Goal: Task Accomplishment & Management: Complete application form

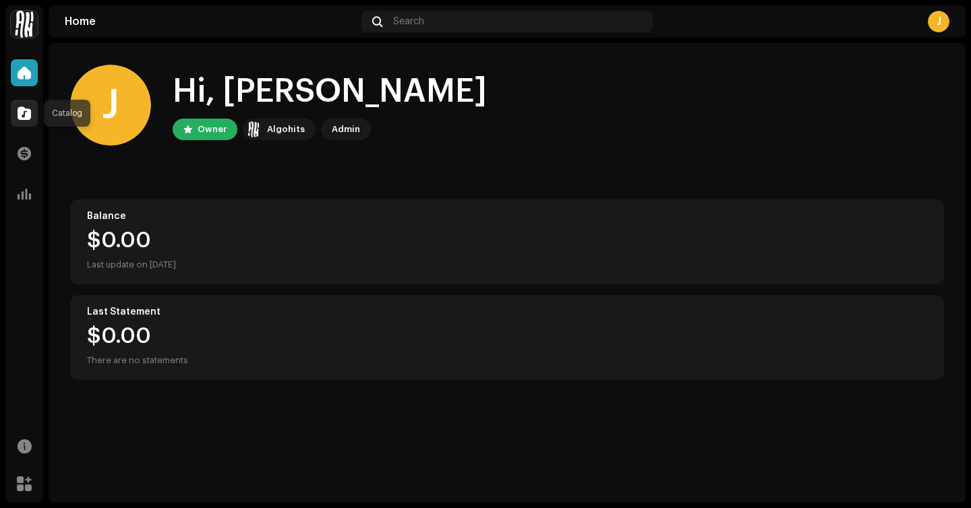
click at [30, 115] on span at bounding box center [24, 113] width 13 height 11
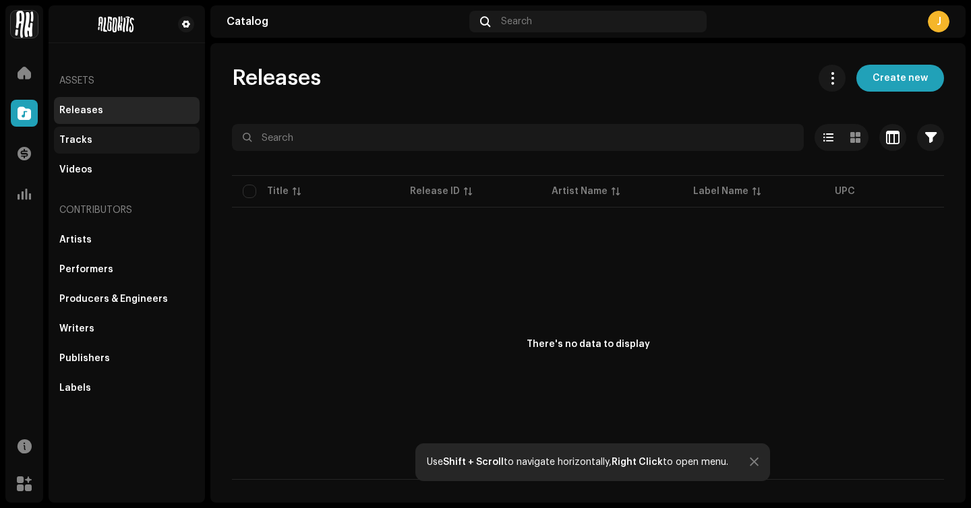
click at [174, 140] on div "Tracks" at bounding box center [126, 140] width 135 height 11
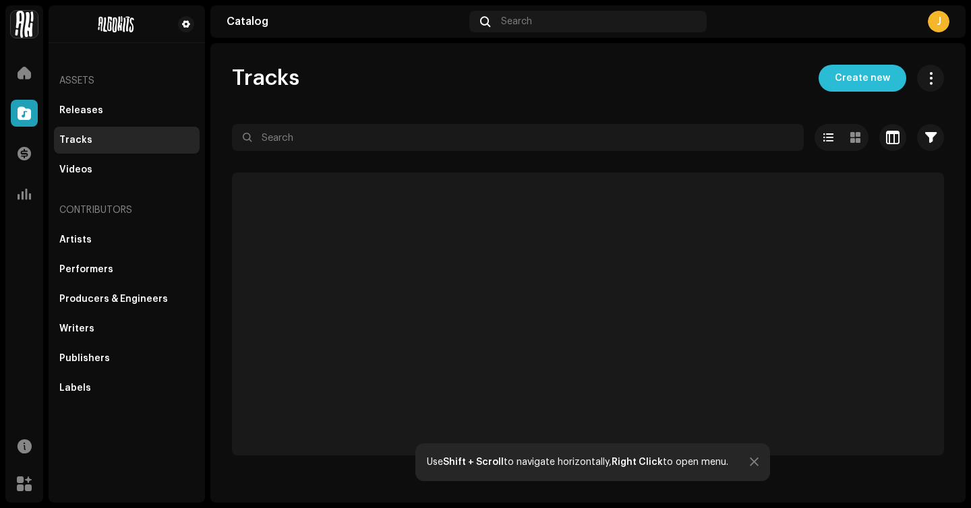
click at [850, 82] on span "Create new" at bounding box center [862, 78] width 55 height 27
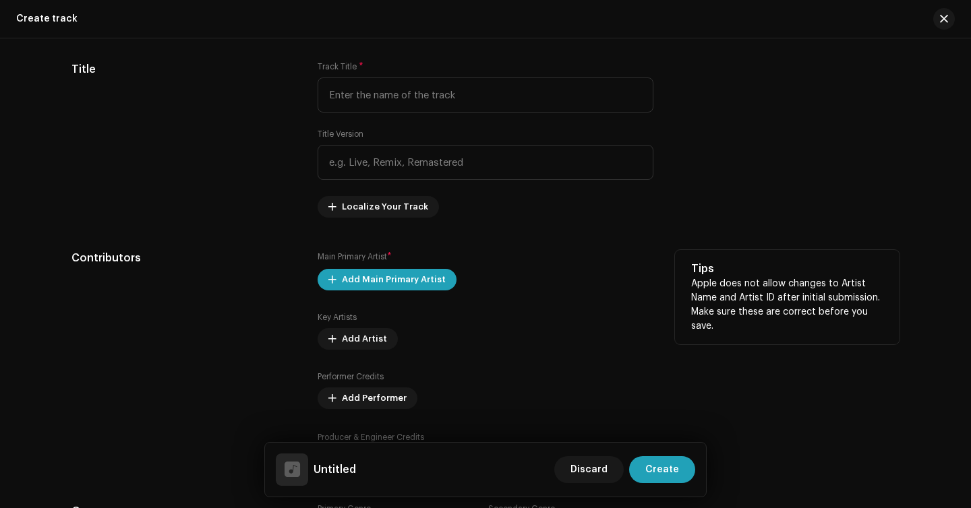
scroll to position [427, 0]
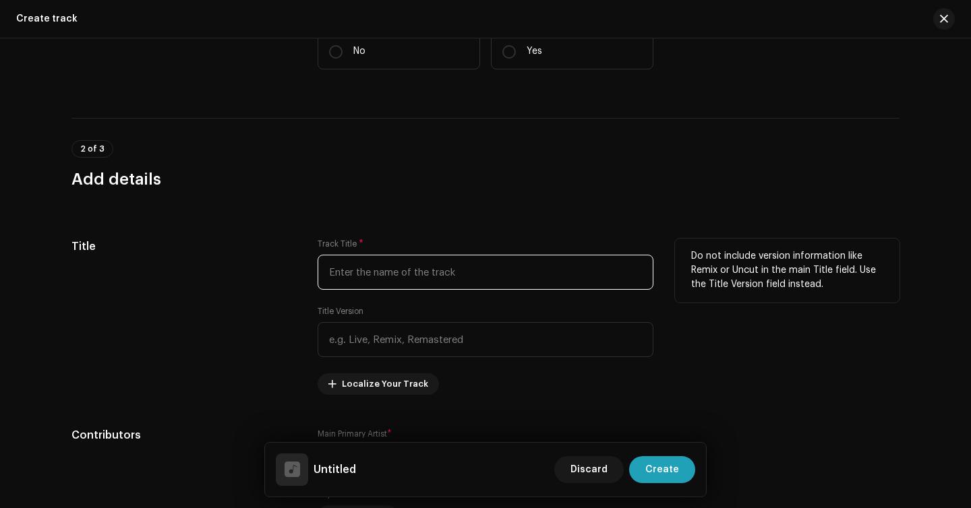
click at [411, 264] on input "text" at bounding box center [486, 272] width 336 height 35
type input "The Sky & The Earth IX"
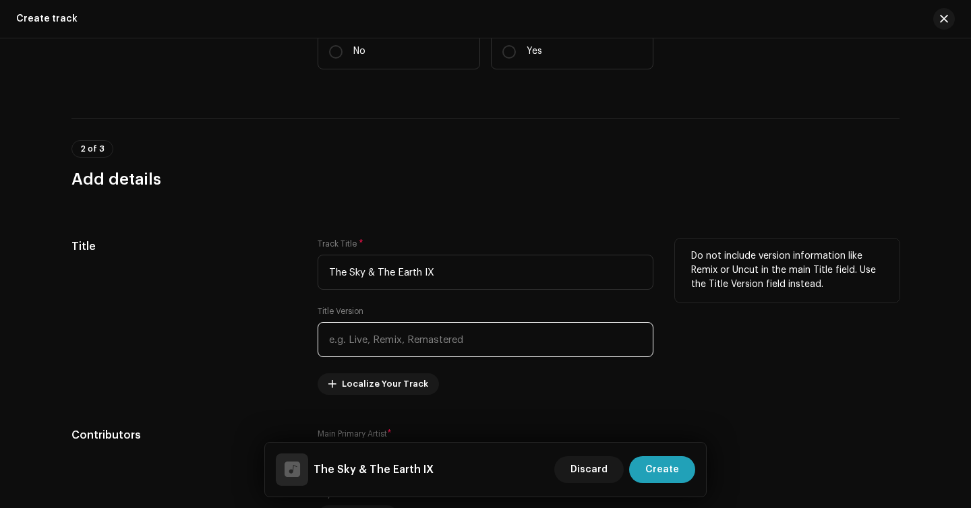
click at [380, 326] on input "text" at bounding box center [486, 339] width 336 height 35
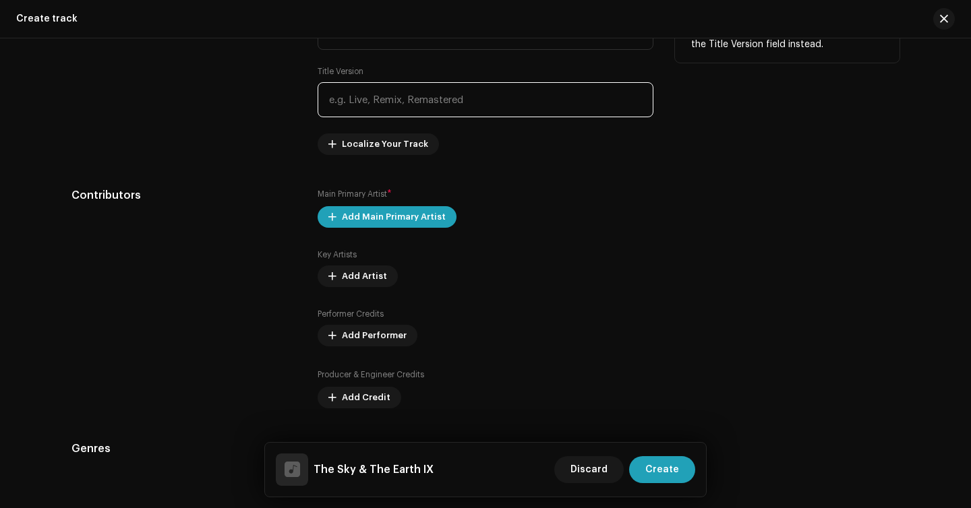
scroll to position [668, 0]
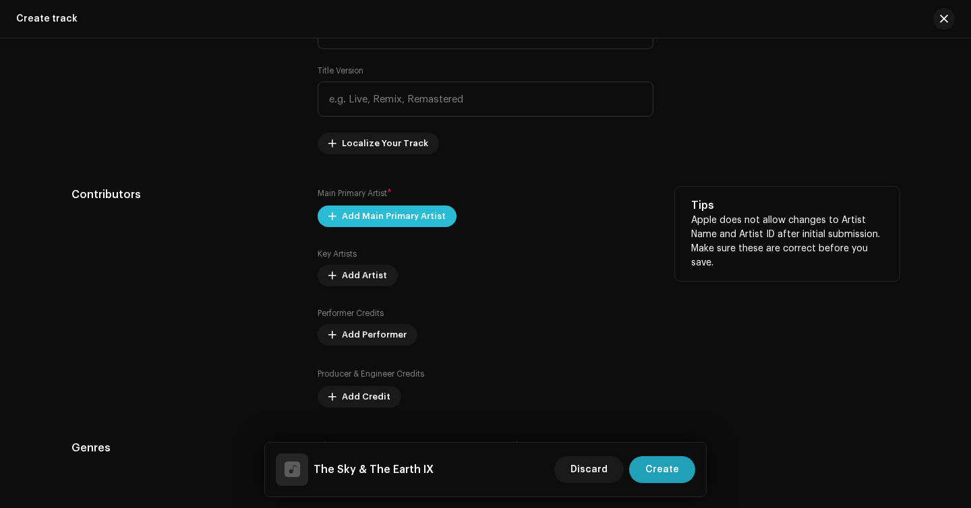
click at [377, 225] on span "Add Main Primary Artist" at bounding box center [394, 216] width 104 height 27
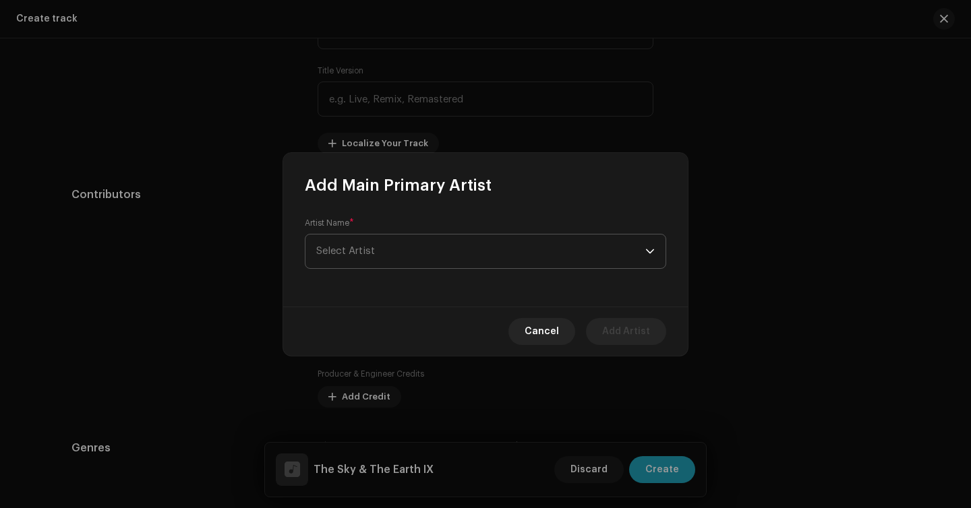
click at [400, 247] on span "Select Artist" at bounding box center [480, 252] width 329 height 34
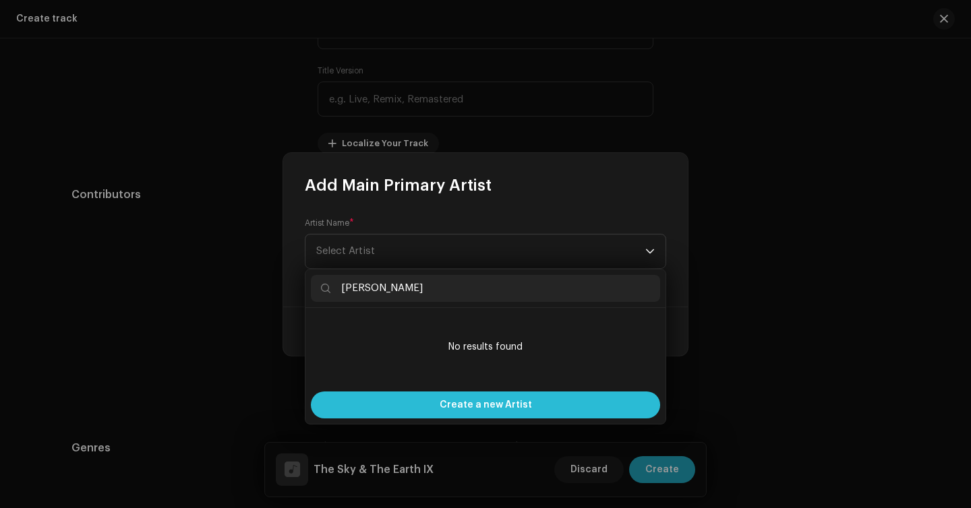
type input "[PERSON_NAME]"
click at [450, 406] on span "Create a new Artist" at bounding box center [486, 405] width 92 height 27
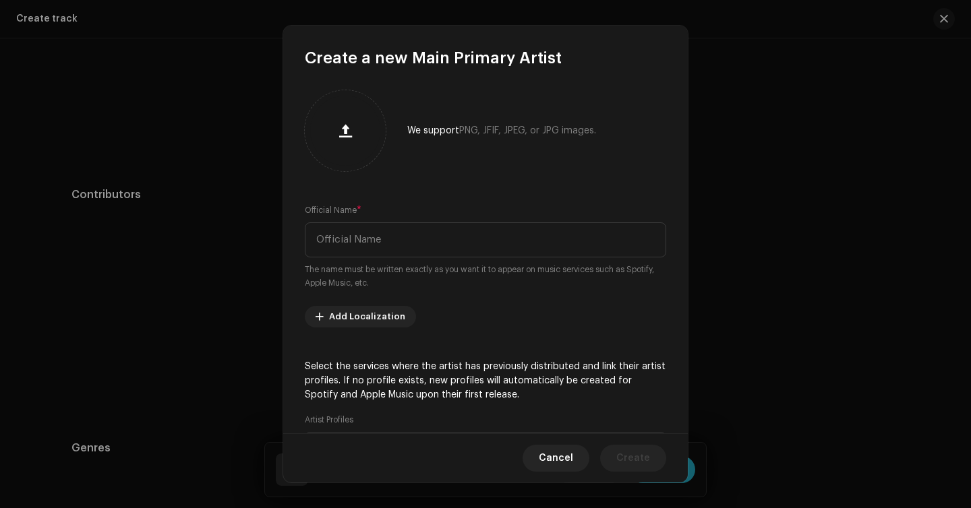
click at [458, 264] on small "The name must be written exactly as you want it to appear on music services suc…" at bounding box center [485, 276] width 361 height 27
click at [467, 251] on input "text" at bounding box center [485, 239] width 361 height 35
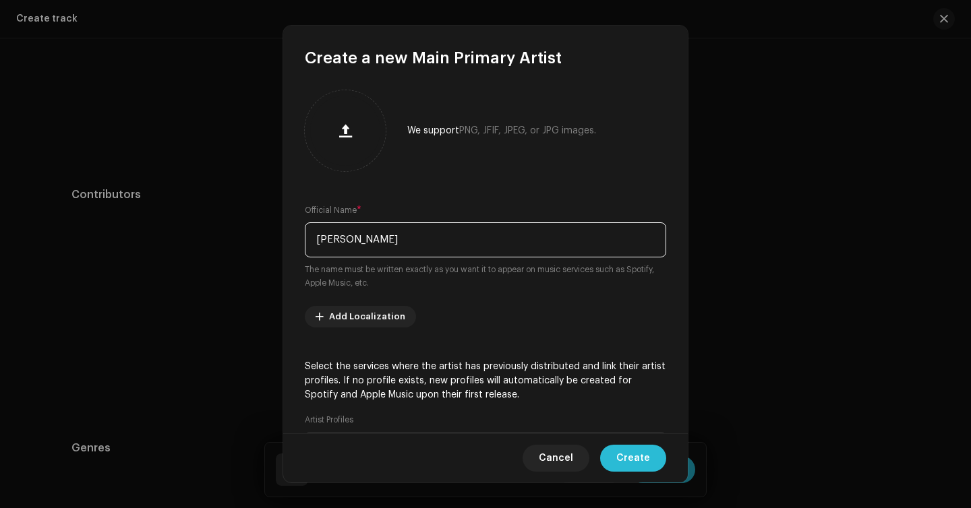
type input "[PERSON_NAME]"
click at [629, 460] on span "Create" at bounding box center [633, 458] width 34 height 27
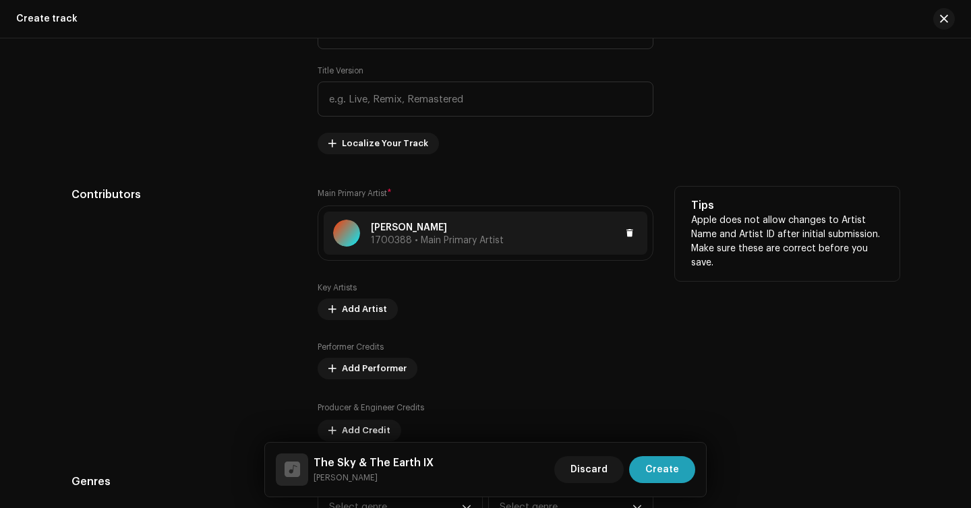
click at [434, 240] on span "1700388 • Main Primary Artist" at bounding box center [437, 240] width 133 height 9
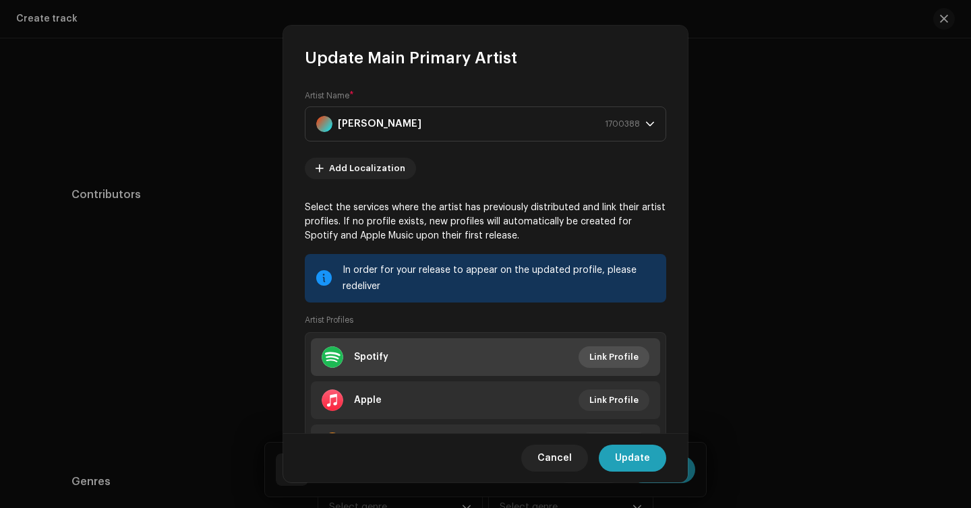
click at [609, 359] on span "Link Profile" at bounding box center [613, 357] width 49 height 27
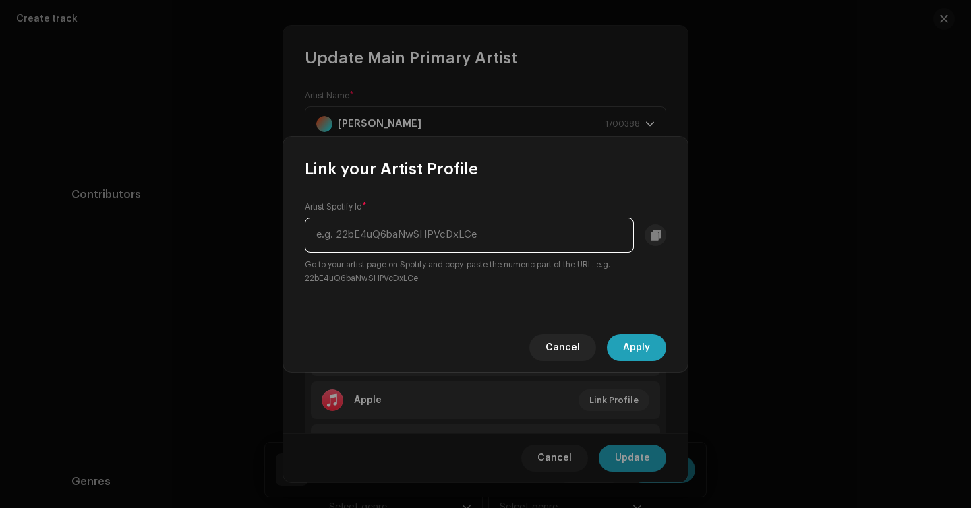
paste input "[URL][DOMAIN_NAME]"
click at [483, 236] on input "[URL][DOMAIN_NAME]" at bounding box center [469, 235] width 329 height 35
drag, startPoint x: 463, startPoint y: 235, endPoint x: 304, endPoint y: 214, distance: 160.6
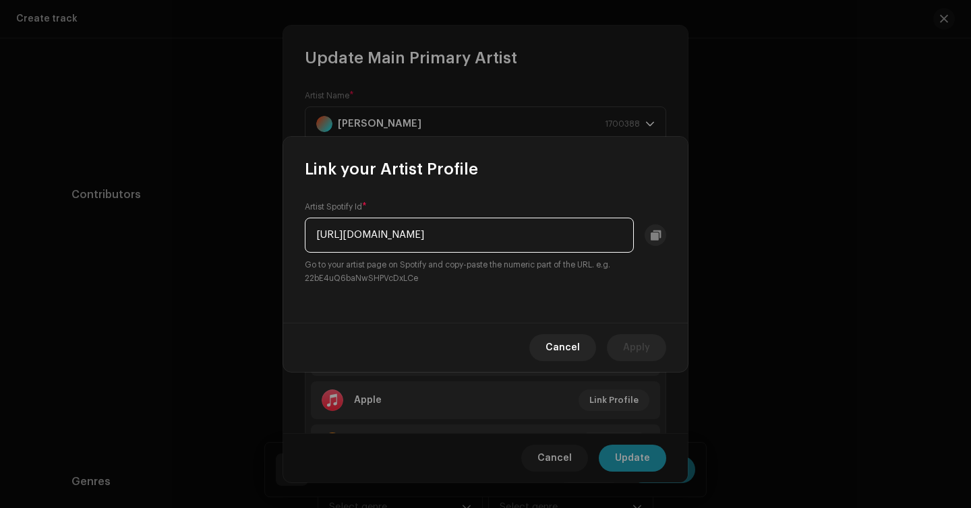
click at [305, 214] on div "Artist Spotify Id * [URL][DOMAIN_NAME] Go to your artist page on Spotify and co…" at bounding box center [485, 244] width 361 height 84
type input "6cRk5XyxlCIuTdZuZiJToB"
click at [628, 341] on span "Apply" at bounding box center [636, 347] width 27 height 27
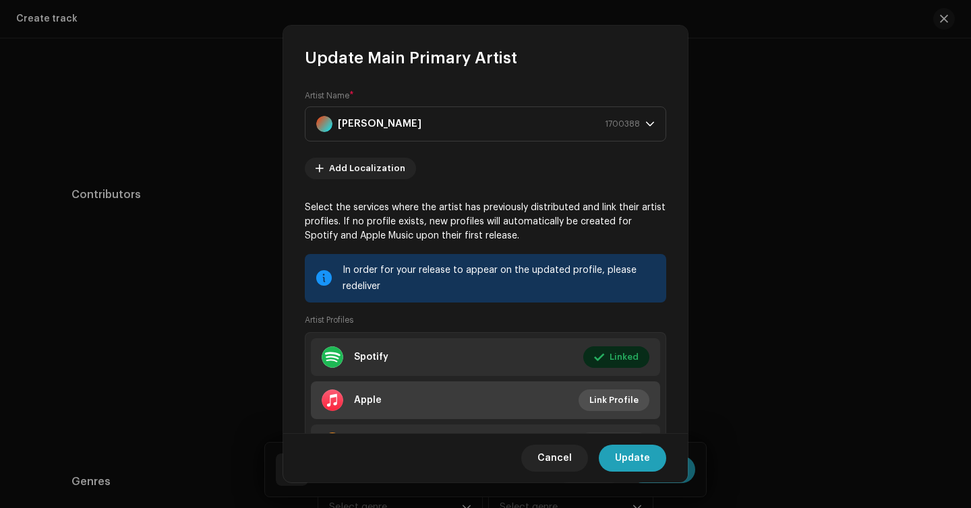
click at [615, 407] on span "Link Profile" at bounding box center [613, 400] width 49 height 27
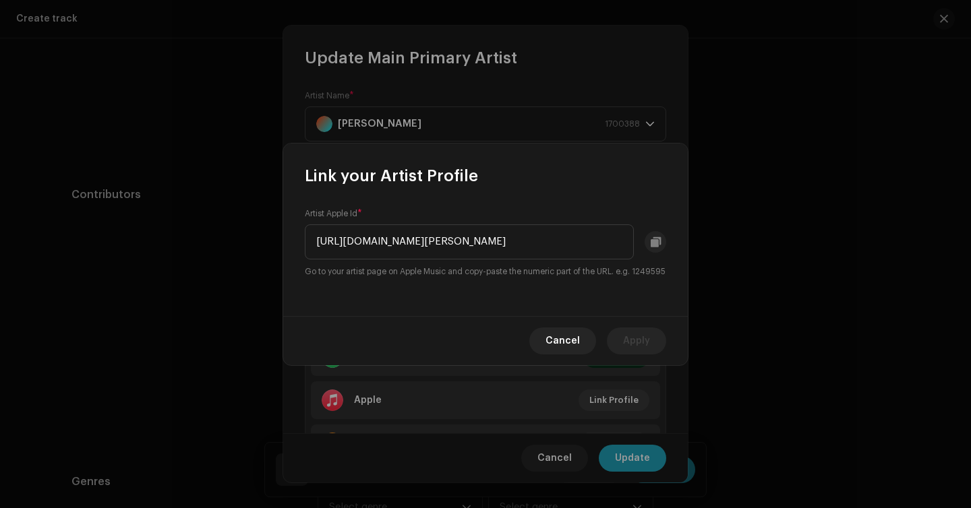
scroll to position [0, 11]
click at [579, 237] on input "[URL][DOMAIN_NAME][PERSON_NAME]" at bounding box center [469, 242] width 329 height 35
drag, startPoint x: 537, startPoint y: 236, endPoint x: 345, endPoint y: 233, distance: 192.8
click at [344, 233] on input "[URL][DOMAIN_NAME][PERSON_NAME]" at bounding box center [469, 242] width 329 height 35
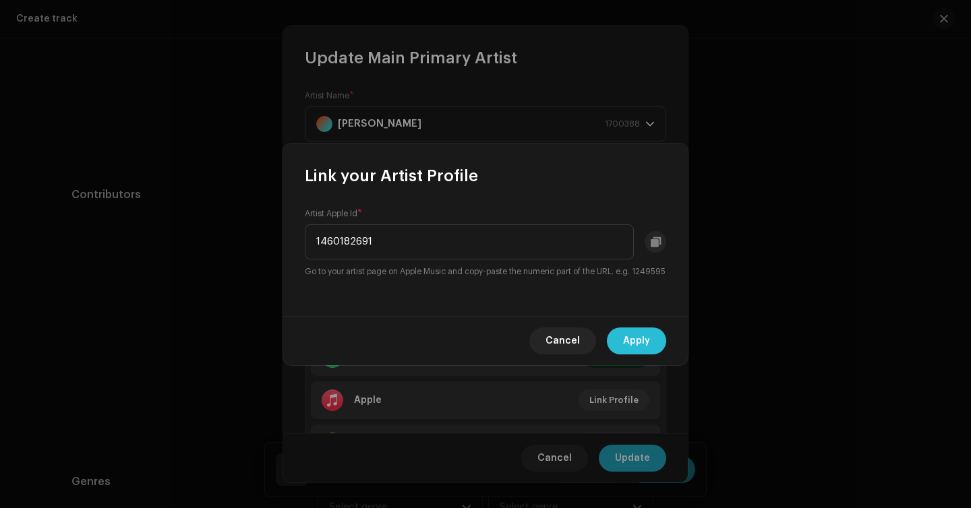
type input "1460182691"
click at [645, 339] on span "Apply" at bounding box center [636, 341] width 27 height 27
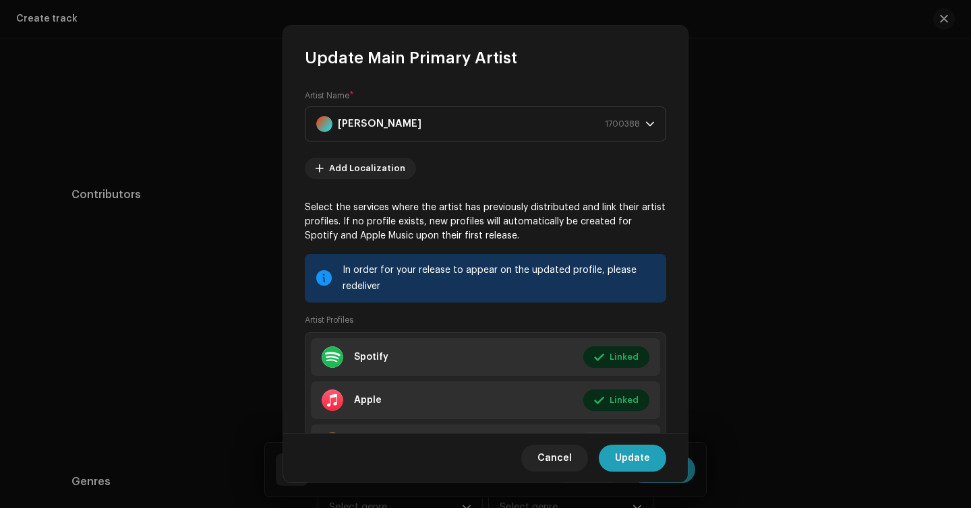
scroll to position [72, 0]
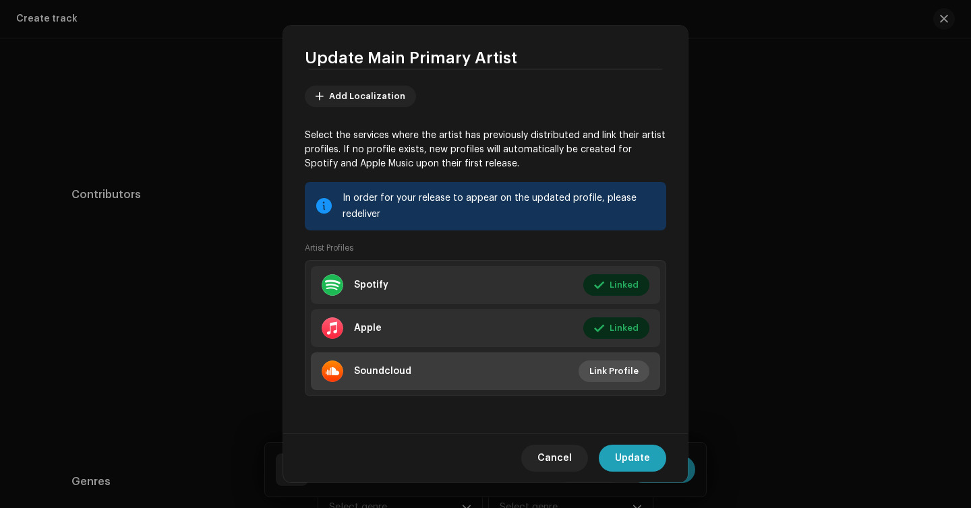
click at [605, 366] on span "Link Profile" at bounding box center [613, 371] width 49 height 27
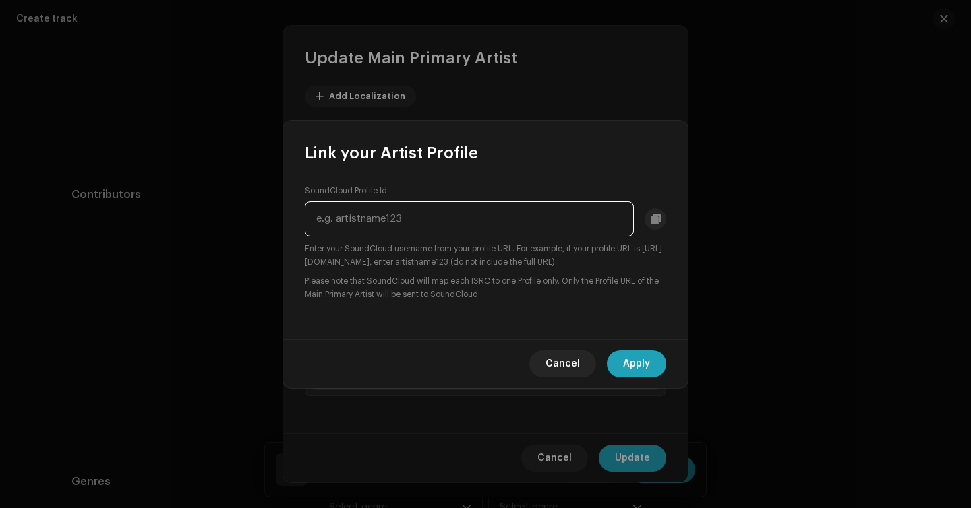
paste input "[URL][DOMAIN_NAME][PERSON_NAME]"
drag, startPoint x: 434, startPoint y: 218, endPoint x: 303, endPoint y: 223, distance: 131.6
click at [301, 223] on div "SoundCloud Profile Id [URL][DOMAIN_NAME][PERSON_NAME] Enter your SoundCloud use…" at bounding box center [485, 251] width 405 height 175
type input "[PERSON_NAME]"
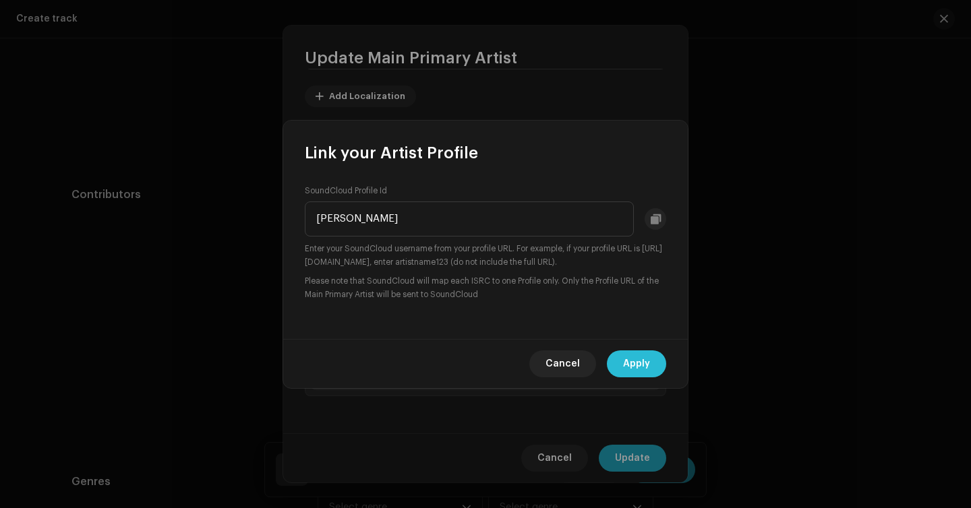
click at [635, 362] on span "Apply" at bounding box center [636, 364] width 27 height 27
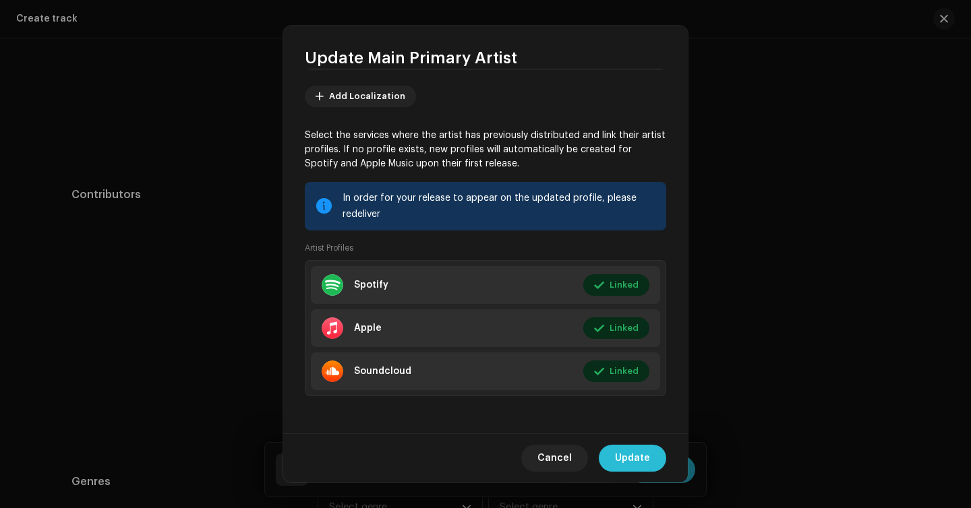
click at [641, 456] on span "Update" at bounding box center [632, 458] width 35 height 27
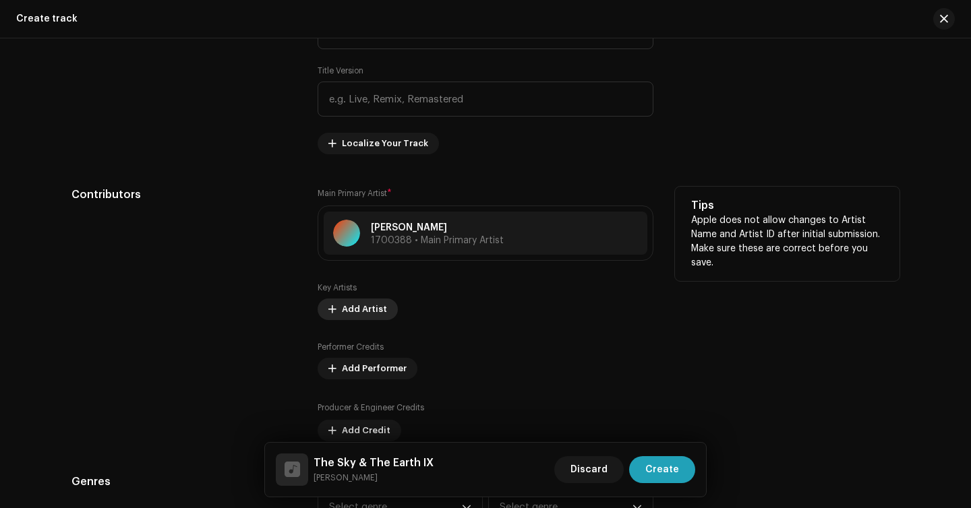
click at [365, 309] on span "Add Artist" at bounding box center [364, 309] width 45 height 27
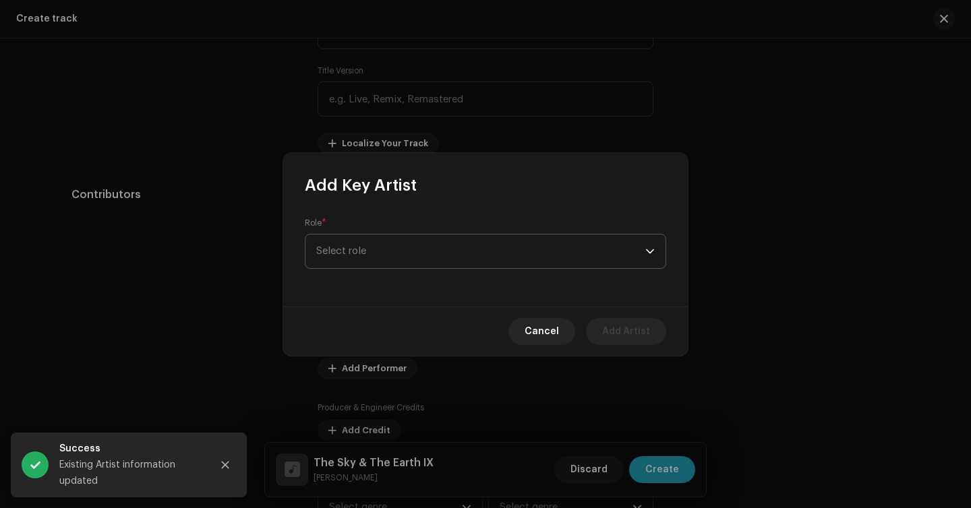
click at [371, 245] on span "Select role" at bounding box center [480, 252] width 329 height 34
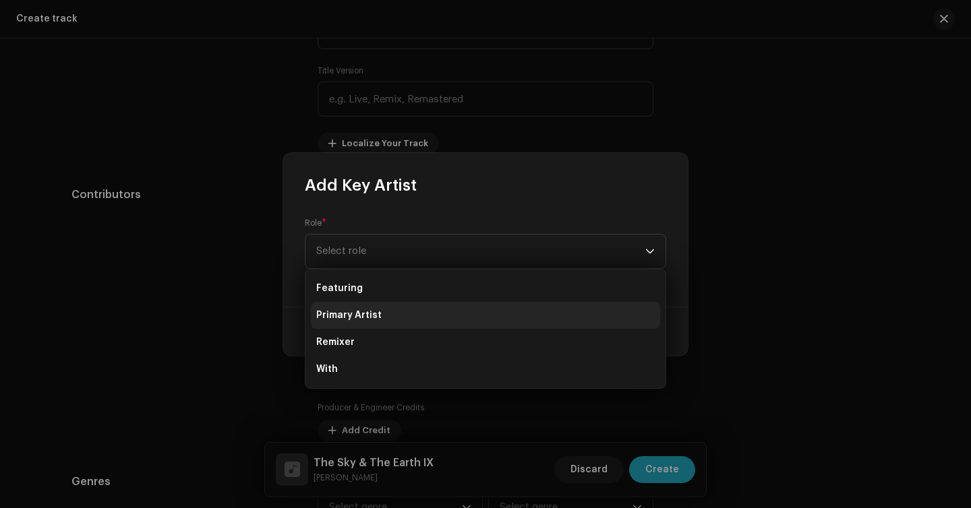
click at [384, 322] on li "Primary Artist" at bounding box center [485, 315] width 349 height 27
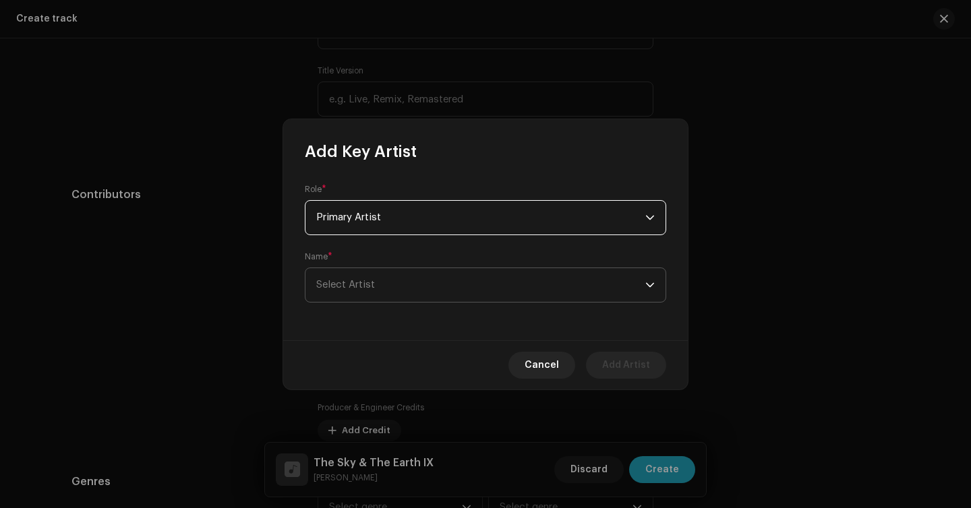
click at [402, 282] on span "Select Artist" at bounding box center [480, 285] width 329 height 34
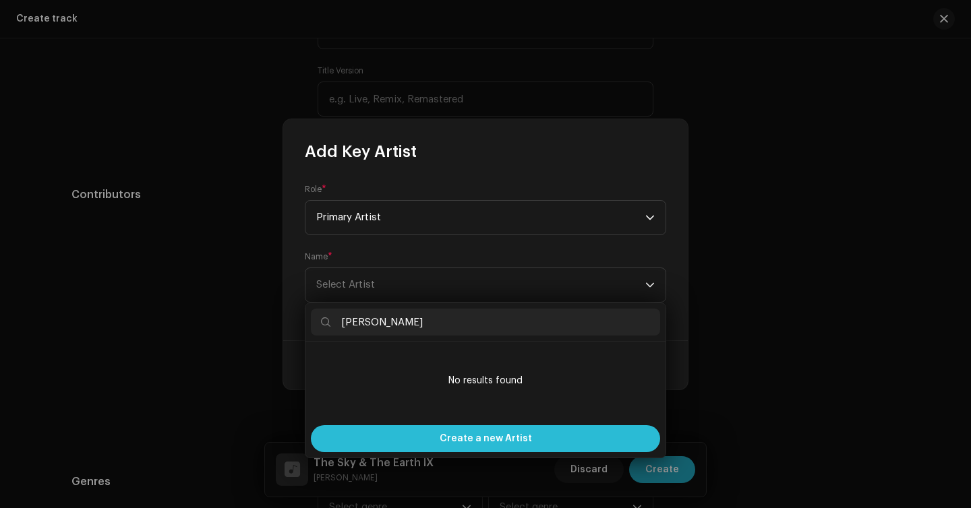
type input "[PERSON_NAME]"
click at [417, 428] on div "Create a new Artist" at bounding box center [485, 438] width 349 height 27
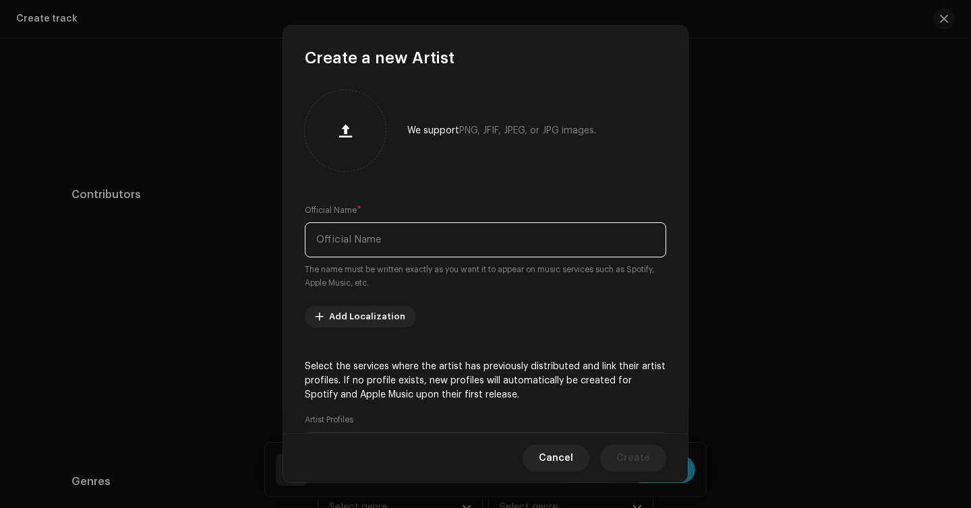
click at [411, 241] on input "text" at bounding box center [485, 239] width 361 height 35
paste input "[PERSON_NAME]"
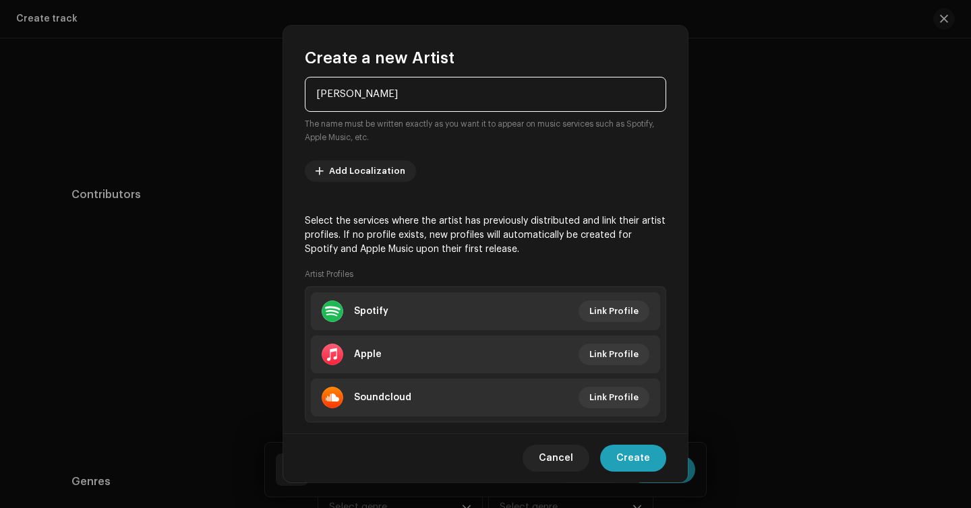
scroll to position [145, 0]
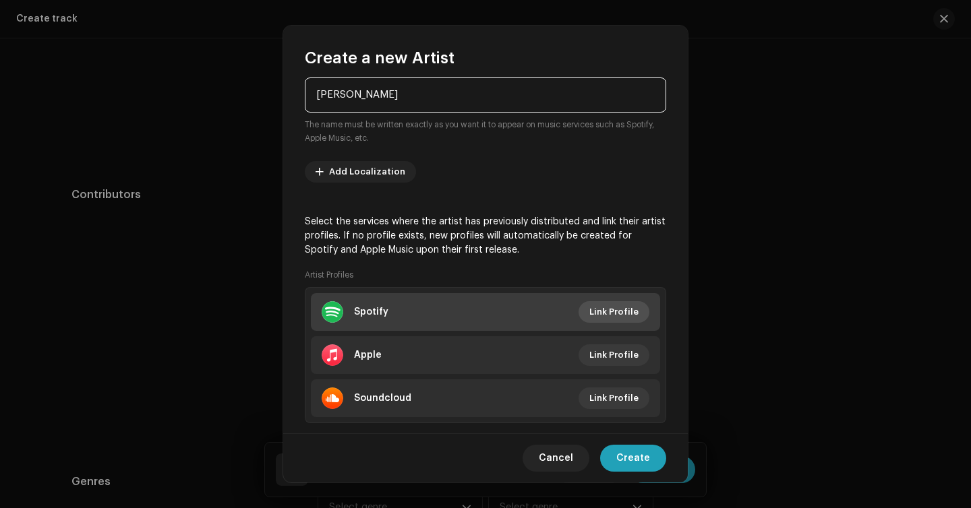
type input "[PERSON_NAME]"
click at [617, 315] on span "Link Profile" at bounding box center [613, 312] width 49 height 27
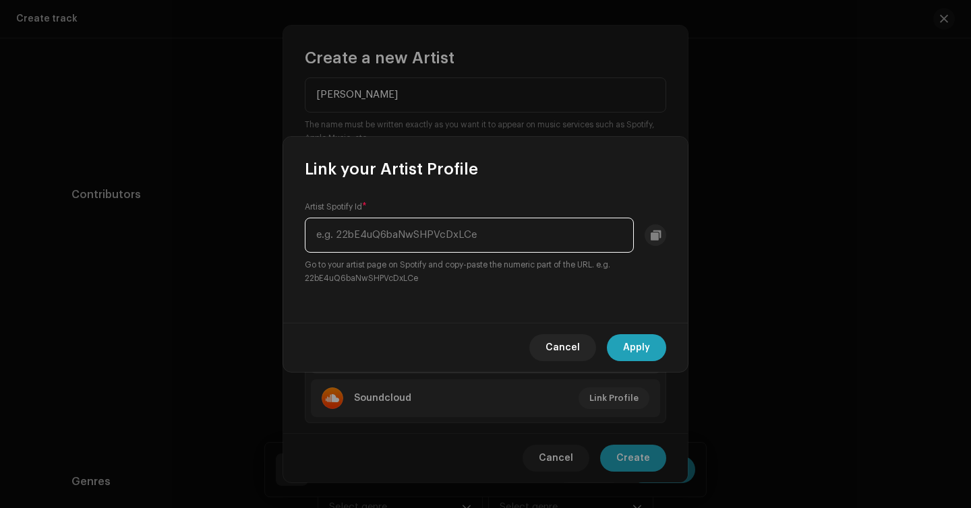
paste input "[URL][DOMAIN_NAME]"
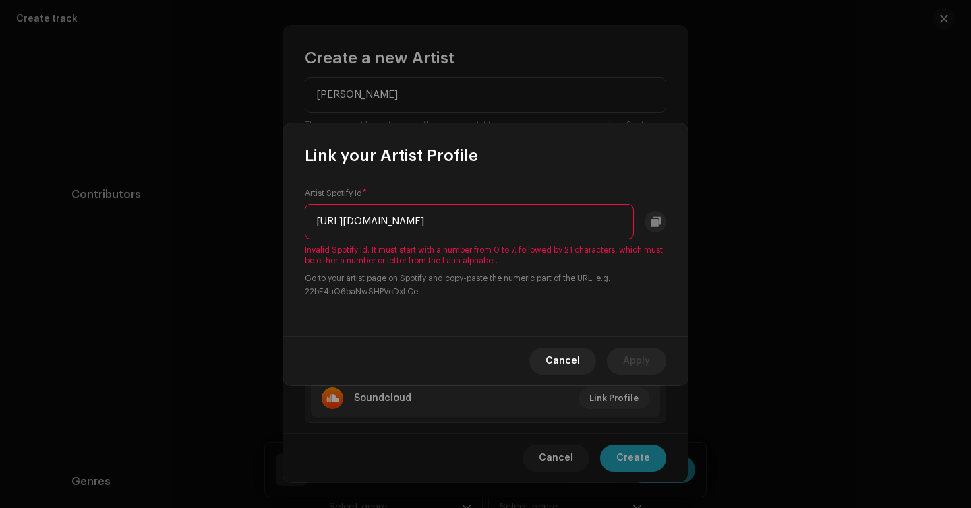
scroll to position [0, 113]
click at [470, 222] on input "[URL][DOMAIN_NAME]" at bounding box center [469, 221] width 329 height 35
drag, startPoint x: 462, startPoint y: 228, endPoint x: 399, endPoint y: 227, distance: 62.7
click at [398, 227] on input "[URL][DOMAIN_NAME]" at bounding box center [469, 221] width 329 height 35
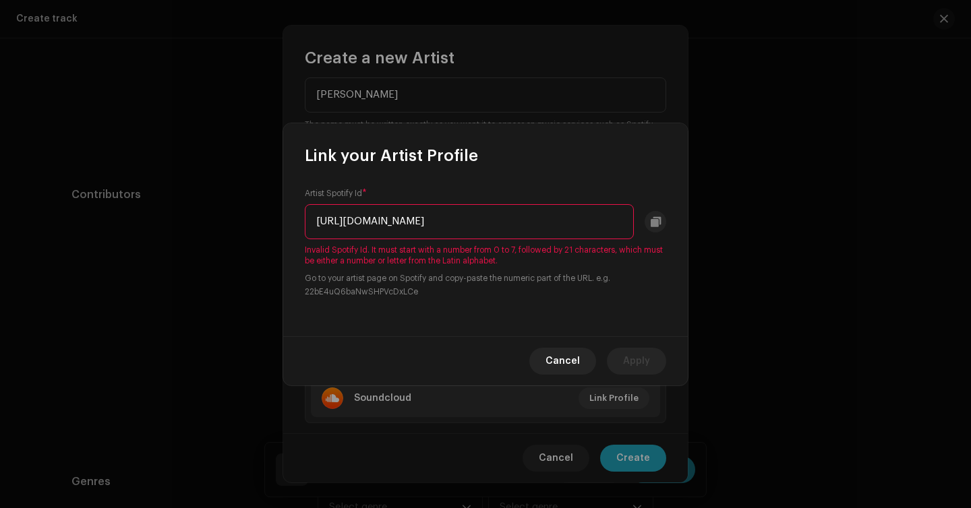
click at [465, 220] on input "[URL][DOMAIN_NAME]" at bounding box center [469, 221] width 329 height 35
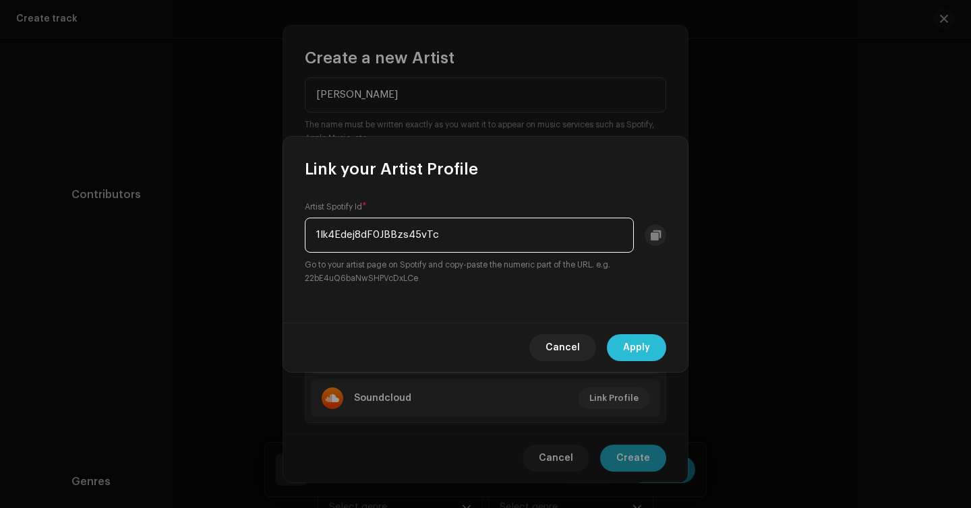
type input "1Ik4Edej8dF0JBBzs45vTc"
click at [630, 343] on span "Apply" at bounding box center [636, 347] width 27 height 27
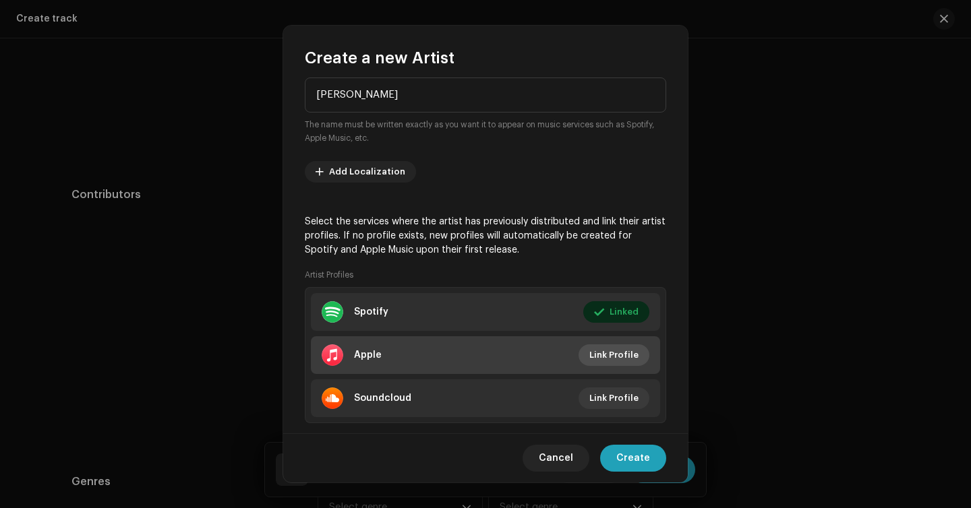
click at [597, 354] on span "Link Profile" at bounding box center [613, 355] width 49 height 27
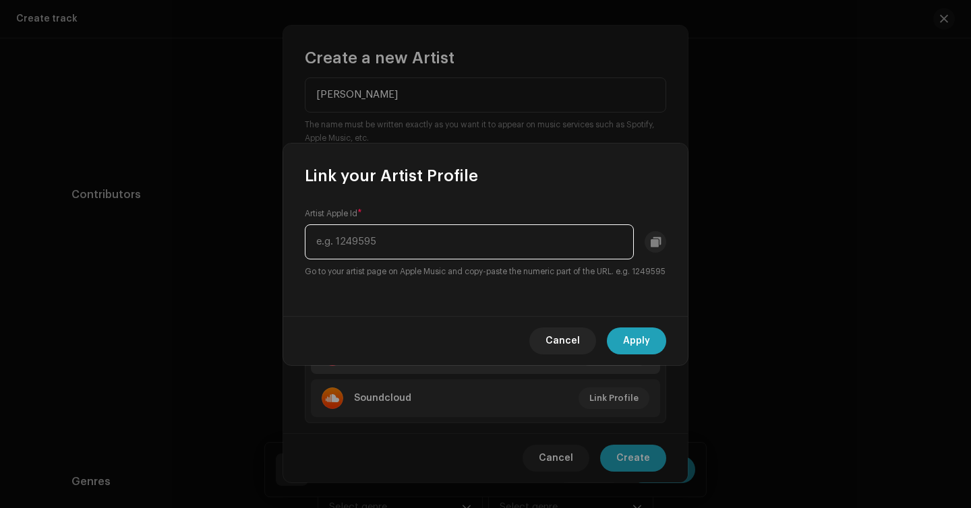
paste input "[URL][DOMAIN_NAME][PERSON_NAME]"
click at [583, 233] on input "[URL][DOMAIN_NAME][PERSON_NAME]" at bounding box center [469, 242] width 329 height 35
drag, startPoint x: 552, startPoint y: 235, endPoint x: 530, endPoint y: 237, distance: 22.3
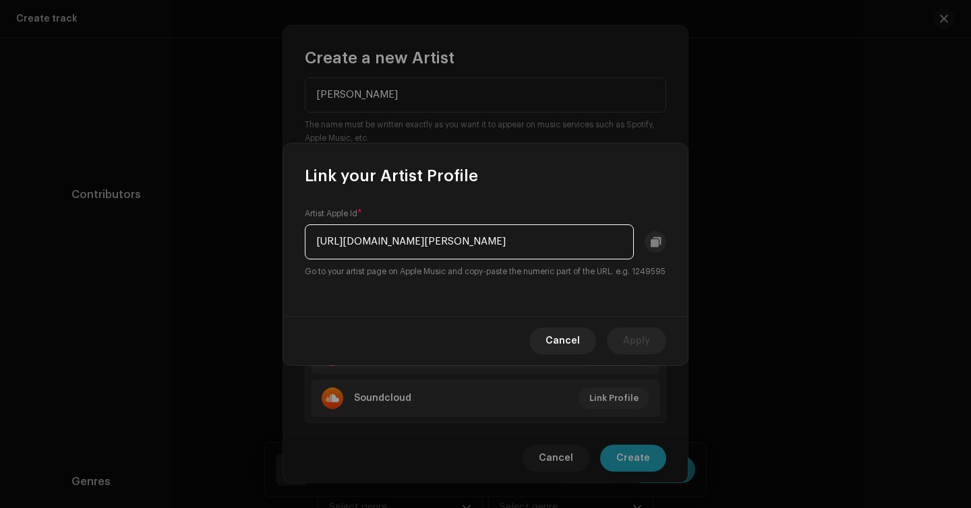
click at [529, 237] on input "[URL][DOMAIN_NAME][PERSON_NAME]" at bounding box center [469, 242] width 329 height 35
type input "1536783781"
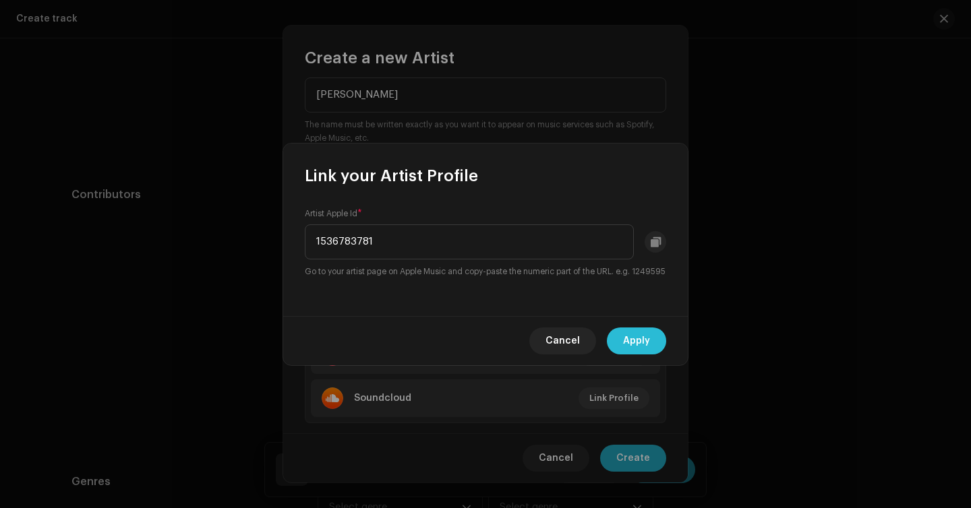
click at [651, 355] on button "Apply" at bounding box center [636, 341] width 59 height 27
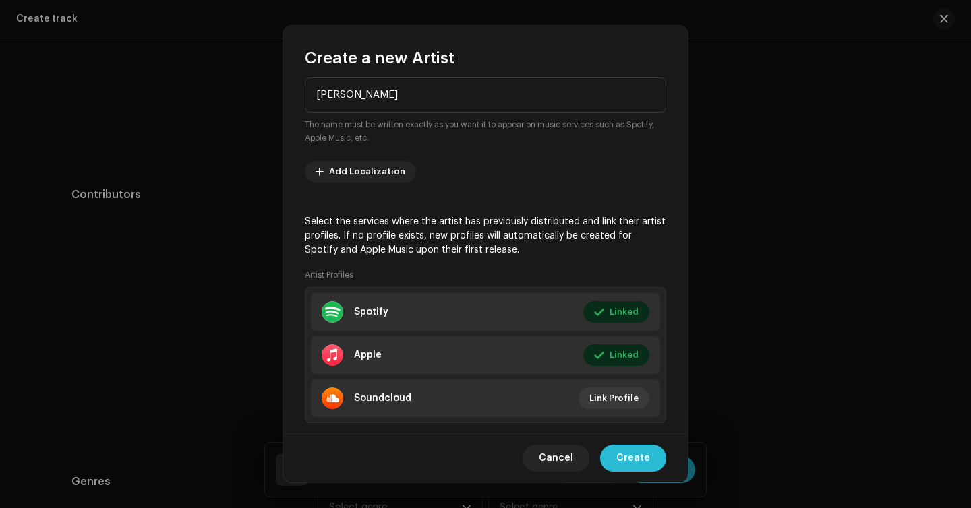
click at [640, 459] on span "Create" at bounding box center [633, 458] width 34 height 27
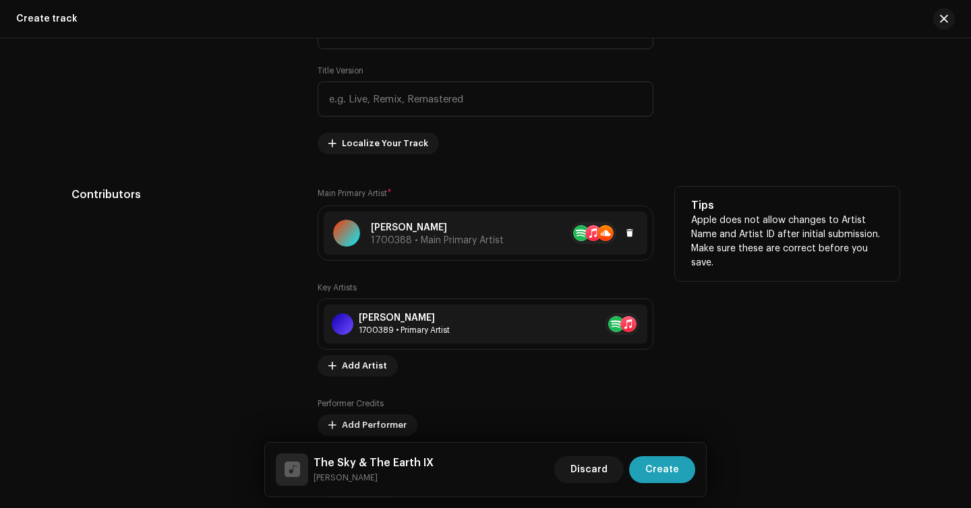
scroll to position [843, 0]
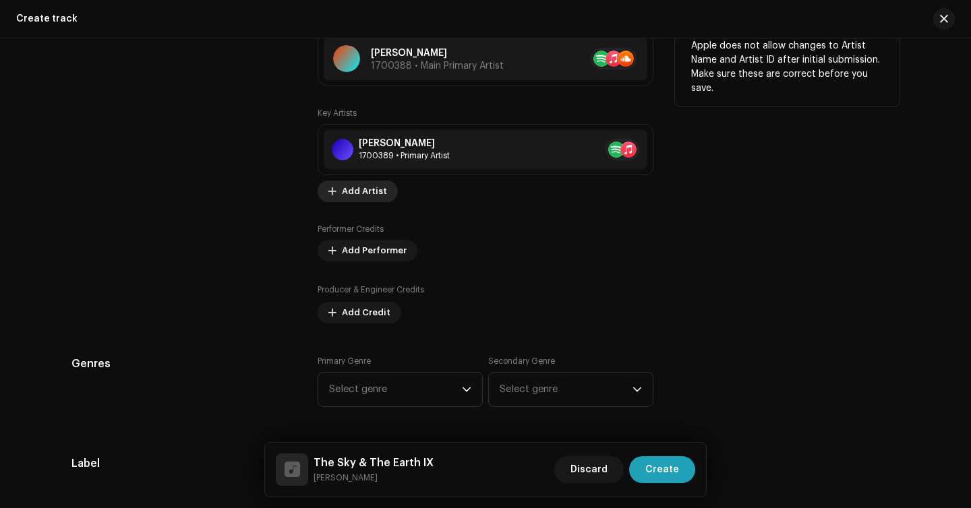
click at [363, 197] on span "Add Artist" at bounding box center [364, 191] width 45 height 27
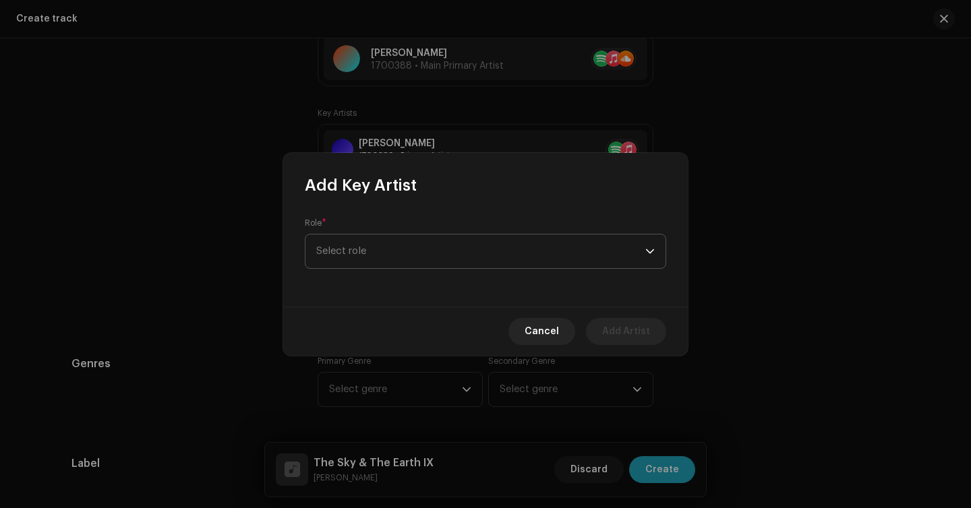
click at [394, 253] on span "Select role" at bounding box center [480, 252] width 329 height 34
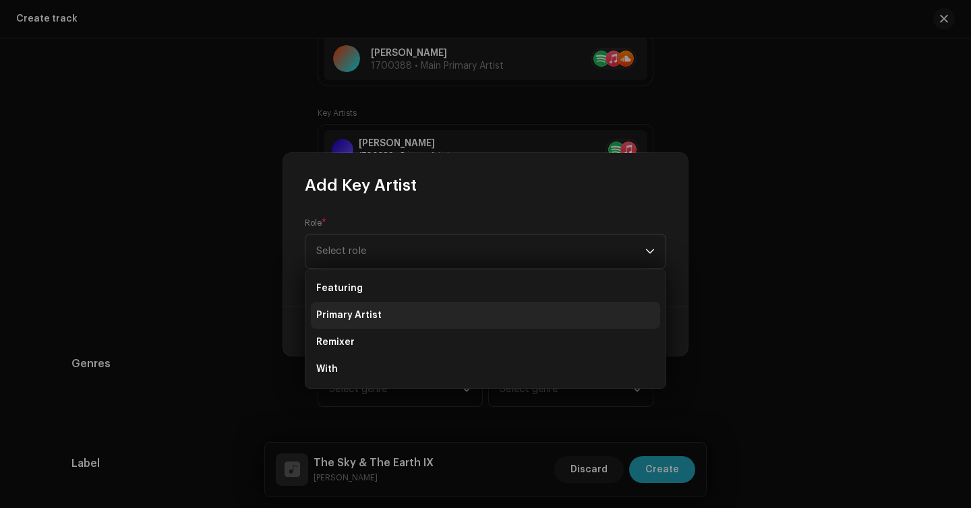
click at [389, 320] on li "Primary Artist" at bounding box center [485, 315] width 349 height 27
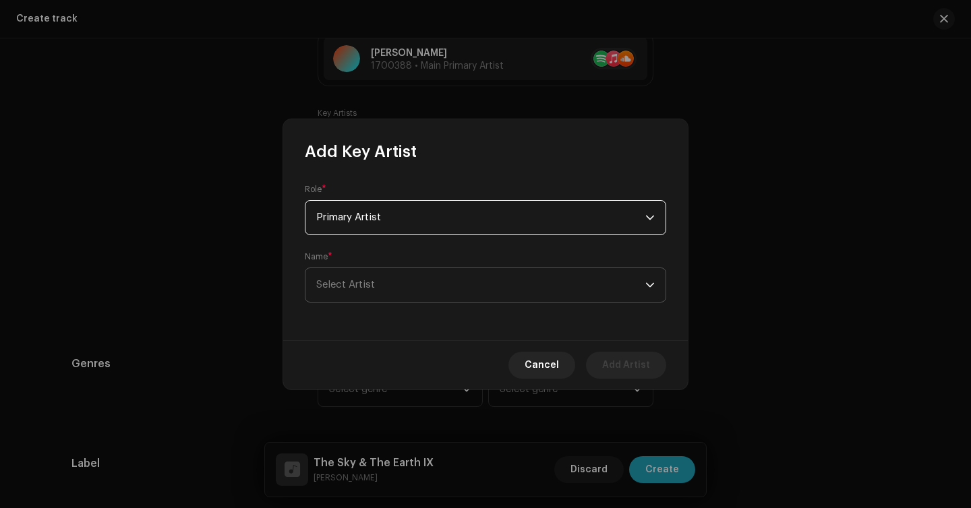
click at [422, 284] on span "Select Artist" at bounding box center [480, 285] width 329 height 34
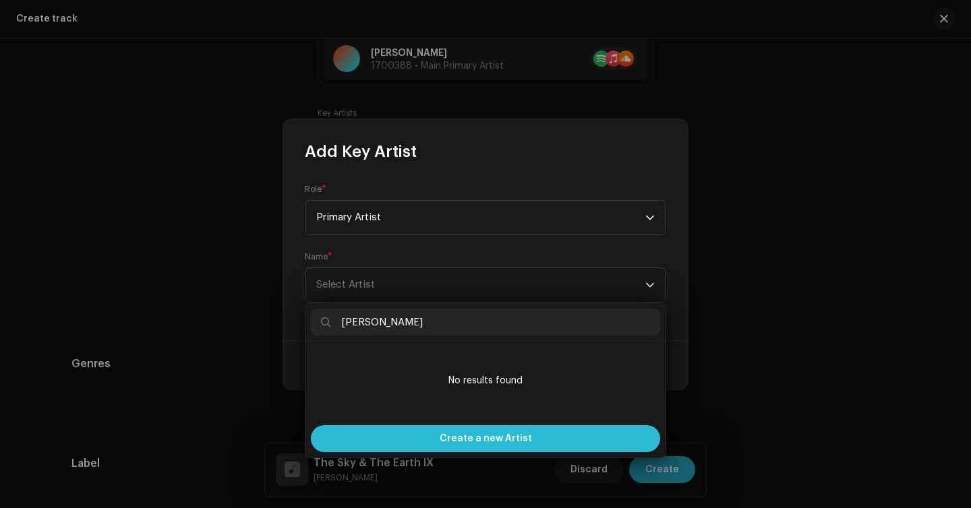
type input "[PERSON_NAME]"
click at [487, 436] on span "Create a new Artist" at bounding box center [486, 438] width 92 height 27
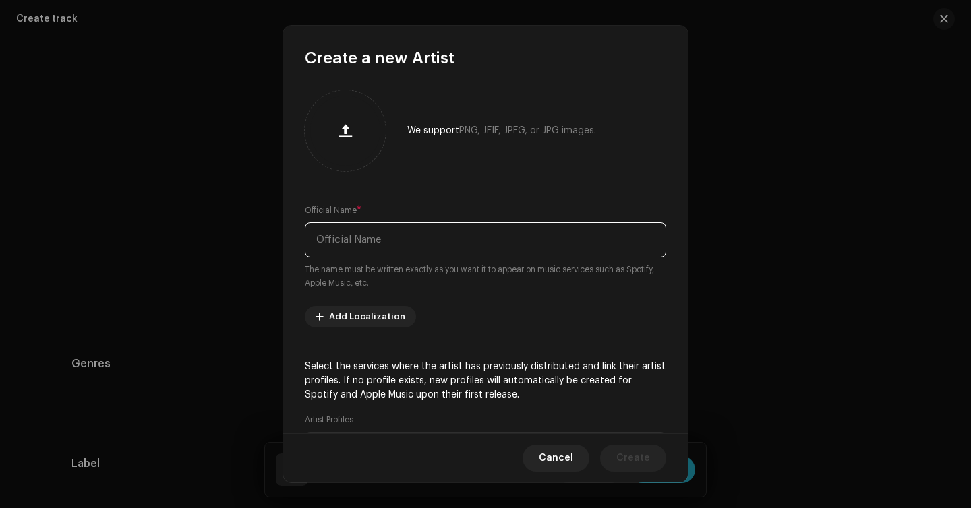
click at [491, 245] on input "text" at bounding box center [485, 239] width 361 height 35
type input "[PERSON_NAME]"
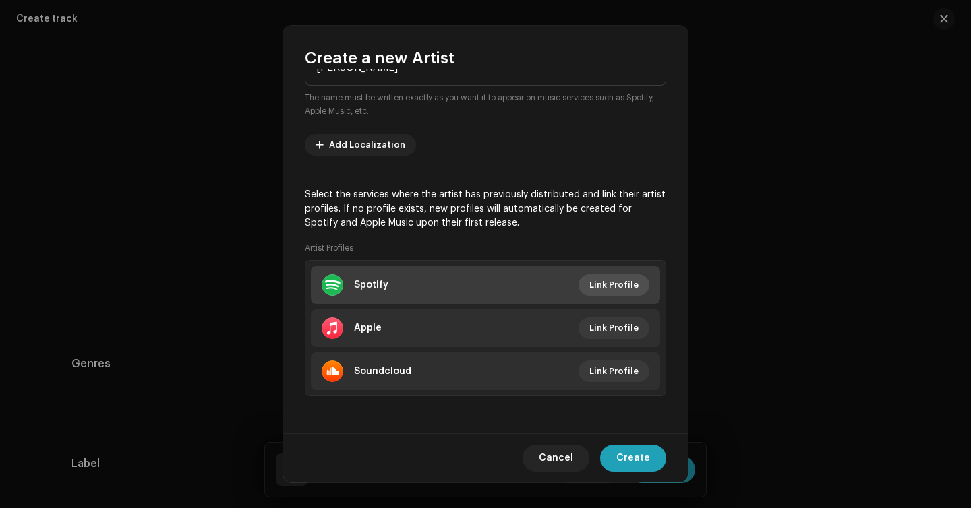
click at [625, 282] on span "Link Profile" at bounding box center [613, 285] width 49 height 27
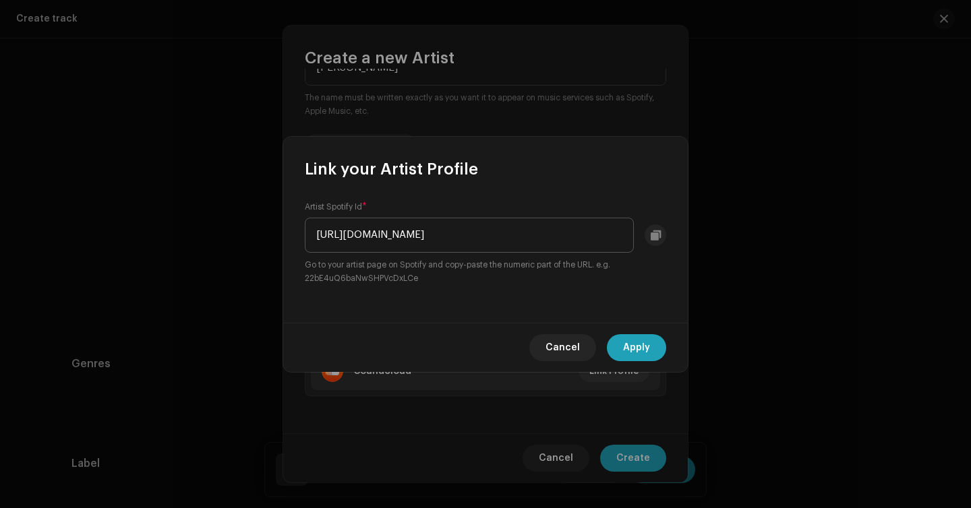
scroll to position [0, 137]
click at [463, 235] on input "[URL][DOMAIN_NAME]" at bounding box center [469, 235] width 329 height 35
drag, startPoint x: 465, startPoint y: 235, endPoint x: 218, endPoint y: 235, distance: 246.1
click at [218, 235] on div "Link your Artist Profile Artist Spotify Id * [URL][DOMAIN_NAME] Go to your arti…" at bounding box center [485, 254] width 971 height 508
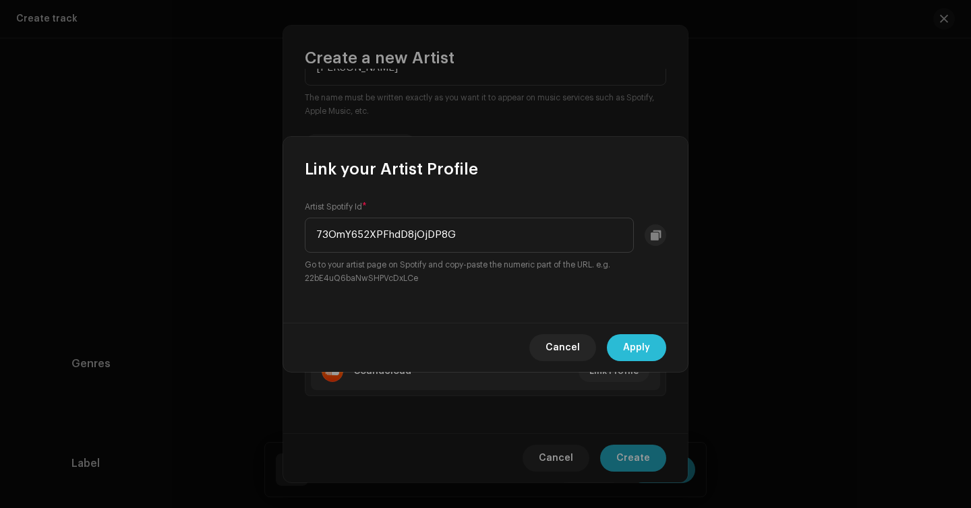
type input "73OmY652XPFhdD8jOjDP8G"
click at [630, 338] on span "Apply" at bounding box center [636, 347] width 27 height 27
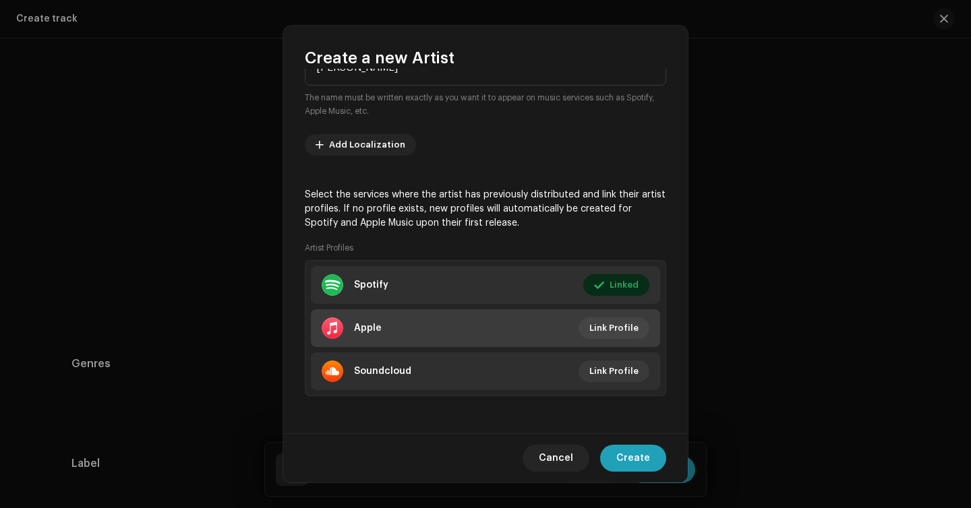
click at [616, 342] on li "Apple Link Profile" at bounding box center [485, 328] width 349 height 38
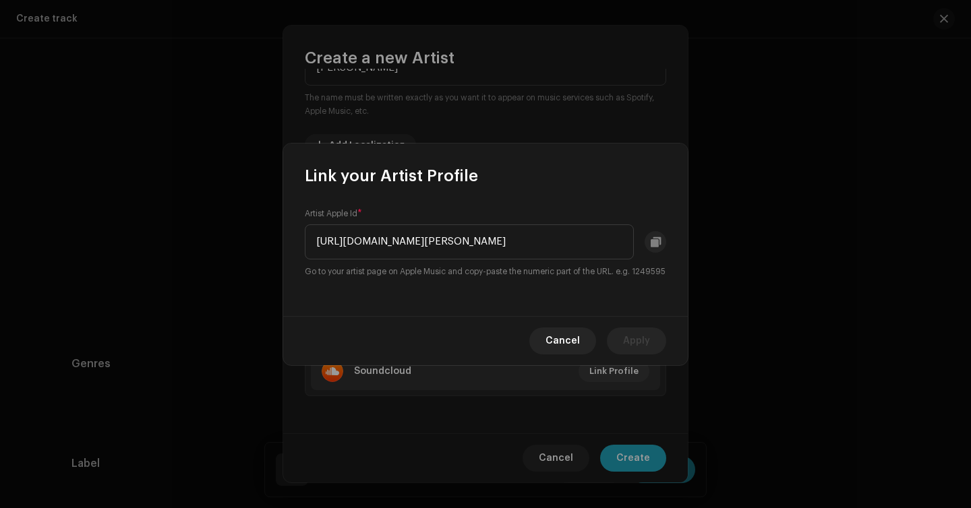
scroll to position [0, 20]
drag, startPoint x: 587, startPoint y: 235, endPoint x: 587, endPoint y: 309, distance: 74.2
click at [587, 235] on input "[URL][DOMAIN_NAME][PERSON_NAME]" at bounding box center [469, 242] width 329 height 35
drag, startPoint x: 545, startPoint y: 239, endPoint x: 407, endPoint y: 226, distance: 138.2
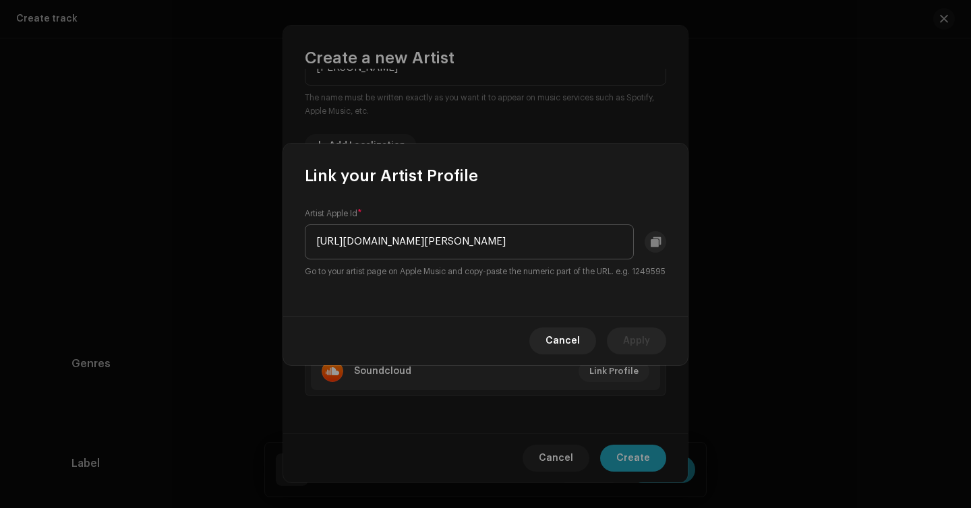
click at [407, 226] on input "[URL][DOMAIN_NAME][PERSON_NAME]" at bounding box center [469, 242] width 329 height 35
type input "1173196906"
click at [619, 347] on button "Apply" at bounding box center [636, 341] width 59 height 27
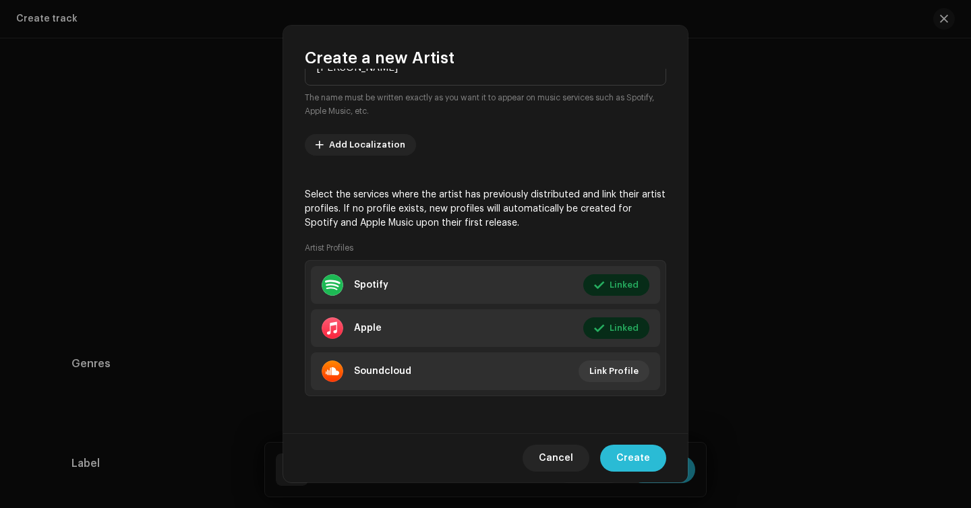
click at [643, 454] on span "Create" at bounding box center [633, 458] width 34 height 27
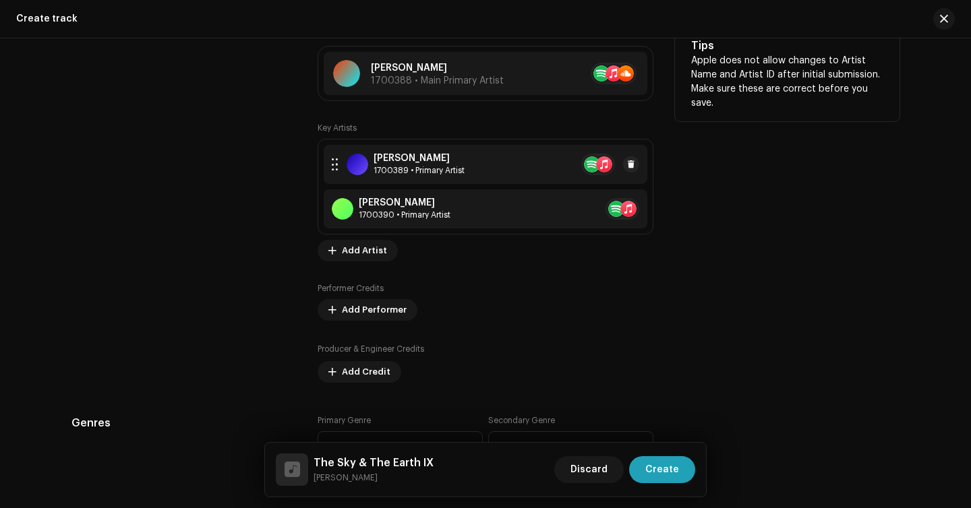
scroll to position [917, 0]
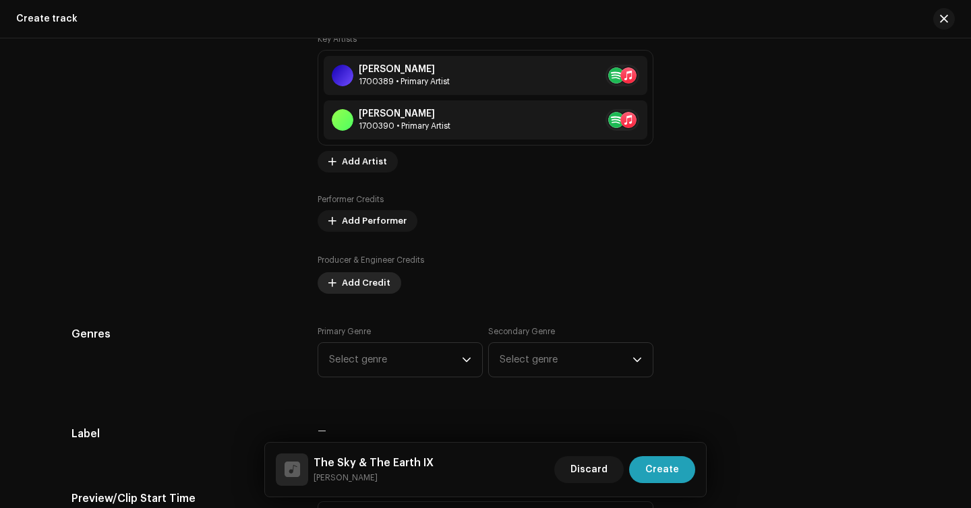
click at [353, 279] on span "Add Credit" at bounding box center [366, 283] width 49 height 27
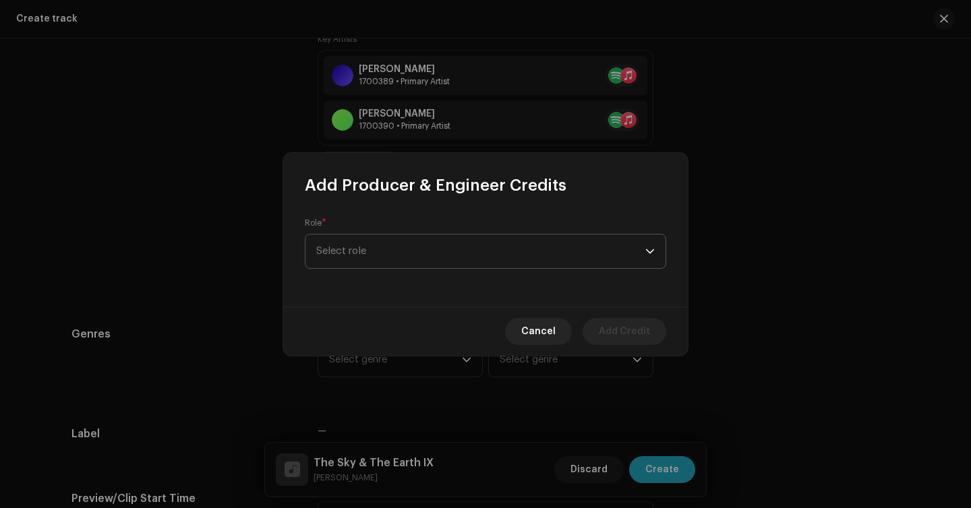
click at [384, 251] on span "Select role" at bounding box center [480, 252] width 329 height 34
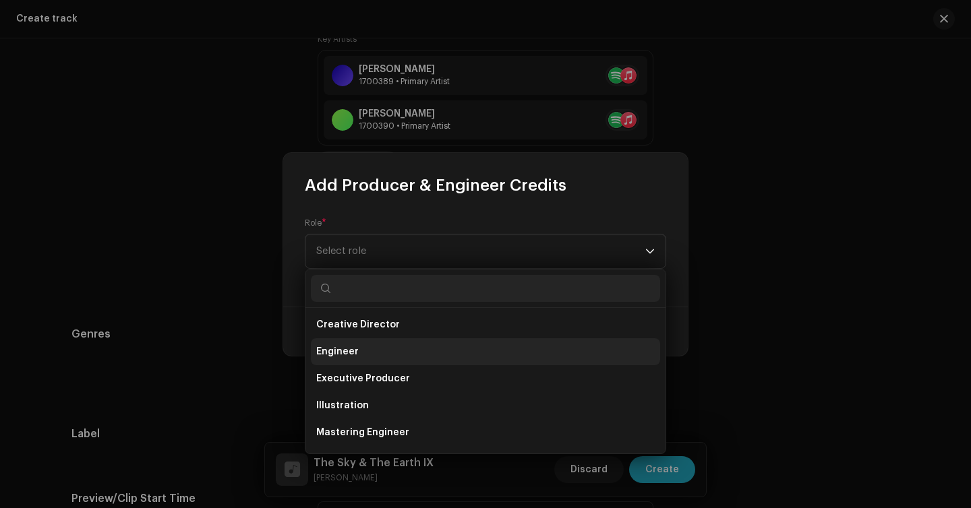
scroll to position [285, 0]
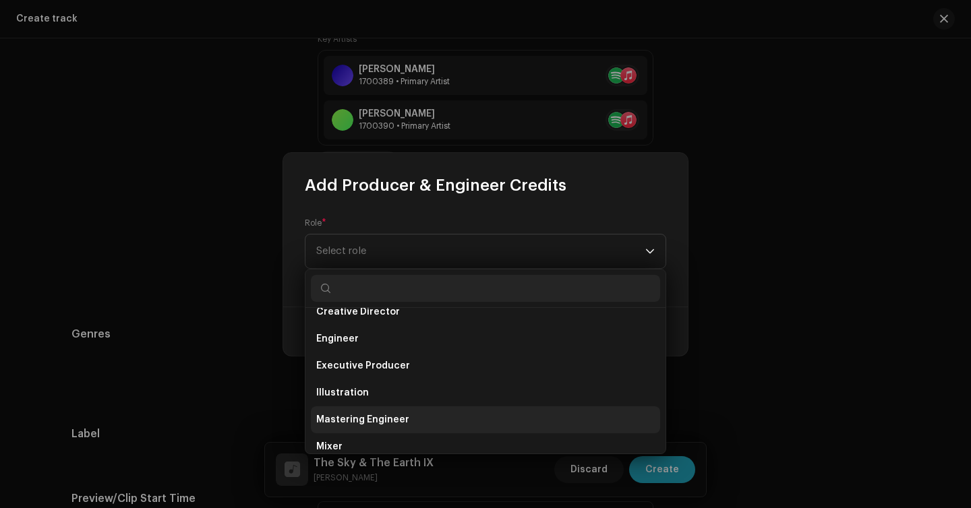
click at [408, 417] on li "Mastering Engineer" at bounding box center [485, 420] width 349 height 27
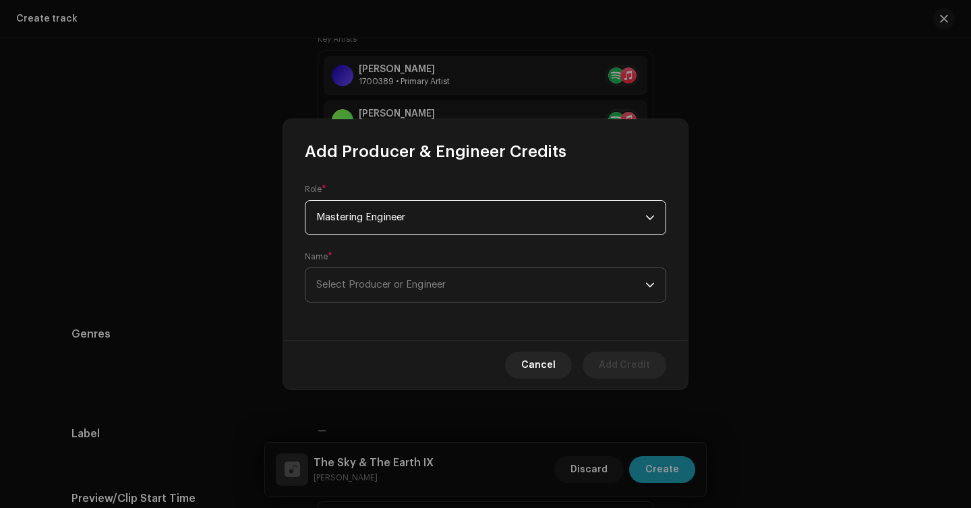
click at [432, 279] on span "Select Producer or Engineer" at bounding box center [480, 285] width 329 height 34
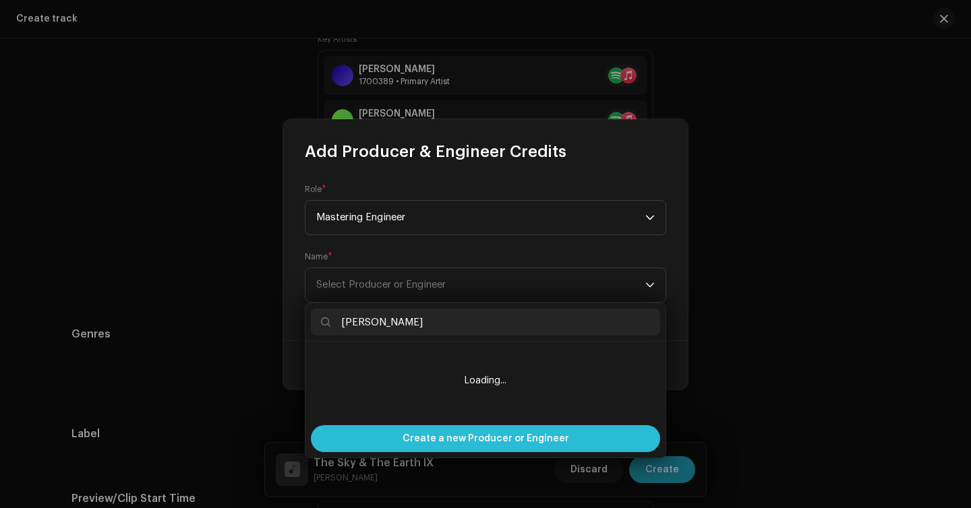
type input "[PERSON_NAME]"
click at [499, 431] on span "Create a new Producer or Engineer" at bounding box center [486, 438] width 167 height 27
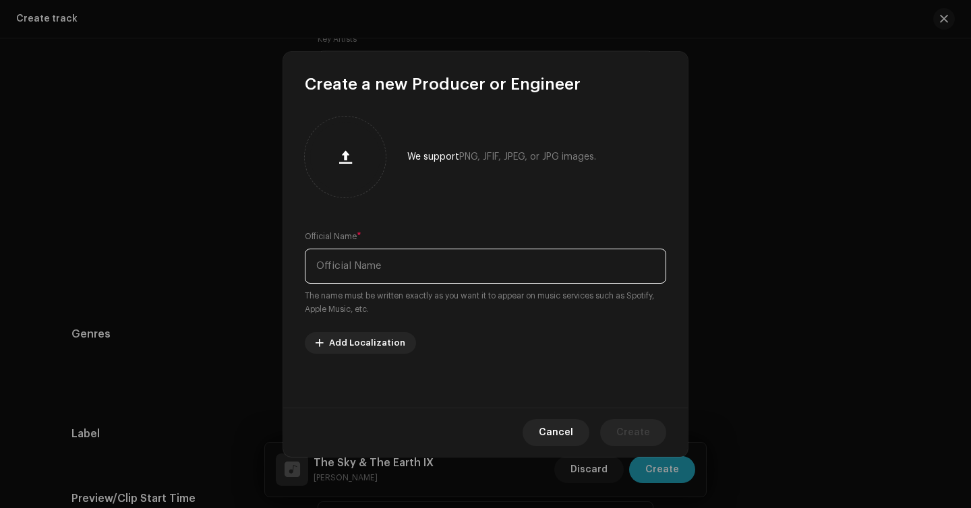
click at [470, 275] on input "text" at bounding box center [485, 266] width 361 height 35
paste input "[PERSON_NAME]"
type input "[PERSON_NAME]"
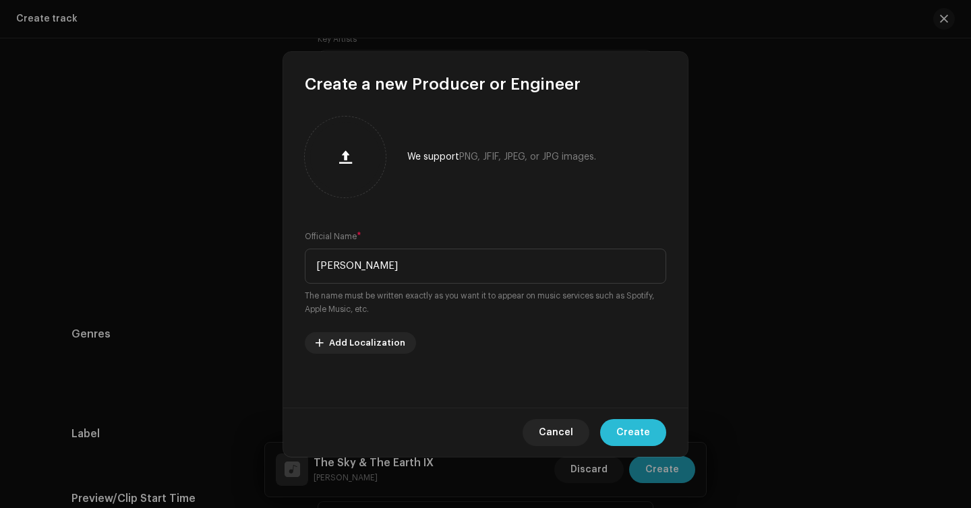
click at [643, 440] on span "Create" at bounding box center [633, 432] width 34 height 27
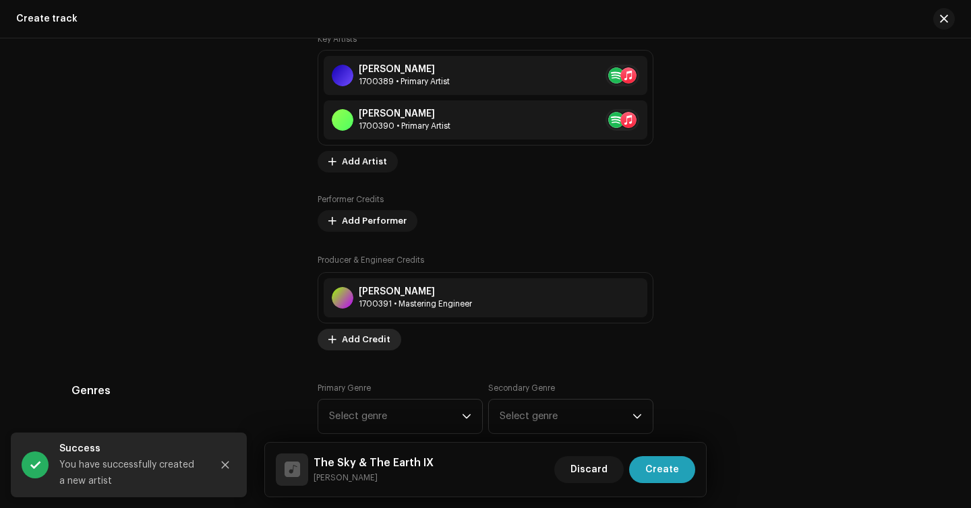
click at [368, 336] on span "Add Credit" at bounding box center [366, 339] width 49 height 27
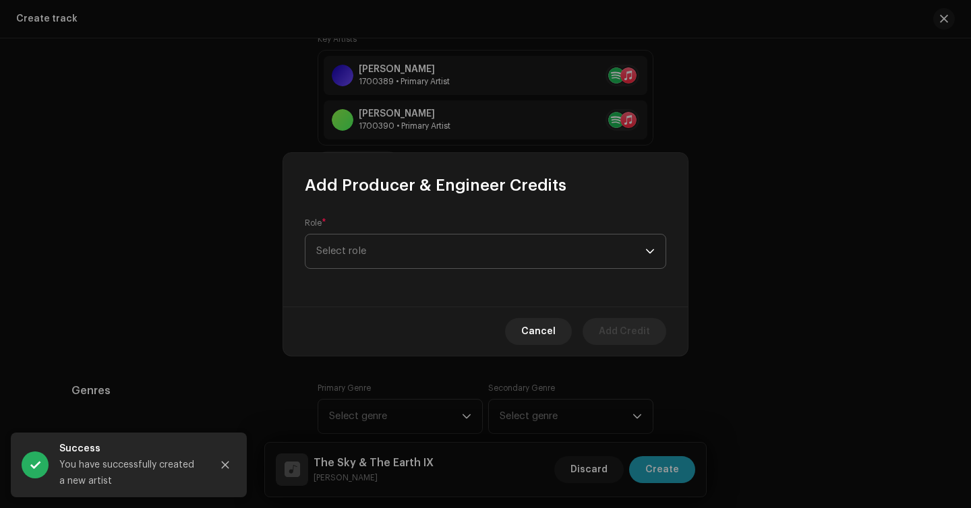
click at [419, 262] on span "Select role" at bounding box center [480, 252] width 329 height 34
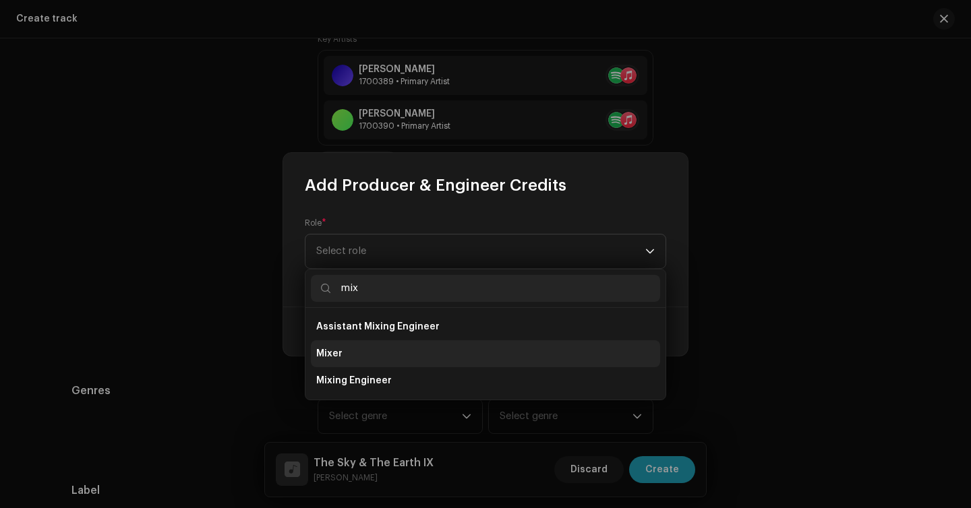
type input "mix"
click at [406, 355] on li "Mixer" at bounding box center [485, 353] width 349 height 27
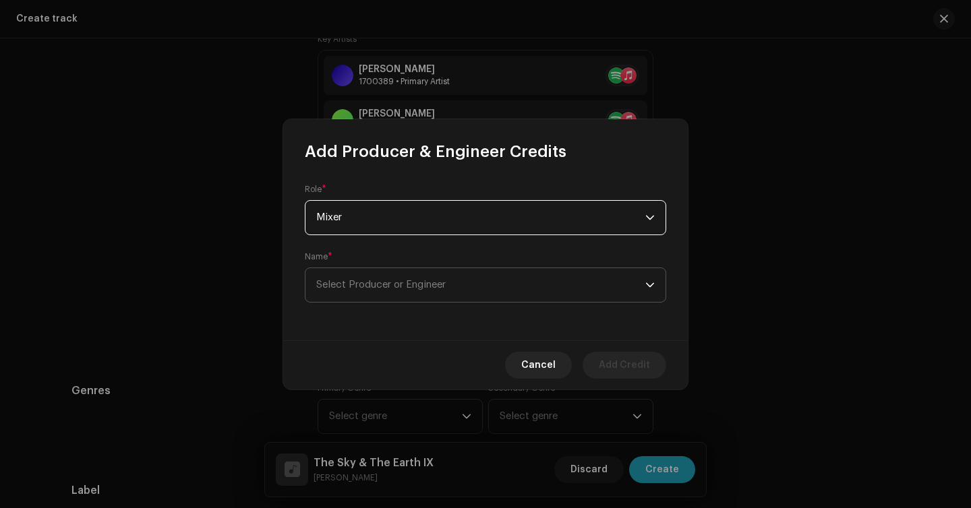
click at [438, 273] on span "Select Producer or Engineer" at bounding box center [480, 285] width 329 height 34
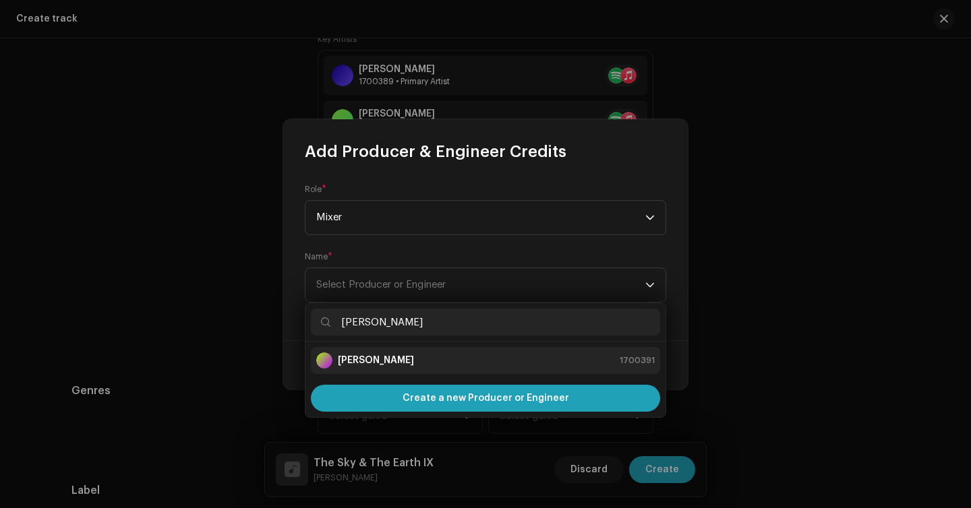
type input "[PERSON_NAME]"
click at [463, 361] on div "[PERSON_NAME] 1700391" at bounding box center [485, 361] width 338 height 16
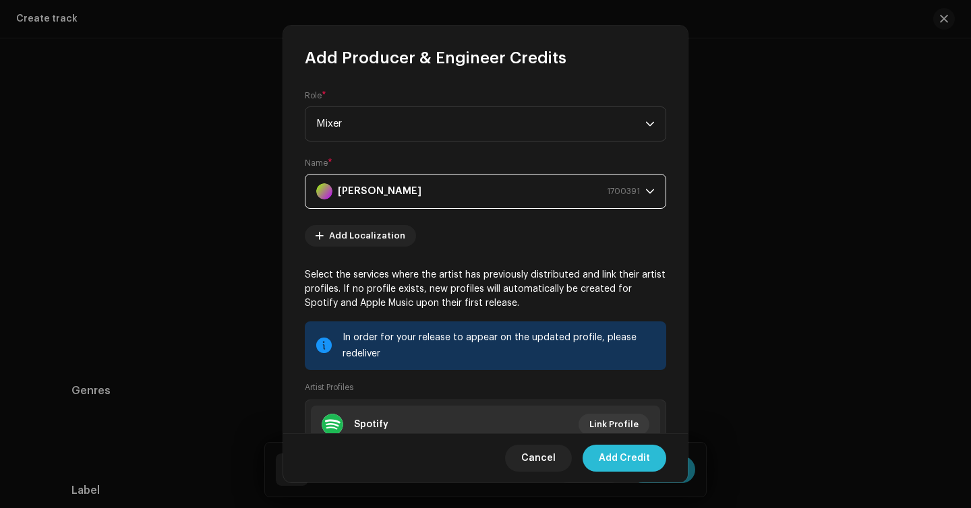
click at [636, 460] on span "Add Credit" at bounding box center [624, 458] width 51 height 27
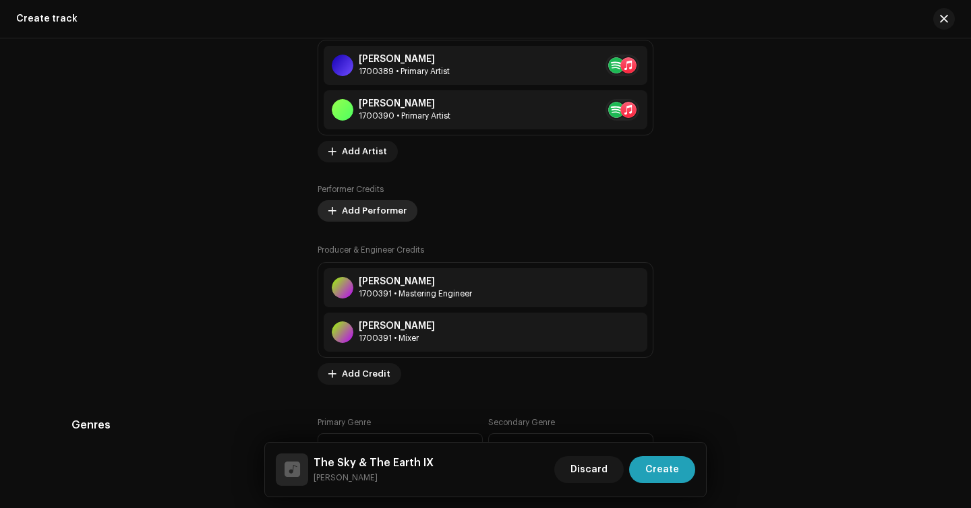
scroll to position [925, 0]
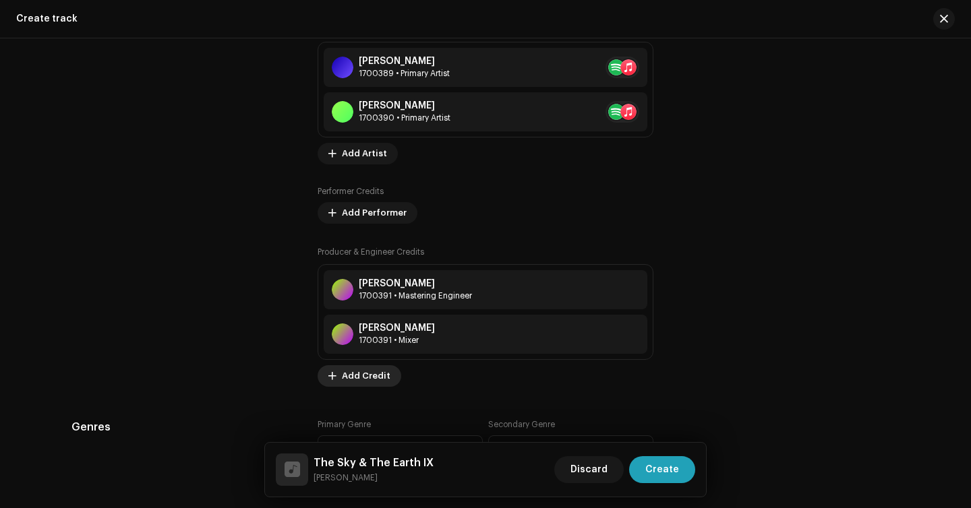
click at [380, 382] on span "Add Credit" at bounding box center [366, 376] width 49 height 27
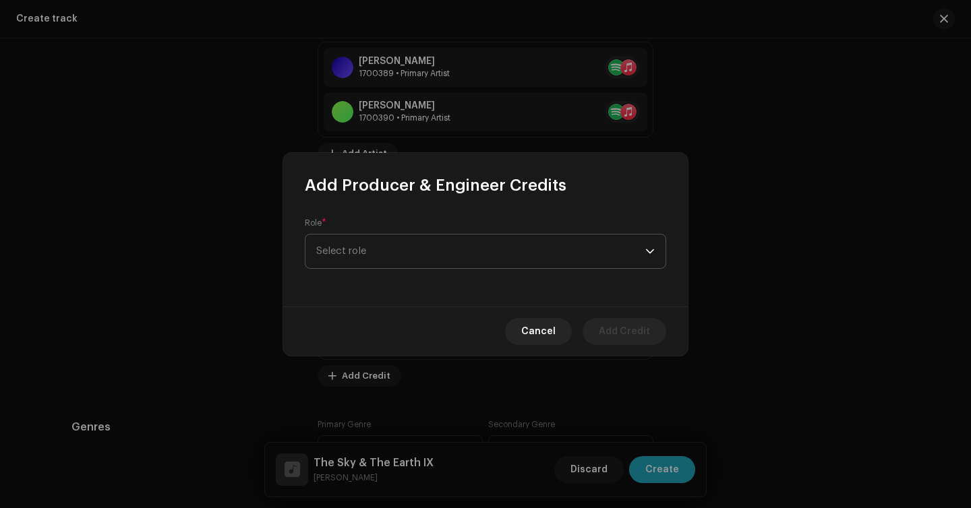
click at [445, 247] on span "Select role" at bounding box center [480, 252] width 329 height 34
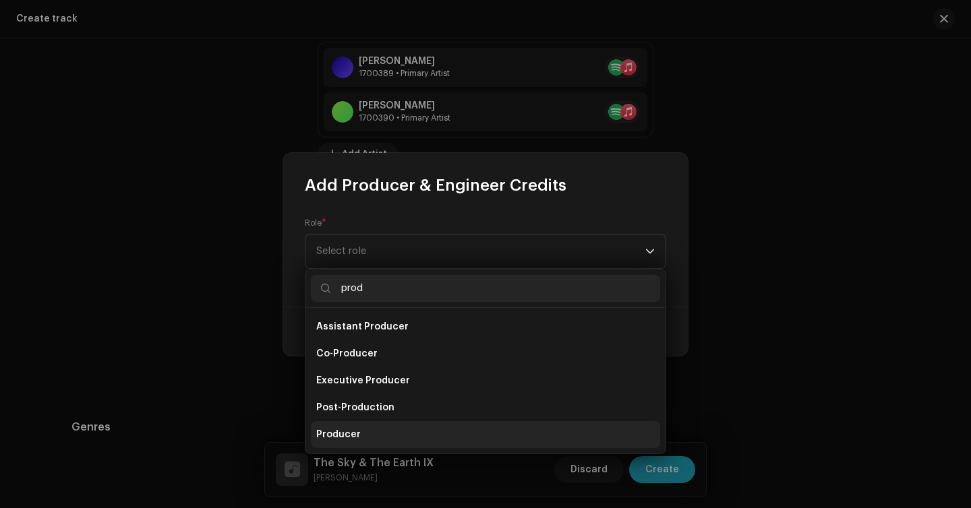
type input "prod"
click at [405, 425] on li "Producer" at bounding box center [485, 434] width 349 height 27
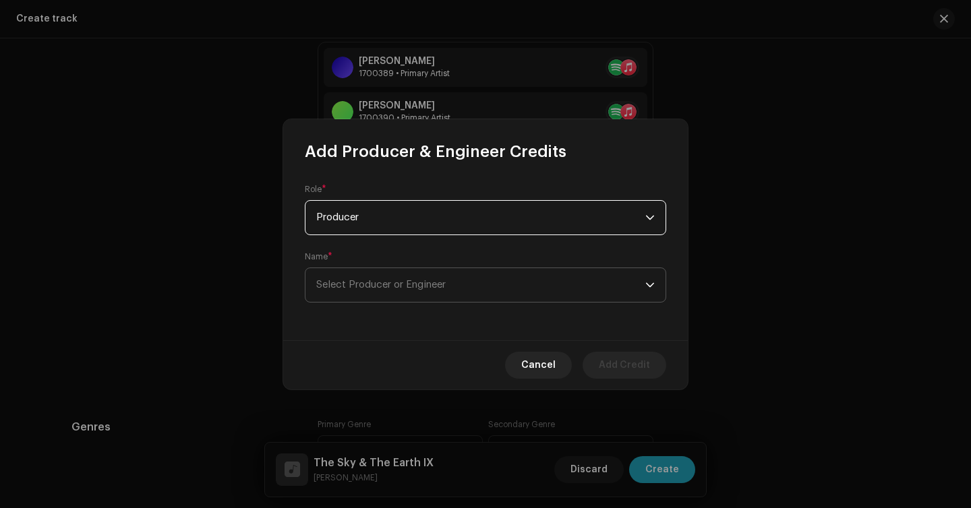
click at [442, 280] on span "Select Producer or Engineer" at bounding box center [380, 285] width 129 height 10
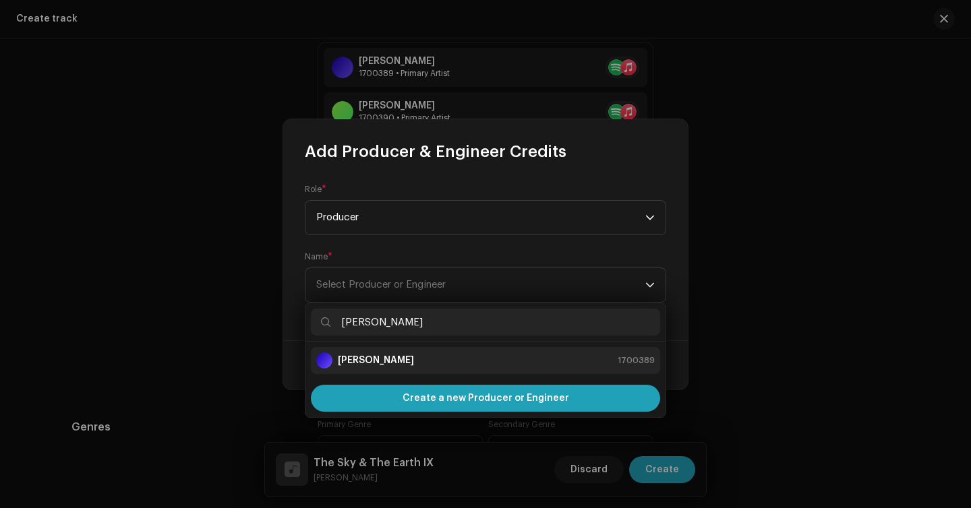
type input "[PERSON_NAME]"
click at [444, 365] on div "[PERSON_NAME] 1700389" at bounding box center [485, 361] width 338 height 16
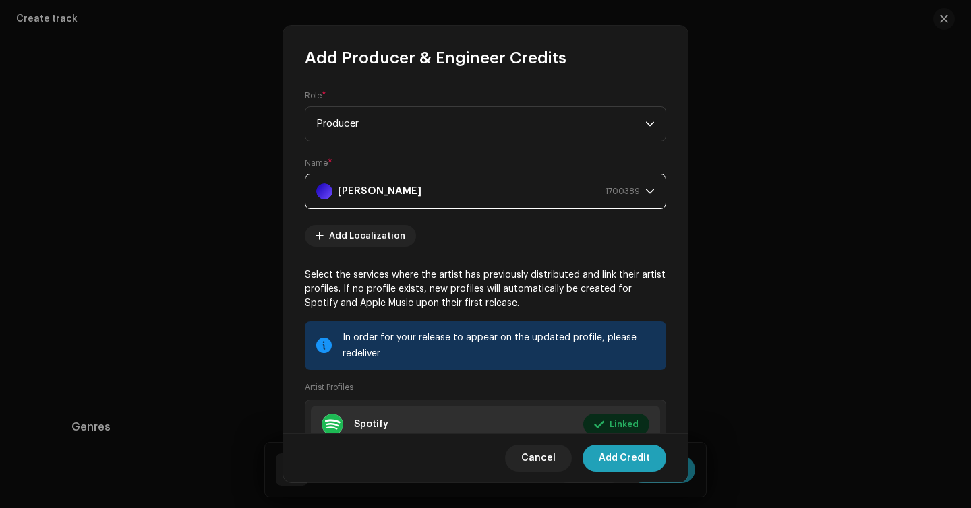
scroll to position [140, 0]
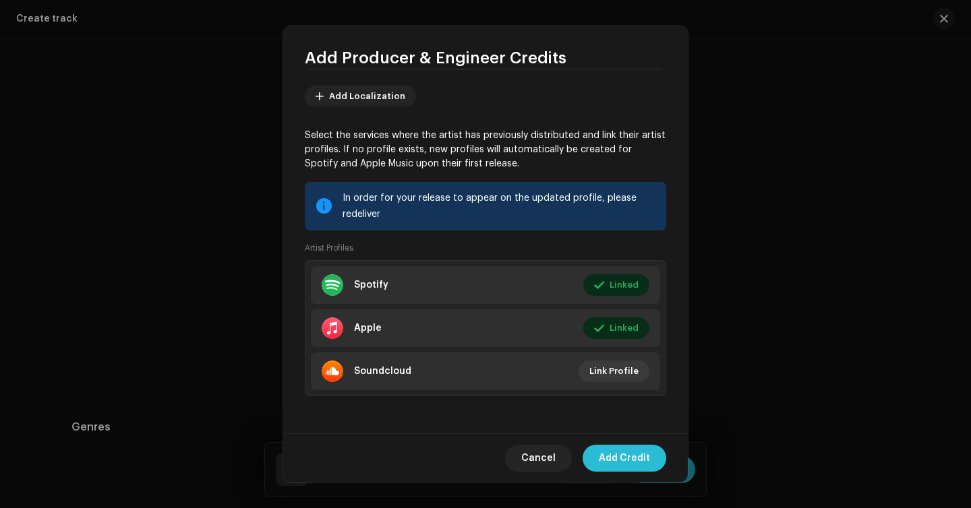
click at [633, 464] on span "Add Credit" at bounding box center [624, 458] width 51 height 27
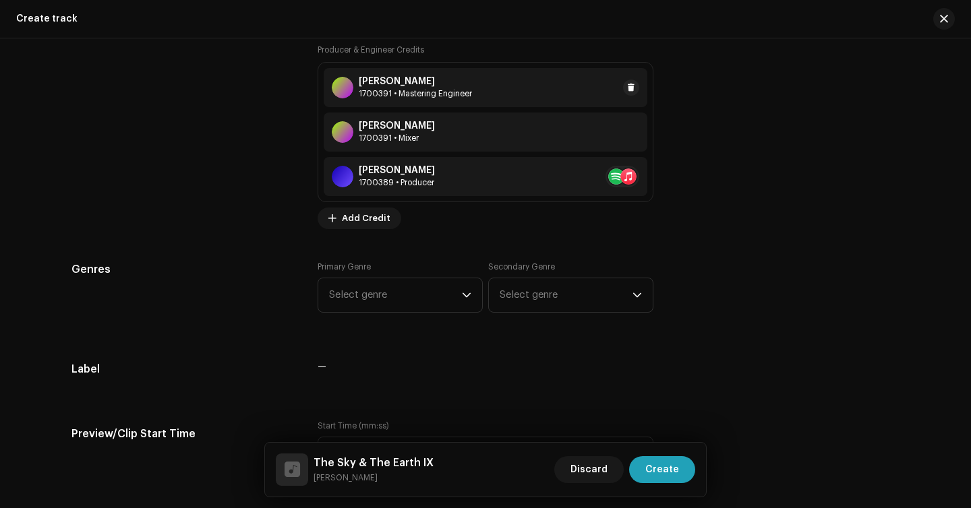
scroll to position [1138, 0]
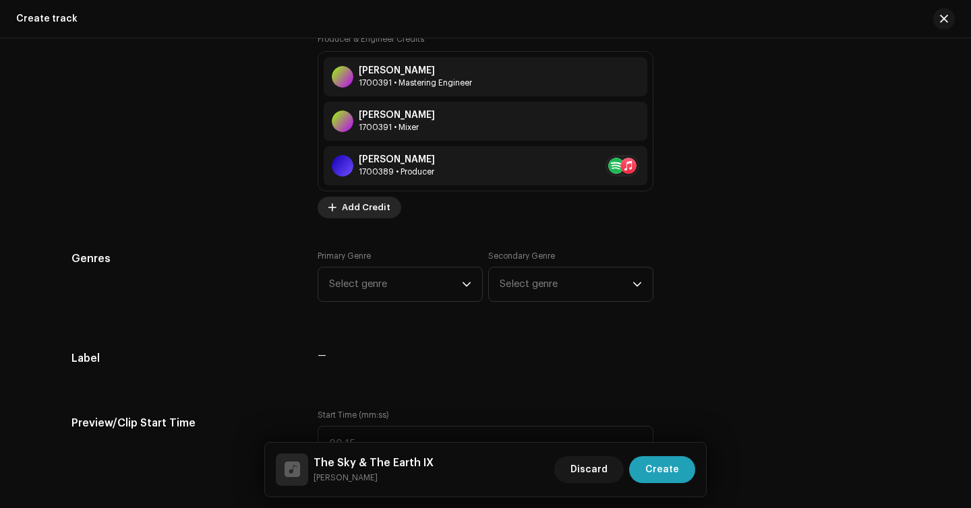
click at [381, 212] on span "Add Credit" at bounding box center [366, 207] width 49 height 27
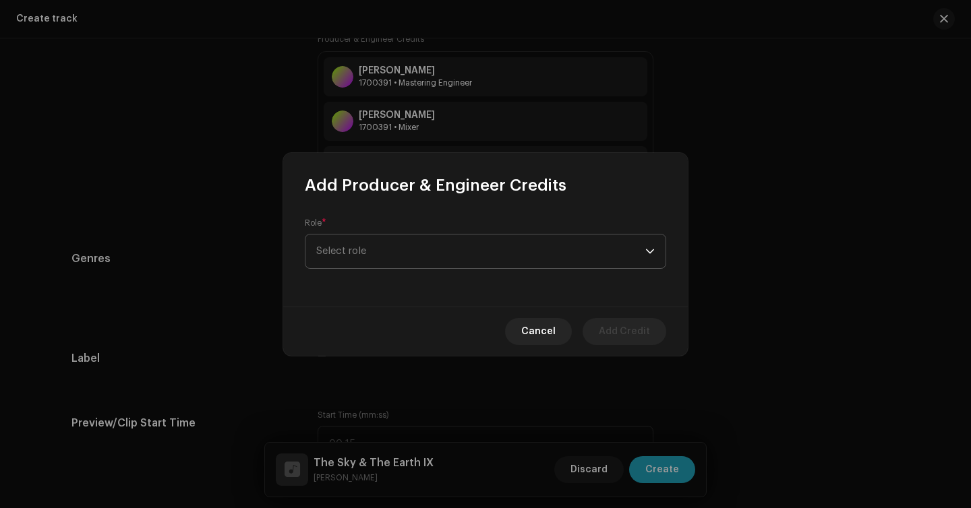
click at [372, 251] on span "Select role" at bounding box center [480, 252] width 329 height 34
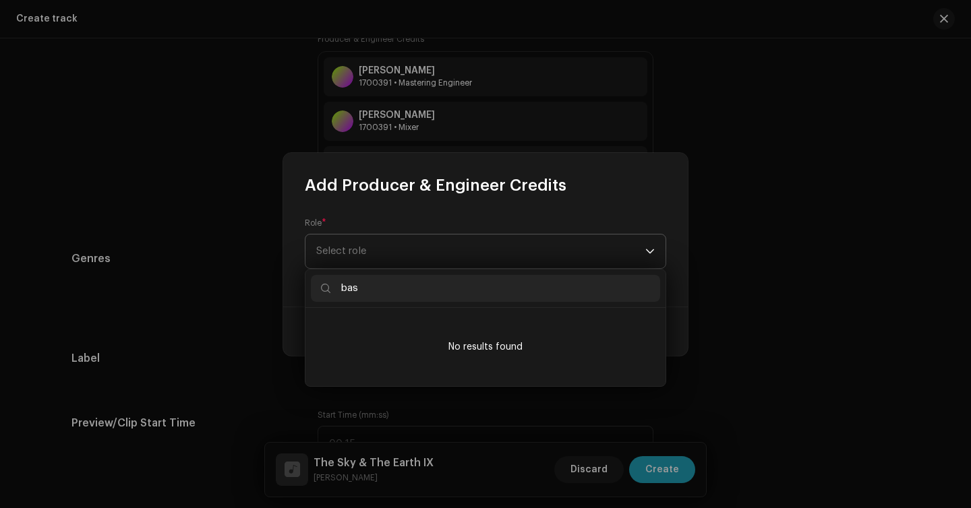
type input "bass"
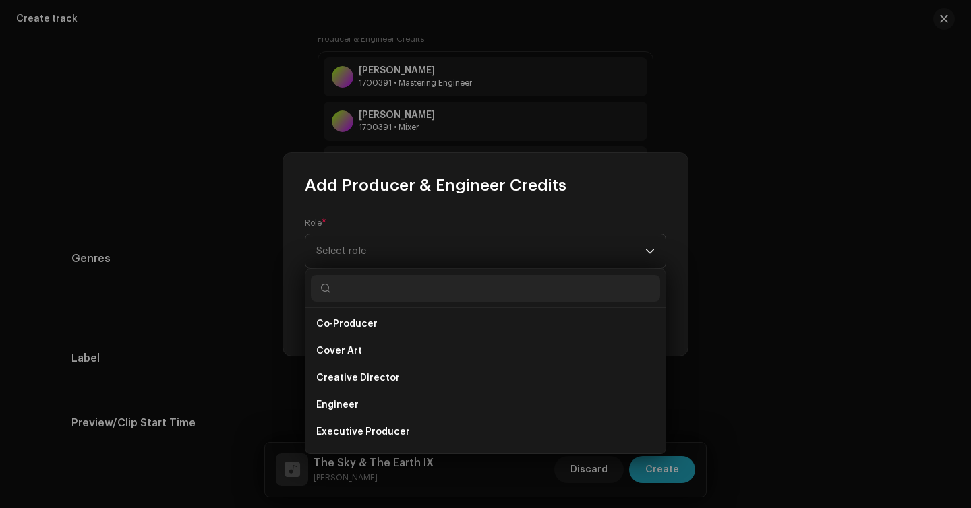
scroll to position [593, 0]
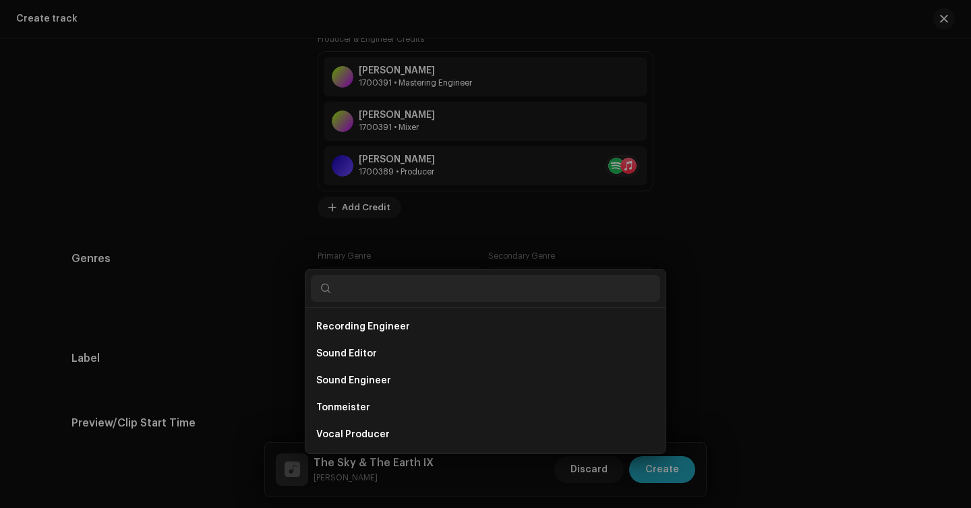
click at [819, 214] on div "Add Producer & Engineer Credits Role * Select role Cancel Add Credit" at bounding box center [485, 254] width 971 height 508
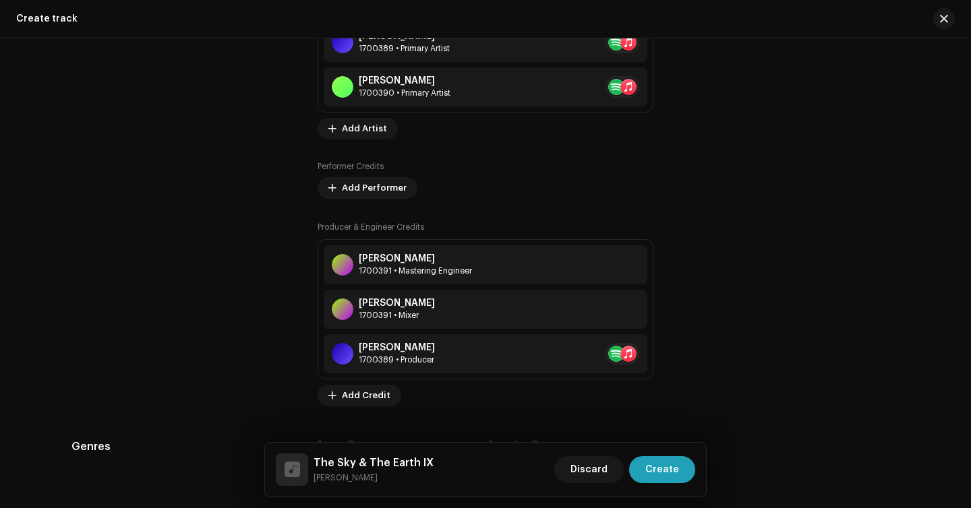
scroll to position [950, 0]
click at [394, 178] on span "Add Performer" at bounding box center [374, 188] width 65 height 27
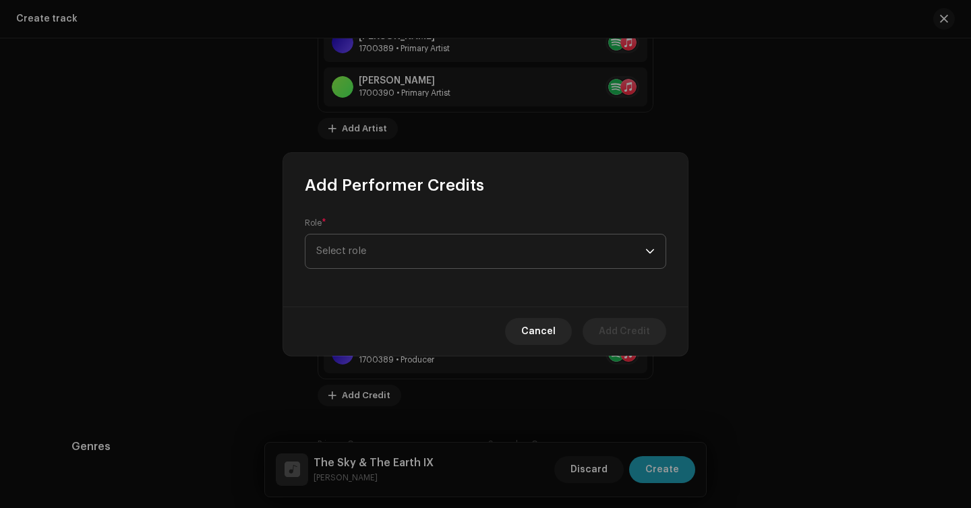
click at [394, 253] on span "Select role" at bounding box center [480, 252] width 329 height 34
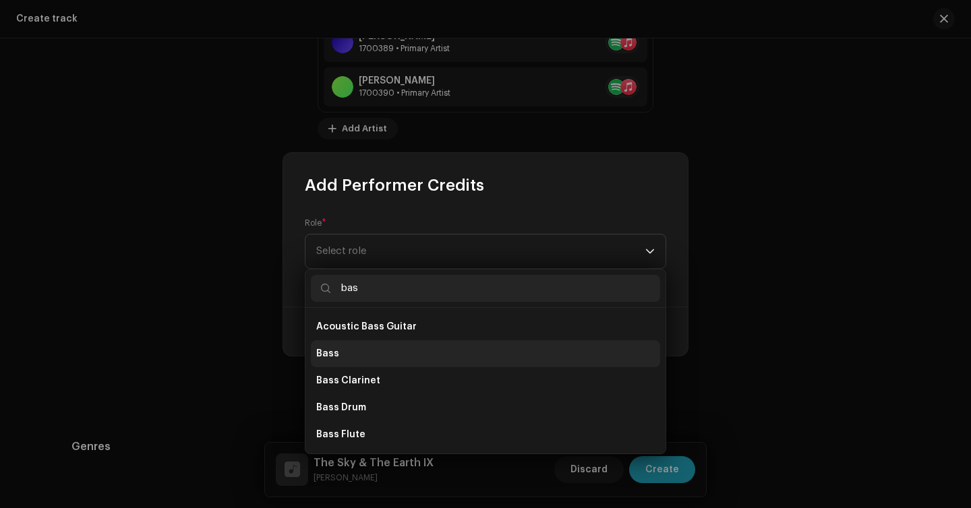
type input "bas"
click at [363, 360] on li "Bass" at bounding box center [485, 353] width 349 height 27
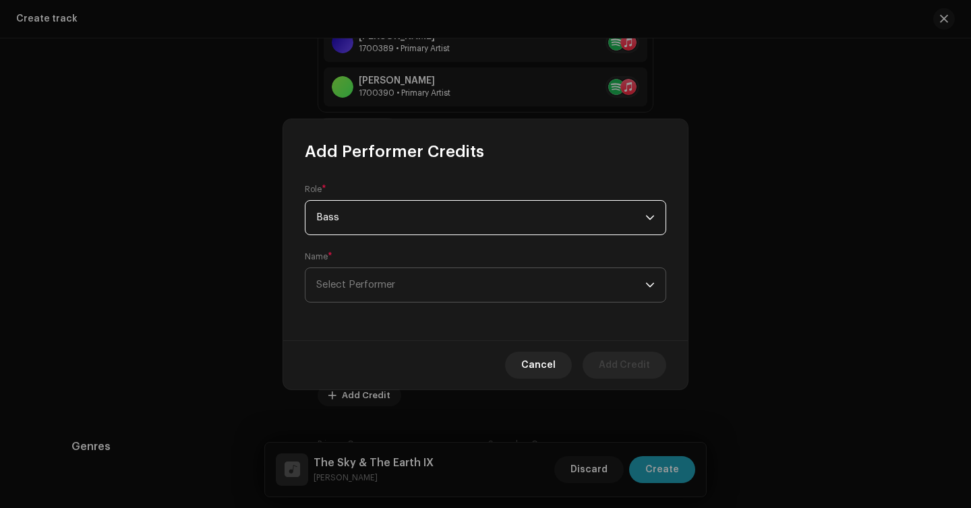
click at [418, 289] on span "Select Performer" at bounding box center [480, 285] width 329 height 34
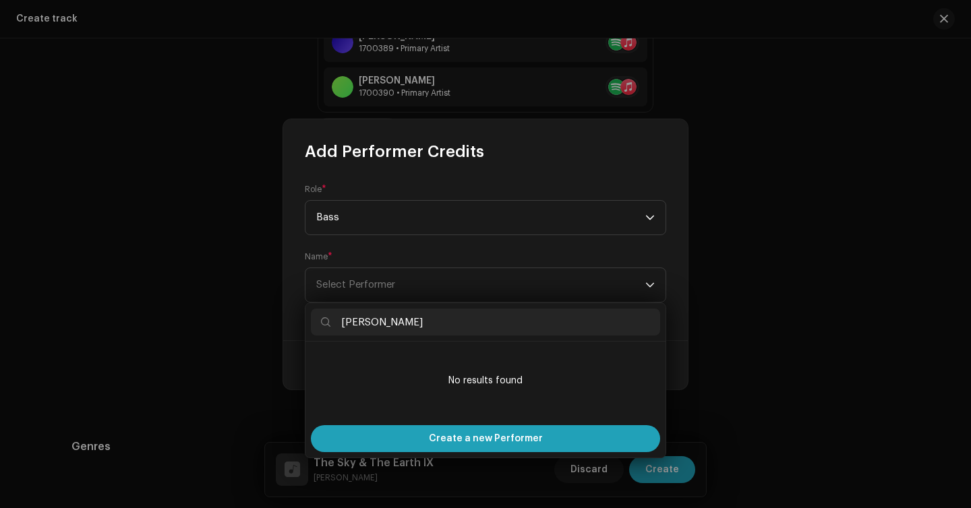
click at [369, 320] on input "[PERSON_NAME]" at bounding box center [485, 322] width 349 height 27
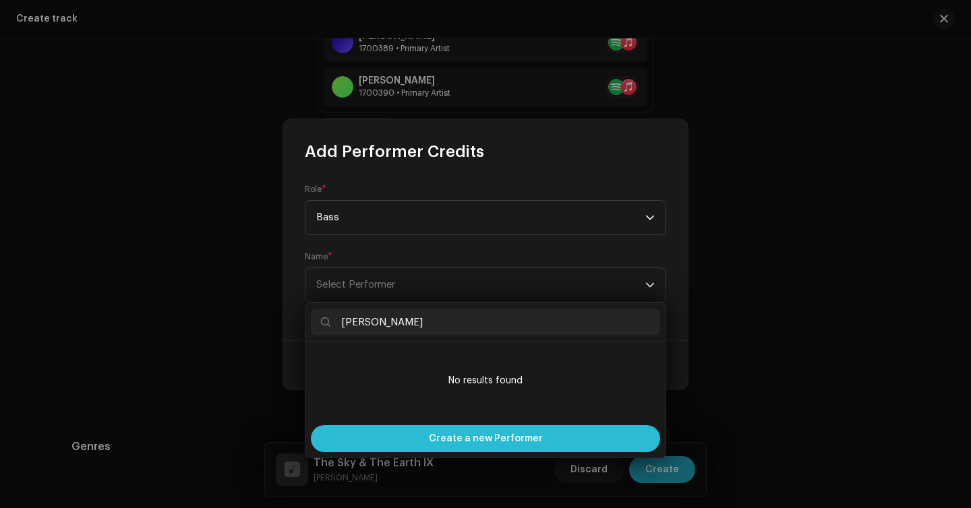
type input "[PERSON_NAME]"
click at [485, 446] on span "Create a new Performer" at bounding box center [486, 438] width 114 height 27
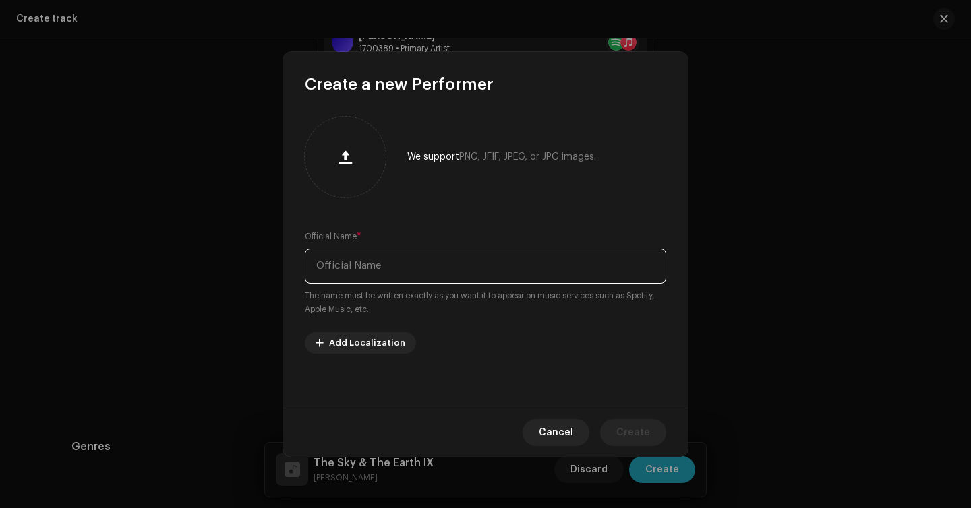
click at [417, 256] on input "text" at bounding box center [485, 266] width 361 height 35
type input "S"
type input "[PERSON_NAME]"
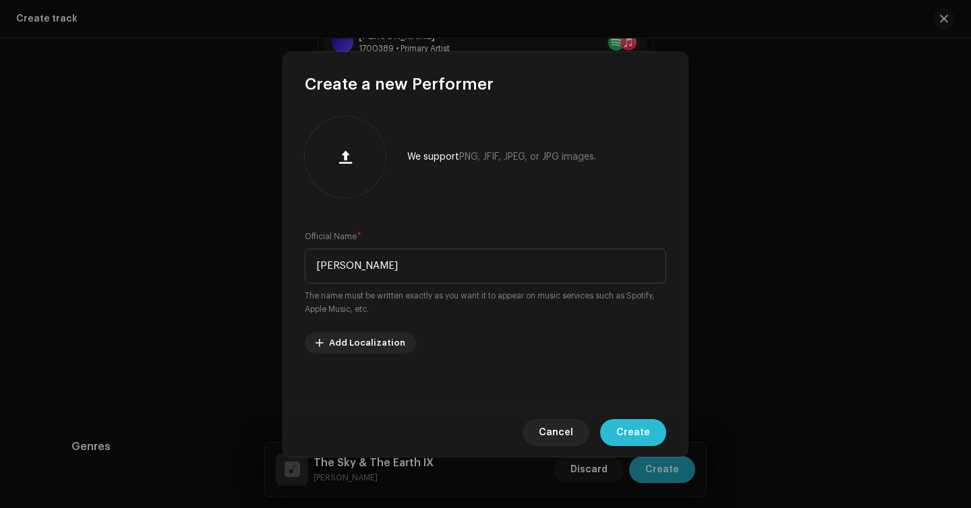
click at [625, 419] on span "Create" at bounding box center [633, 432] width 34 height 27
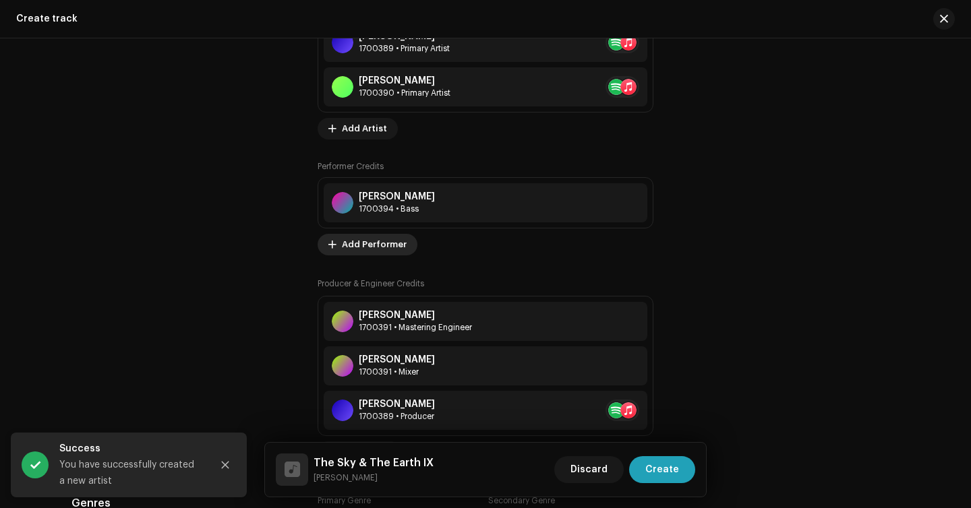
click at [373, 254] on span "Add Performer" at bounding box center [374, 244] width 65 height 27
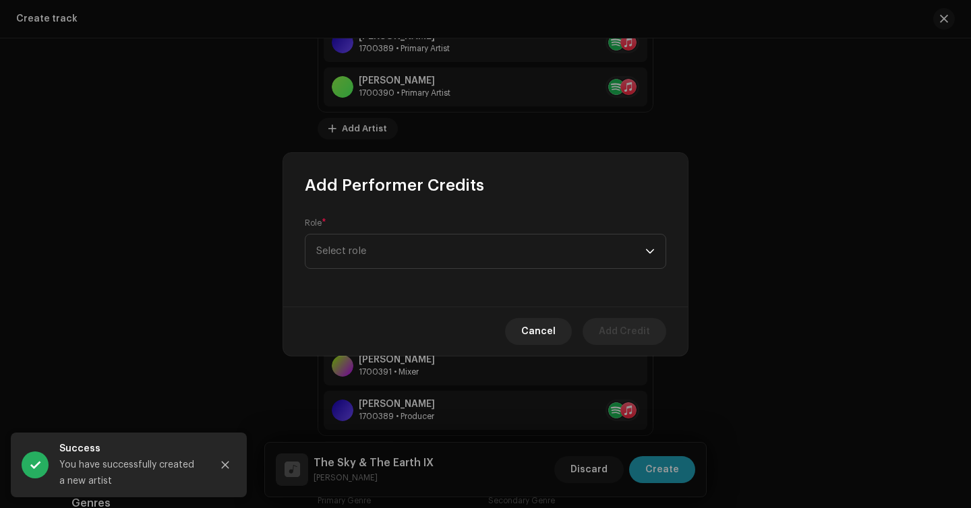
click at [373, 254] on span "Select role" at bounding box center [480, 252] width 329 height 34
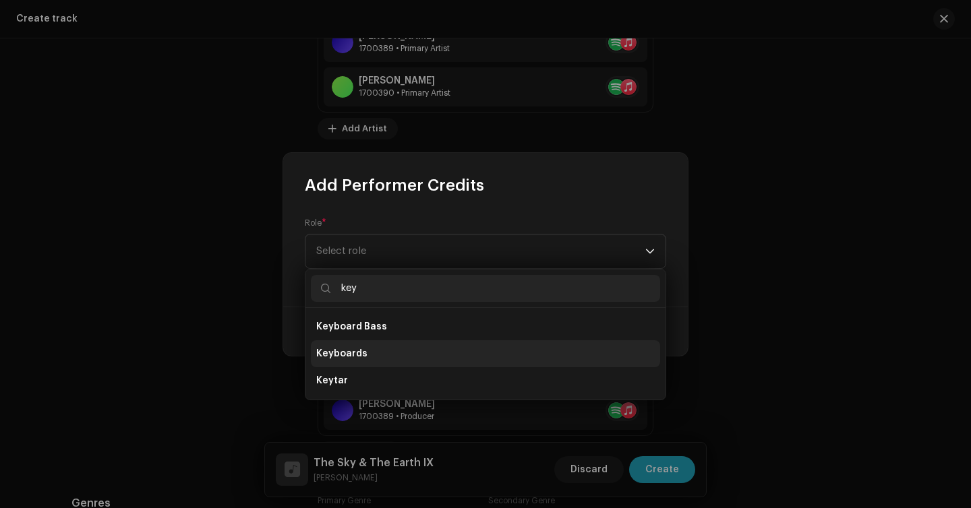
type input "key"
click at [367, 359] on li "Keyboards" at bounding box center [485, 353] width 349 height 27
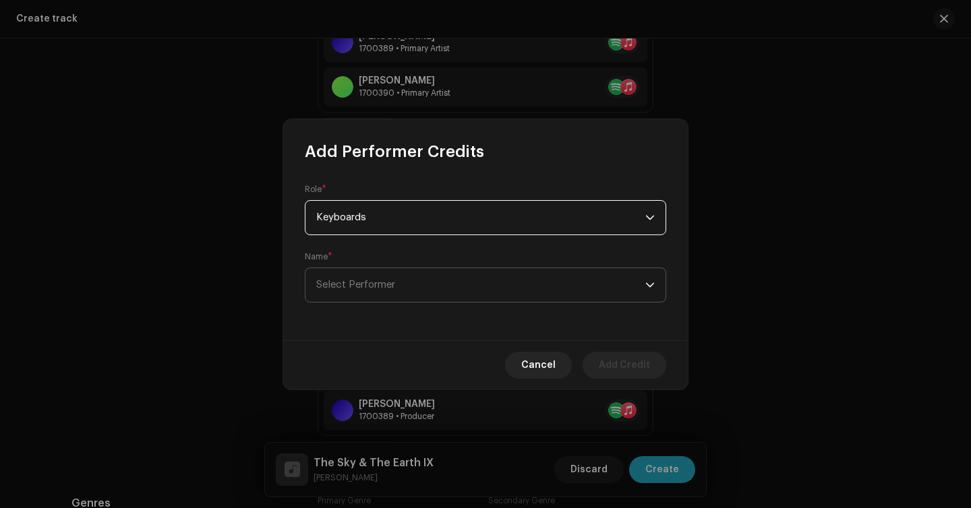
click at [427, 268] on span "Select Performer" at bounding box center [480, 285] width 329 height 34
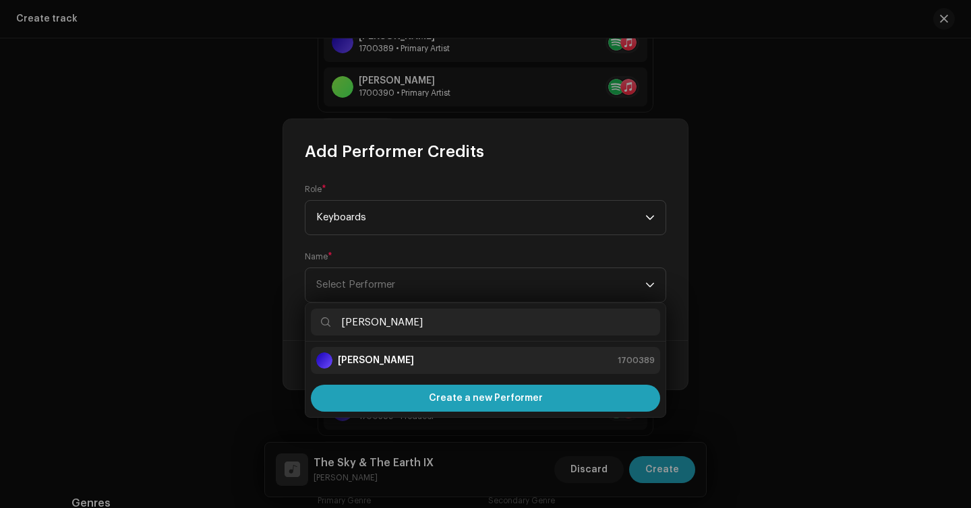
type input "[PERSON_NAME]"
click at [424, 355] on div "[PERSON_NAME] 1700389" at bounding box center [485, 361] width 338 height 16
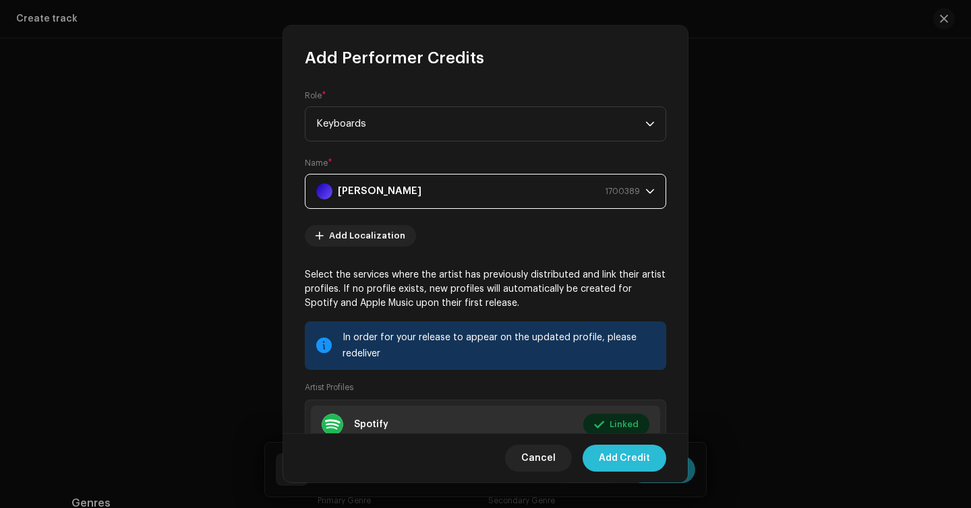
click at [616, 465] on span "Add Credit" at bounding box center [624, 458] width 51 height 27
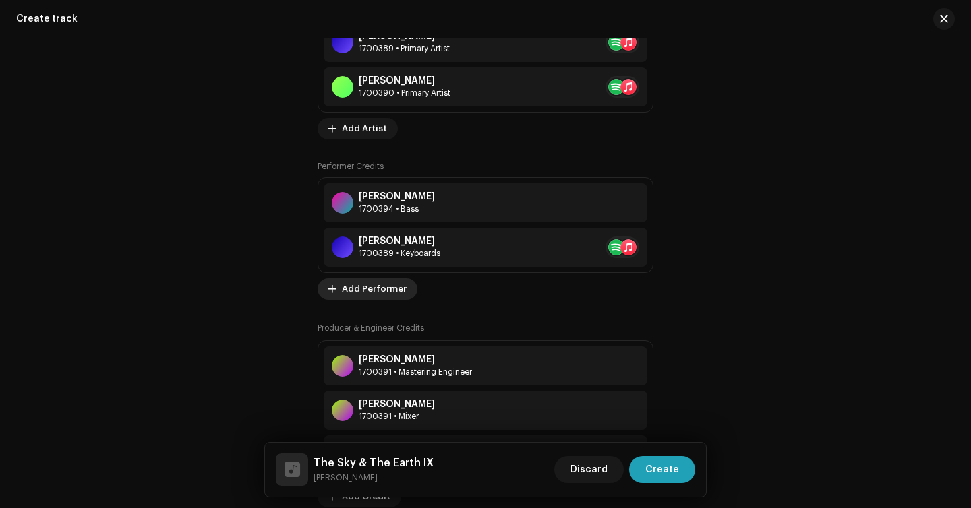
click at [380, 297] on span "Add Performer" at bounding box center [374, 289] width 65 height 27
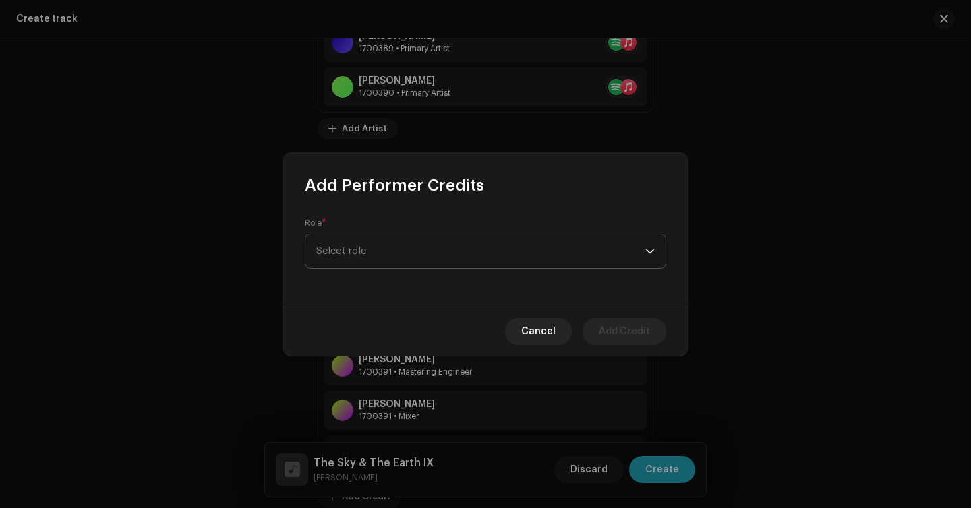
click at [402, 263] on span "Select role" at bounding box center [480, 252] width 329 height 34
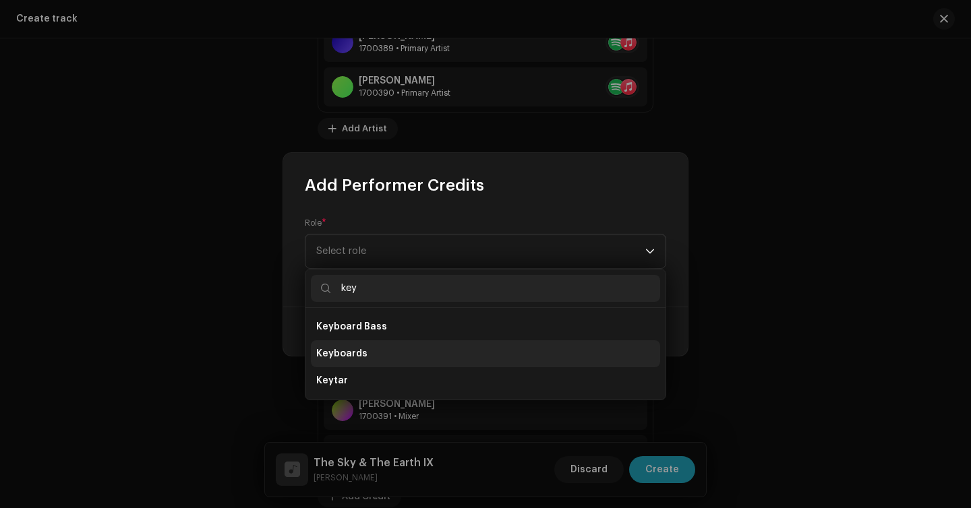
type input "key"
click at [382, 355] on li "Keyboards" at bounding box center [485, 353] width 349 height 27
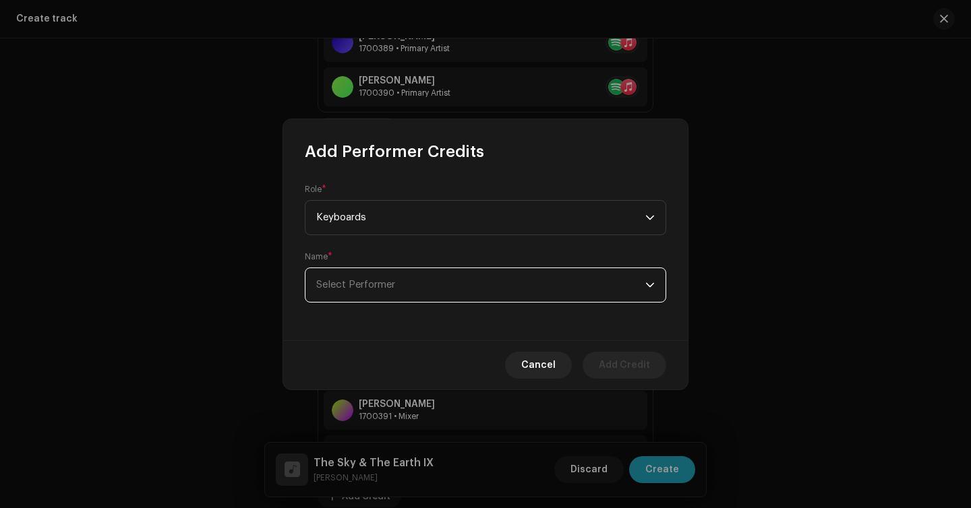
click at [419, 299] on span "Select Performer" at bounding box center [480, 285] width 329 height 34
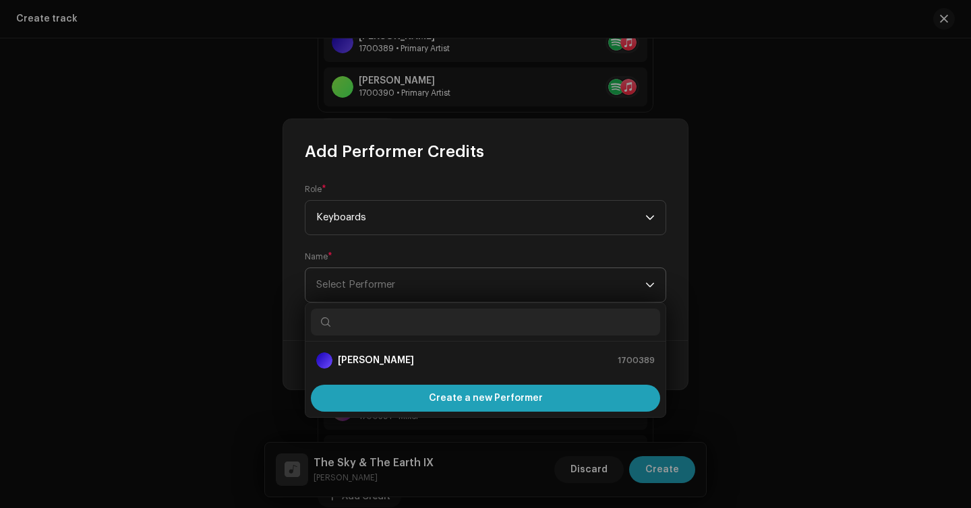
type input "[URL][DOMAIN_NAME]"
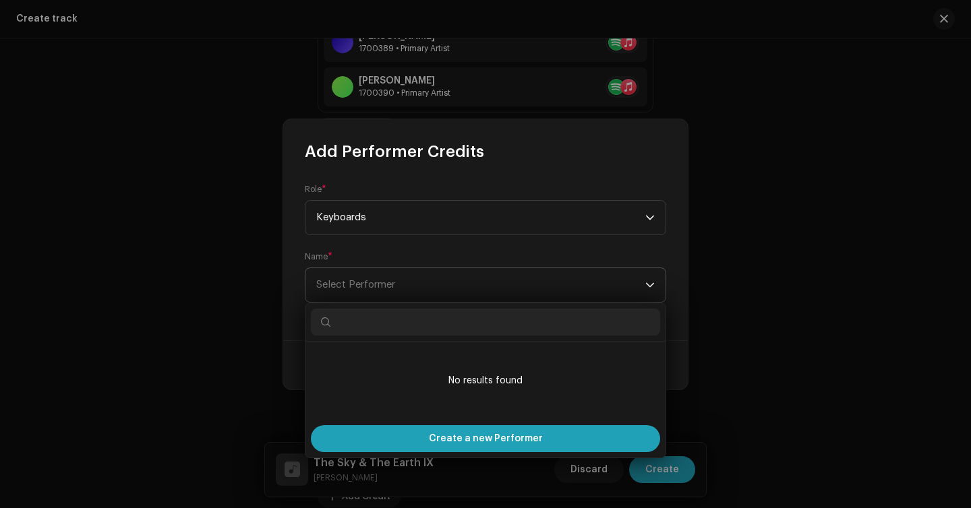
scroll to position [0, 0]
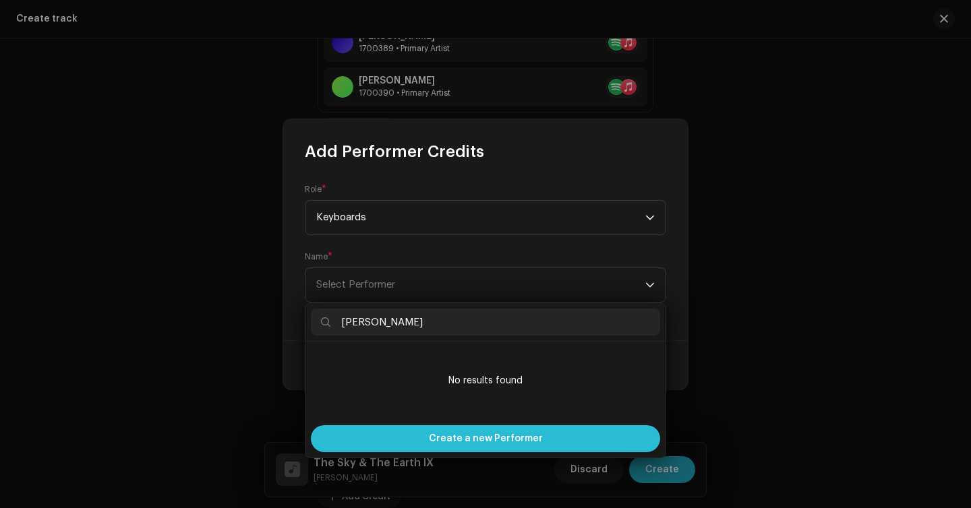
type input "[PERSON_NAME]"
click at [420, 438] on div "Create a new Performer" at bounding box center [485, 438] width 349 height 27
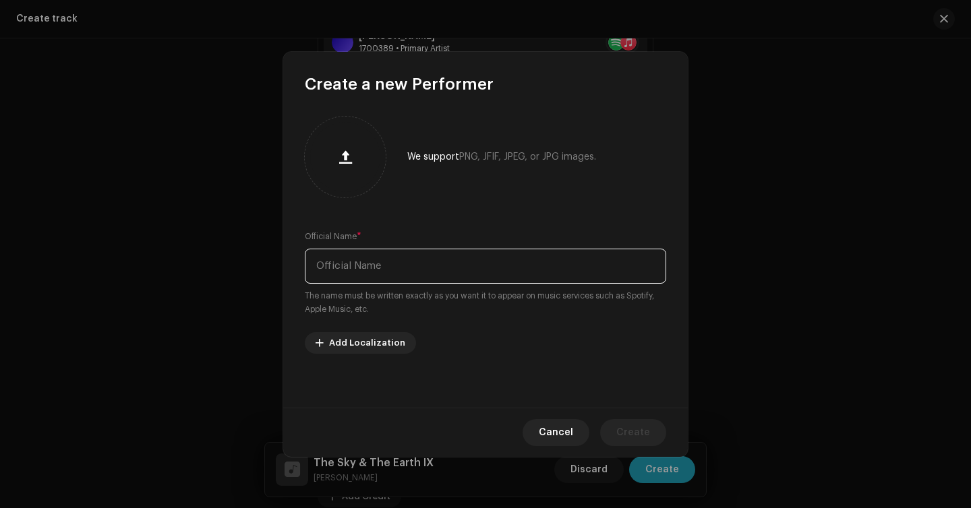
click at [410, 269] on input "text" at bounding box center [485, 266] width 361 height 35
type input "[PERSON_NAME]"
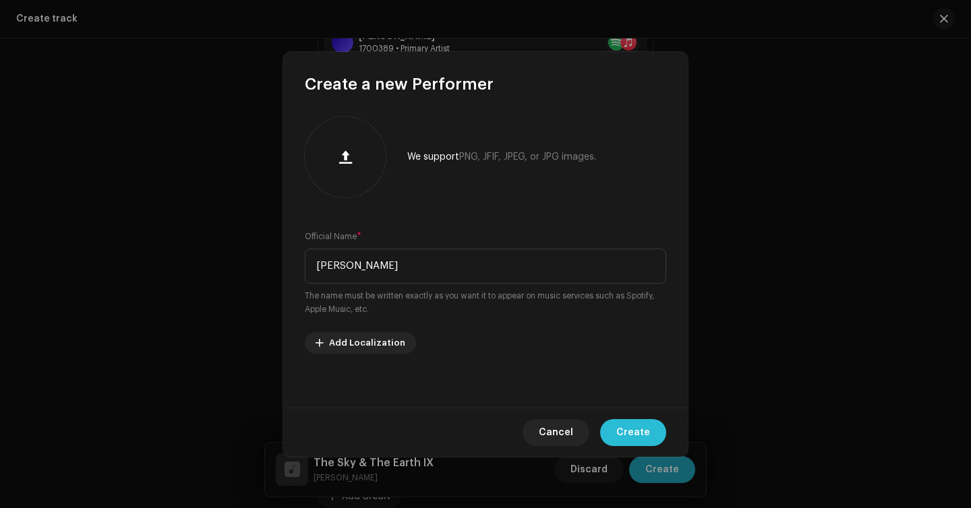
click at [619, 432] on button "Create" at bounding box center [633, 432] width 66 height 27
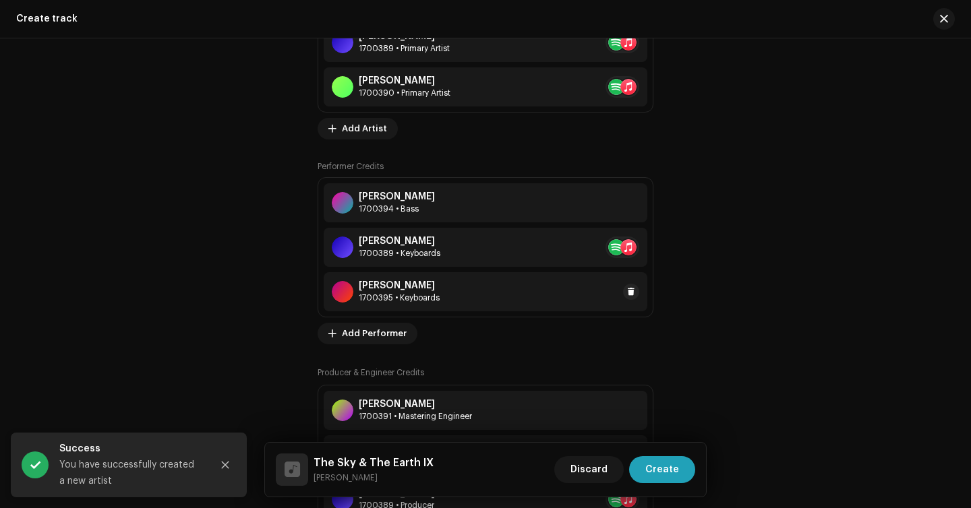
drag, startPoint x: 467, startPoint y: 320, endPoint x: 428, endPoint y: 290, distance: 49.1
click at [428, 290] on div "Key Artists [PERSON_NAME] 1700389 • Primary Artist [PERSON_NAME] 1700390 • Prim…" at bounding box center [486, 277] width 336 height 552
click at [450, 290] on div "[PERSON_NAME] 1700395 • Keyboards" at bounding box center [486, 291] width 324 height 39
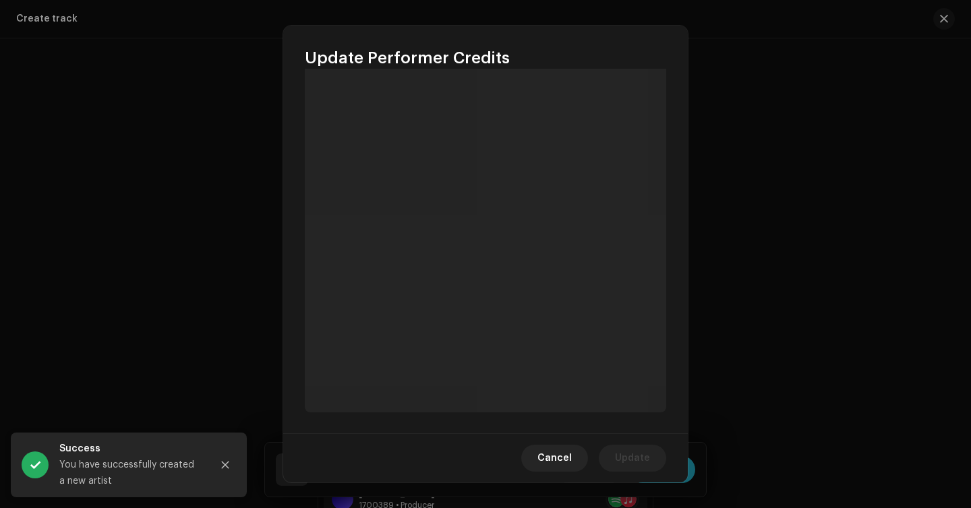
scroll to position [140, 0]
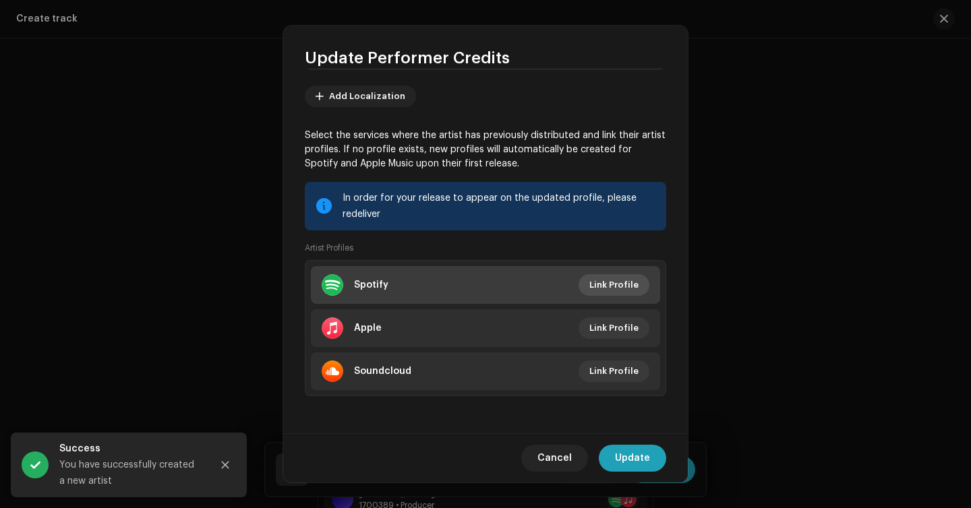
click at [600, 289] on span "Link Profile" at bounding box center [613, 285] width 49 height 27
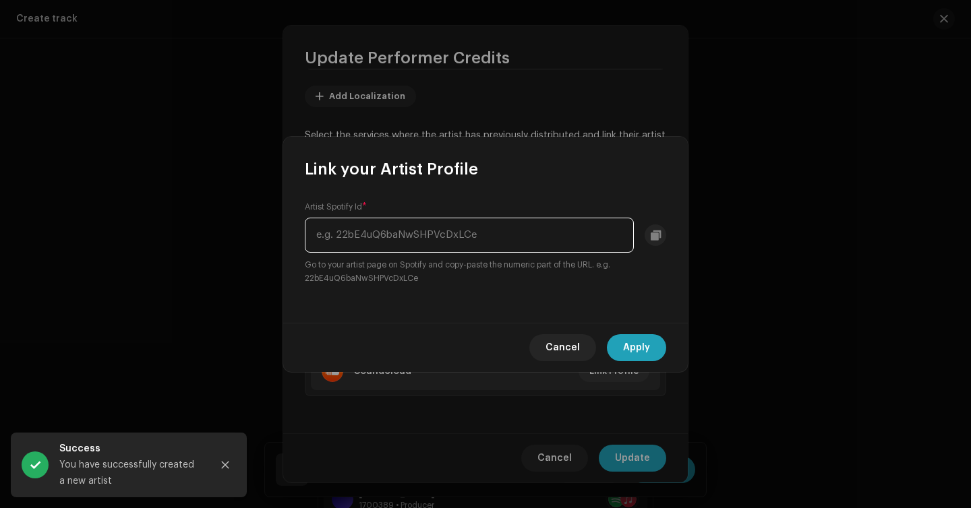
paste input "[URL][DOMAIN_NAME]"
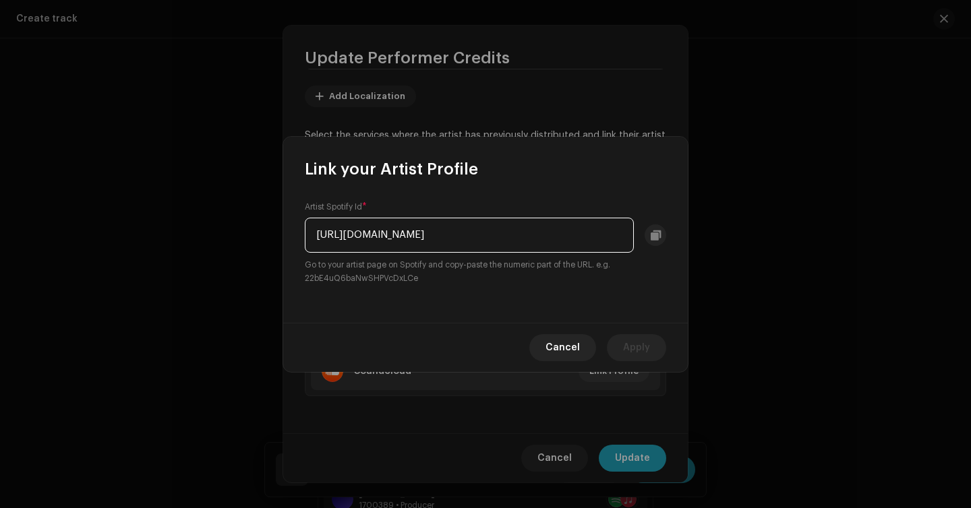
drag, startPoint x: 475, startPoint y: 233, endPoint x: 475, endPoint y: 248, distance: 14.8
click at [475, 233] on input "[URL][DOMAIN_NAME]" at bounding box center [469, 235] width 329 height 35
drag, startPoint x: 463, startPoint y: 238, endPoint x: 200, endPoint y: 220, distance: 264.2
click at [200, 220] on div "Link your Artist Profile Artist Spotify Id * [URL][DOMAIN_NAME] Go to your arti…" at bounding box center [485, 254] width 971 height 508
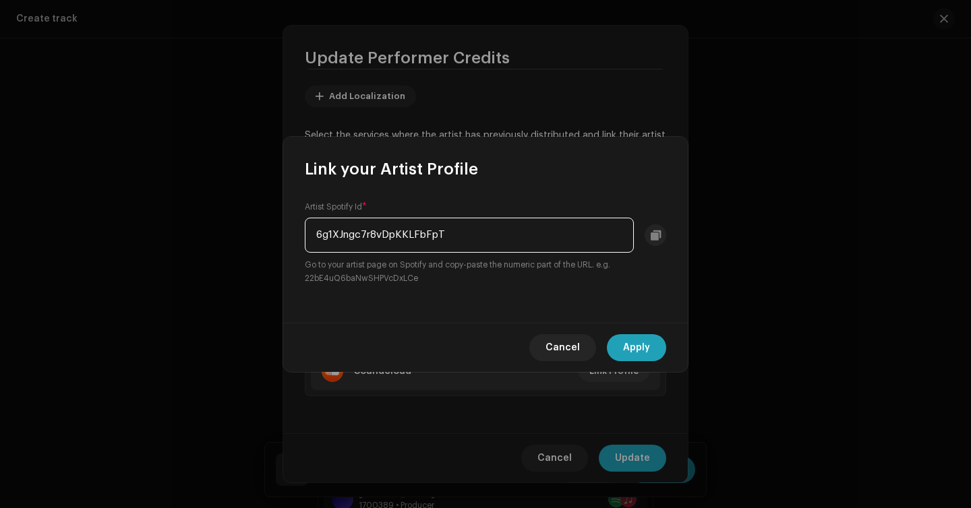
type input "6g1XJngc7r8vDpKKLFbFpT"
click at [639, 363] on div "Cancel Apply" at bounding box center [485, 347] width 405 height 49
click at [655, 351] on button "Apply" at bounding box center [636, 347] width 59 height 27
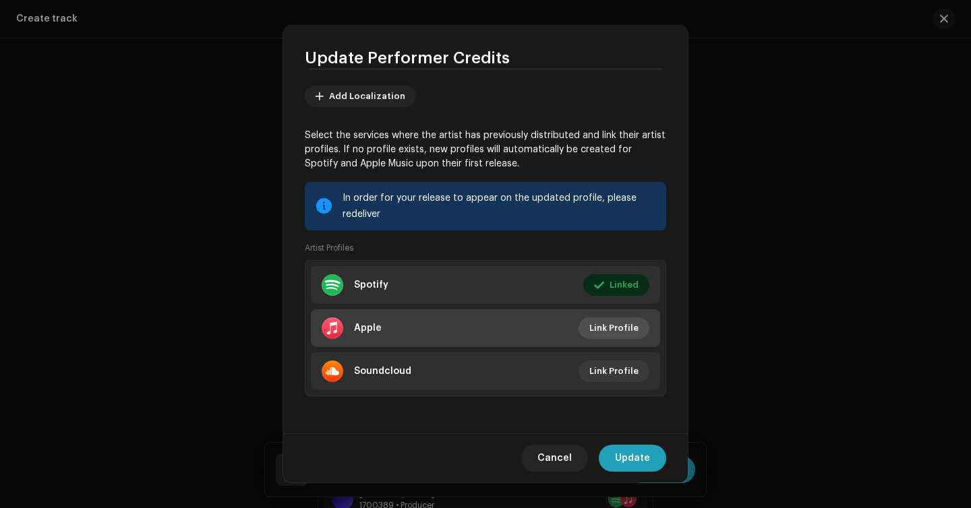
click at [595, 328] on span "Link Profile" at bounding box center [613, 328] width 49 height 27
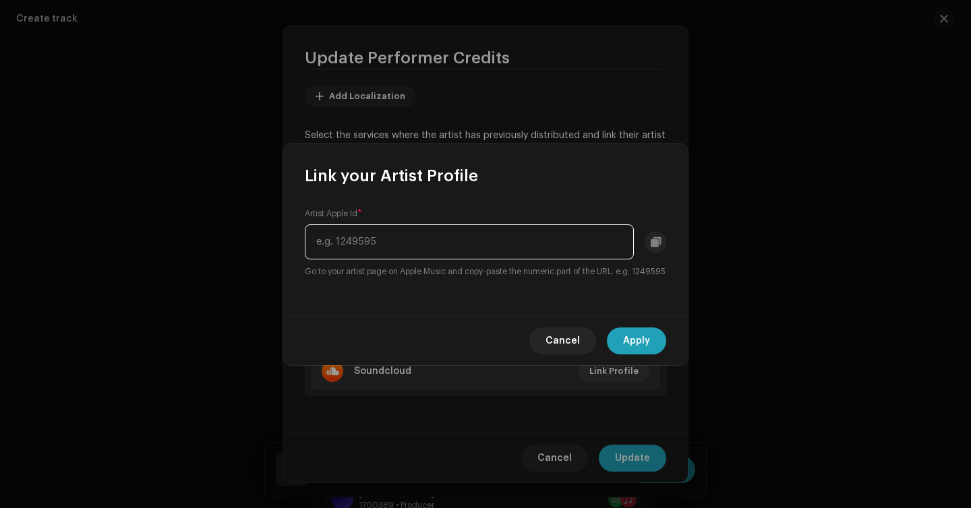
paste input "[URL][DOMAIN_NAME][PERSON_NAME]"
click at [580, 235] on input "[URL][DOMAIN_NAME][PERSON_NAME]" at bounding box center [469, 242] width 329 height 35
click at [558, 234] on input "[URL][DOMAIN_NAME][PERSON_NAME]" at bounding box center [469, 242] width 329 height 35
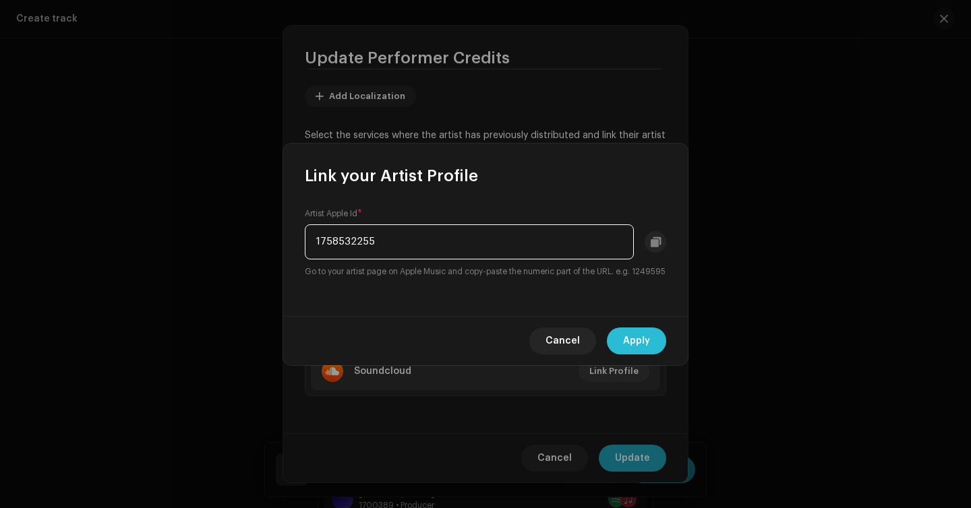
type input "1758532255"
click at [643, 353] on span "Apply" at bounding box center [636, 341] width 27 height 27
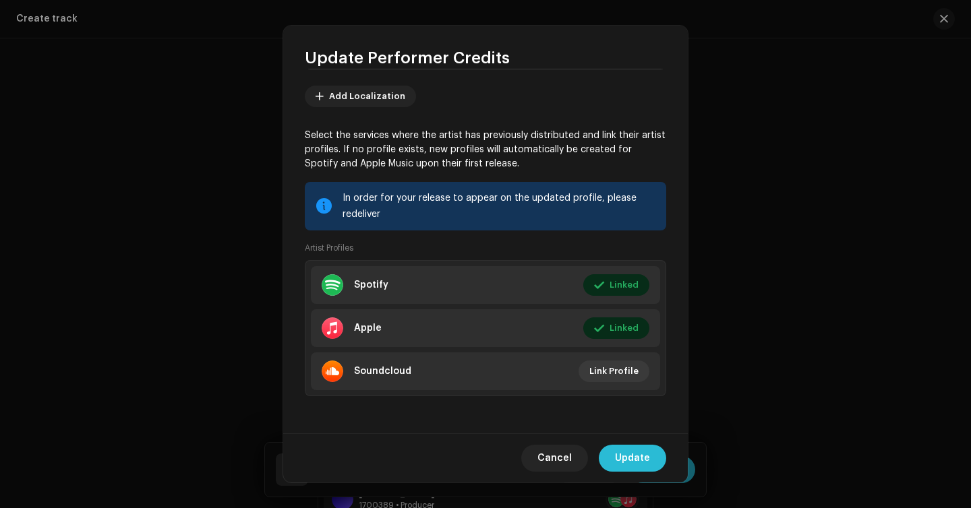
click at [631, 463] on span "Update" at bounding box center [632, 458] width 35 height 27
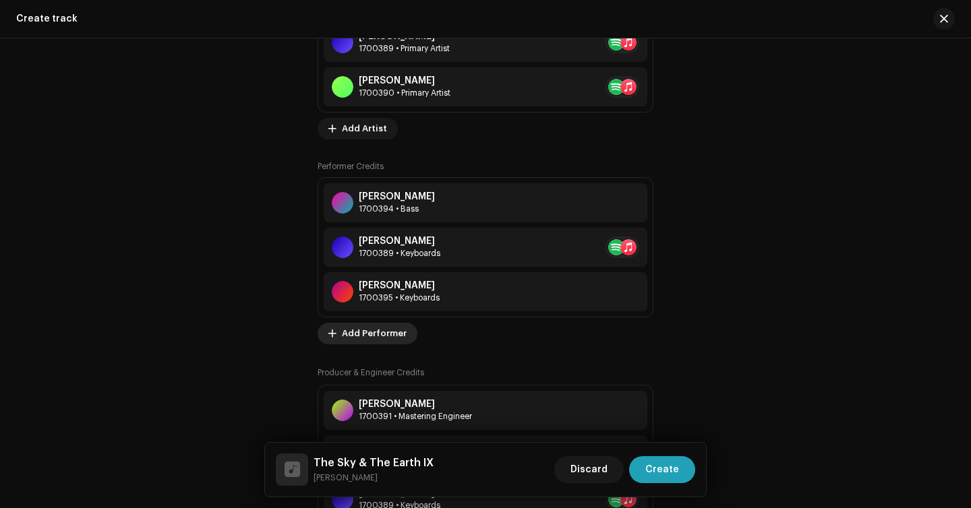
click at [342, 334] on span "Add Performer" at bounding box center [374, 333] width 65 height 27
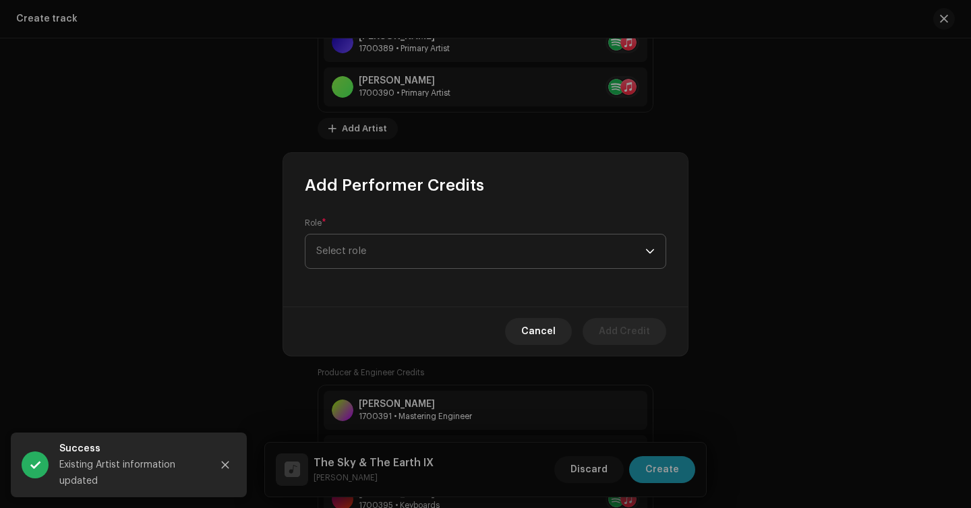
click at [403, 258] on span "Select role" at bounding box center [480, 252] width 329 height 34
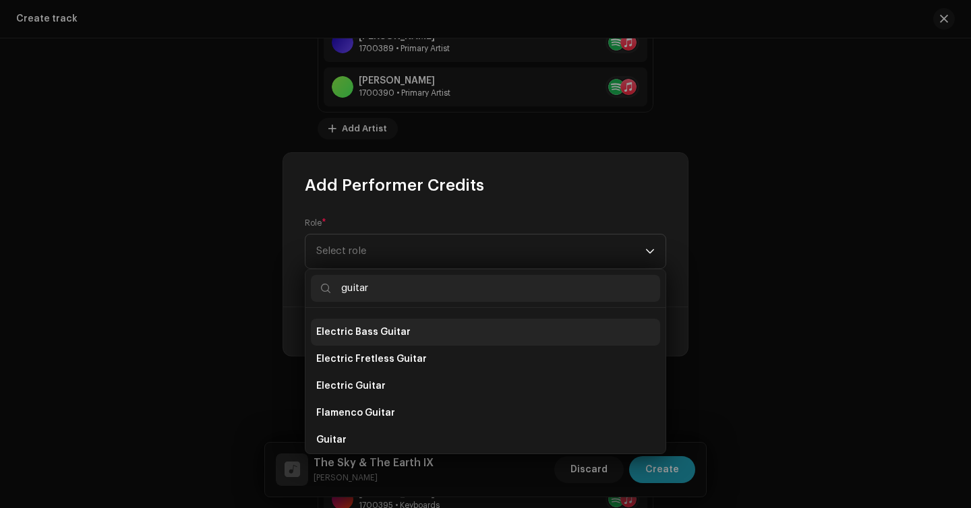
scroll to position [237, 0]
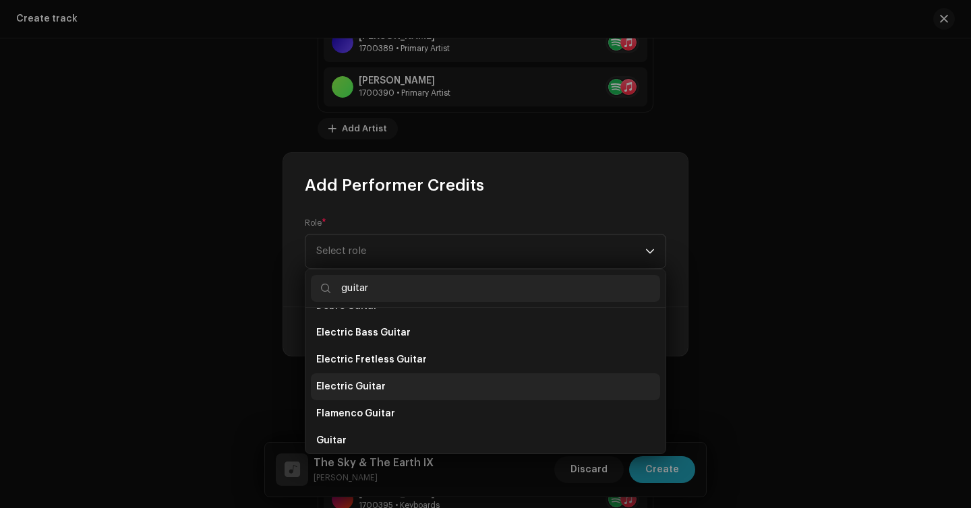
type input "guitar"
click at [403, 393] on li "Electric Guitar" at bounding box center [485, 387] width 349 height 27
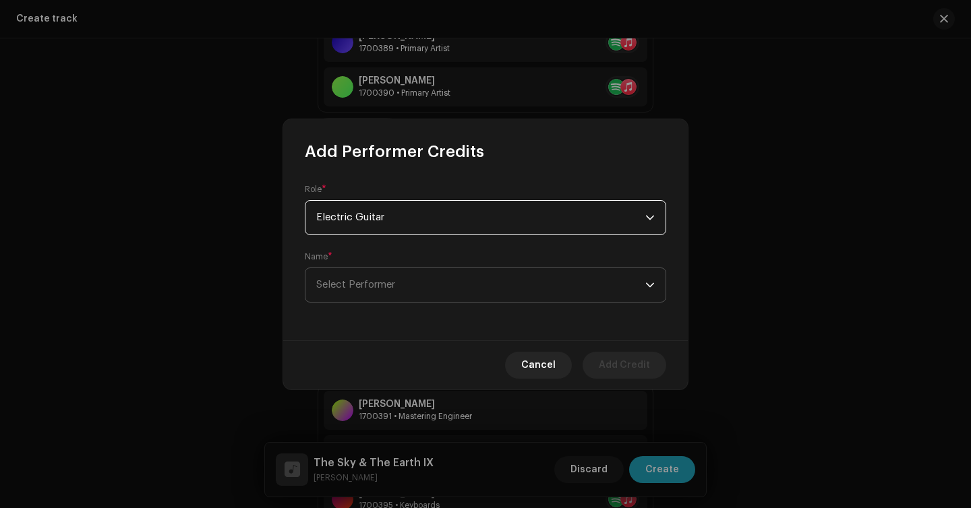
click at [447, 287] on span "Select Performer" at bounding box center [480, 285] width 329 height 34
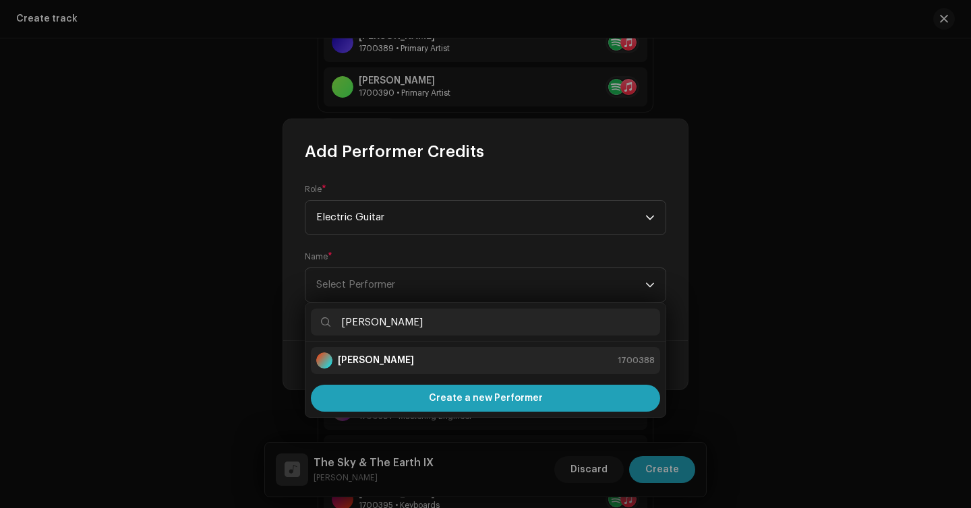
type input "[PERSON_NAME]"
click at [452, 347] on li "[PERSON_NAME] 1700388" at bounding box center [485, 360] width 349 height 27
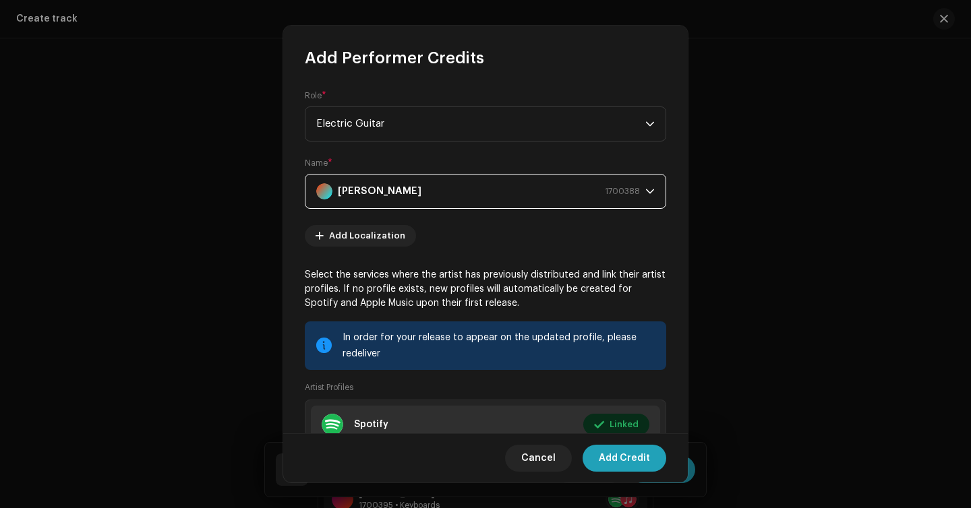
scroll to position [140, 0]
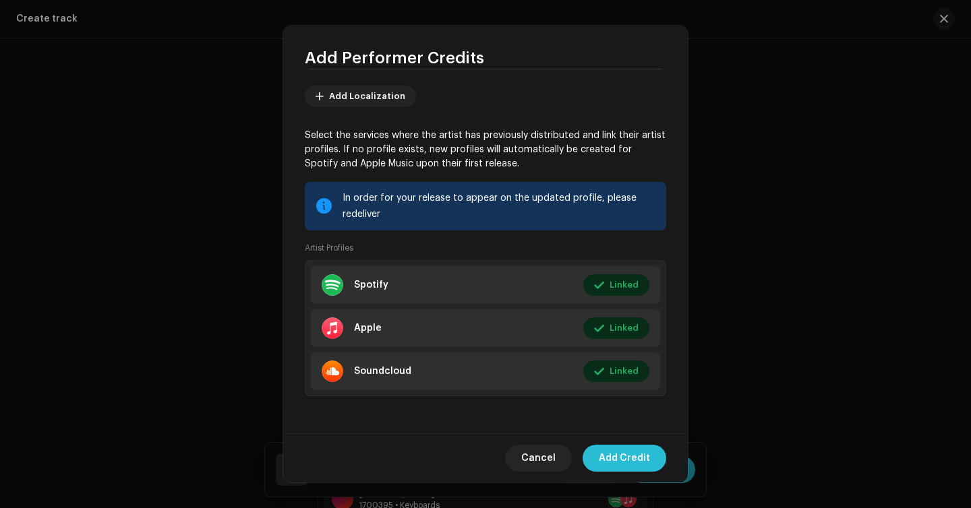
click at [638, 470] on span "Add Credit" at bounding box center [624, 458] width 51 height 27
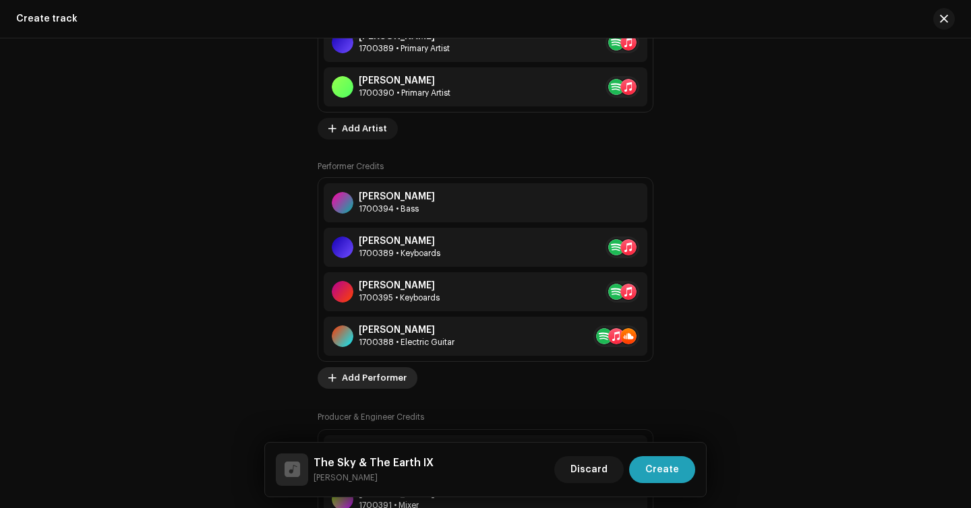
click at [388, 379] on span "Add Performer" at bounding box center [374, 378] width 65 height 27
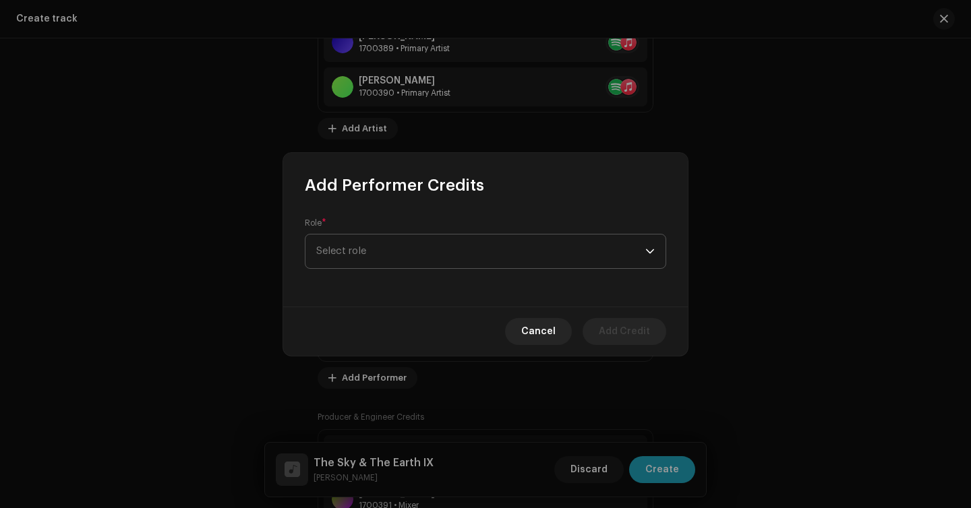
click at [440, 251] on span "Select role" at bounding box center [480, 252] width 329 height 34
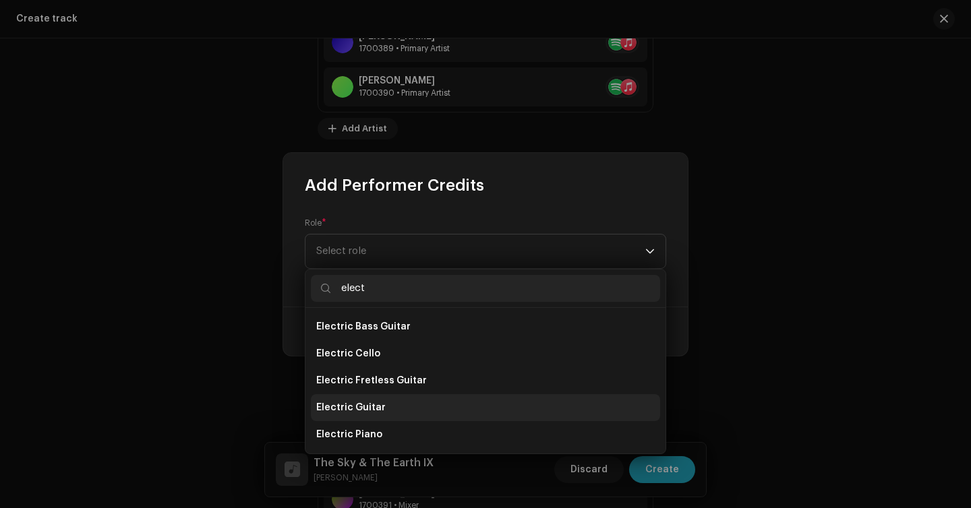
type input "elect"
click at [403, 415] on li "Electric Guitar" at bounding box center [485, 407] width 349 height 27
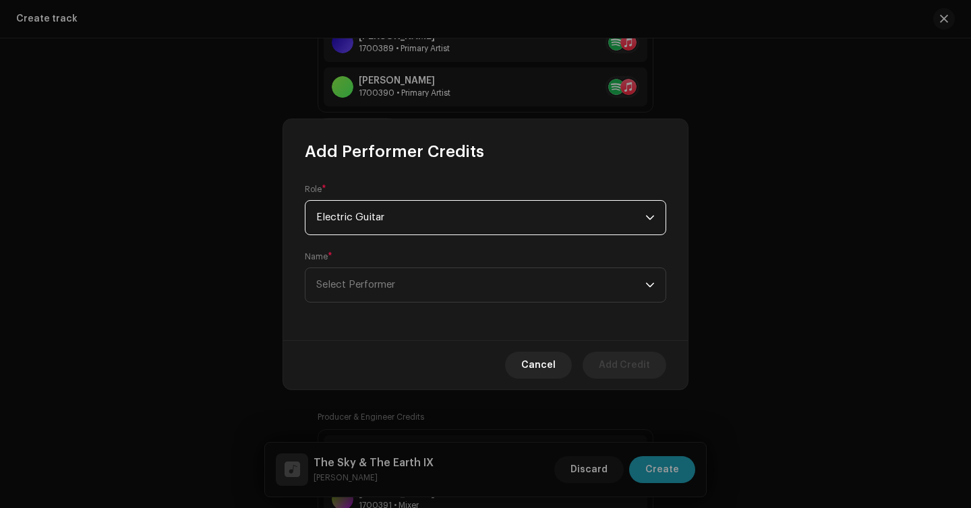
click at [453, 304] on div "Role * Electric Guitar Name * Select Performer" at bounding box center [485, 251] width 405 height 178
click at [458, 300] on span "Select Performer" at bounding box center [480, 285] width 329 height 34
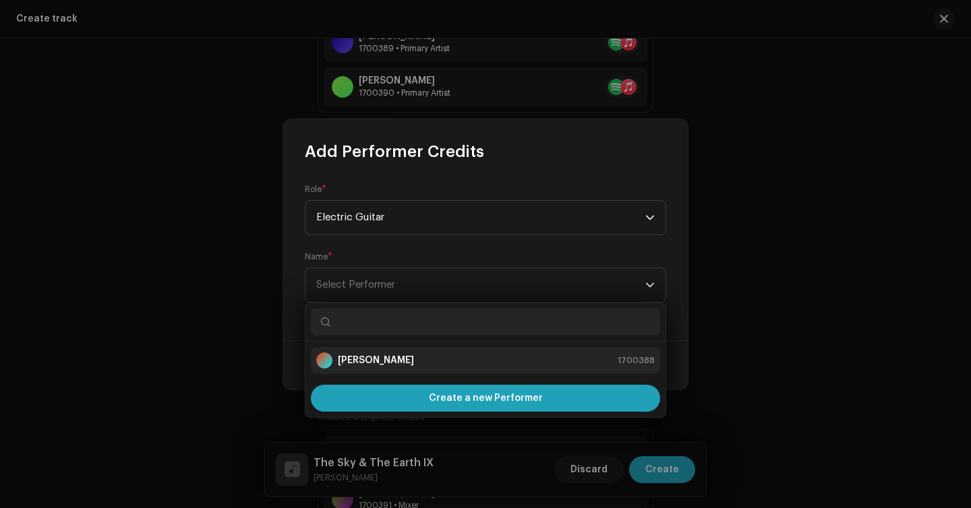
click at [452, 359] on div "[PERSON_NAME] 1700388" at bounding box center [485, 361] width 338 height 16
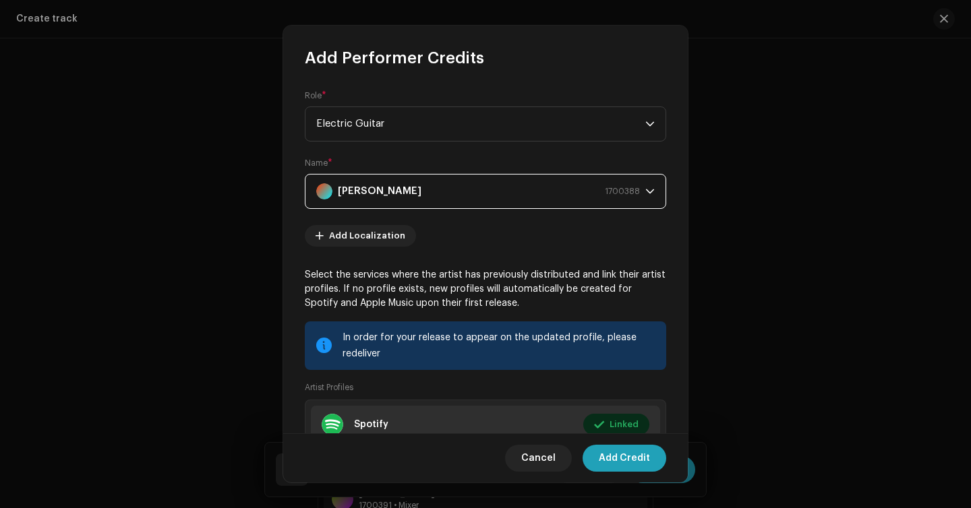
click at [481, 201] on div "[PERSON_NAME] 1700388" at bounding box center [478, 192] width 324 height 34
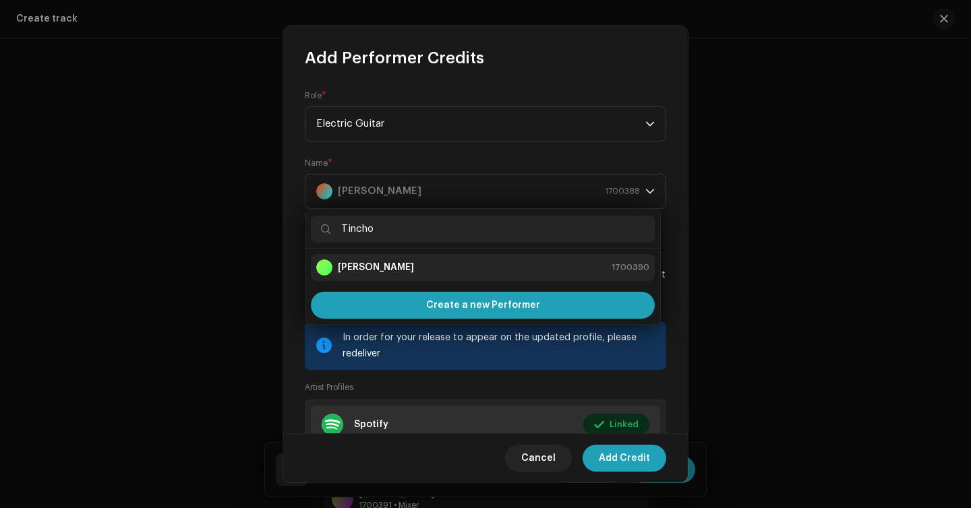
type input "Tincho"
click at [441, 264] on div "[PERSON_NAME] 1700390" at bounding box center [482, 268] width 333 height 16
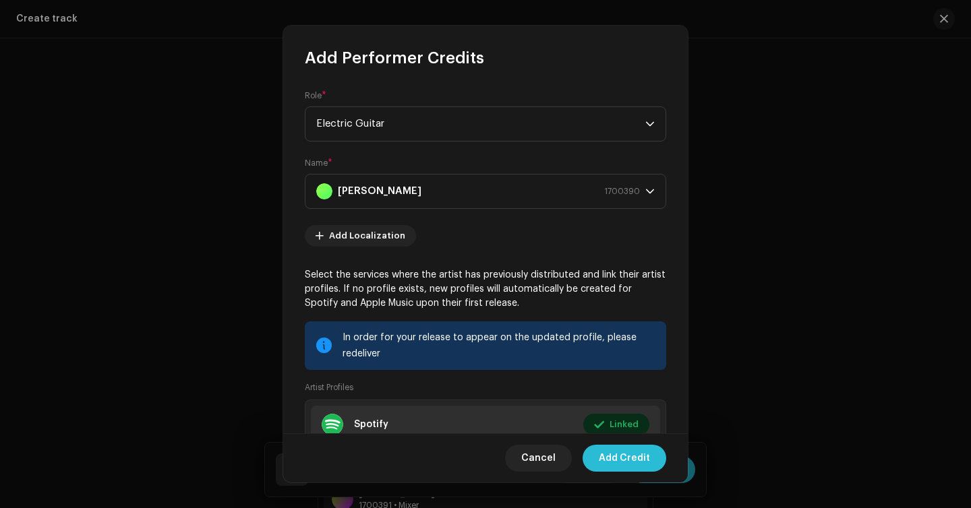
click at [620, 471] on span "Add Credit" at bounding box center [624, 458] width 51 height 27
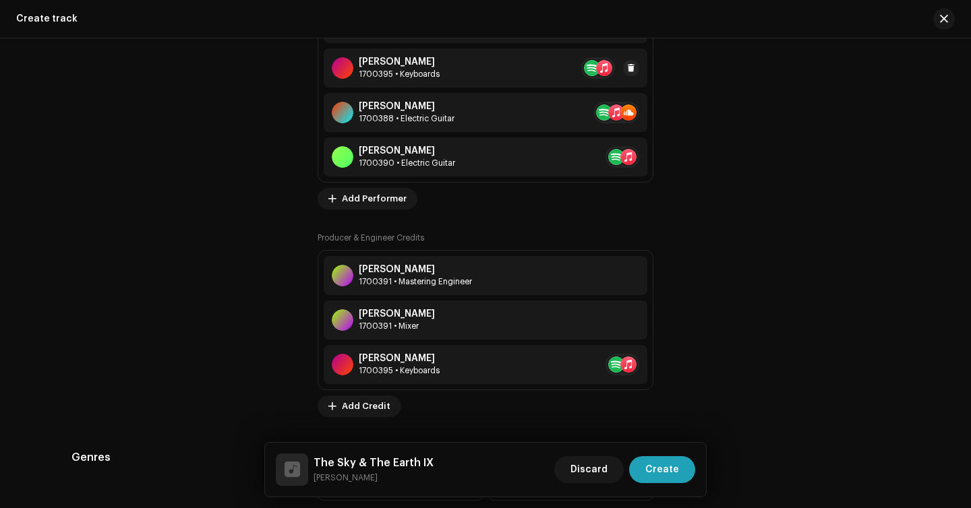
scroll to position [1187, 0]
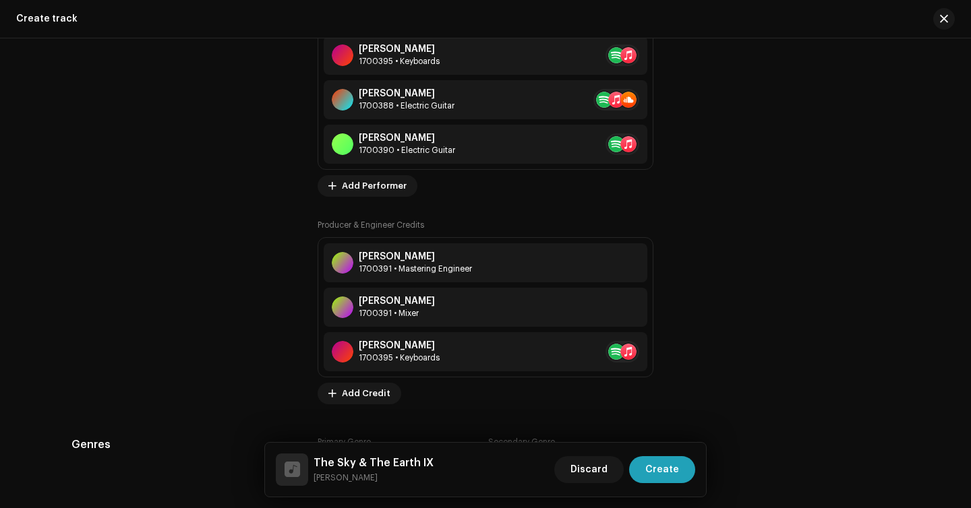
click at [675, 375] on div "Tips Apple does not allow changes to Artist Name and Artist ID after initial su…" at bounding box center [787, 36] width 225 height 736
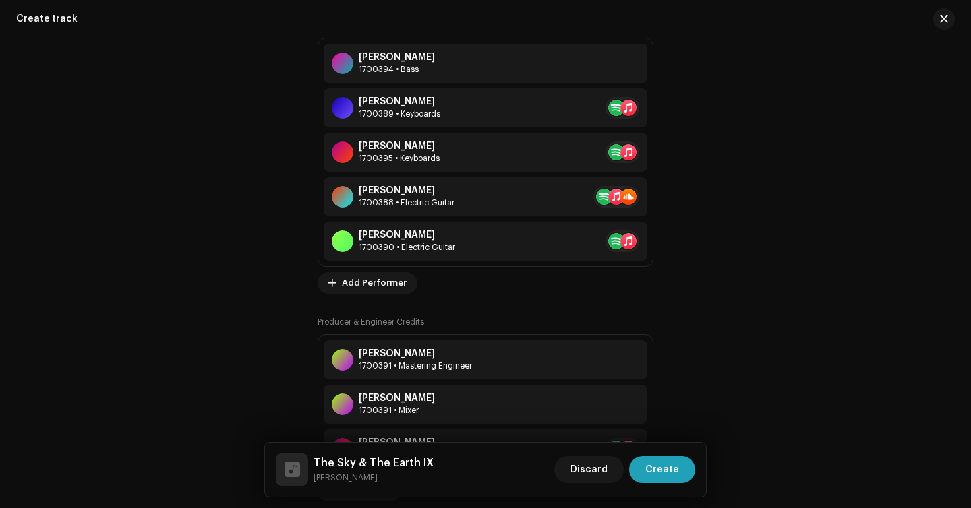
scroll to position [1241, 0]
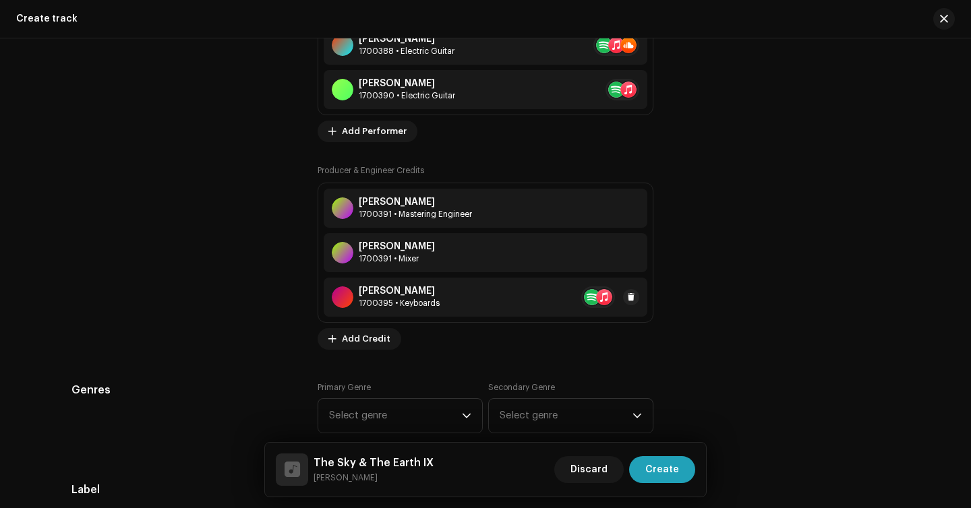
click at [488, 298] on div "[PERSON_NAME] 1700395 • Keyboards" at bounding box center [486, 297] width 324 height 39
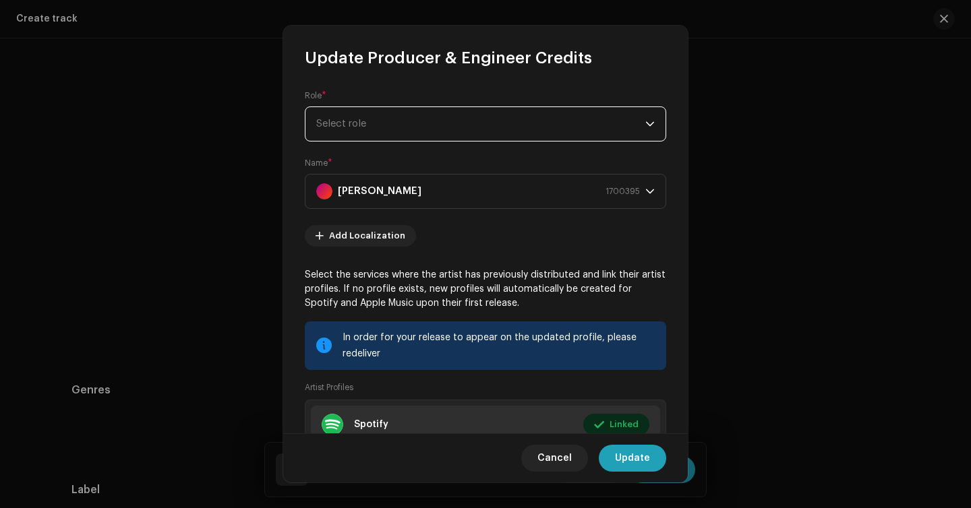
click at [416, 128] on span "Select role" at bounding box center [480, 124] width 329 height 34
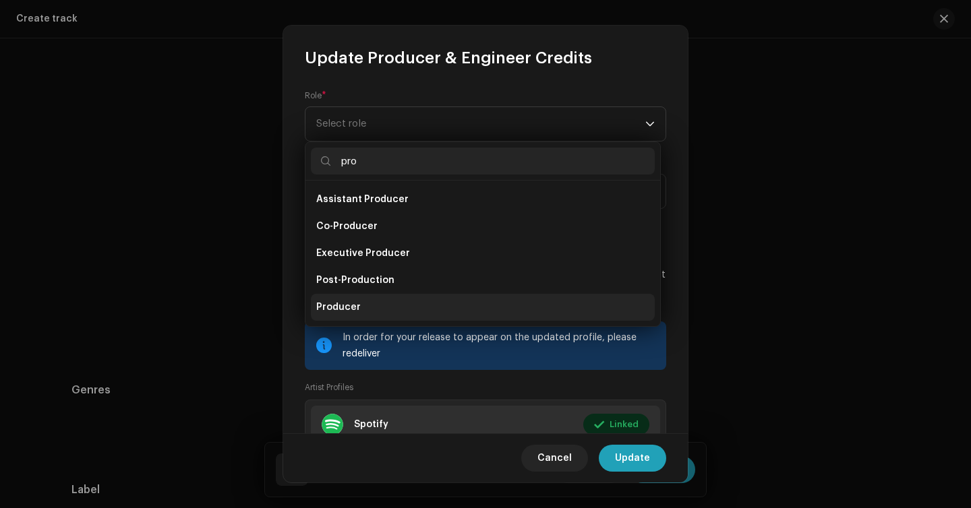
type input "pro"
click at [385, 304] on li "Producer" at bounding box center [483, 307] width 344 height 27
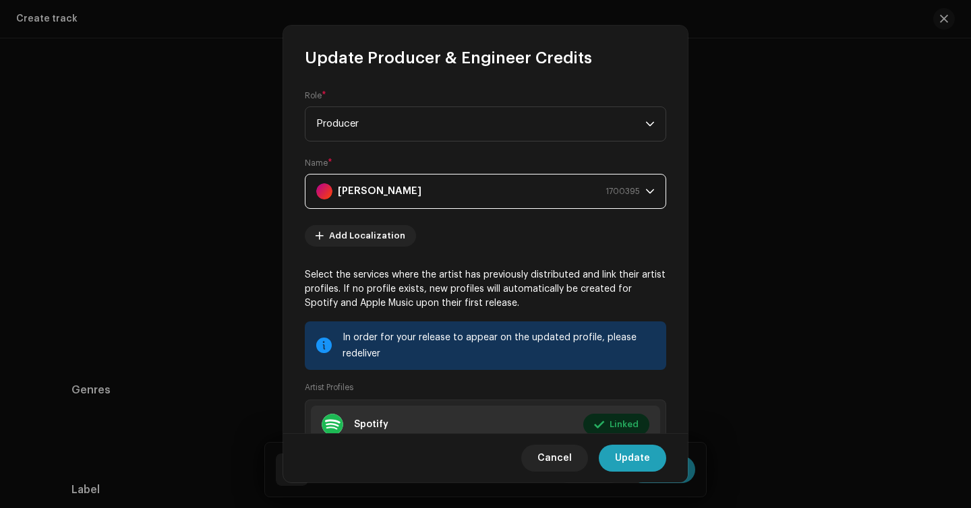
click at [447, 198] on div "[PERSON_NAME] 1700395" at bounding box center [478, 192] width 324 height 34
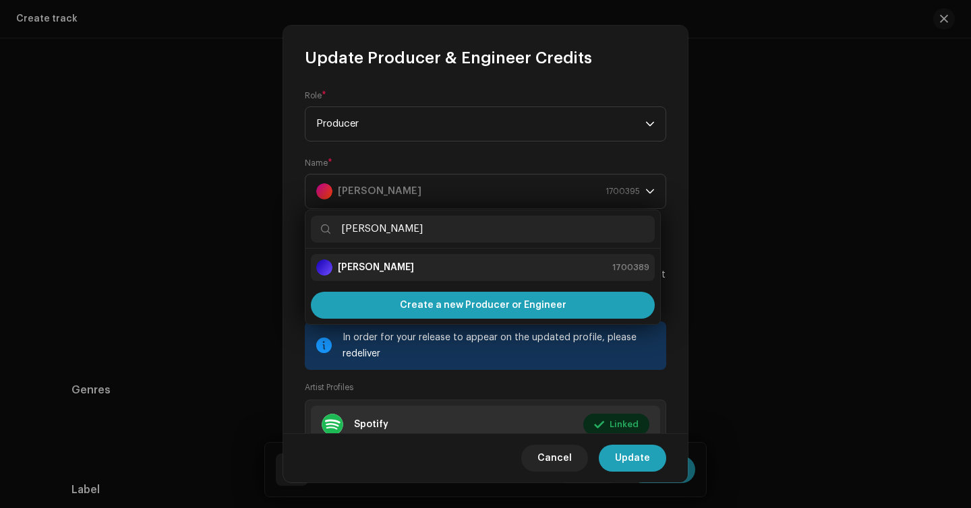
type input "[PERSON_NAME]"
click at [431, 263] on div "[PERSON_NAME] 1700389" at bounding box center [482, 268] width 333 height 16
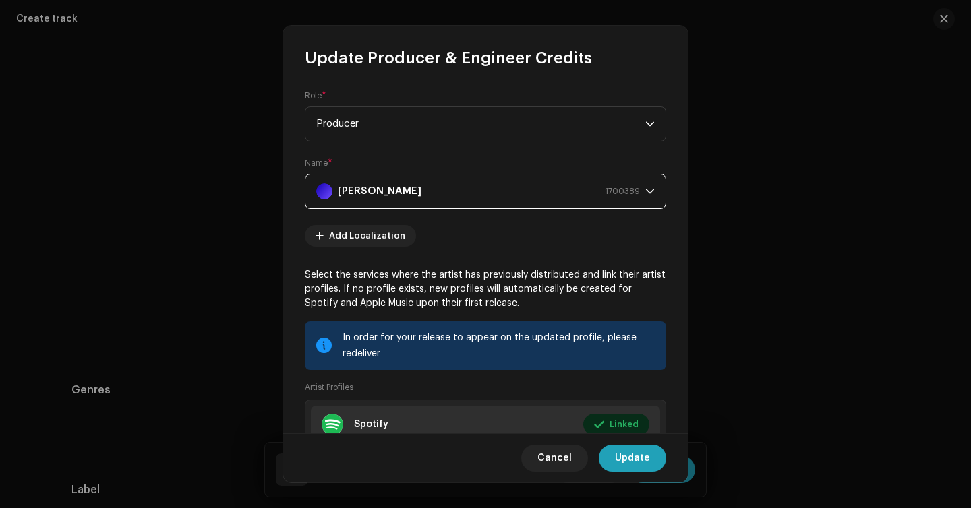
scroll to position [140, 0]
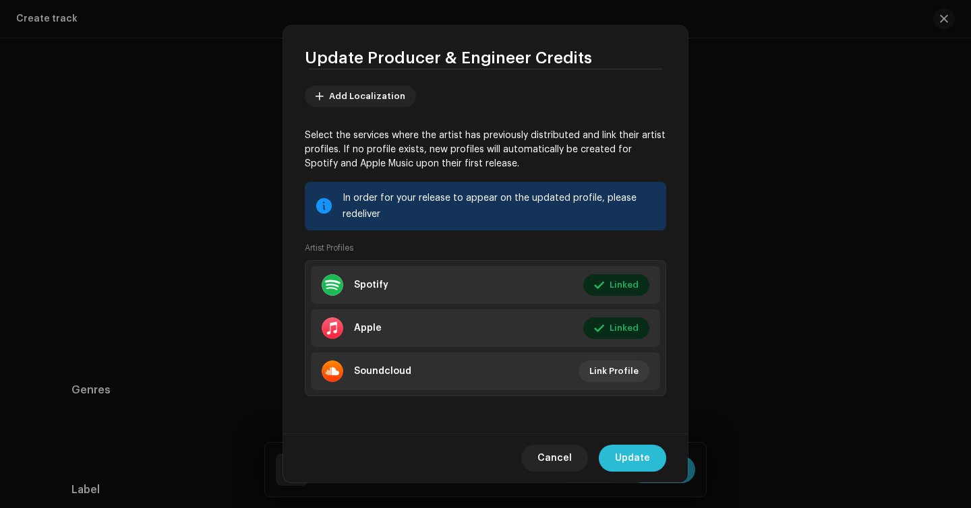
click at [621, 469] on span "Update" at bounding box center [632, 458] width 35 height 27
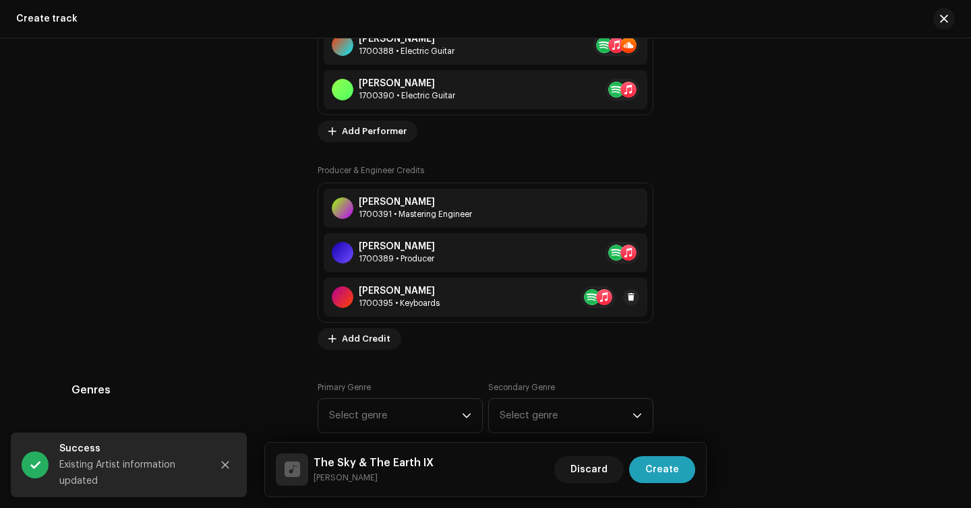
click at [488, 308] on div "[PERSON_NAME] 1700395 • Keyboards" at bounding box center [486, 297] width 324 height 39
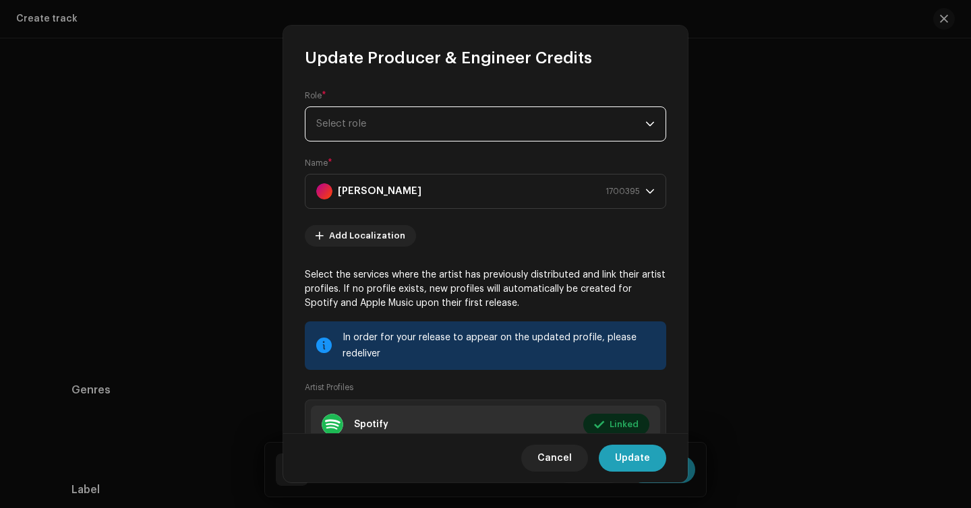
click at [488, 127] on span "Select role" at bounding box center [480, 124] width 329 height 34
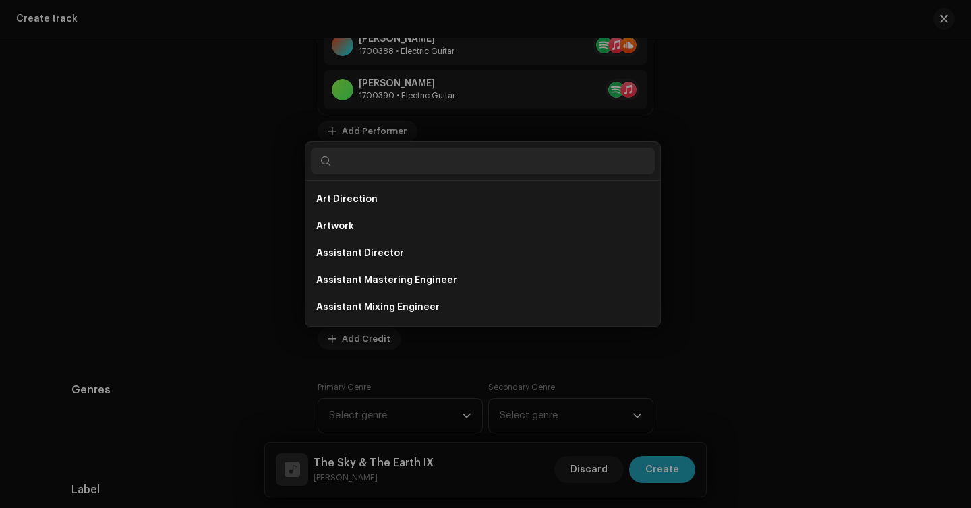
click at [725, 153] on div "Update Producer & Engineer Credits Role * Select role Name * [PERSON_NAME] 1700…" at bounding box center [485, 254] width 971 height 508
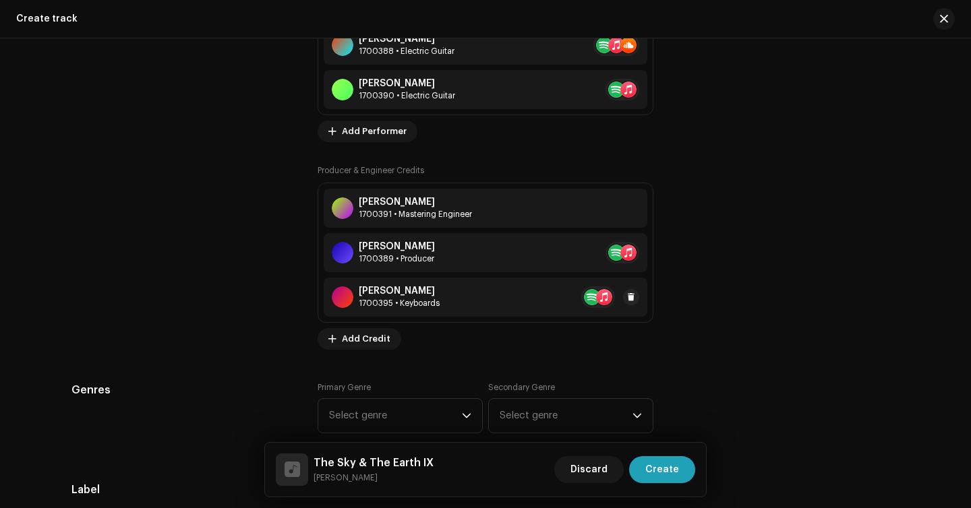
click at [480, 295] on div "[PERSON_NAME] 1700395 • Keyboards" at bounding box center [486, 297] width 324 height 39
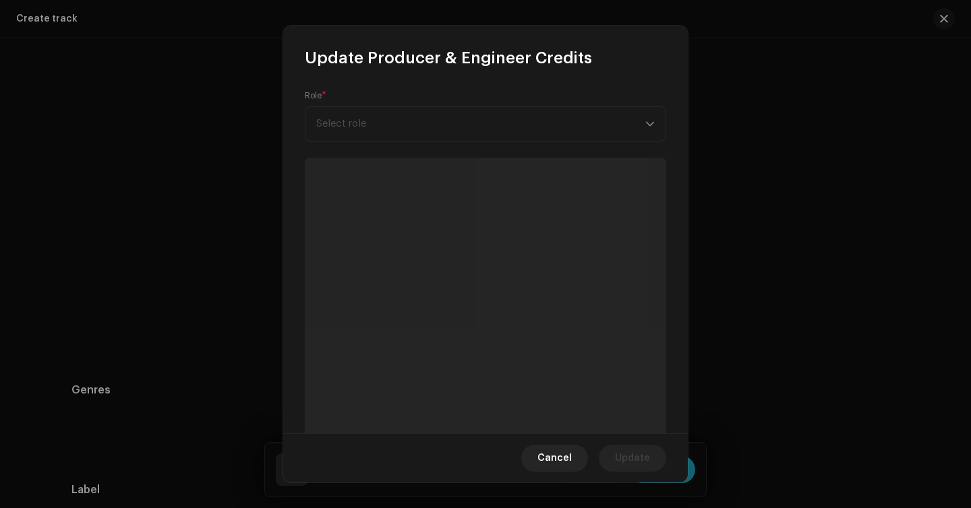
click at [463, 117] on div "Role * Select role" at bounding box center [485, 115] width 361 height 51
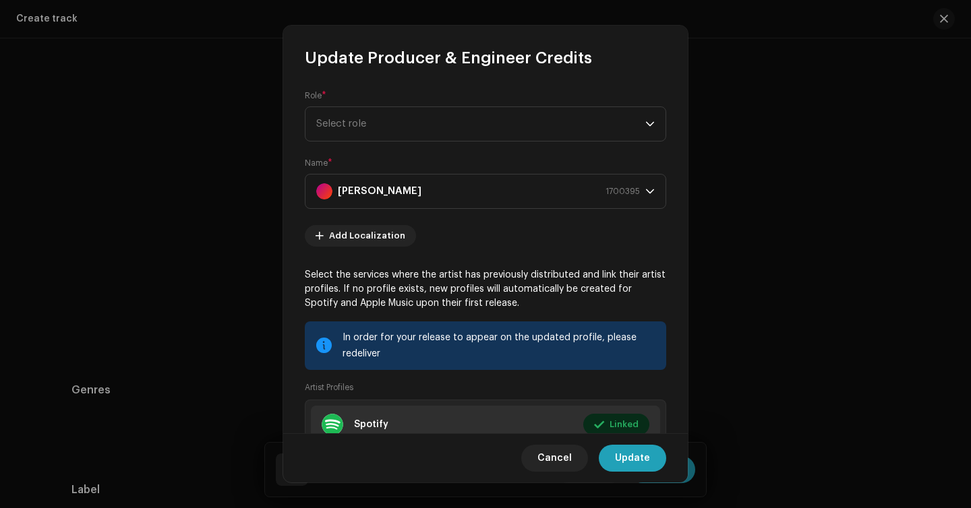
click at [463, 117] on span "Select role" at bounding box center [480, 124] width 329 height 34
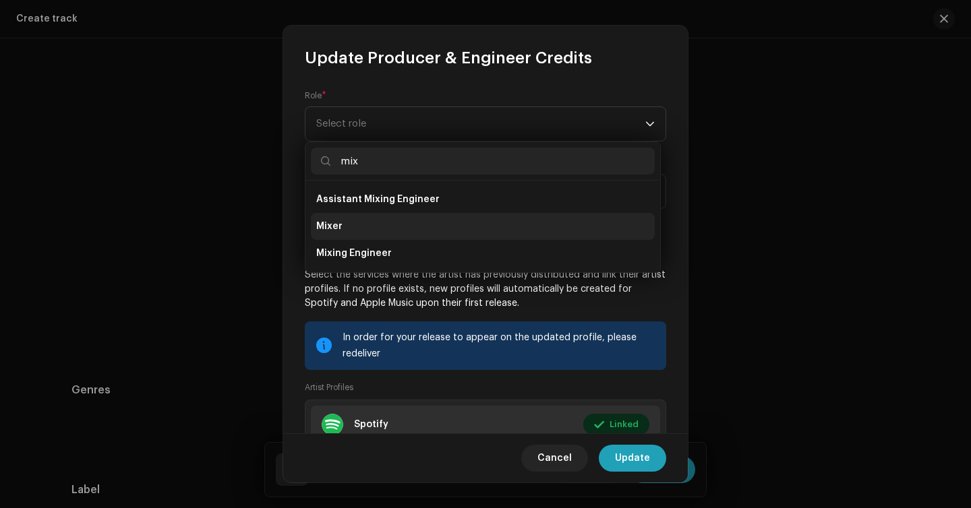
type input "mix"
click at [443, 219] on li "Mixer" at bounding box center [483, 226] width 344 height 27
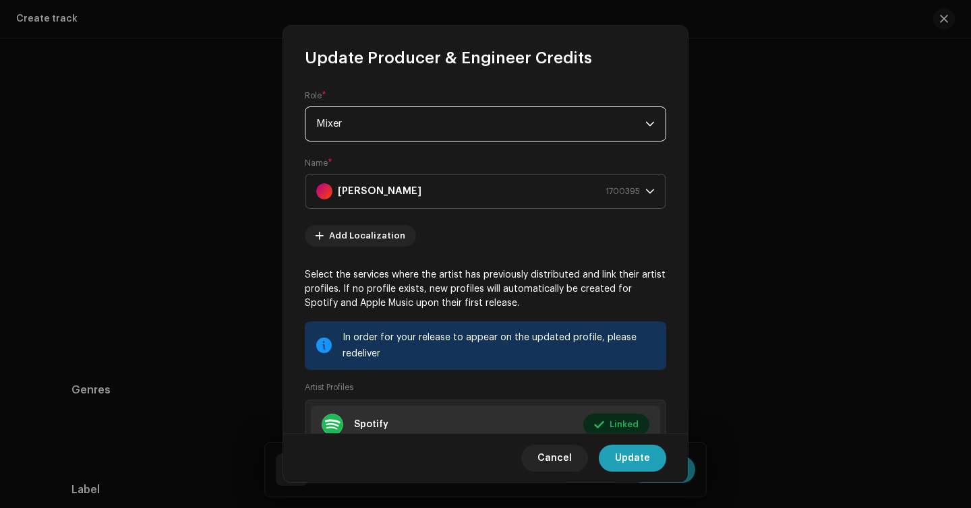
click at [414, 191] on div "[PERSON_NAME] 1700395" at bounding box center [478, 192] width 324 height 34
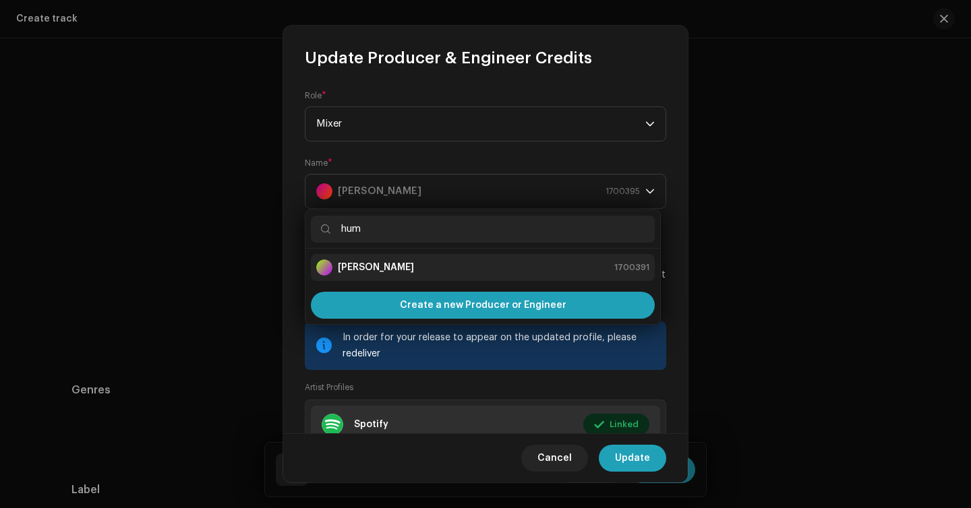
type input "hum"
click at [396, 271] on strong "[PERSON_NAME]" at bounding box center [376, 267] width 76 height 13
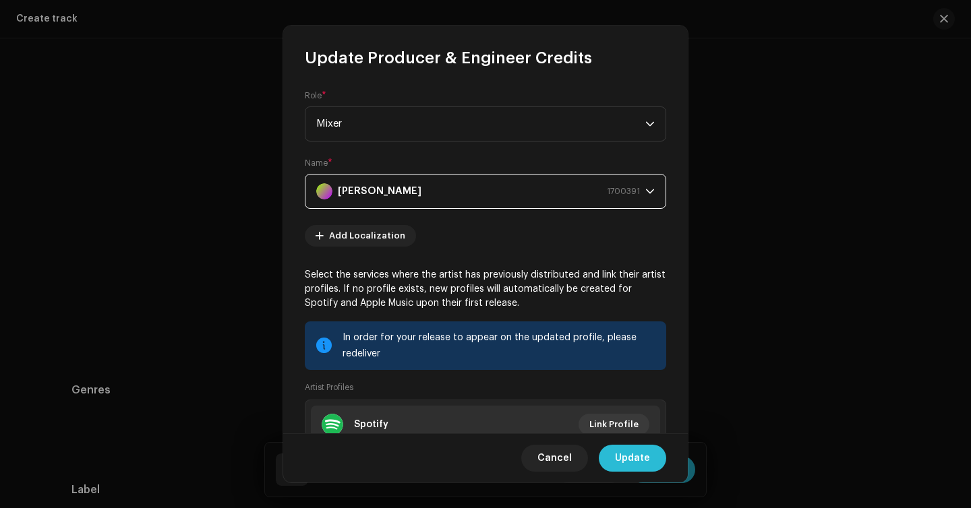
click at [624, 458] on span "Update" at bounding box center [632, 458] width 35 height 27
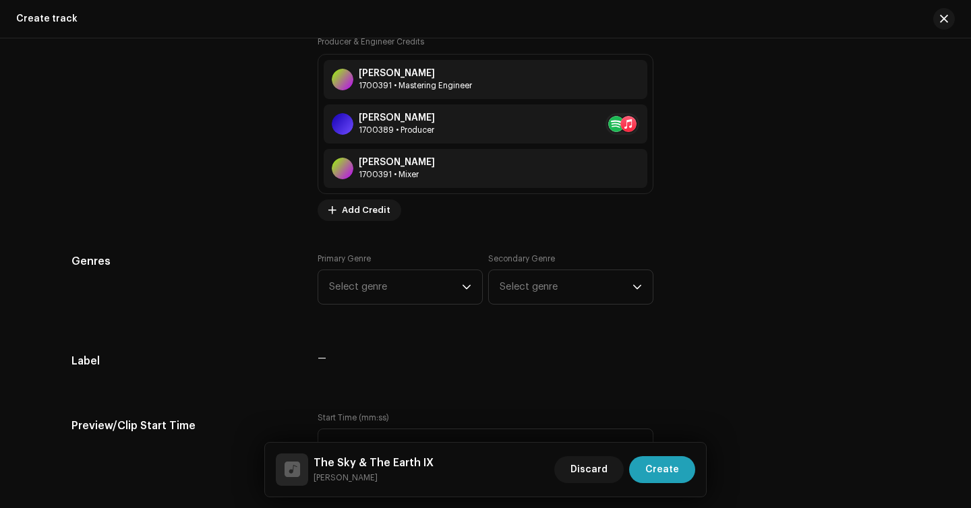
scroll to position [1371, 0]
click at [408, 289] on span "Select genre" at bounding box center [395, 287] width 133 height 34
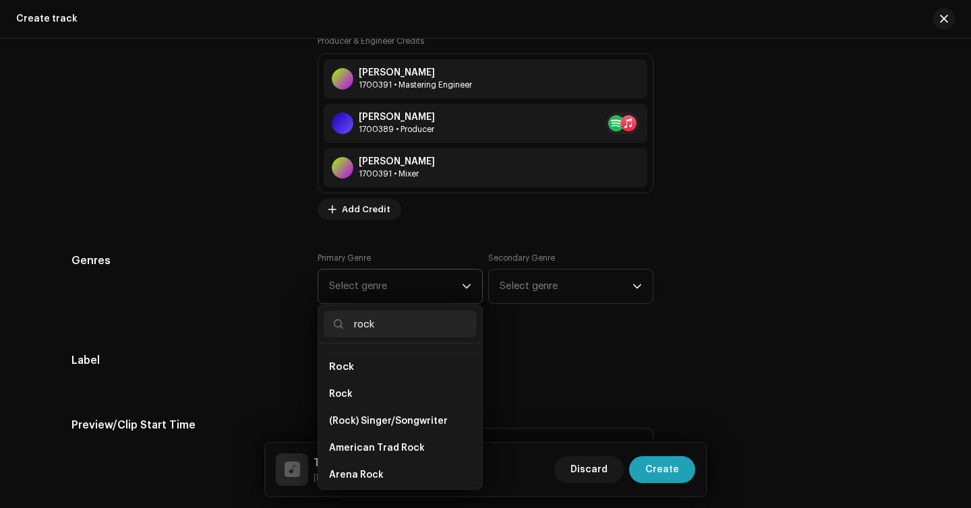
scroll to position [525, 0]
type input "rock"
click at [386, 386] on li "Rock" at bounding box center [400, 393] width 153 height 27
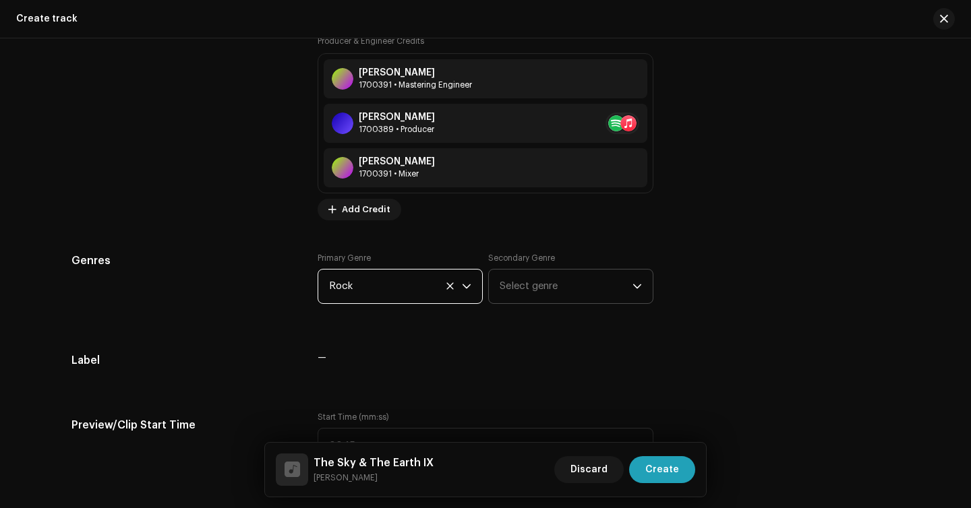
click at [530, 299] on span "Select genre" at bounding box center [566, 287] width 133 height 34
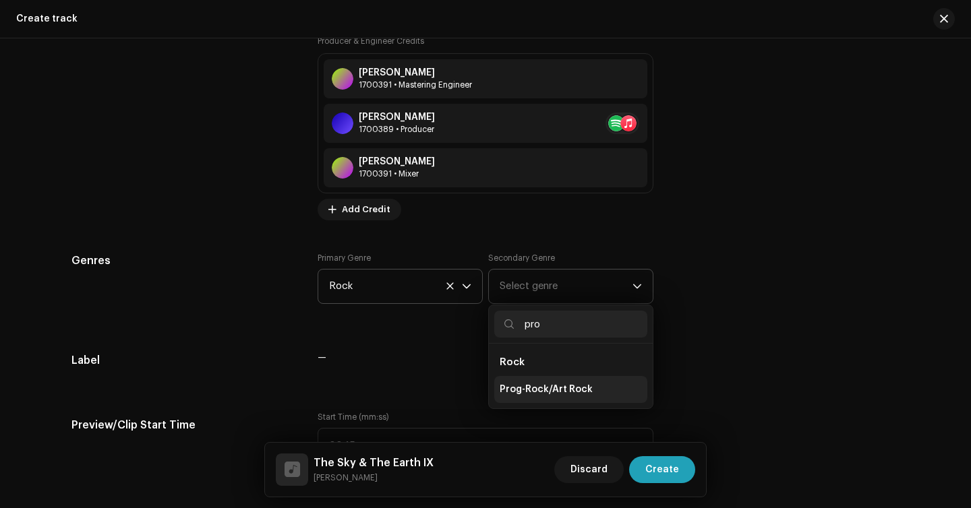
type input "pro"
click at [514, 390] on span "Prog-Rock/Art Rock" at bounding box center [546, 389] width 93 height 13
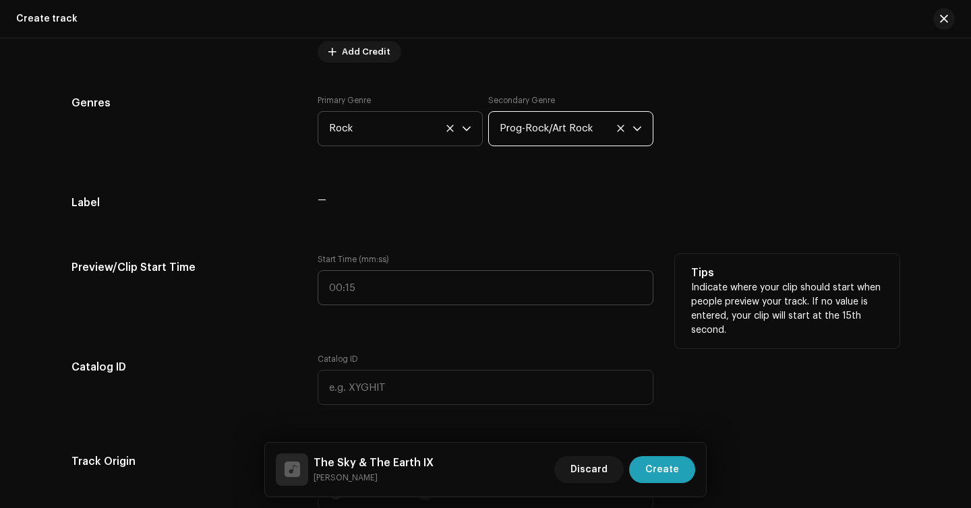
scroll to position [1594, 0]
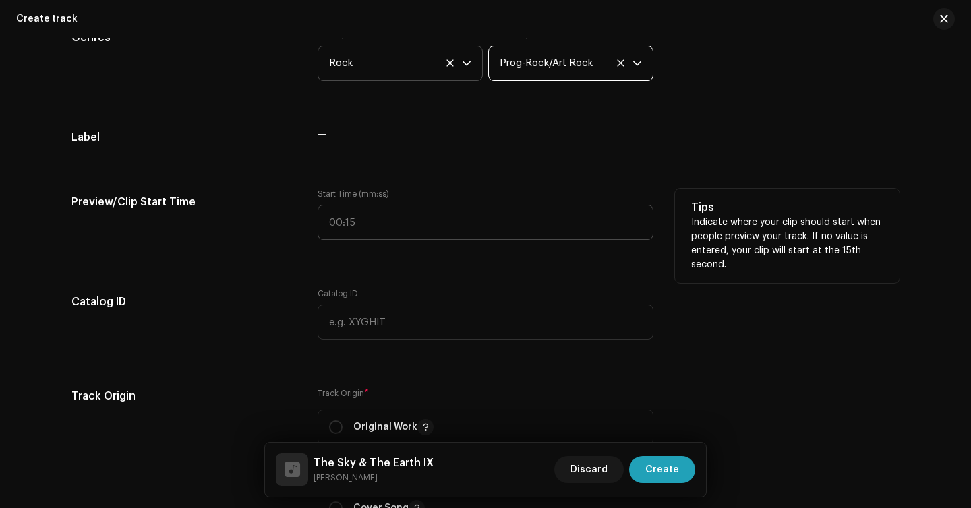
click at [368, 291] on div "Catalog ID" at bounding box center [486, 314] width 336 height 51
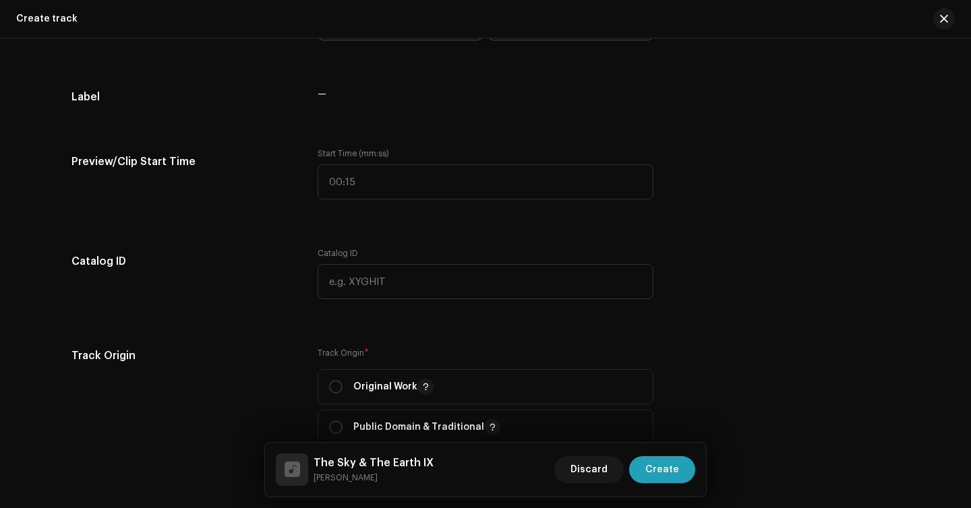
scroll to position [1635, 0]
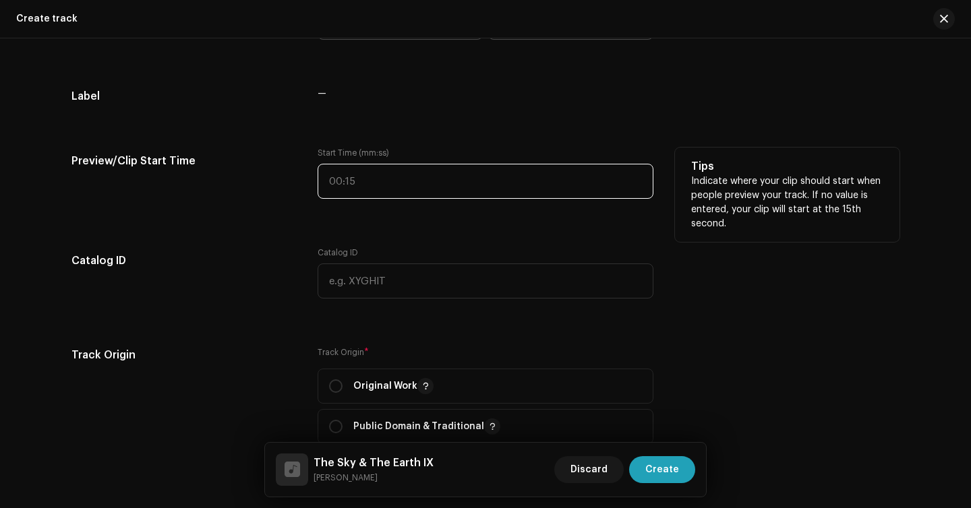
type input ":"
click at [468, 198] on input ":" at bounding box center [486, 181] width 336 height 35
type input "01:48"
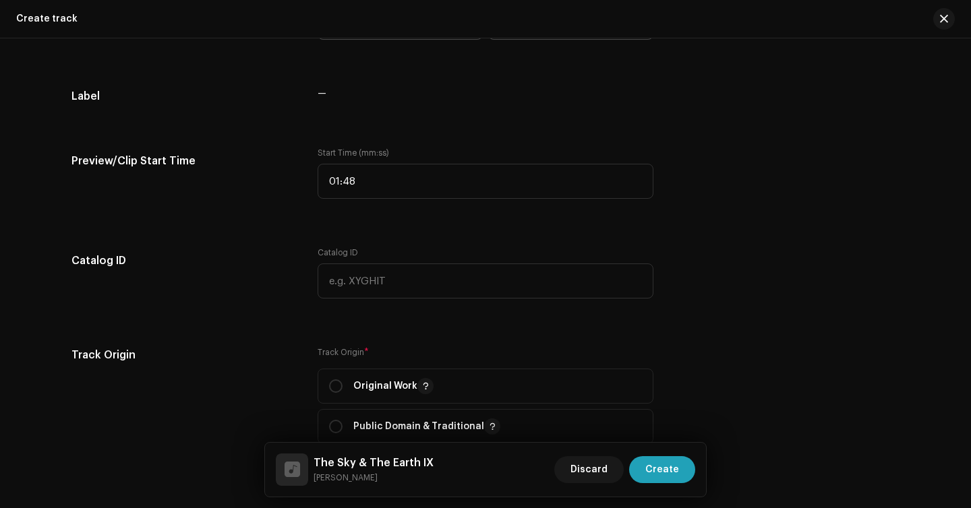
click at [319, 230] on div "Track details Complete the following to finalize your track. 1 of 3 Add Audio F…" at bounding box center [485, 17] width 871 height 3163
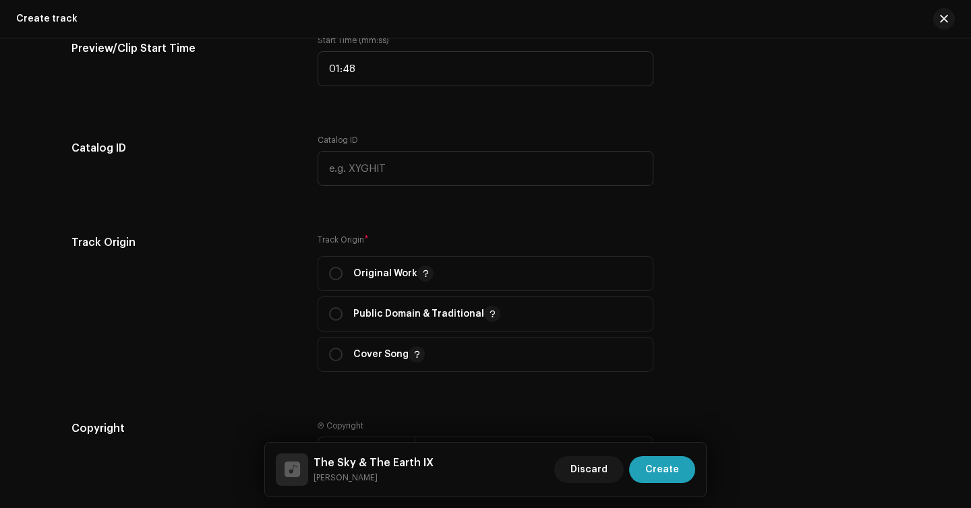
scroll to position [1752, 0]
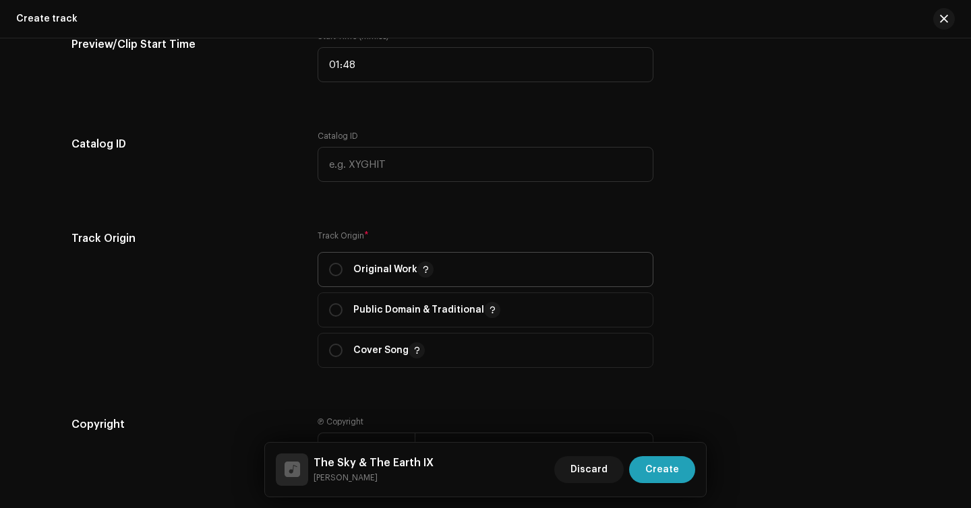
click at [324, 272] on p-togglebutton "Original Work" at bounding box center [486, 269] width 336 height 35
radio input "true"
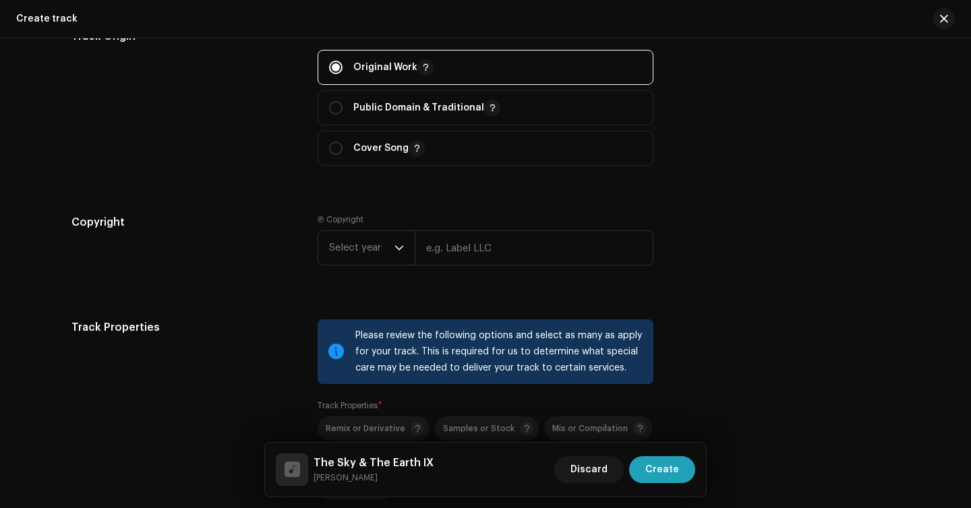
scroll to position [1953, 0]
click at [382, 266] on span "Select year" at bounding box center [361, 249] width 65 height 34
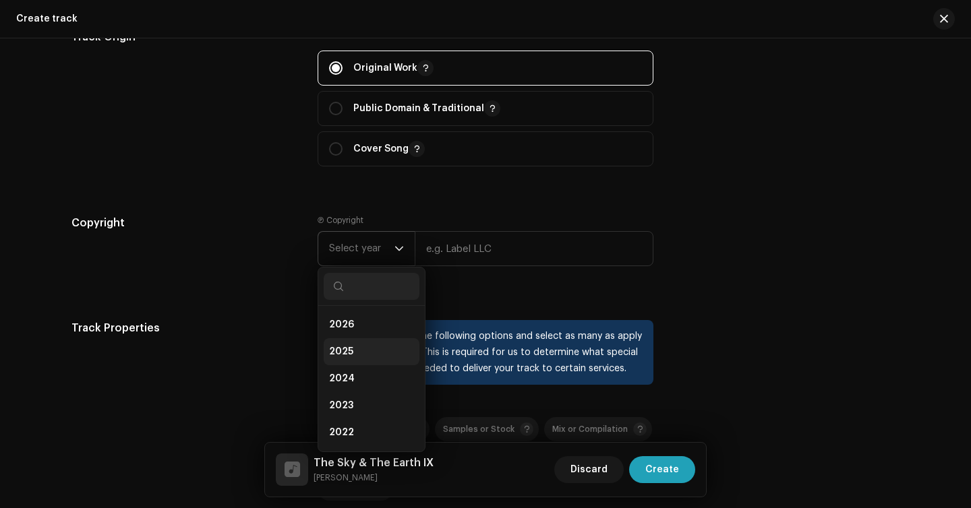
click at [342, 349] on span "2025" at bounding box center [341, 351] width 24 height 13
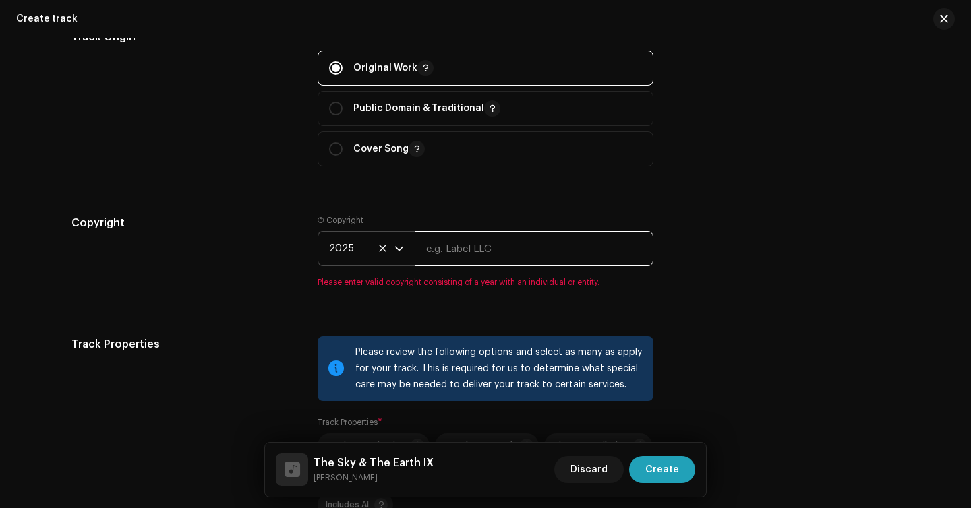
click at [467, 257] on input "text" at bounding box center [534, 248] width 239 height 35
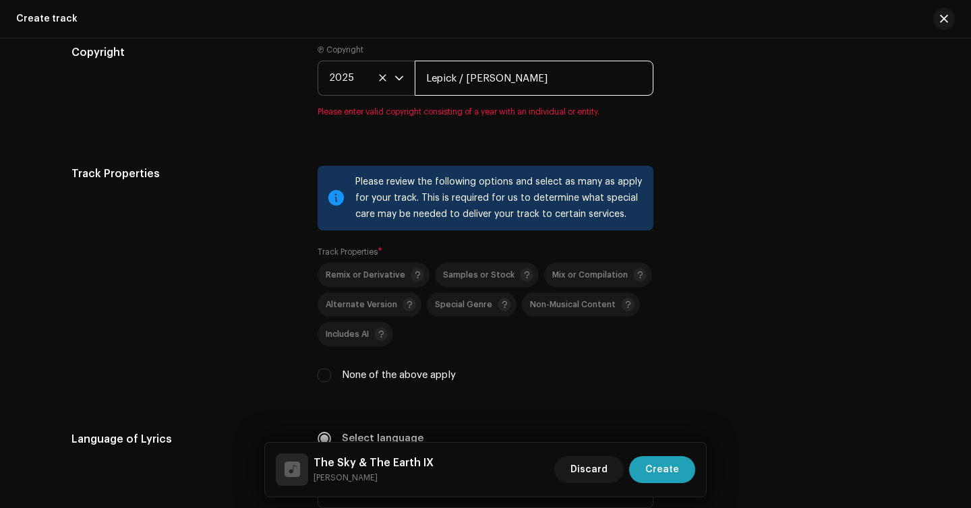
type input "Lepick / [PERSON_NAME]"
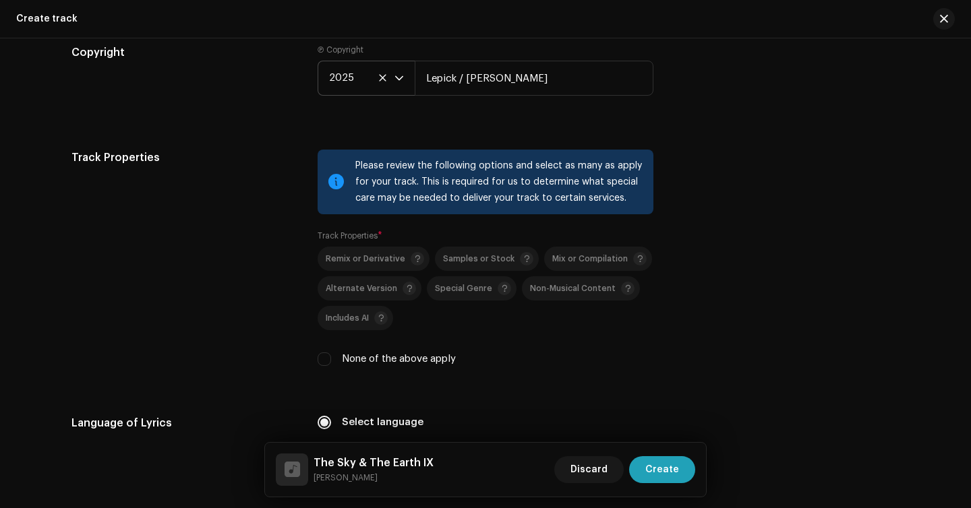
click at [320, 377] on div "Please review the following options and select as many as apply for your track.…" at bounding box center [486, 266] width 336 height 233
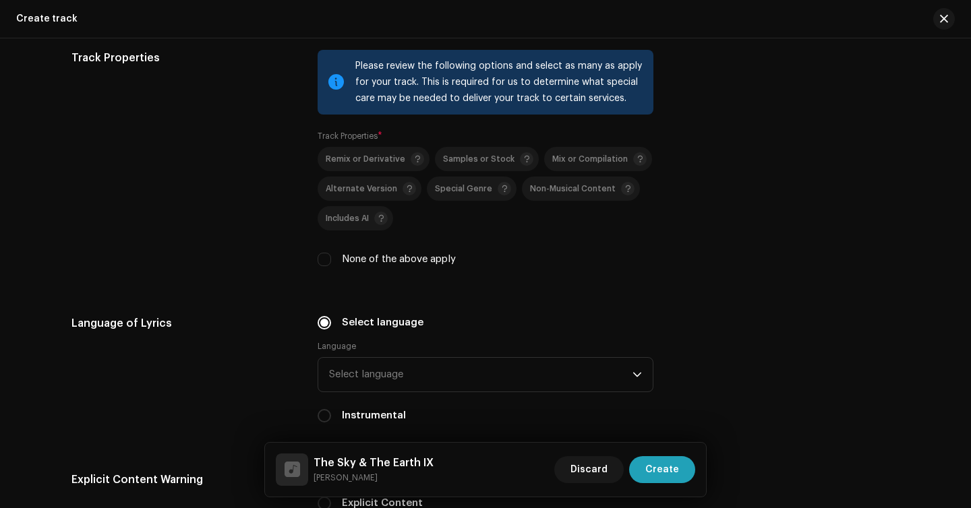
scroll to position [2223, 0]
click at [324, 268] on div "None of the above apply" at bounding box center [486, 260] width 336 height 15
click at [323, 263] on input "None of the above apply" at bounding box center [324, 260] width 13 height 13
checkbox input "true"
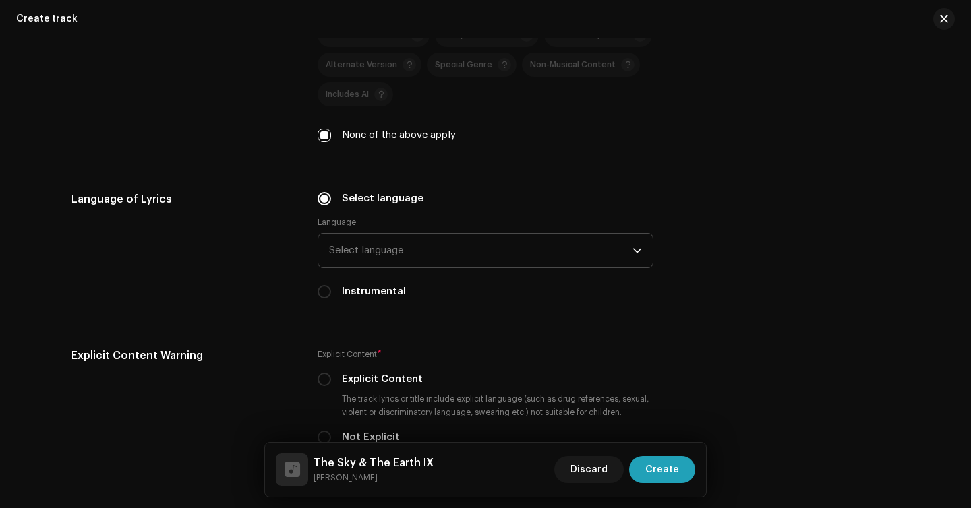
click at [438, 260] on span "Select language" at bounding box center [480, 251] width 303 height 34
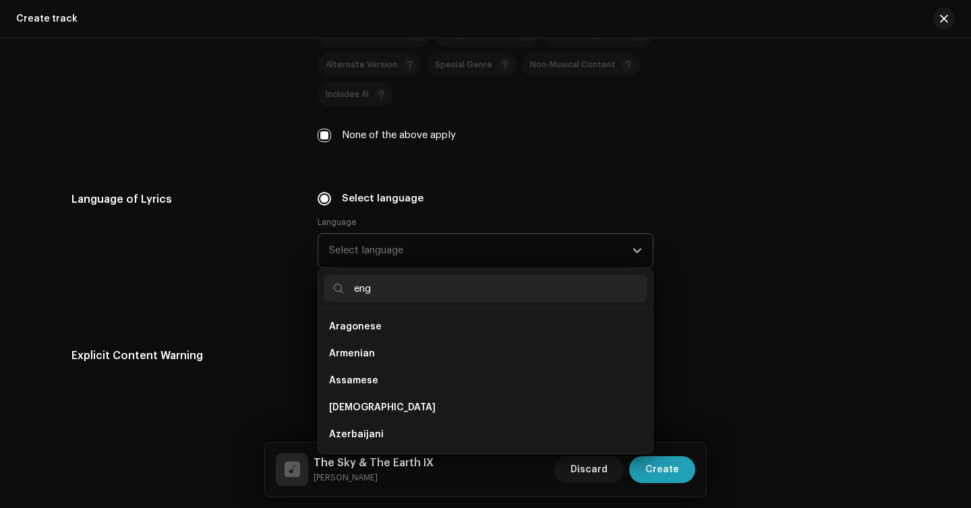
scroll to position [0, 0]
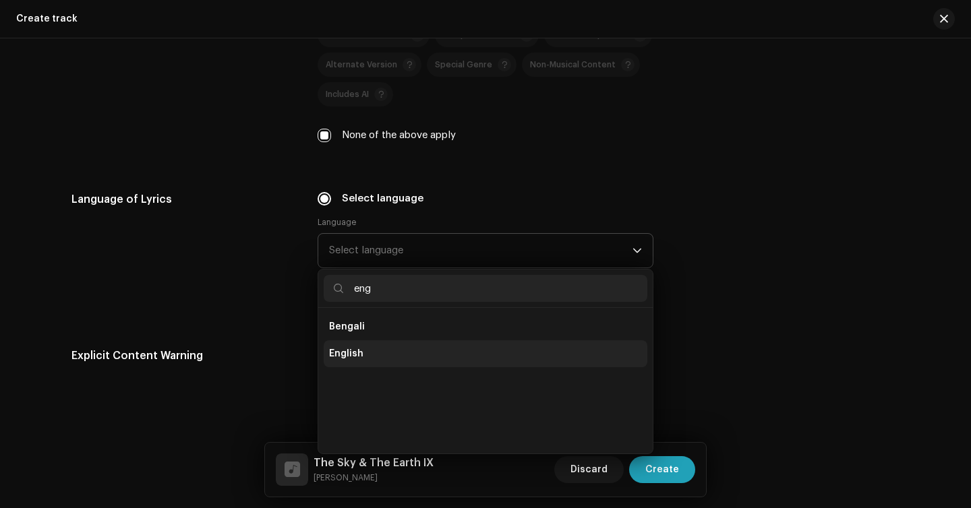
type input "eng"
click at [411, 360] on li "English" at bounding box center [486, 353] width 324 height 27
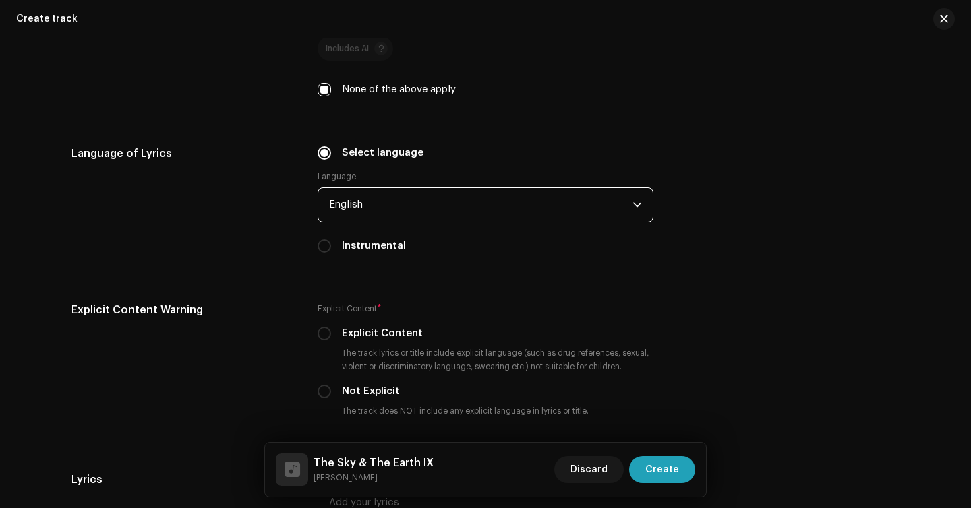
scroll to position [2400, 0]
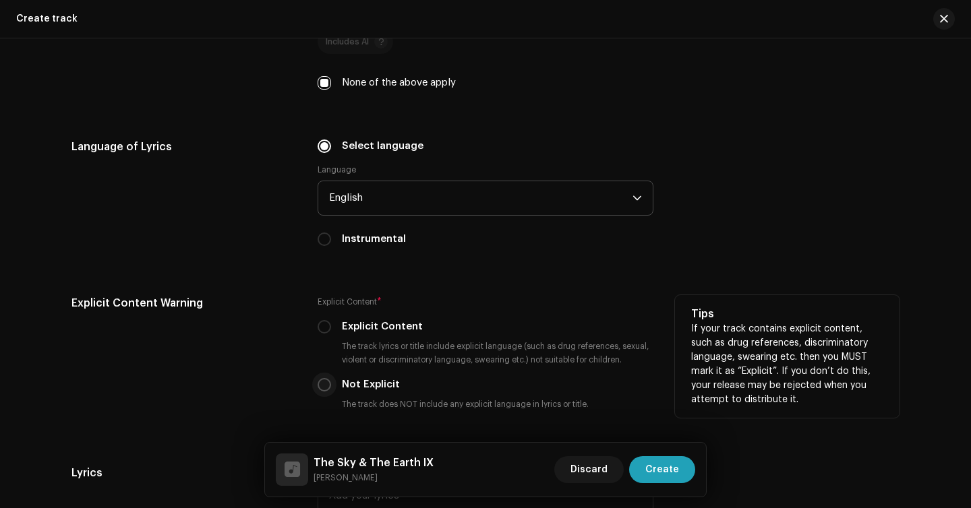
click at [322, 386] on input "Not Explicit" at bounding box center [324, 384] width 13 height 13
radio input "true"
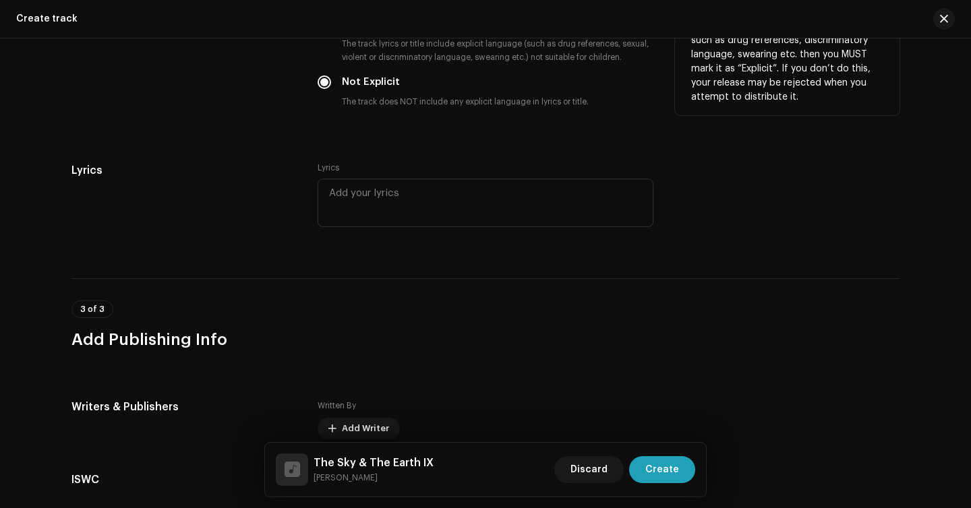
scroll to position [2708, 0]
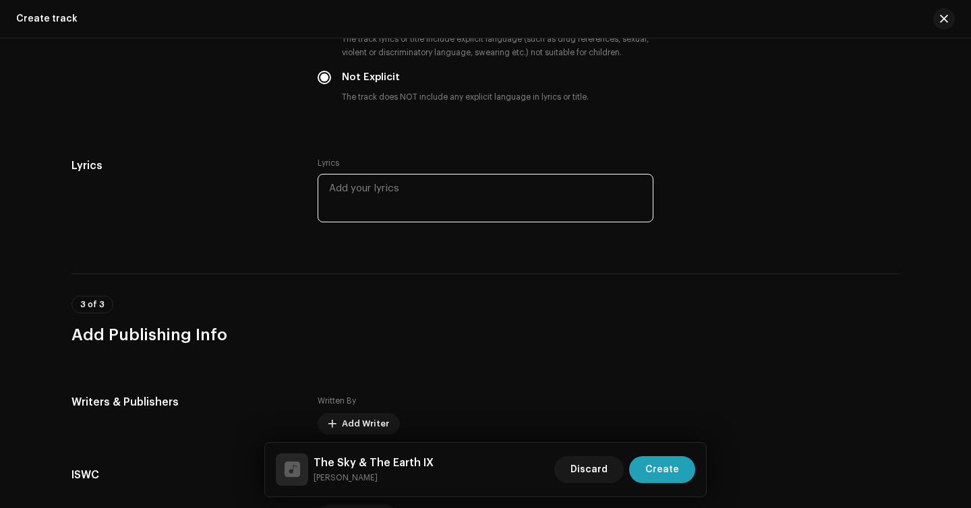
click at [417, 198] on textarea at bounding box center [486, 198] width 336 height 49
paste textarea "Look at the stars Shining in the night Look at the moon Shining in the night Lo…"
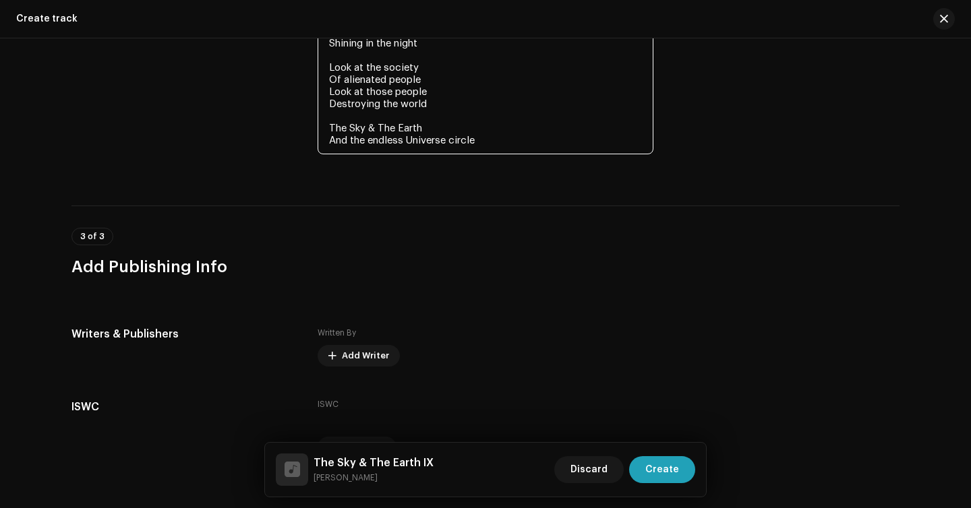
scroll to position [2888, 0]
click at [490, 144] on textarea "Look at the stars Shining in the night Look at the moon Shining in the night Lo…" at bounding box center [486, 74] width 336 height 162
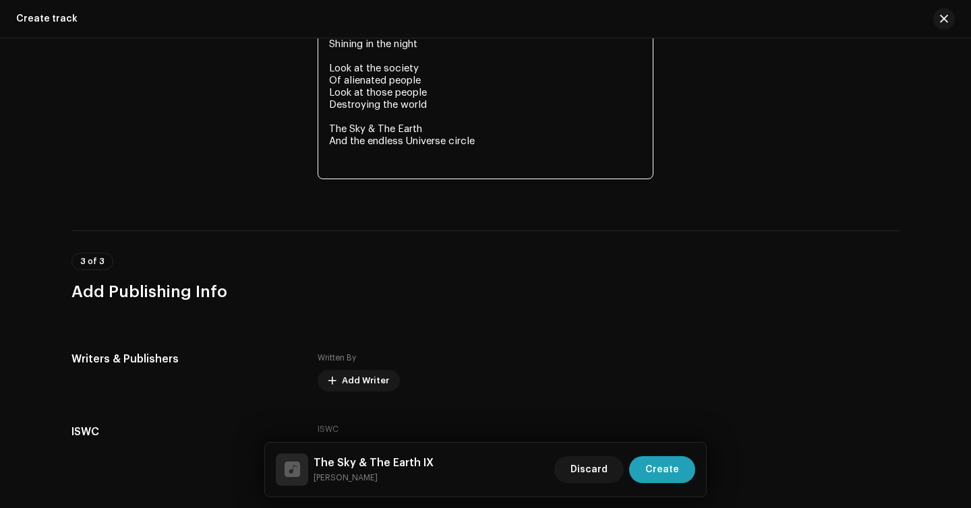
paste textarea "I am the normal of an everything And the everything of a sonar"
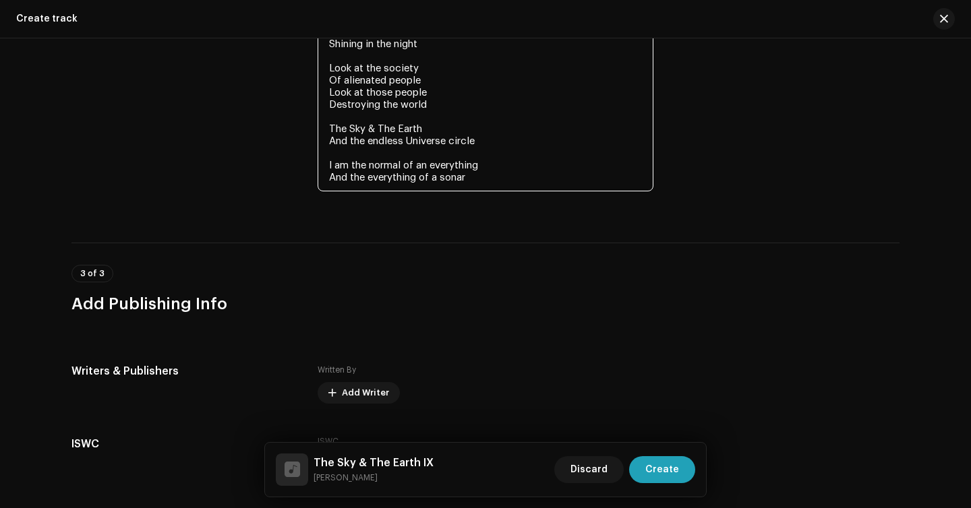
click at [369, 165] on textarea "Look at the stars Shining in the night Look at the moon Shining in the night Lo…" at bounding box center [486, 92] width 336 height 198
drag, startPoint x: 545, startPoint y: 182, endPoint x: 299, endPoint y: 171, distance: 245.7
click at [299, 171] on div "Lyrics Lyrics Look at the stars Shining in the night Look at the moon Shining i…" at bounding box center [485, 93] width 828 height 233
paste textarea "a nothing From an everything An everything From a sonar"
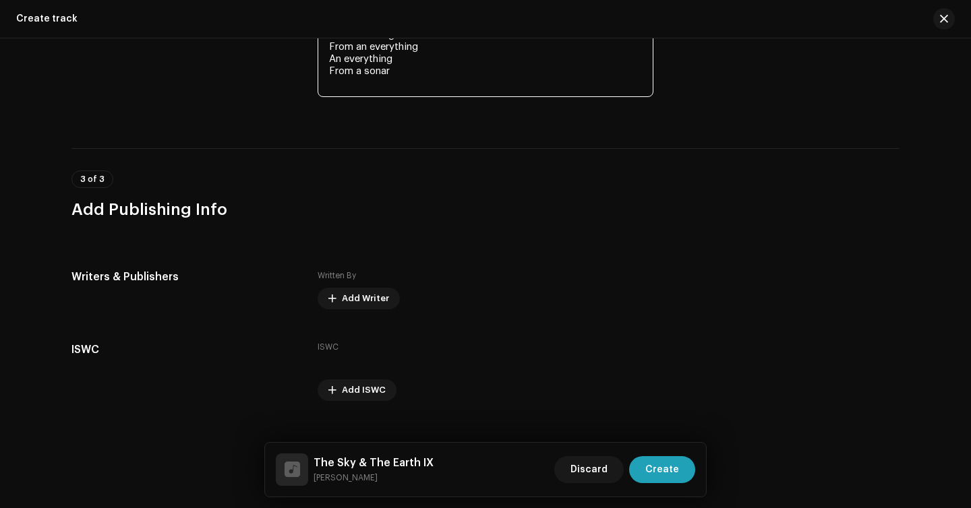
scroll to position [3044, 0]
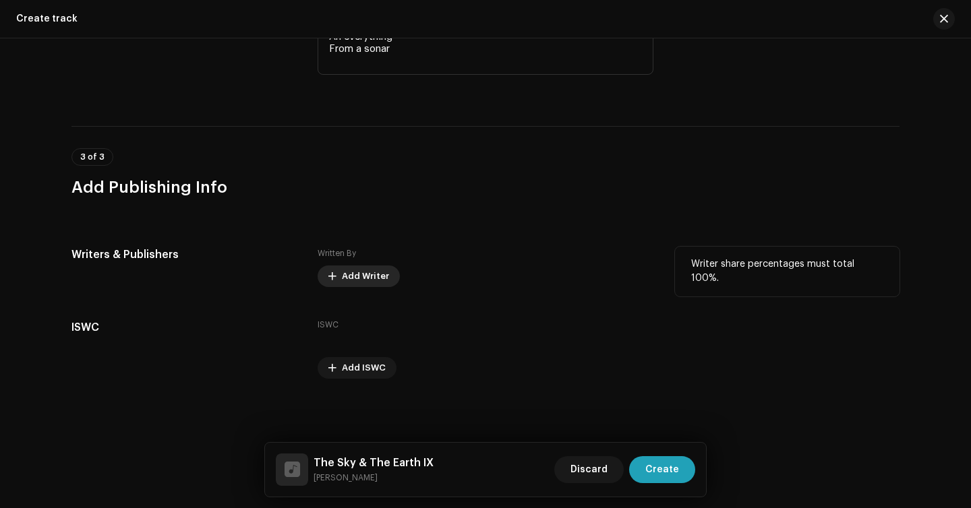
type textarea "Look at the stars Shining in the night Look at the moon Shining in the night Lo…"
click at [355, 272] on span "Add Writer" at bounding box center [365, 276] width 47 height 27
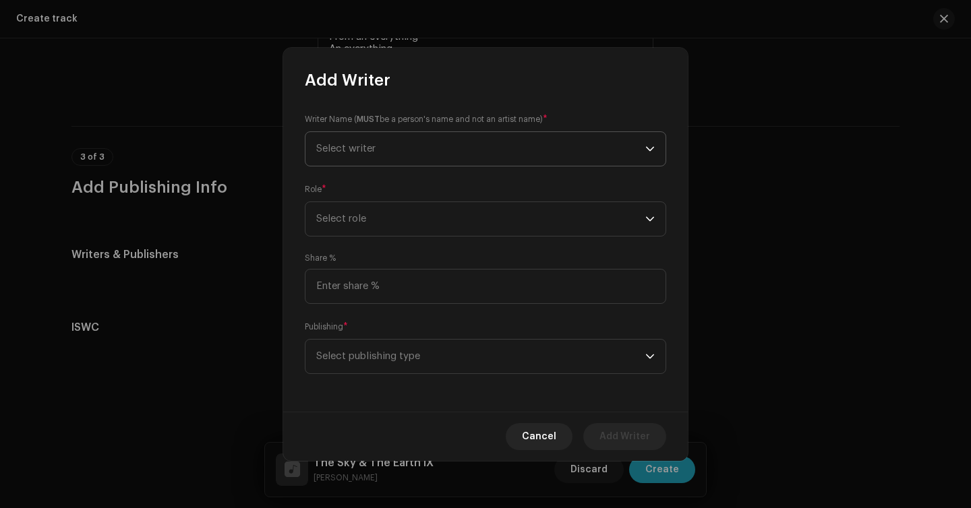
click at [421, 152] on span "Select writer" at bounding box center [480, 149] width 329 height 34
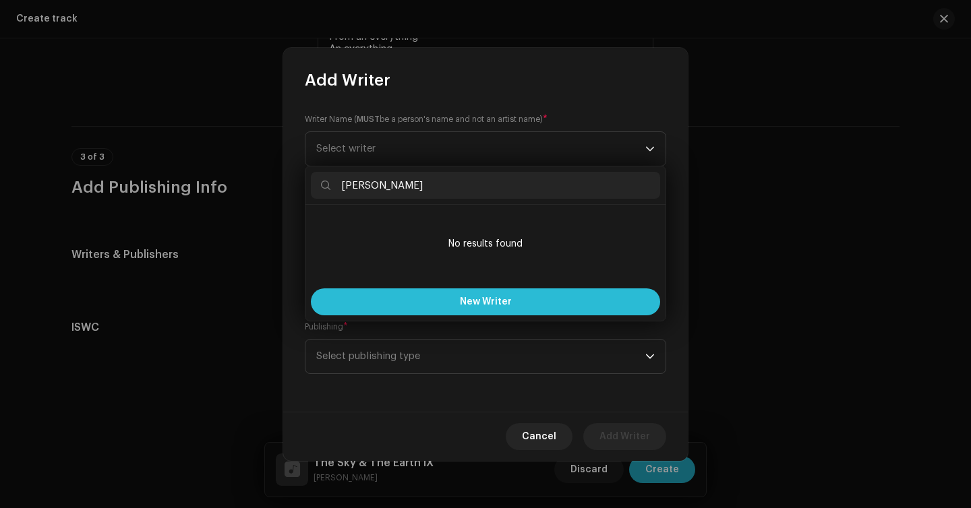
type input "[PERSON_NAME]"
click at [479, 305] on span "New Writer" at bounding box center [486, 301] width 52 height 9
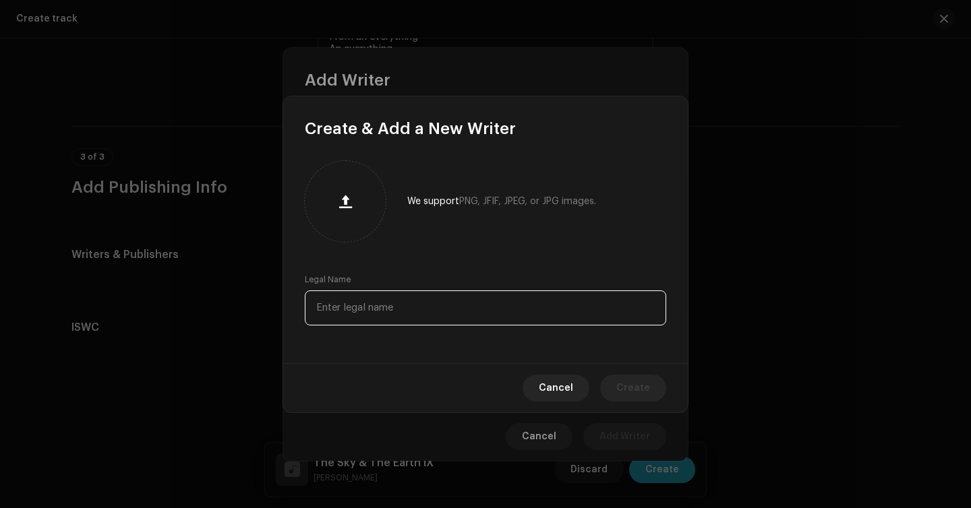
click at [401, 296] on input "text" at bounding box center [485, 308] width 361 height 35
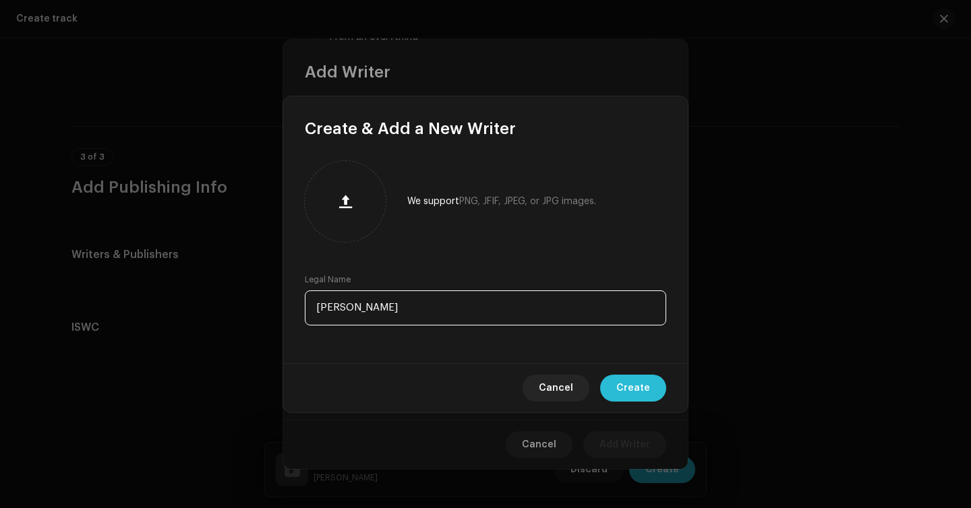
type input "[PERSON_NAME]"
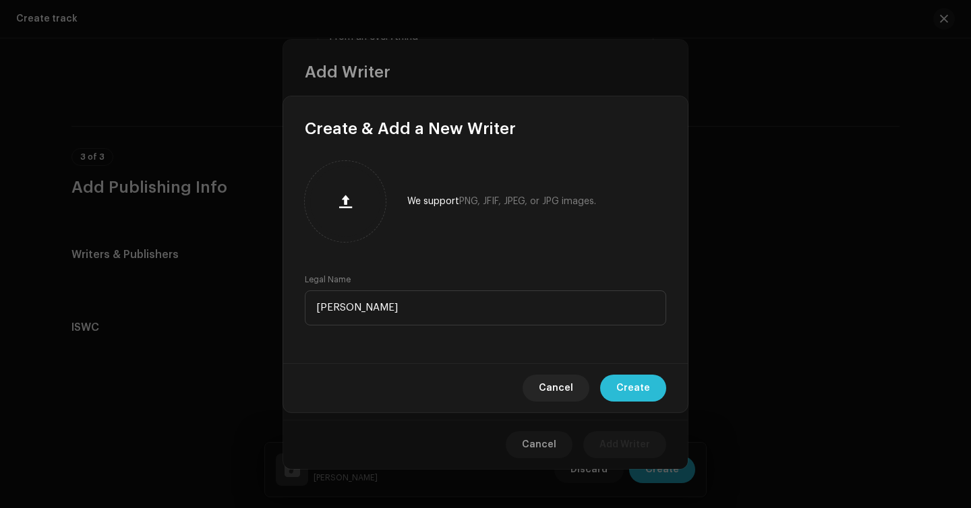
click at [647, 384] on span "Create" at bounding box center [633, 388] width 34 height 27
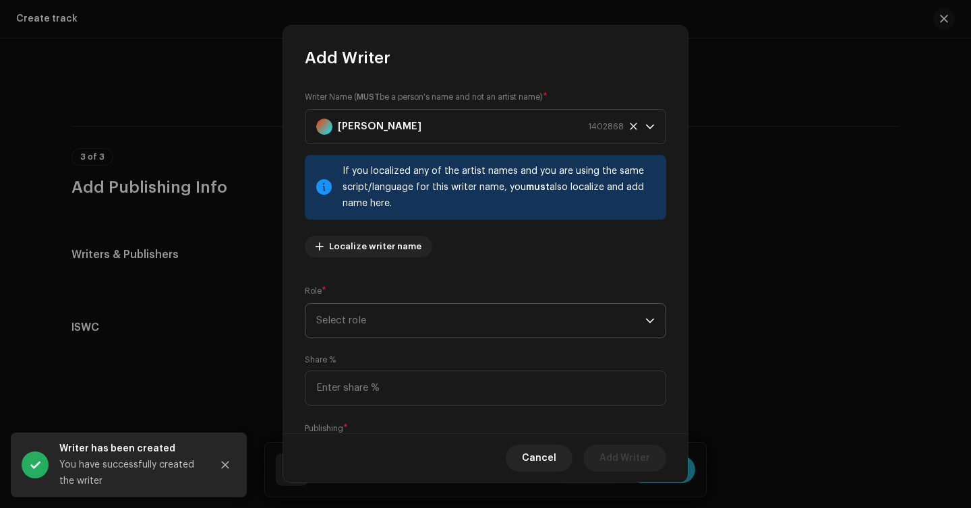
click at [371, 317] on span "Select role" at bounding box center [480, 321] width 329 height 34
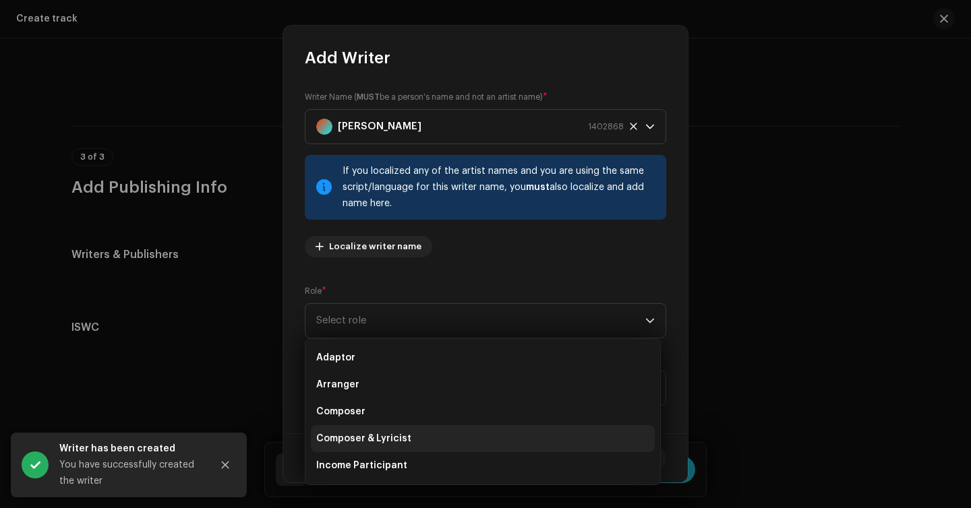
click at [370, 438] on span "Composer & Lyricist" at bounding box center [363, 438] width 95 height 13
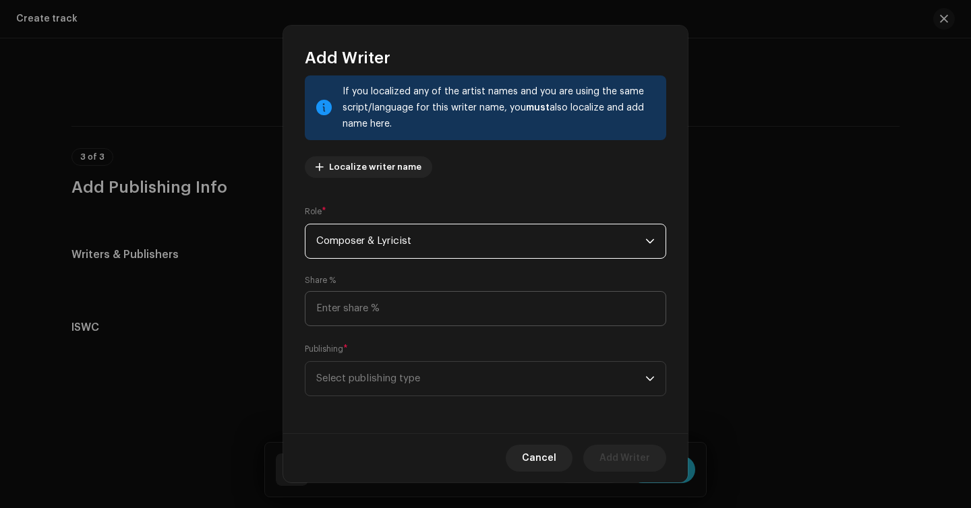
scroll to position [79, 0]
click at [434, 306] on input at bounding box center [485, 309] width 361 height 35
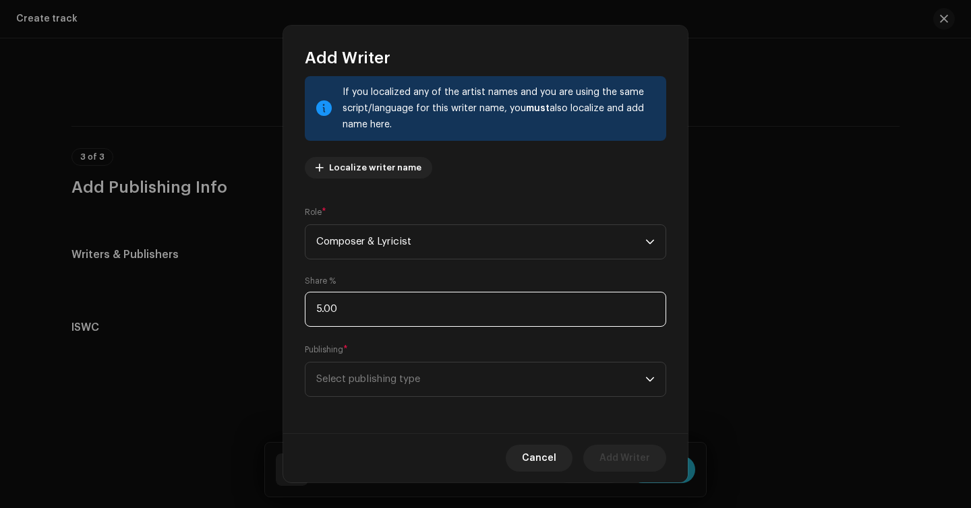
type input "50.00"
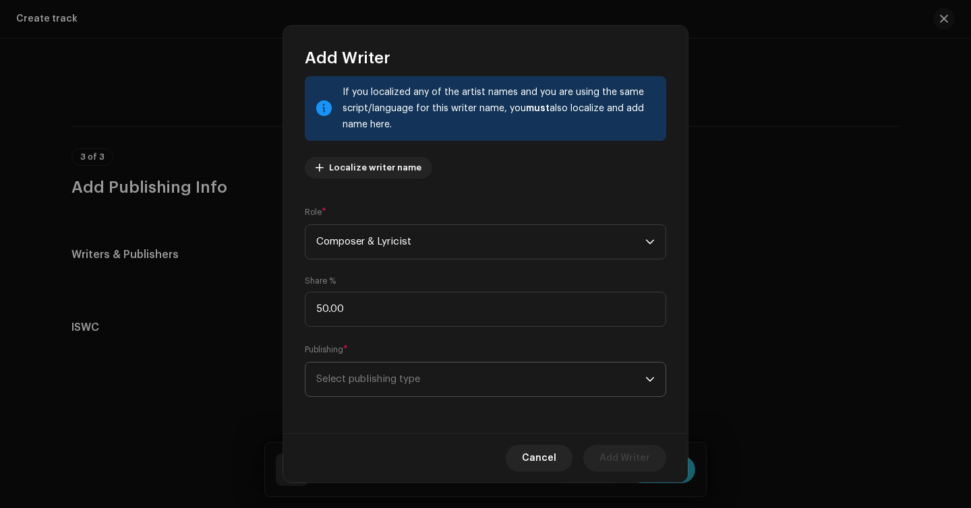
click at [407, 386] on span "Select publishing type" at bounding box center [480, 380] width 329 height 34
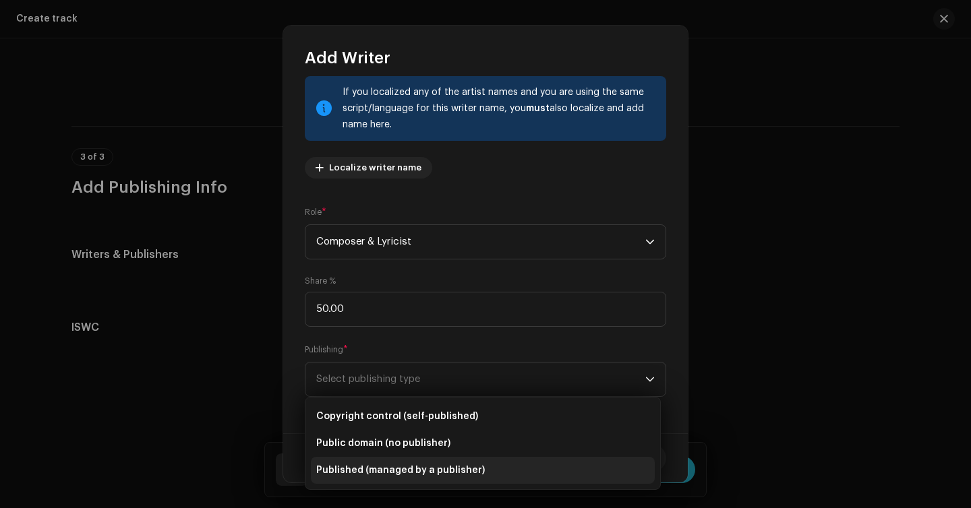
click at [403, 475] on span "Published (managed by a publisher)" at bounding box center [400, 470] width 169 height 13
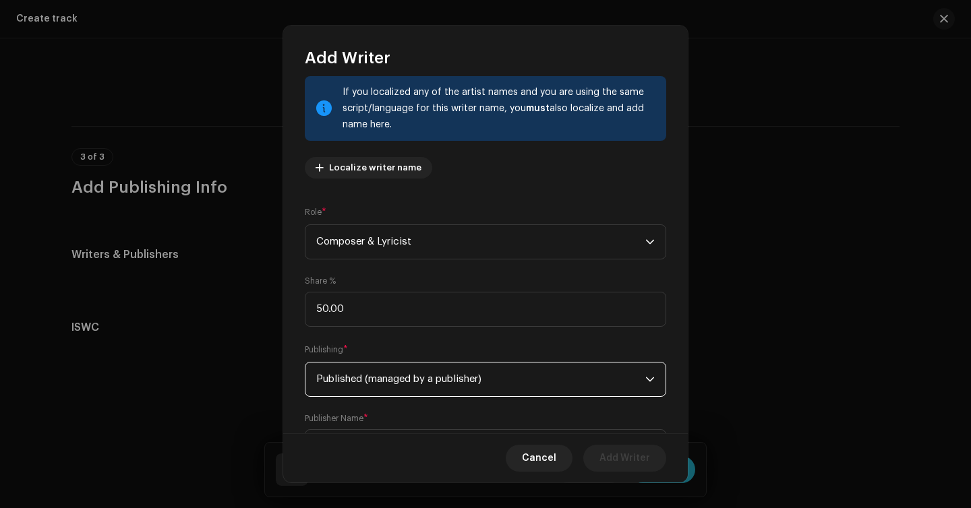
scroll to position [148, 0]
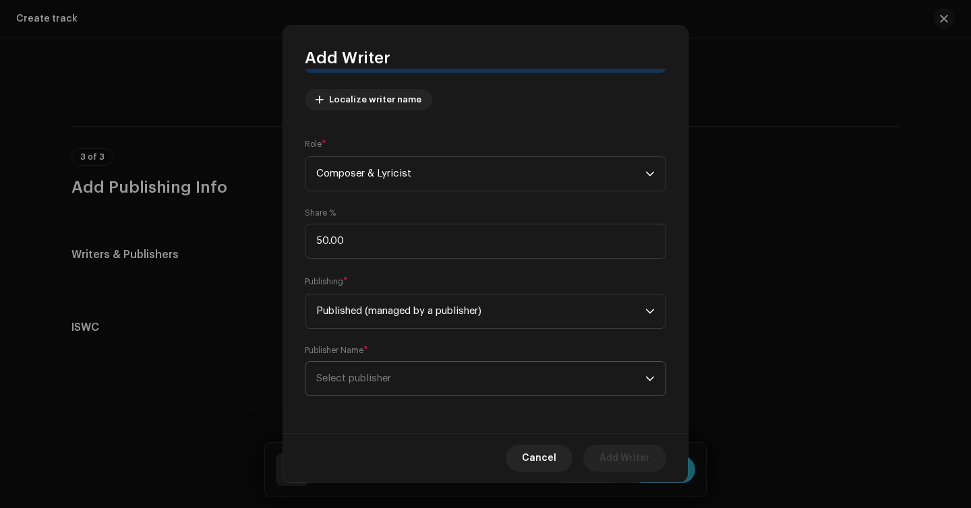
click at [445, 387] on span "Select publisher" at bounding box center [480, 379] width 329 height 34
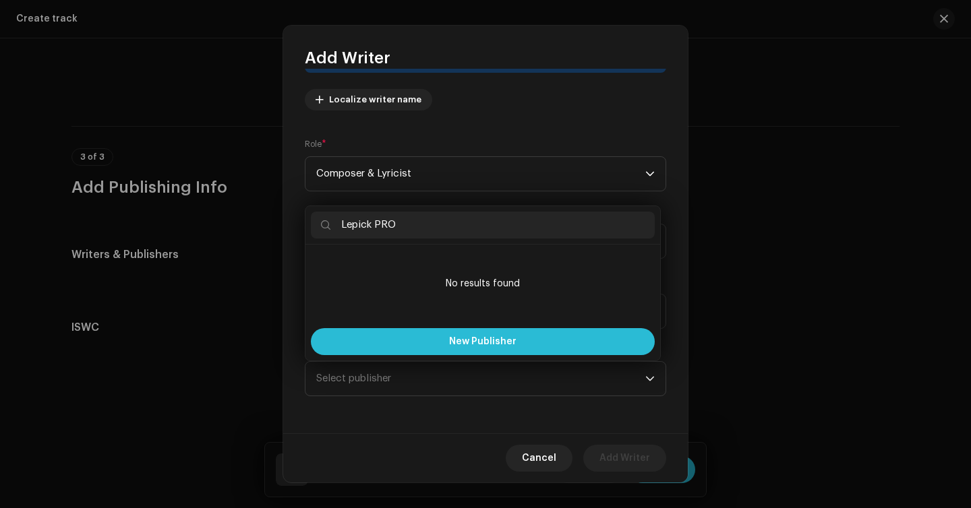
type input "Lepick PRO"
click at [493, 345] on span "New Publisher" at bounding box center [482, 341] width 67 height 9
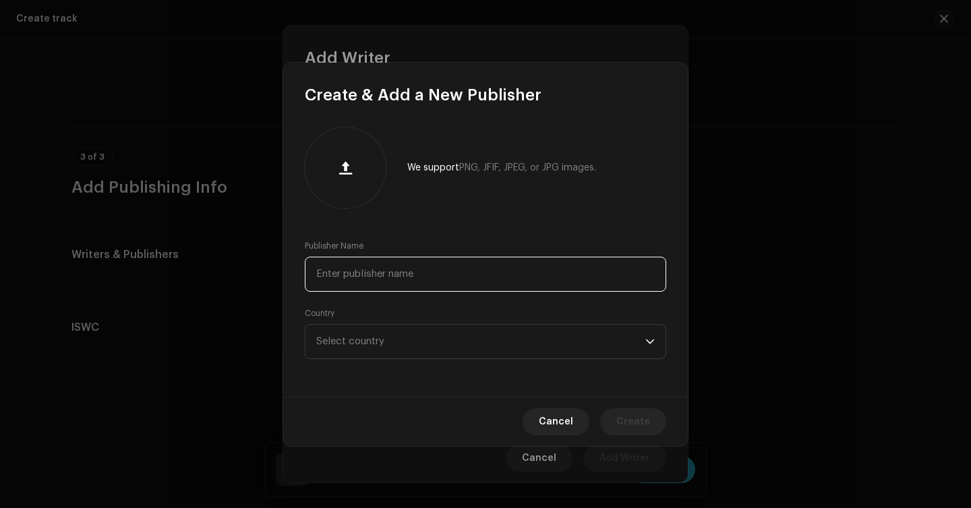
click at [502, 266] on input "text" at bounding box center [485, 274] width 361 height 35
type input "Lepick PRO"
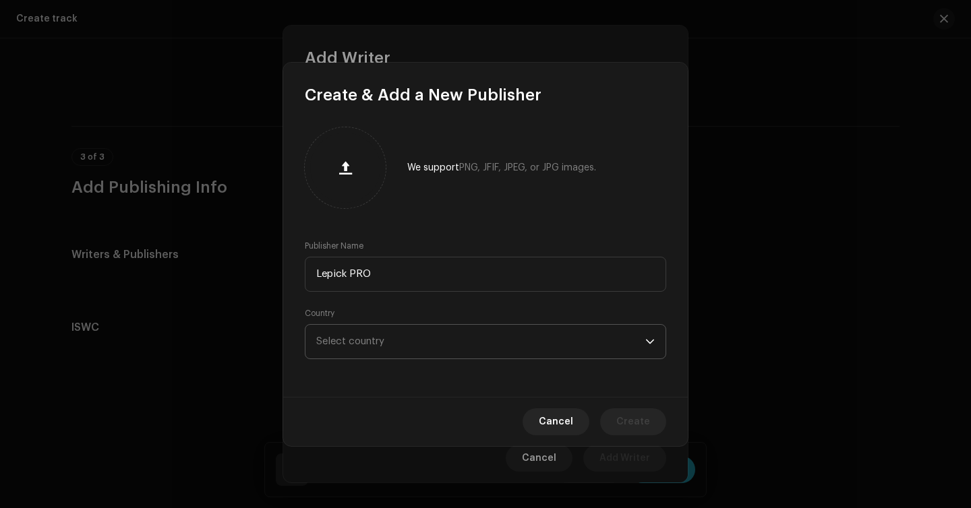
click at [482, 345] on span "Select country" at bounding box center [480, 342] width 329 height 34
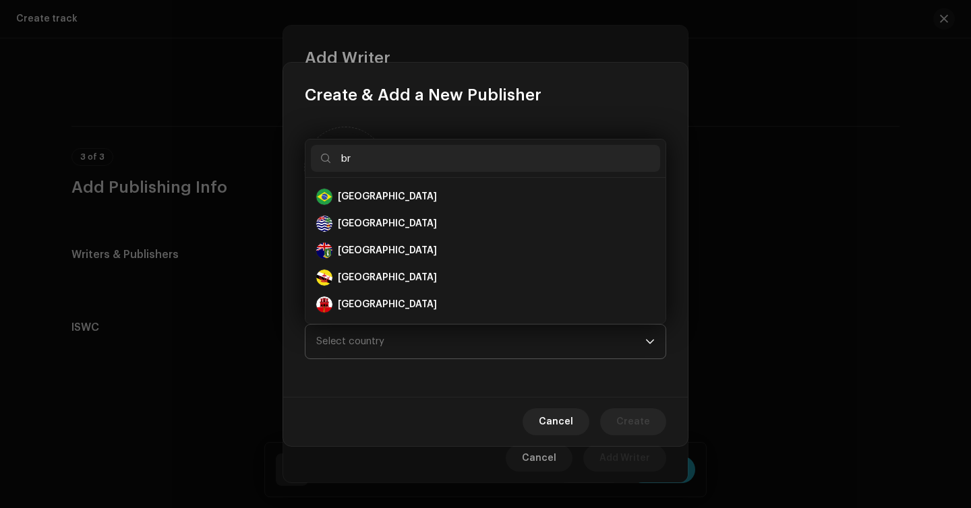
scroll to position [0, 0]
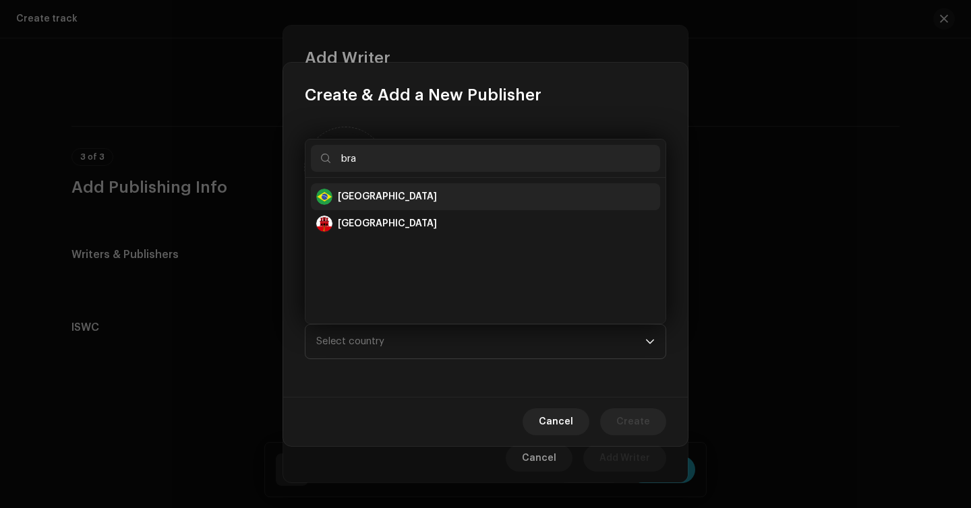
type input "bra"
click at [390, 200] on div "[GEOGRAPHIC_DATA]" at bounding box center [485, 197] width 338 height 16
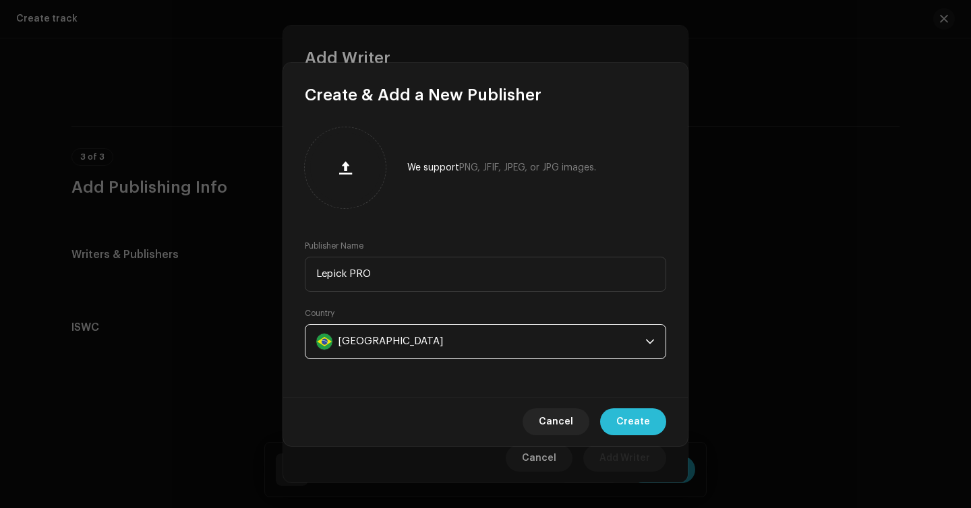
click at [622, 417] on span "Create" at bounding box center [633, 422] width 34 height 27
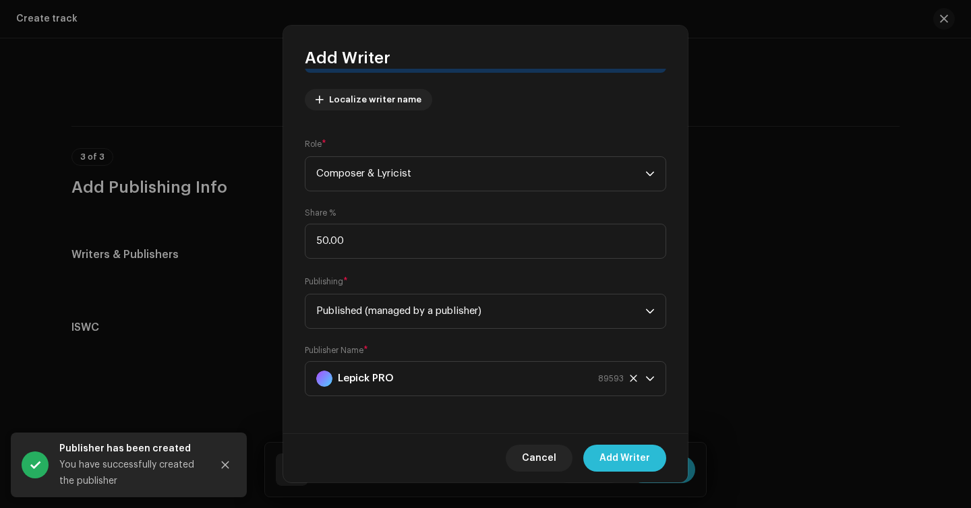
click at [623, 463] on span "Add Writer" at bounding box center [624, 458] width 51 height 27
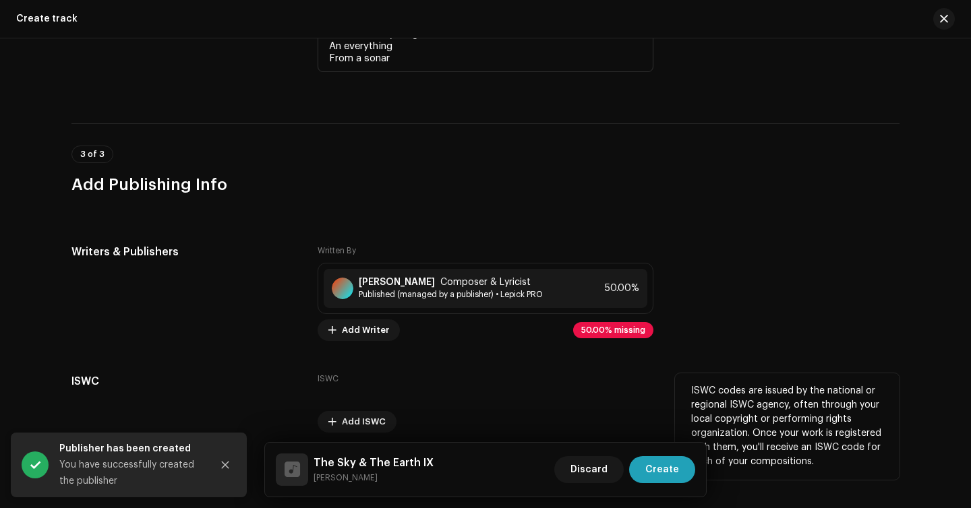
scroll to position [3089, 0]
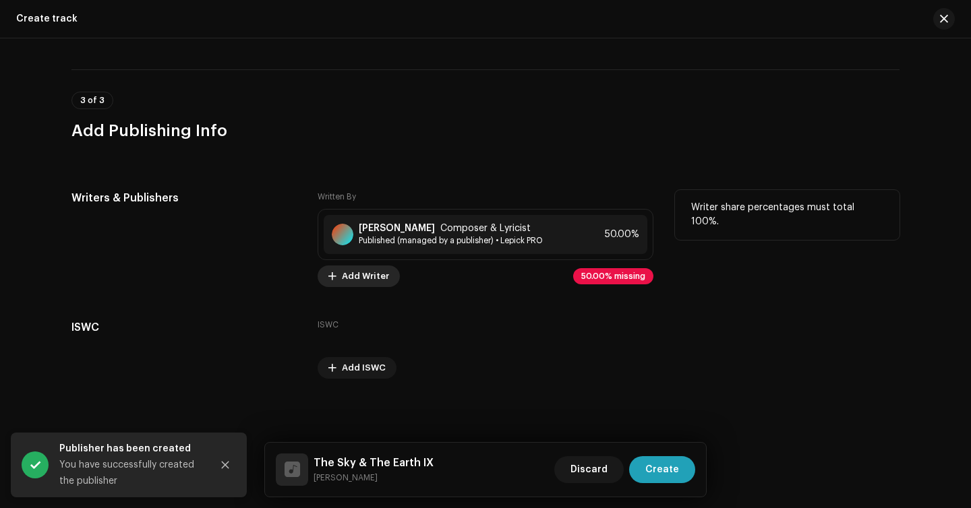
click at [348, 272] on span "Add Writer" at bounding box center [365, 276] width 47 height 27
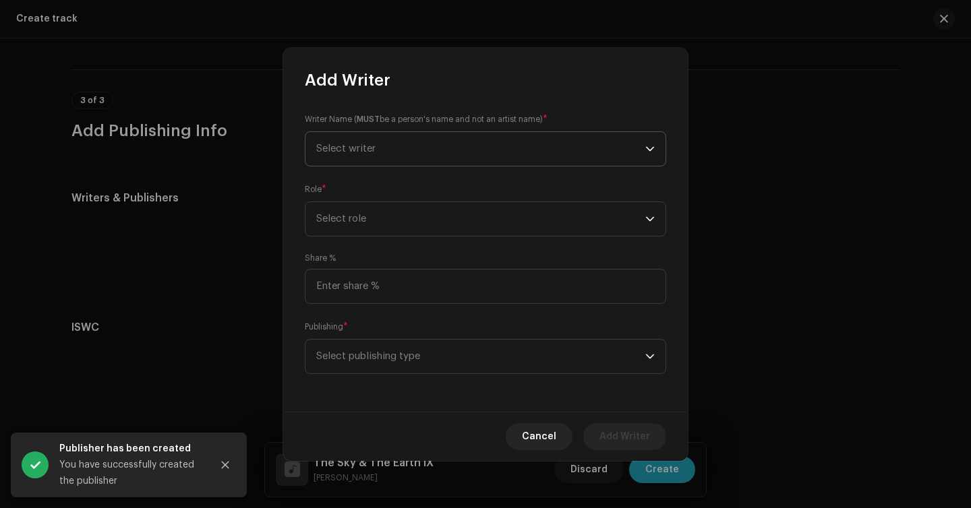
click at [410, 154] on span "Select writer" at bounding box center [480, 149] width 329 height 34
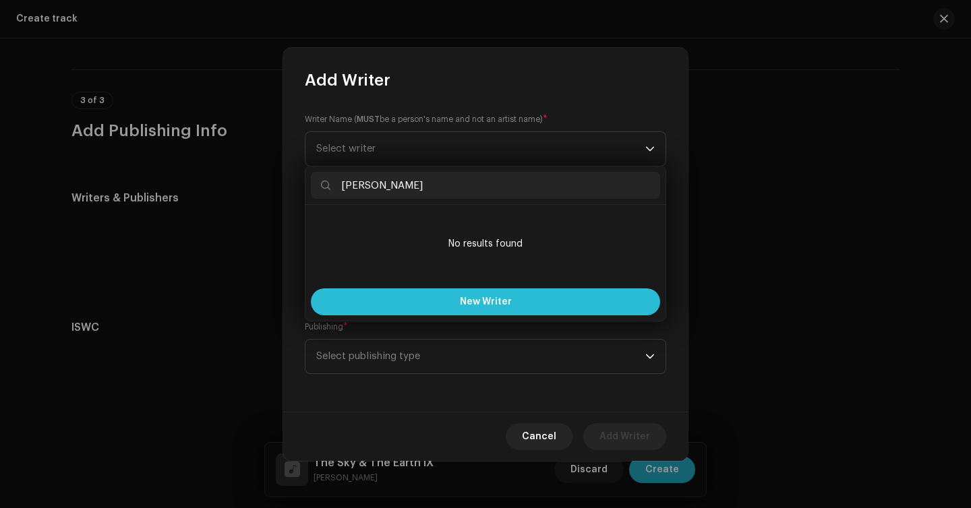
type input "[PERSON_NAME]"
click at [438, 306] on button "New Writer" at bounding box center [485, 302] width 349 height 27
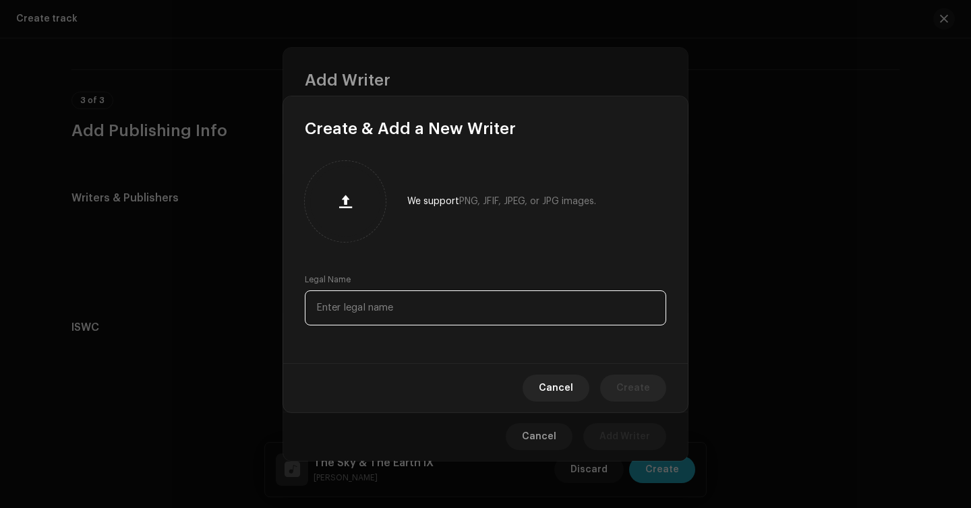
click at [393, 305] on input "text" at bounding box center [485, 308] width 361 height 35
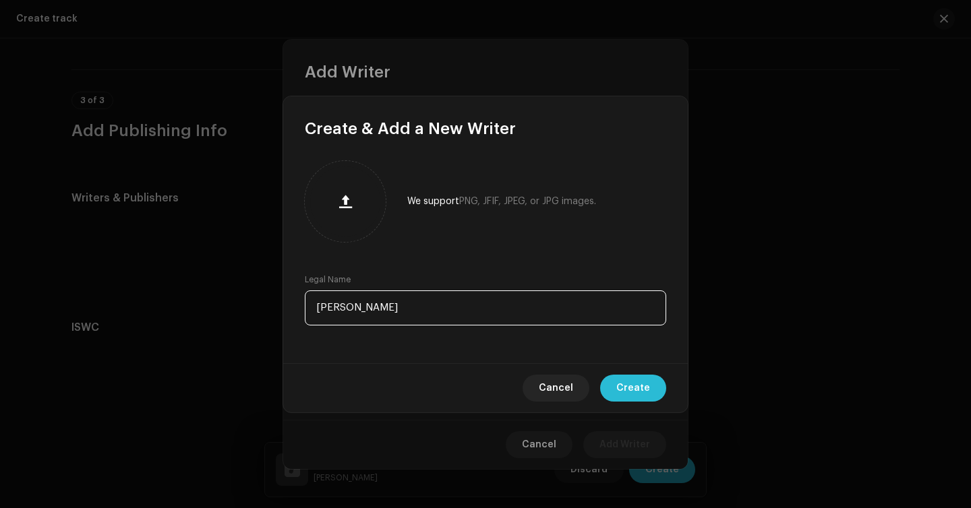
type input "[PERSON_NAME]"
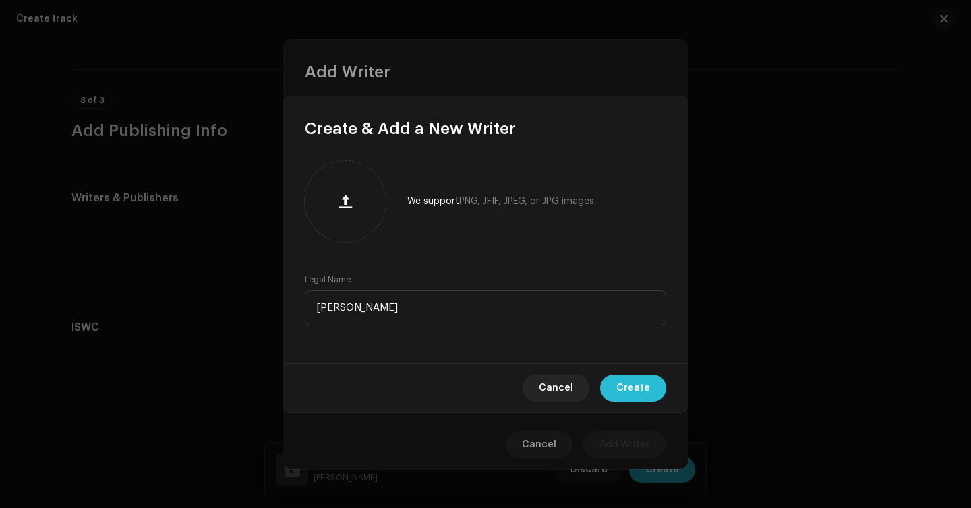
click at [636, 379] on span "Create" at bounding box center [633, 388] width 34 height 27
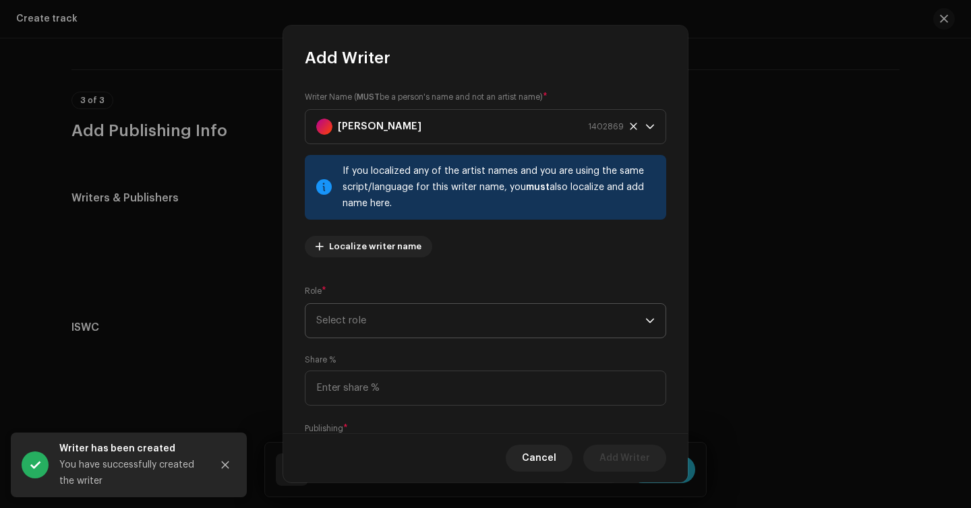
click at [382, 324] on span "Select role" at bounding box center [480, 321] width 329 height 34
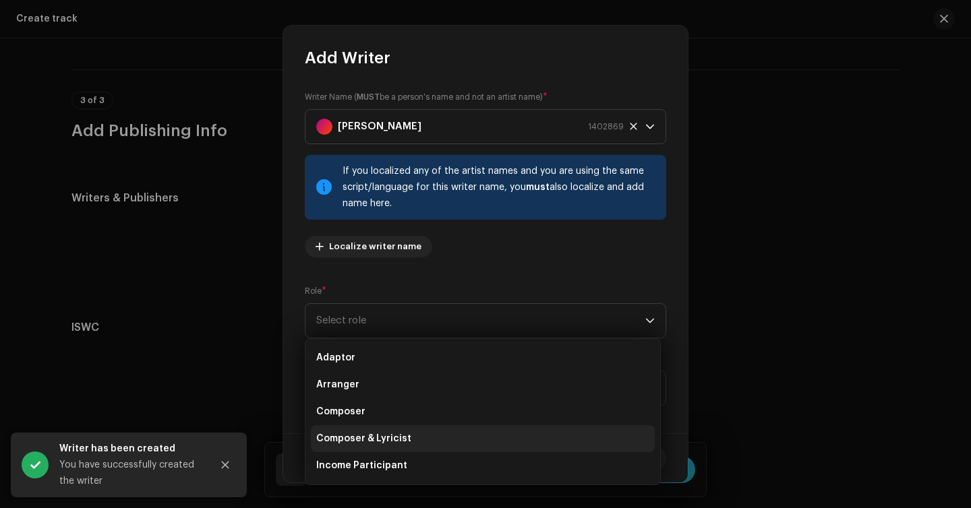
click at [398, 448] on li "Composer & Lyricist" at bounding box center [483, 438] width 344 height 27
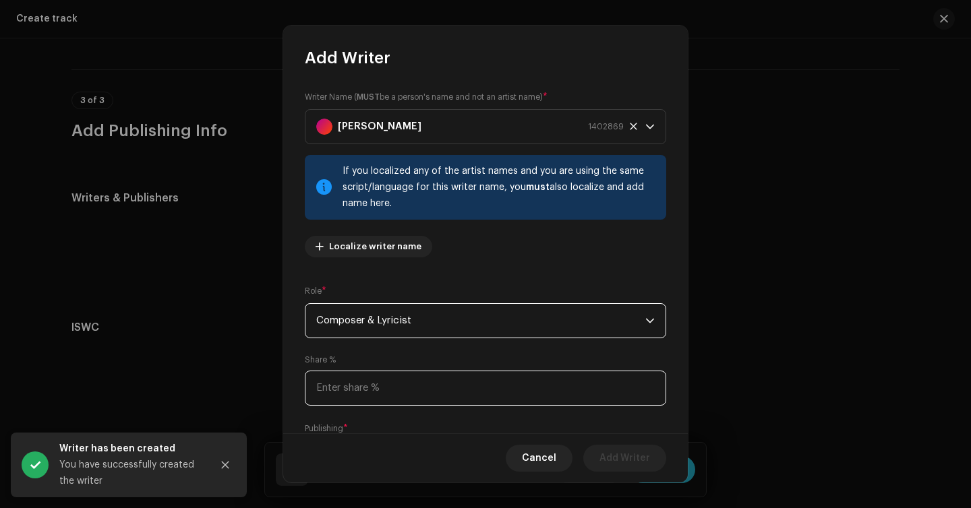
click at [404, 388] on input at bounding box center [485, 388] width 361 height 35
type input "50.00"
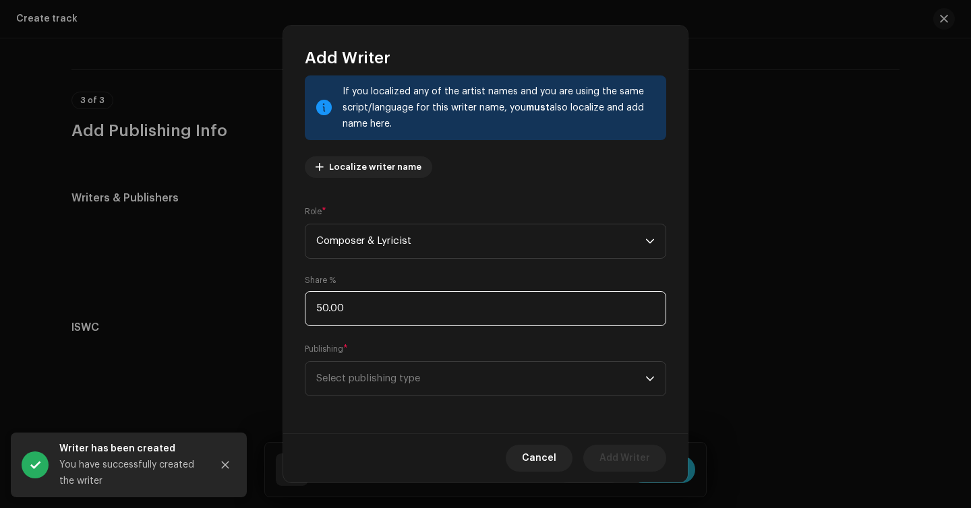
scroll to position [79, 0]
click at [387, 384] on span "Select publishing type" at bounding box center [480, 380] width 329 height 34
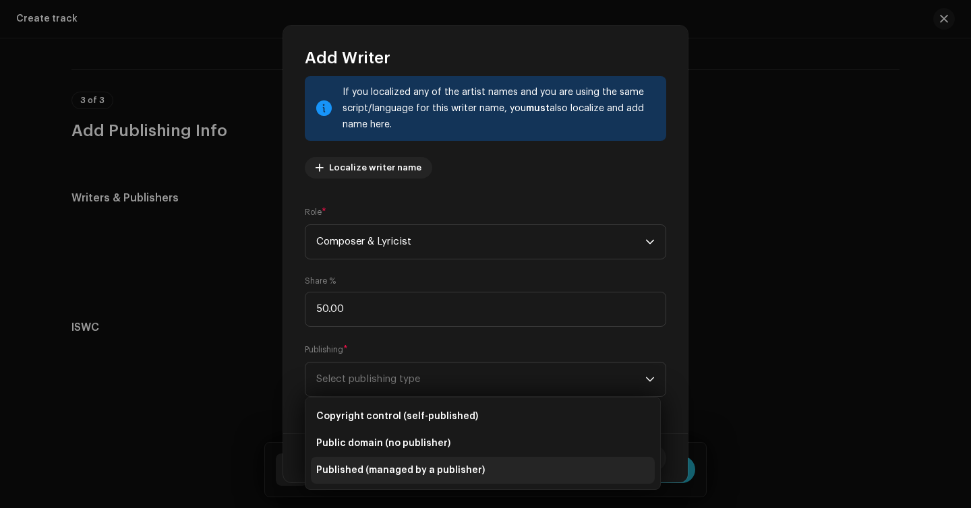
click at [390, 479] on li "Published (managed by a publisher)" at bounding box center [483, 470] width 344 height 27
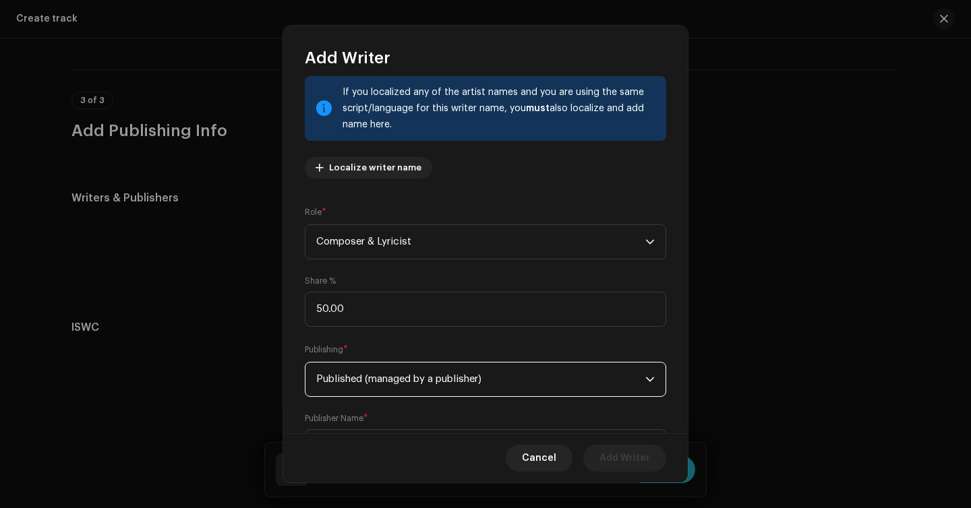
scroll to position [148, 0]
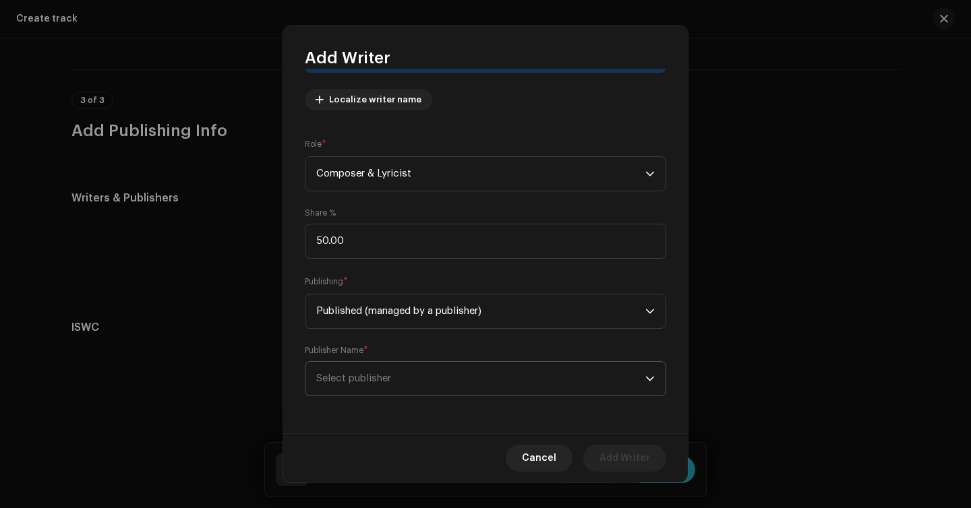
click at [489, 384] on span "Select publisher" at bounding box center [480, 379] width 329 height 34
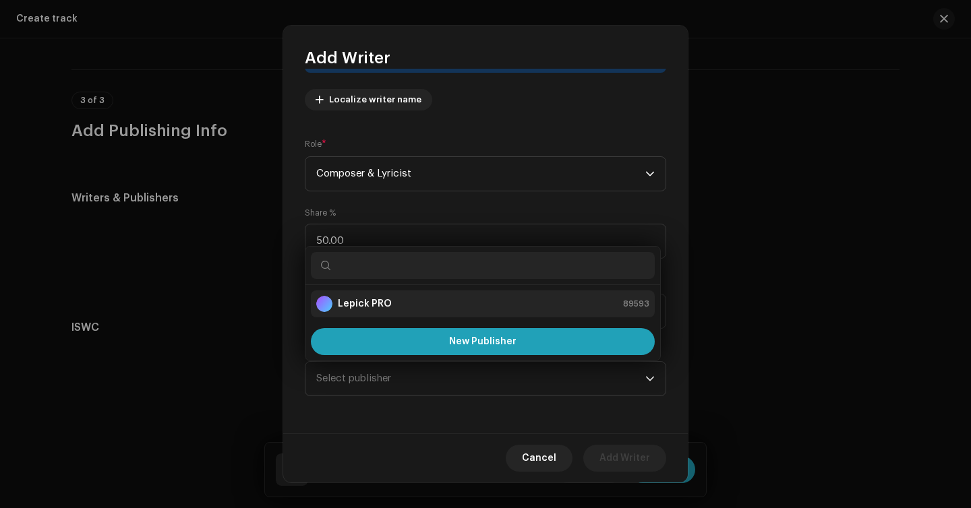
click at [449, 313] on li "Lepick PRO 89593" at bounding box center [483, 304] width 344 height 27
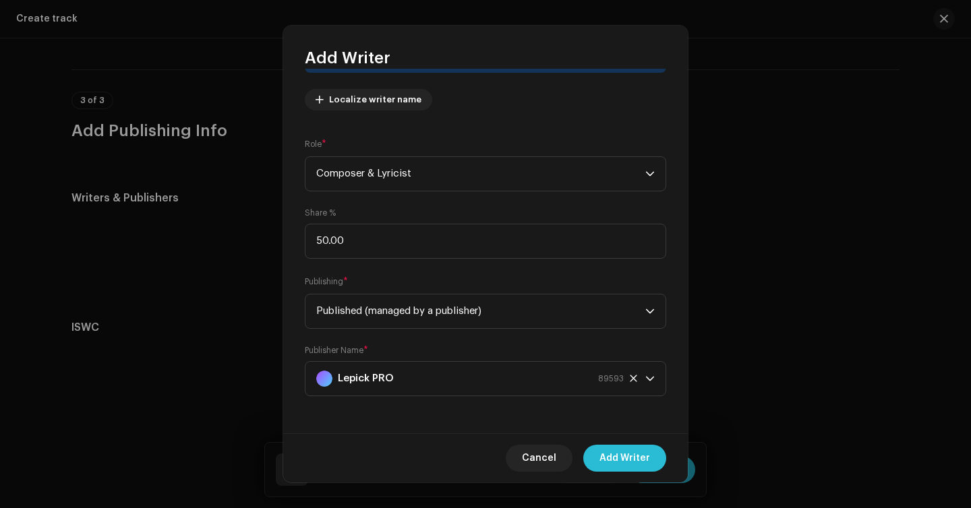
click at [622, 469] on span "Add Writer" at bounding box center [624, 458] width 51 height 27
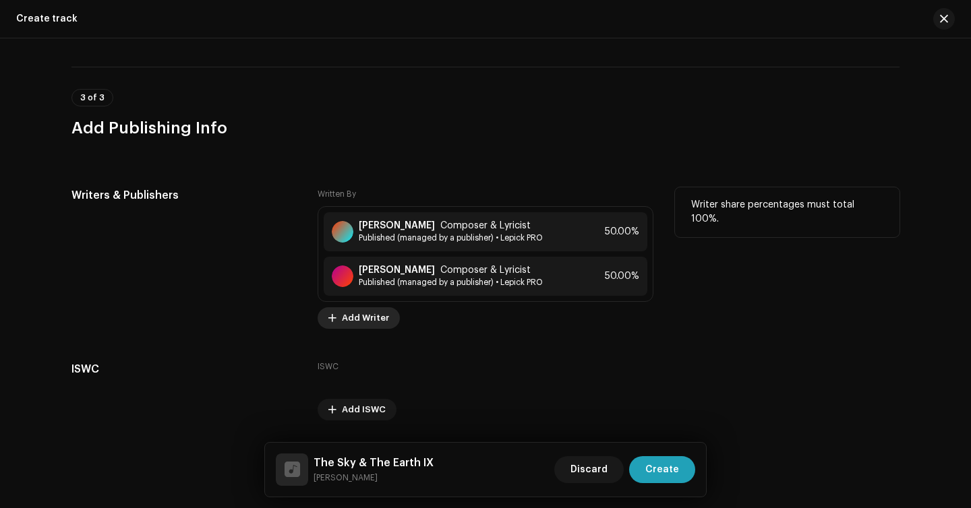
click at [361, 320] on span "Add Writer" at bounding box center [365, 318] width 47 height 27
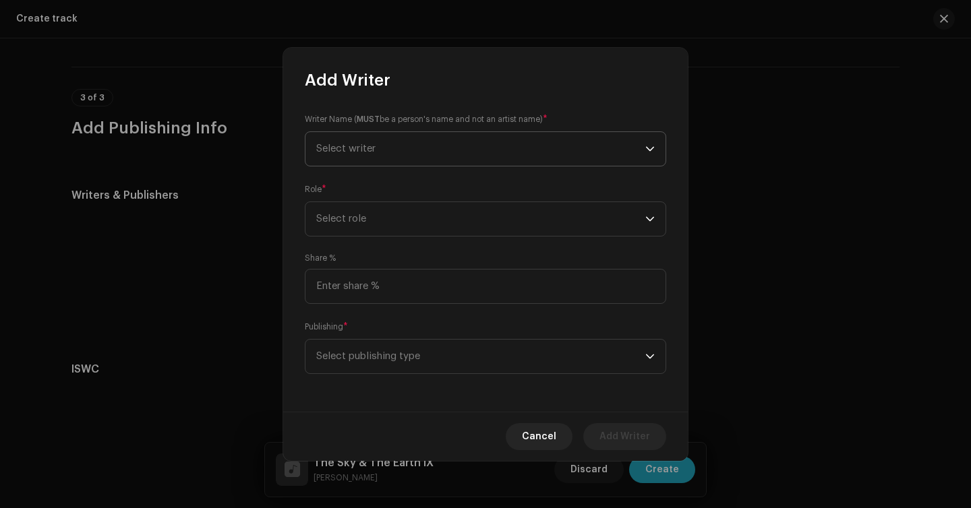
click at [400, 144] on span "Select writer" at bounding box center [480, 149] width 329 height 34
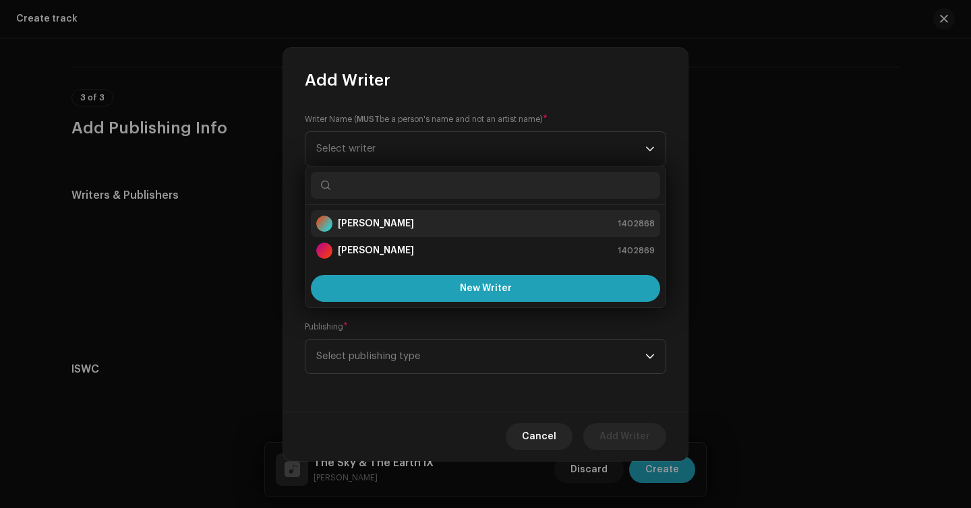
click at [375, 218] on strong "[PERSON_NAME]" at bounding box center [376, 223] width 76 height 13
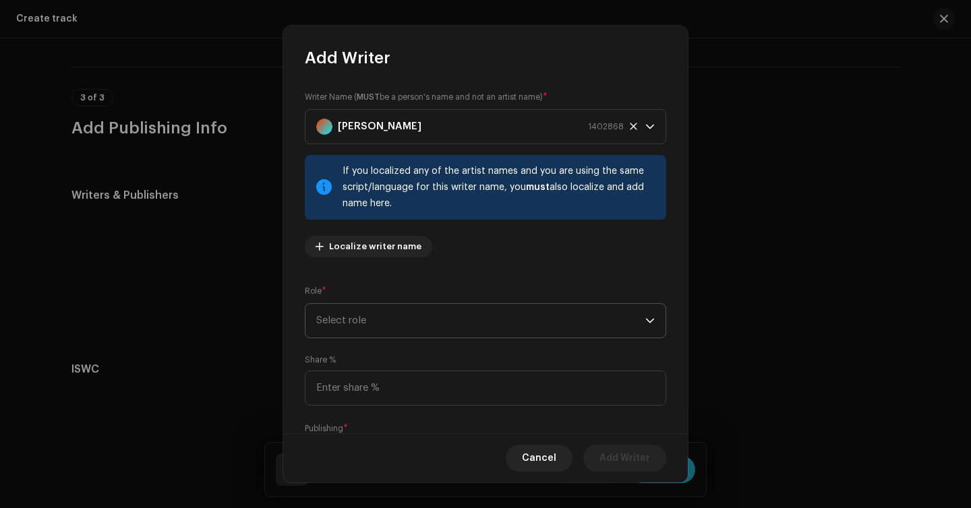
click at [346, 330] on span "Select role" at bounding box center [480, 321] width 329 height 34
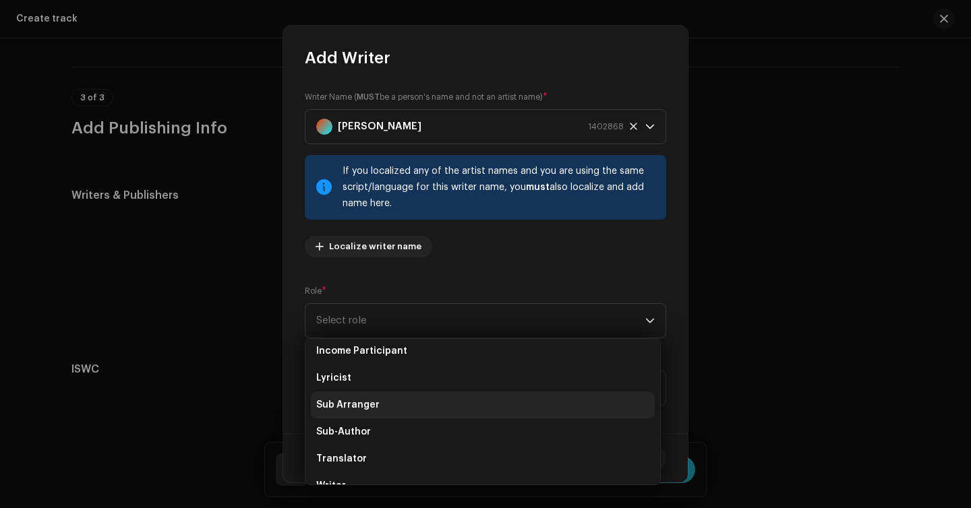
scroll to position [0, 0]
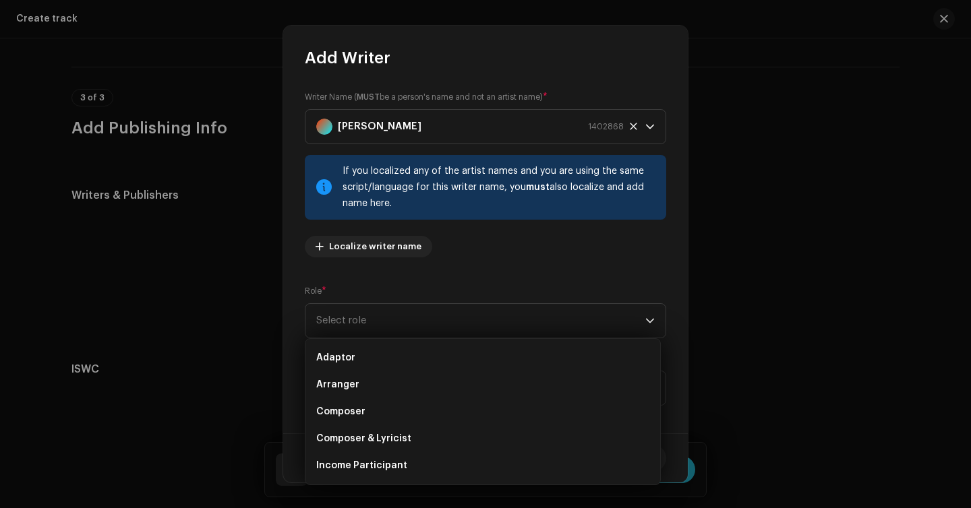
click at [351, 383] on span "Arranger" at bounding box center [337, 384] width 43 height 13
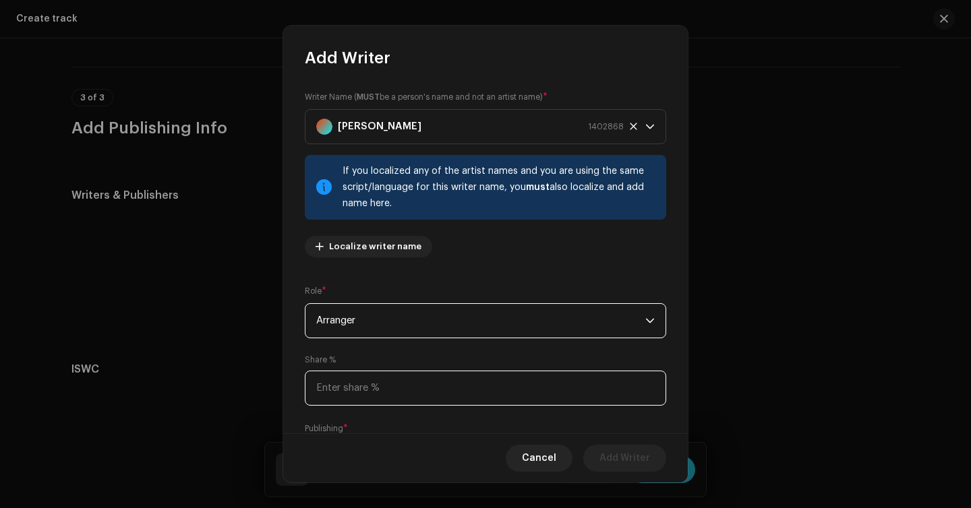
click at [371, 391] on input at bounding box center [485, 388] width 361 height 35
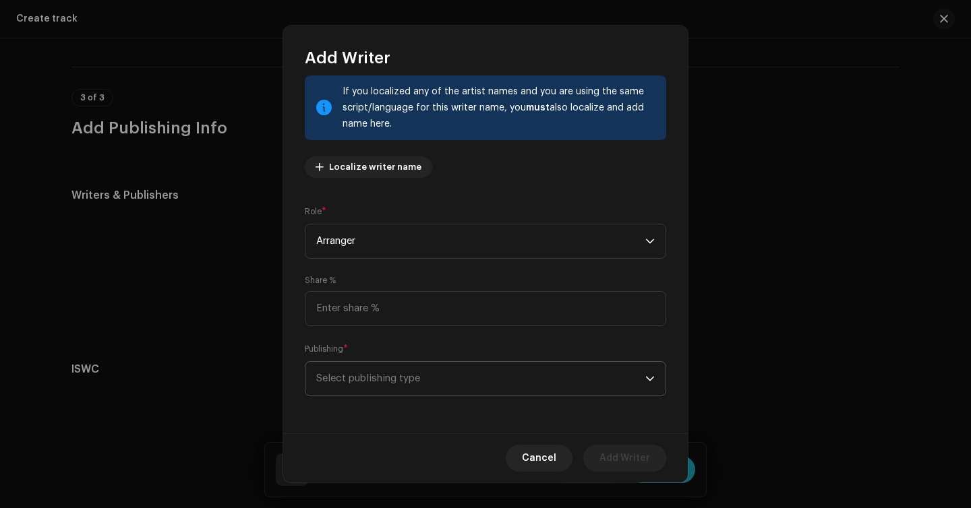
click at [384, 365] on span "Select publishing type" at bounding box center [480, 379] width 329 height 34
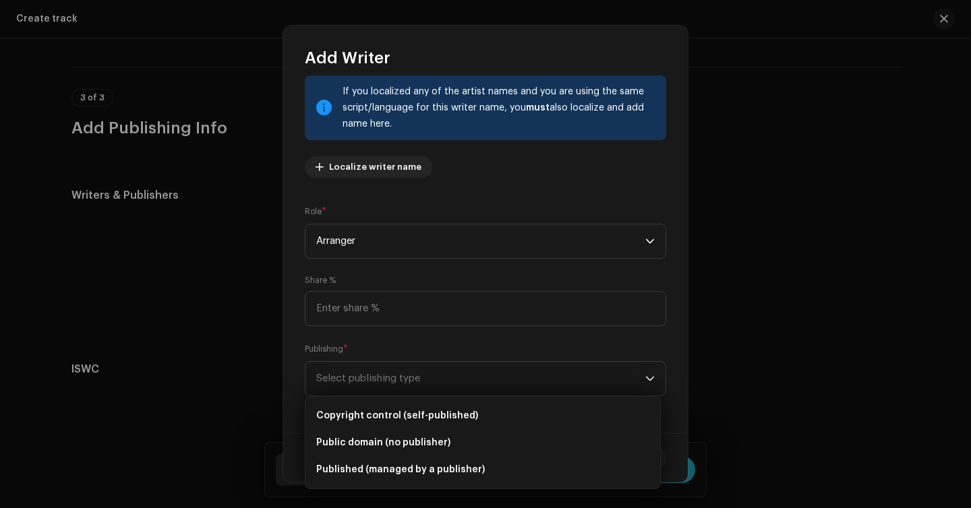
click at [455, 342] on div "Writer Name ( MUST be a person's name and not an artist name) * [PERSON_NAME] 1…" at bounding box center [485, 251] width 405 height 365
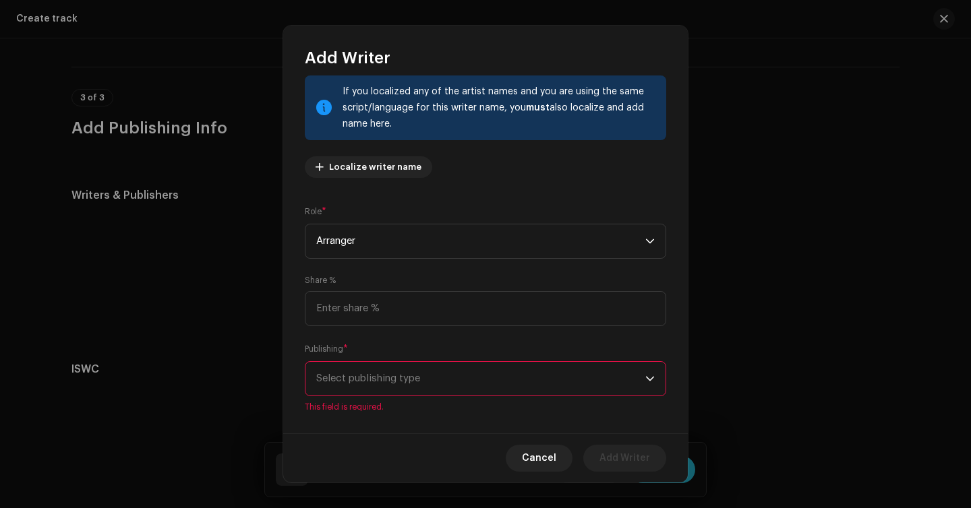
click at [453, 381] on span "Select publishing type" at bounding box center [480, 379] width 329 height 34
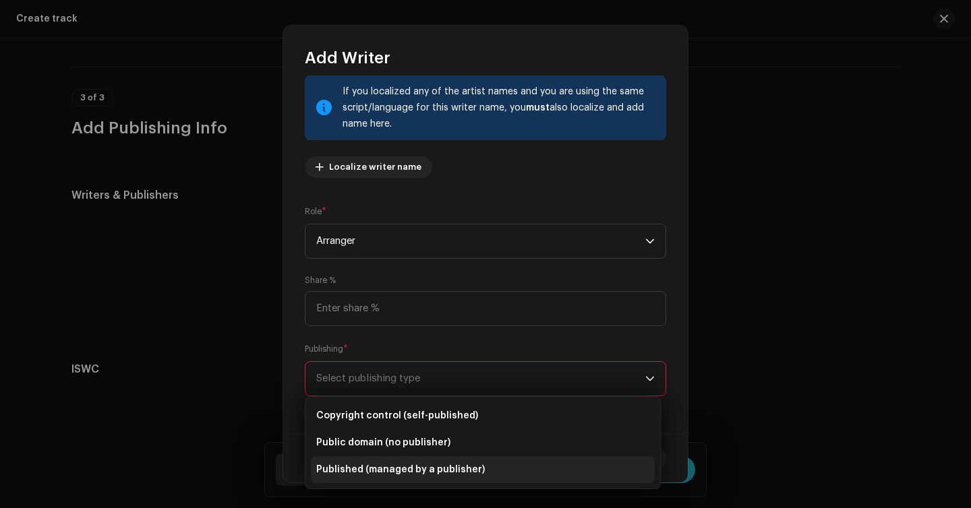
click at [425, 477] on li "Published (managed by a publisher)" at bounding box center [483, 469] width 344 height 27
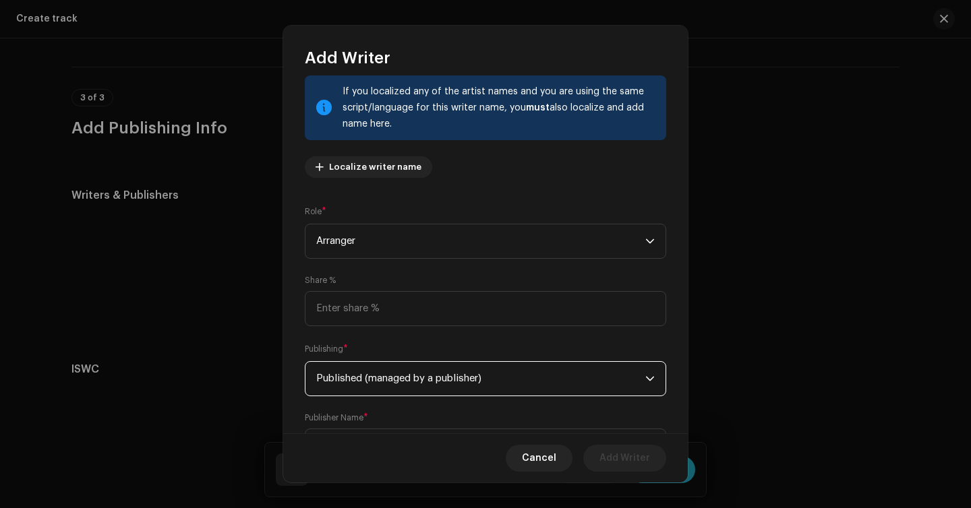
scroll to position [148, 0]
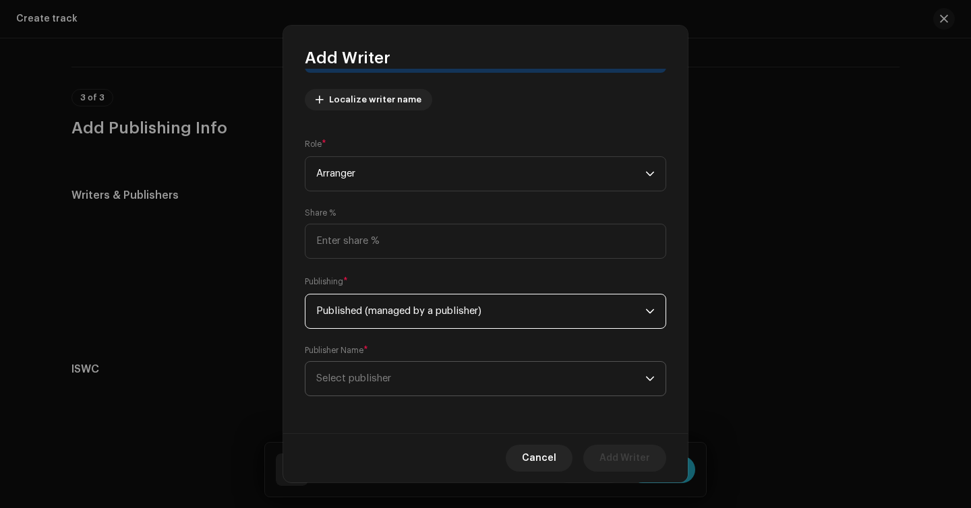
click at [428, 374] on span "Select publisher" at bounding box center [480, 379] width 329 height 34
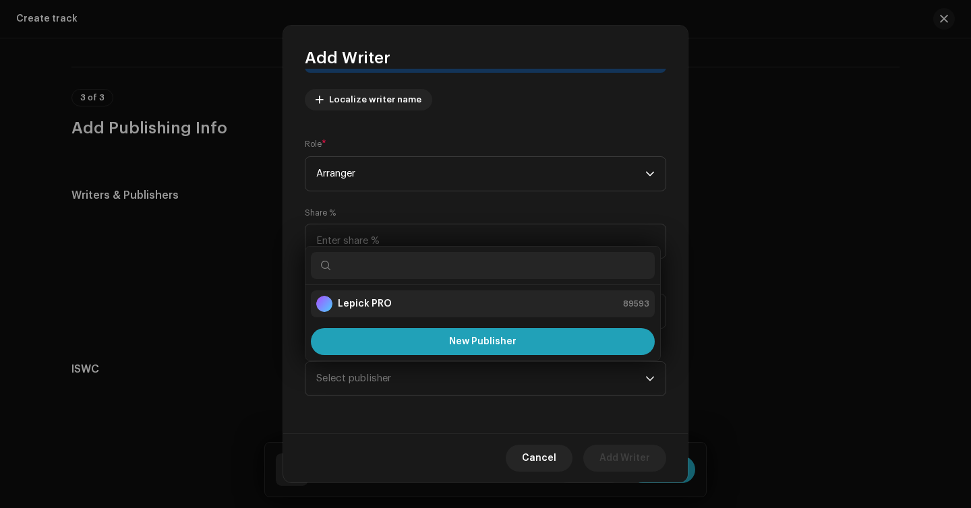
click at [394, 313] on li "Lepick PRO 89593" at bounding box center [483, 304] width 344 height 27
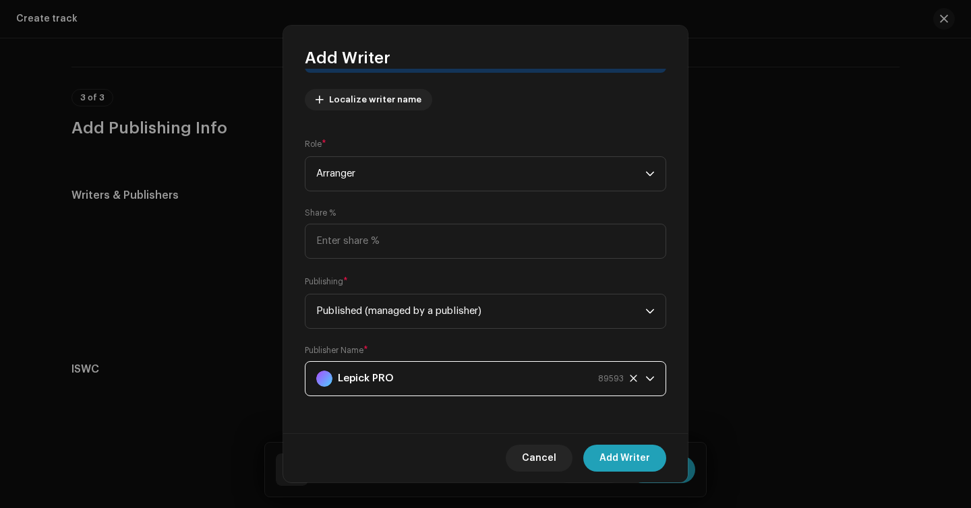
scroll to position [0, 0]
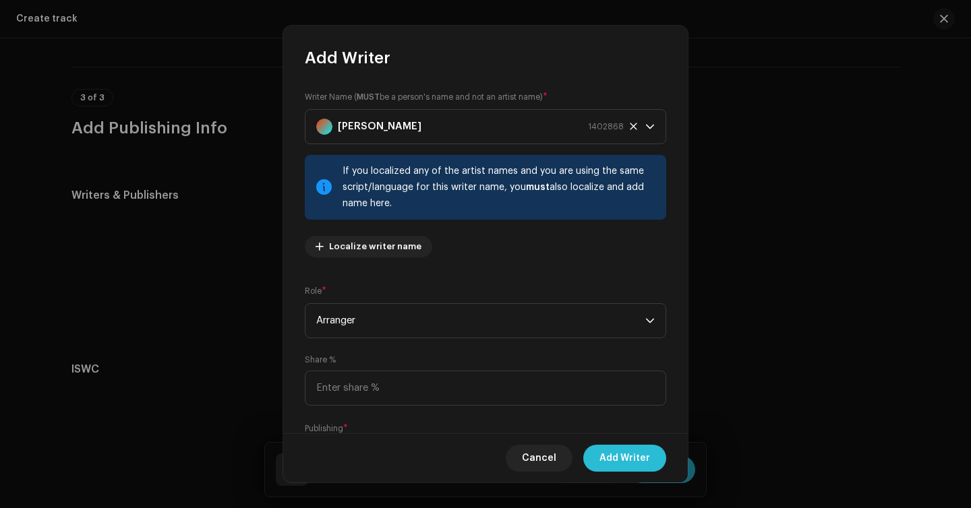
click at [645, 467] on span "Add Writer" at bounding box center [624, 458] width 51 height 27
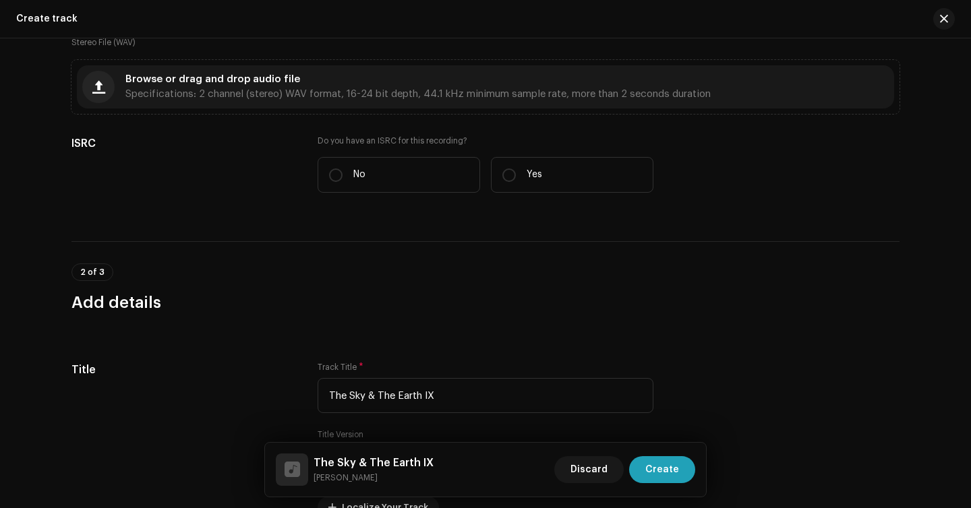
scroll to position [305, 0]
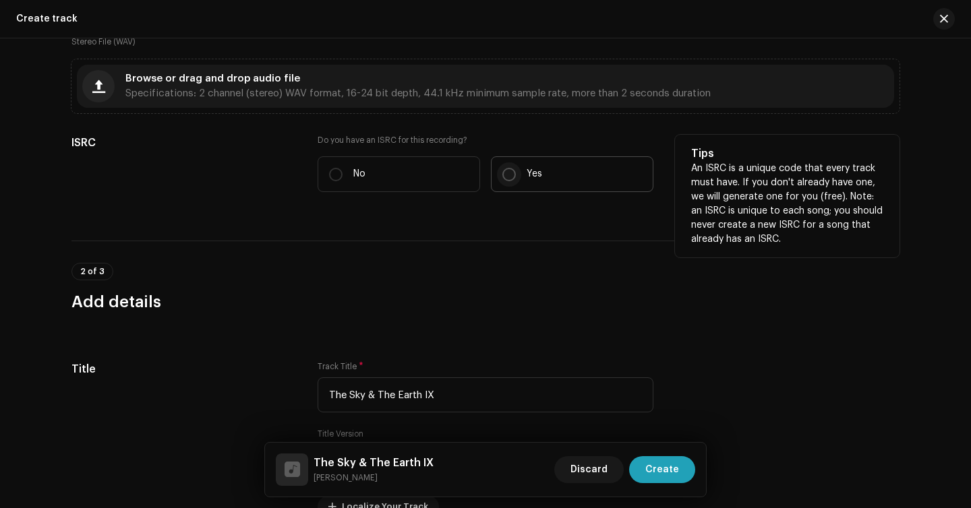
click at [509, 179] on input "Yes" at bounding box center [508, 174] width 13 height 13
radio input "true"
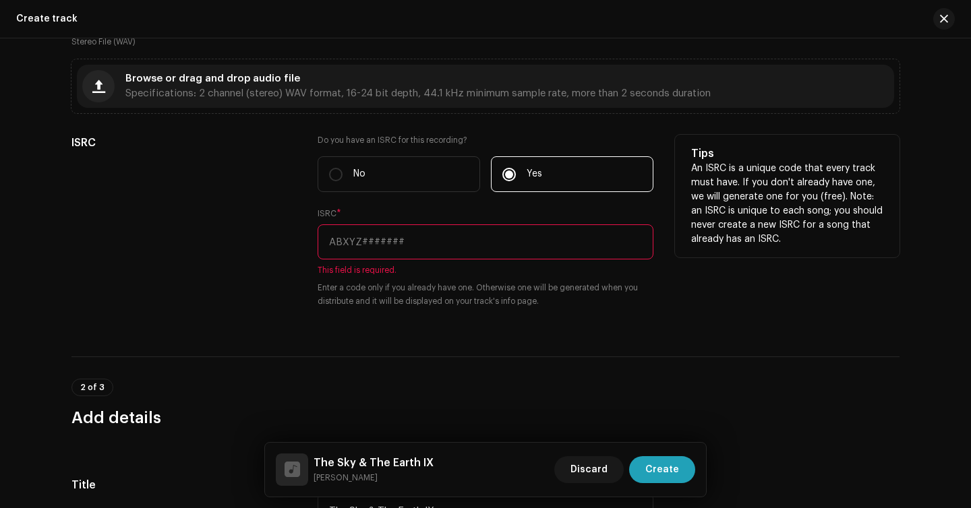
click at [451, 237] on input "text" at bounding box center [486, 242] width 336 height 35
paste input "BXJUK2500206"
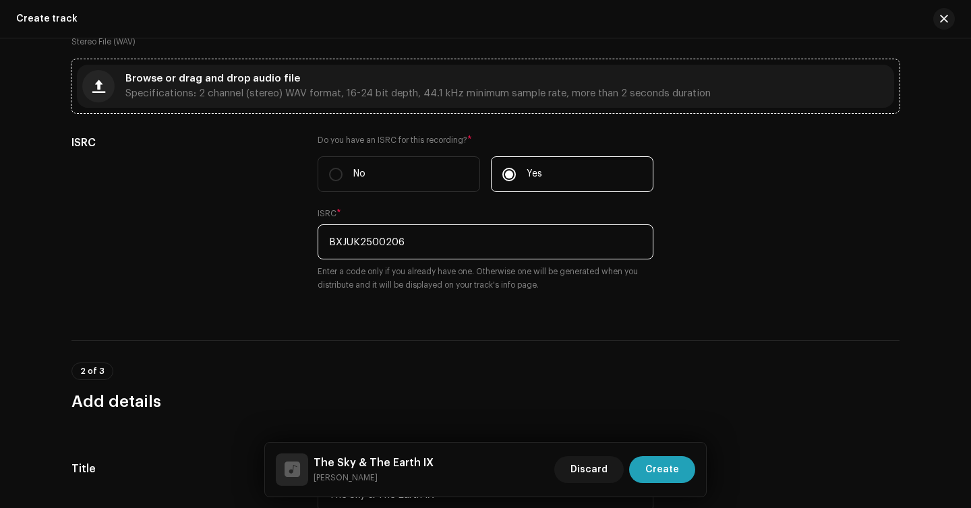
type input "BXJUK2500206"
click at [286, 94] on span "Specifications: 2 channel (stereo) WAV format, 16-24 bit depth, 44.1 kHz minimu…" at bounding box center [417, 93] width 585 height 9
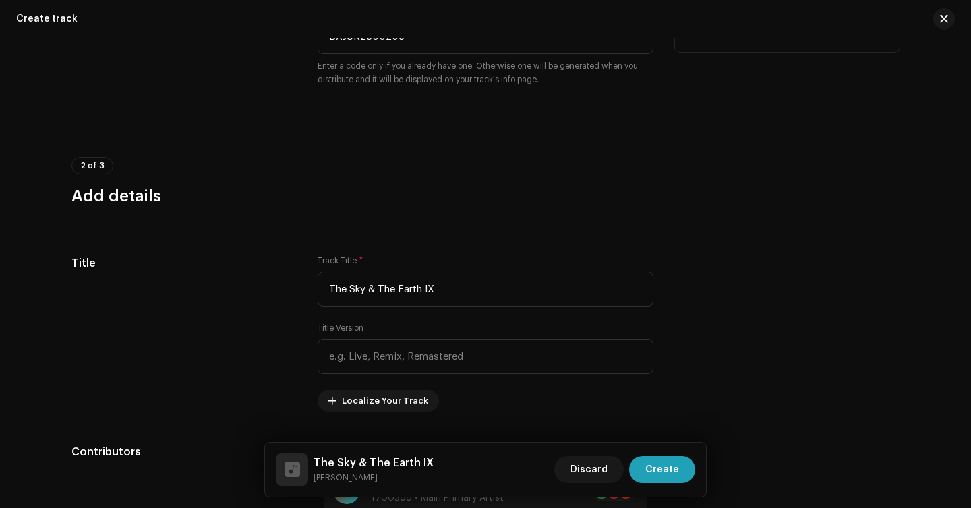
scroll to position [509, 0]
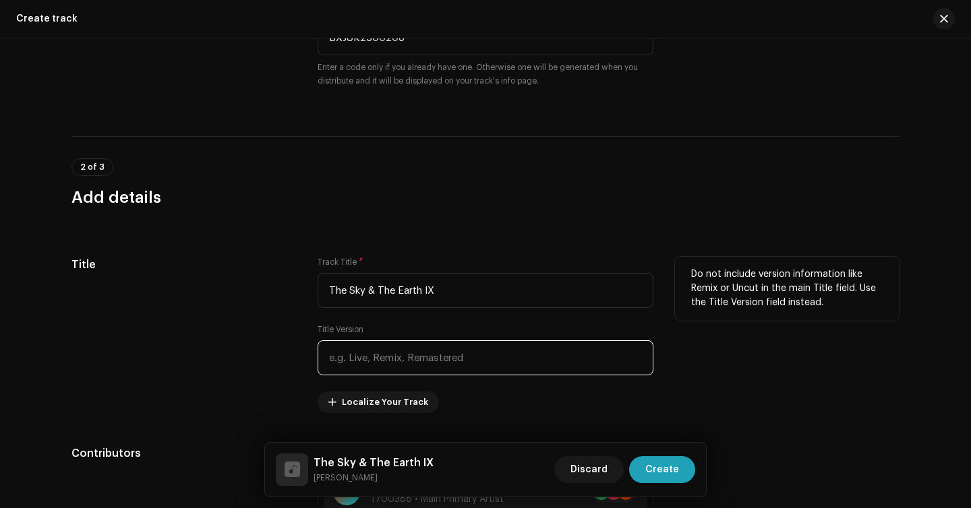
click at [433, 354] on input "text" at bounding box center [486, 357] width 336 height 35
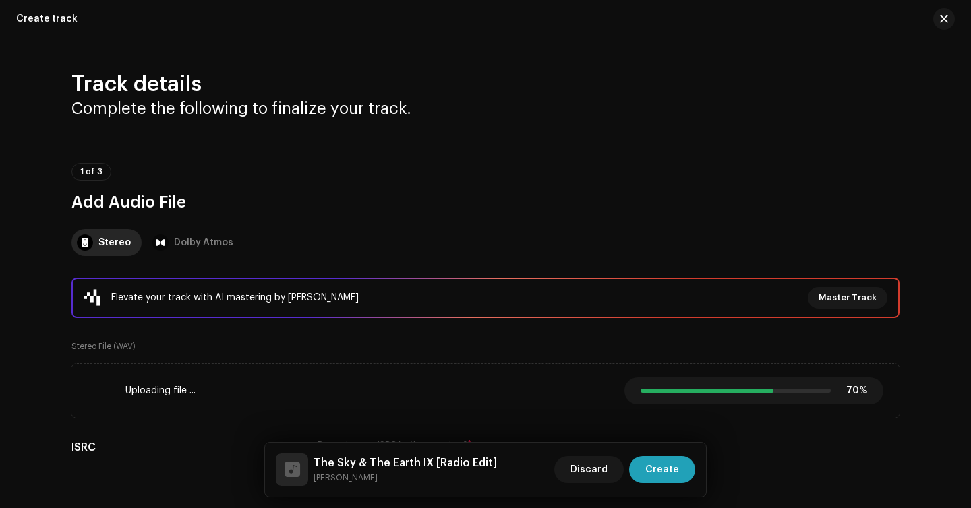
scroll to position [138, 0]
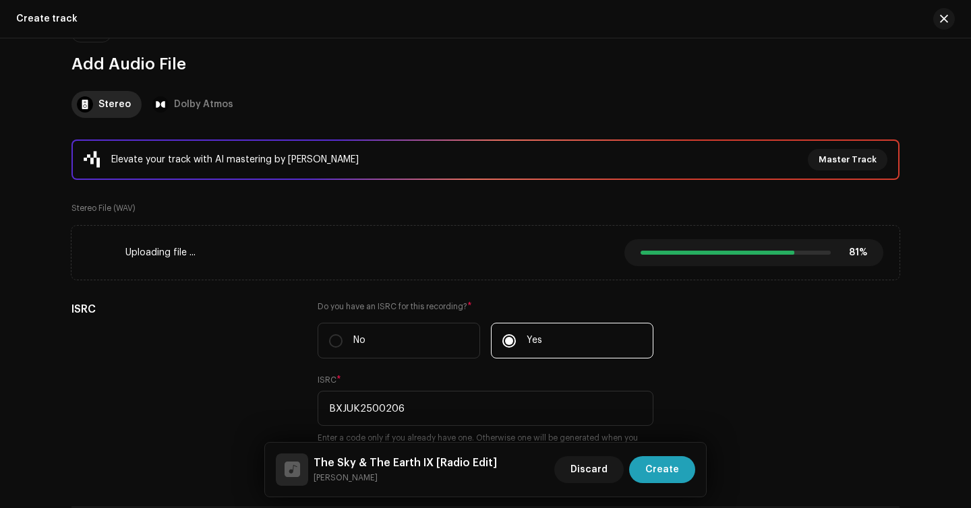
type input "Radio Edit"
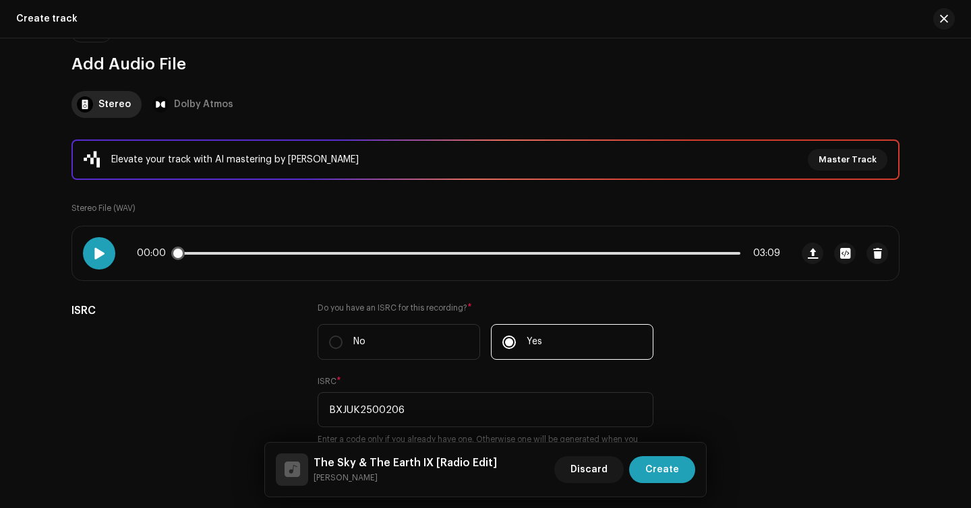
click at [102, 262] on div at bounding box center [99, 253] width 32 height 32
click at [841, 254] on span "button" at bounding box center [845, 253] width 10 height 11
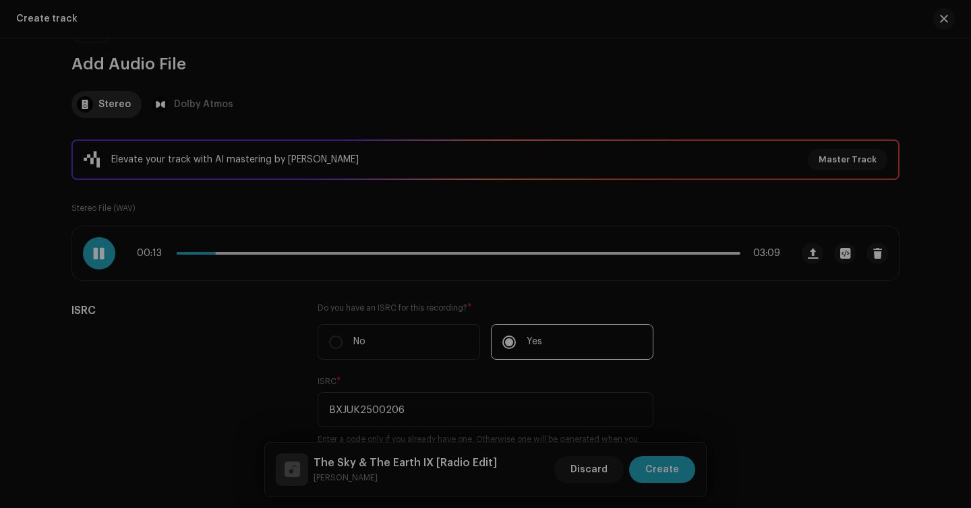
click at [712, 220] on div "[PERSON_NAME] - The Sky e The Earth NEW MIX RADIO MASTER 1 (1).wav Hi-Res File …" at bounding box center [485, 254] width 971 height 508
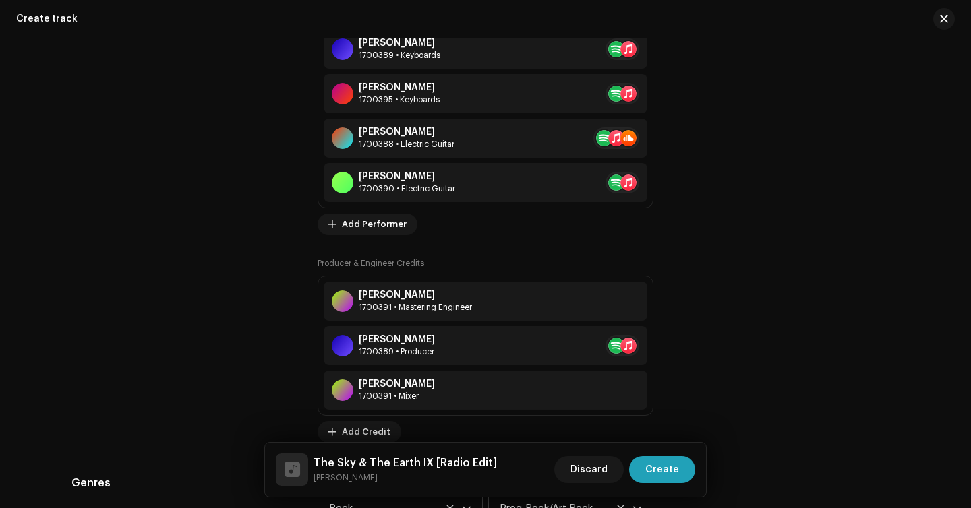
scroll to position [1281, 0]
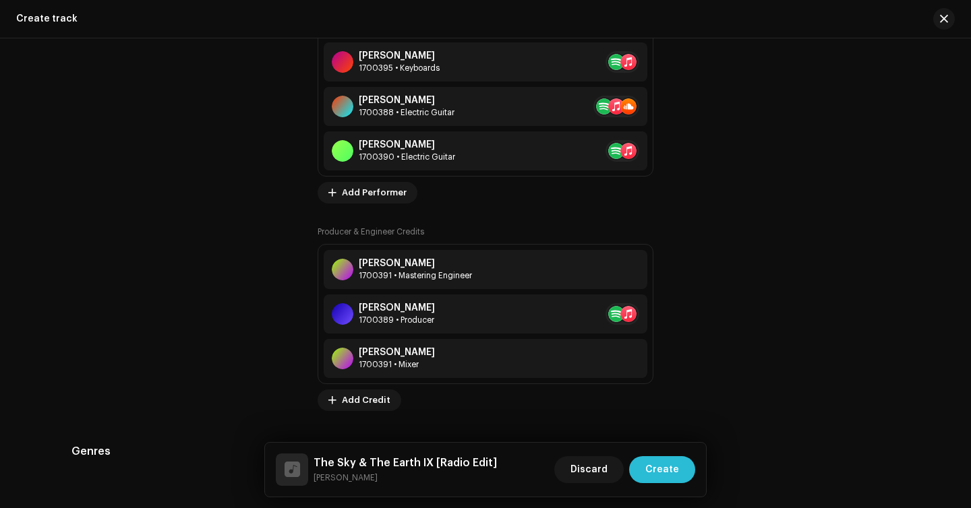
click at [663, 473] on span "Create" at bounding box center [662, 469] width 34 height 27
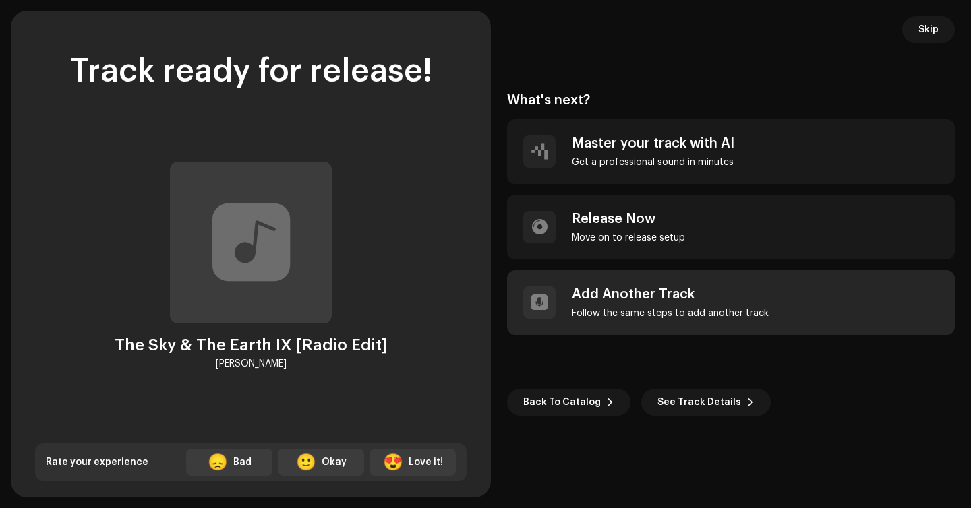
click at [749, 280] on div "Add Another Track Follow the same steps to add another track" at bounding box center [731, 302] width 448 height 65
radio input "false"
checkbox input "false"
radio input "false"
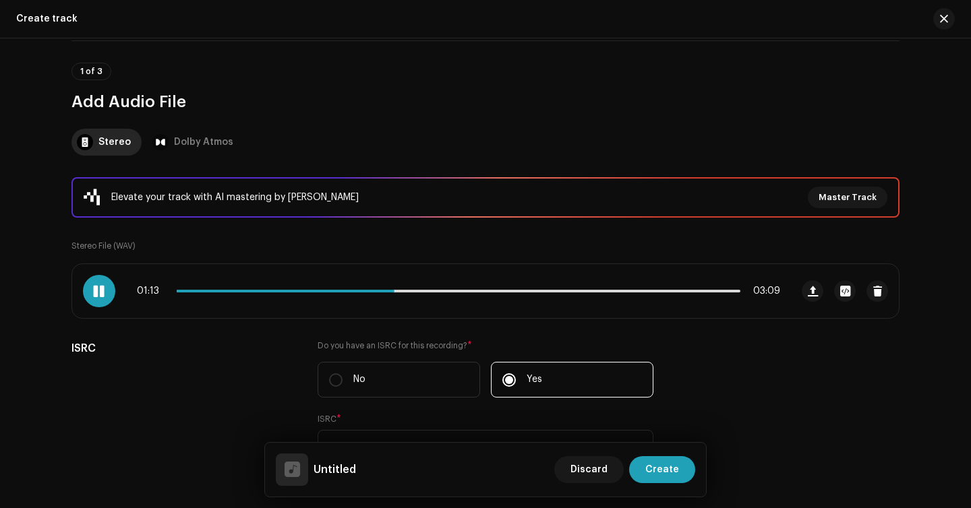
scroll to position [114, 0]
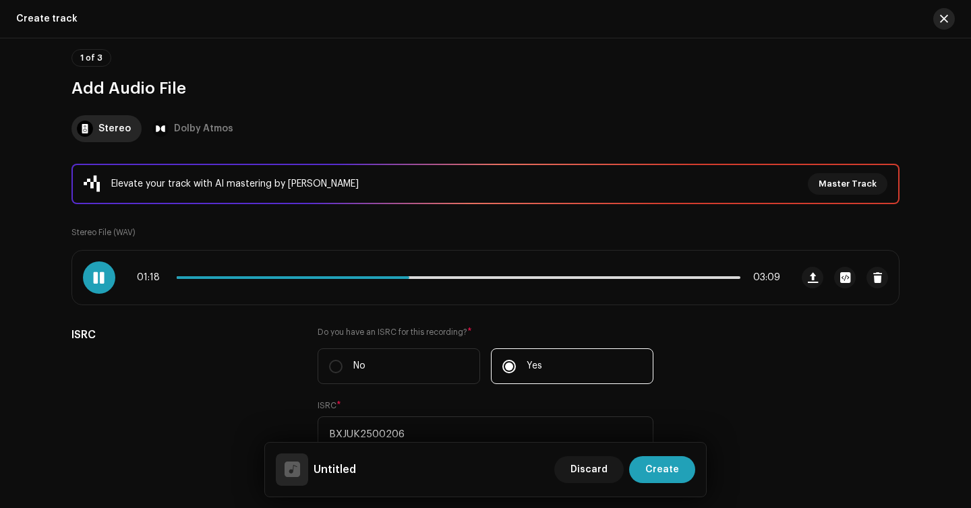
click at [944, 18] on span "button" at bounding box center [944, 18] width 8 height 11
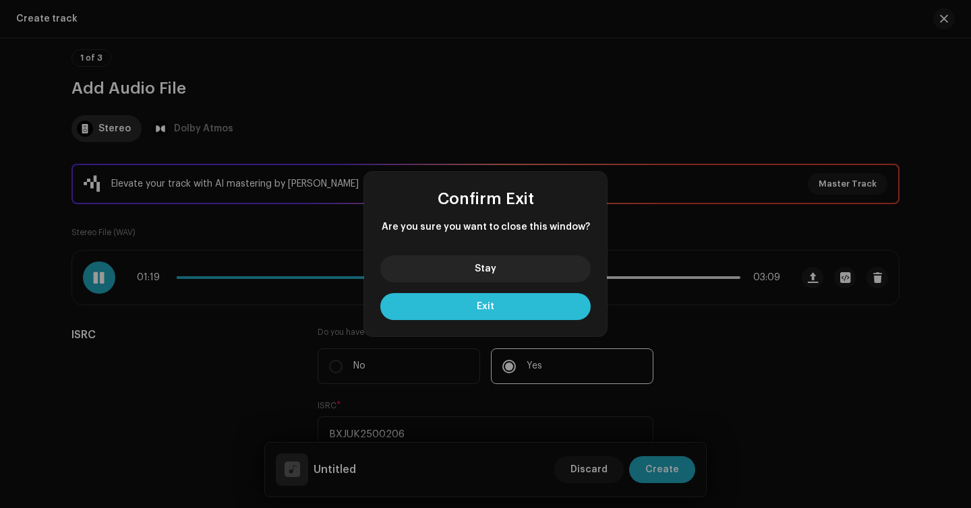
click at [552, 297] on button "Exit" at bounding box center [485, 306] width 210 height 27
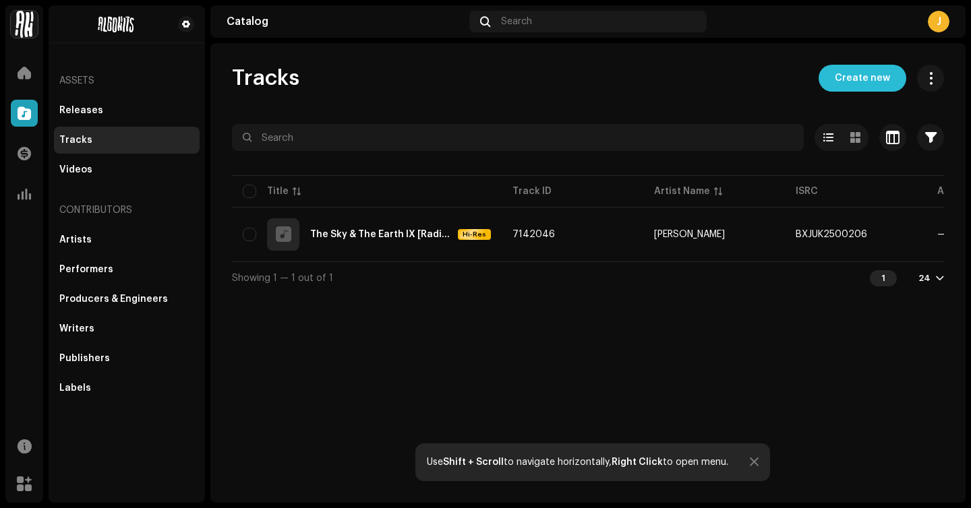
click at [876, 86] on span "Create new" at bounding box center [862, 78] width 55 height 27
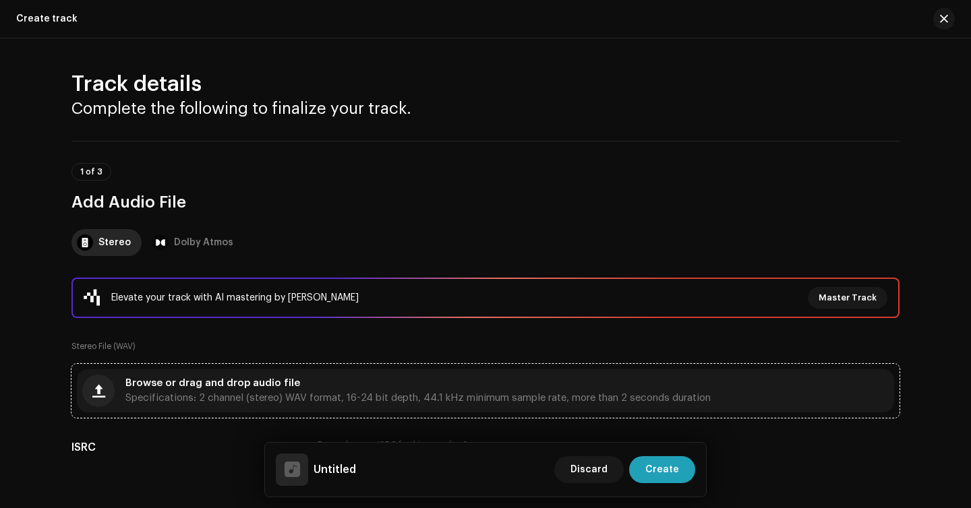
click at [284, 390] on div "Browse or drag and drop audio file Specifications: 2 channel (stereo) WAV forma…" at bounding box center [417, 391] width 585 height 24
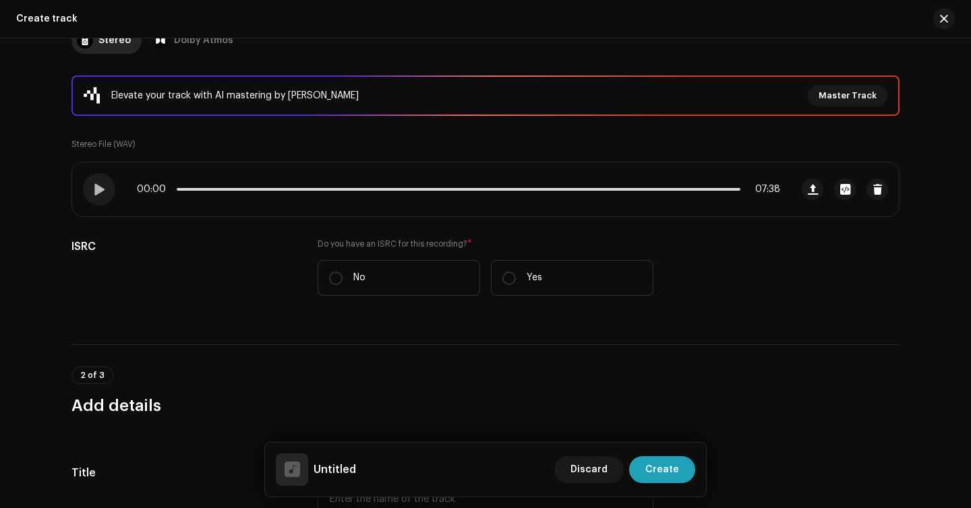
scroll to position [230, 0]
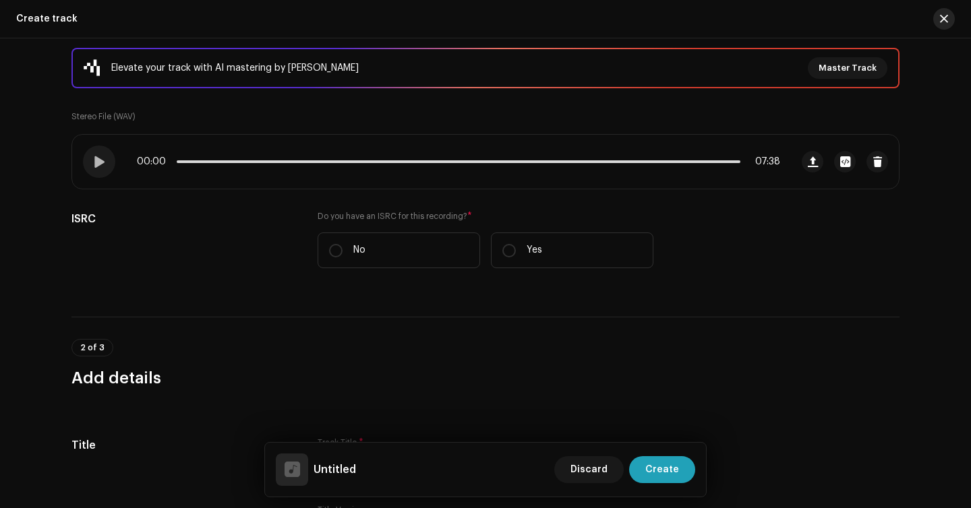
click at [949, 17] on button "button" at bounding box center [944, 19] width 22 height 22
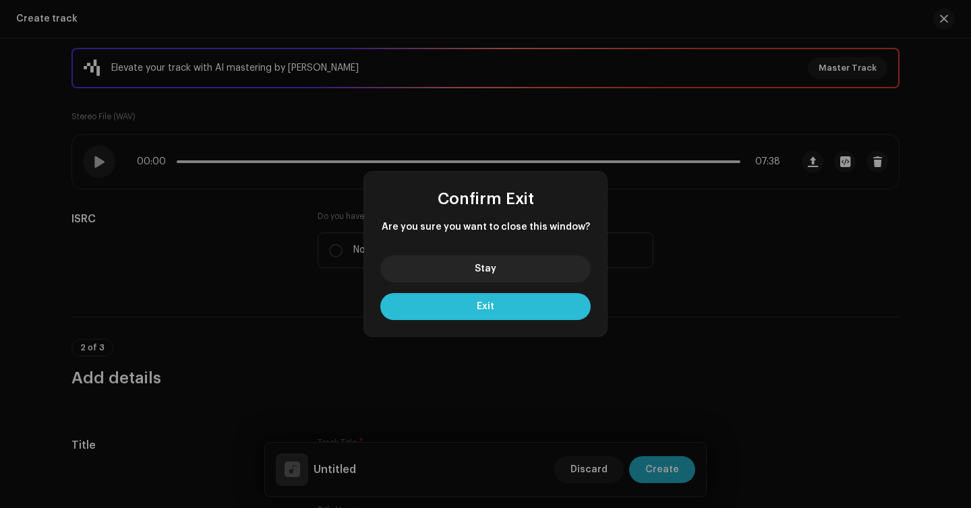
click at [536, 309] on button "Exit" at bounding box center [485, 306] width 210 height 27
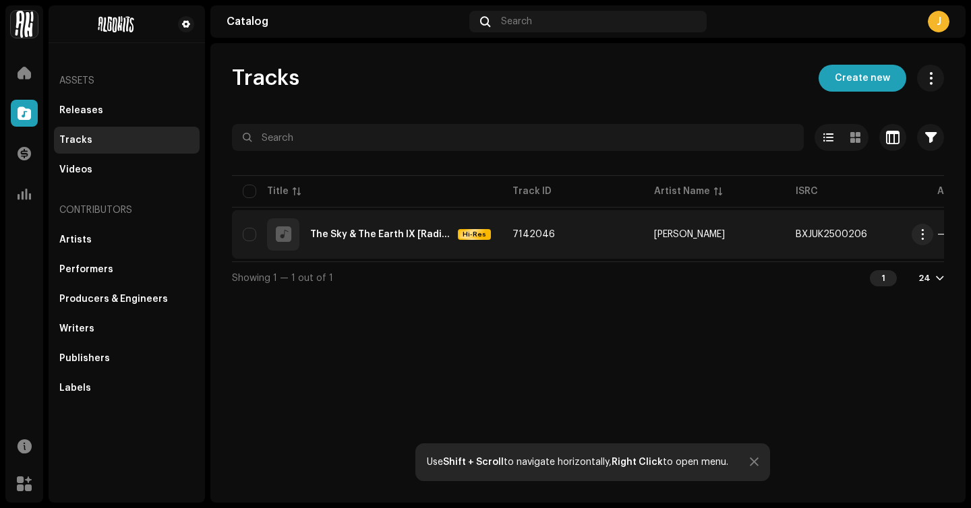
click at [382, 225] on div "The Sky & The Earth IX [Radio Edit] Hi-Res" at bounding box center [367, 234] width 248 height 32
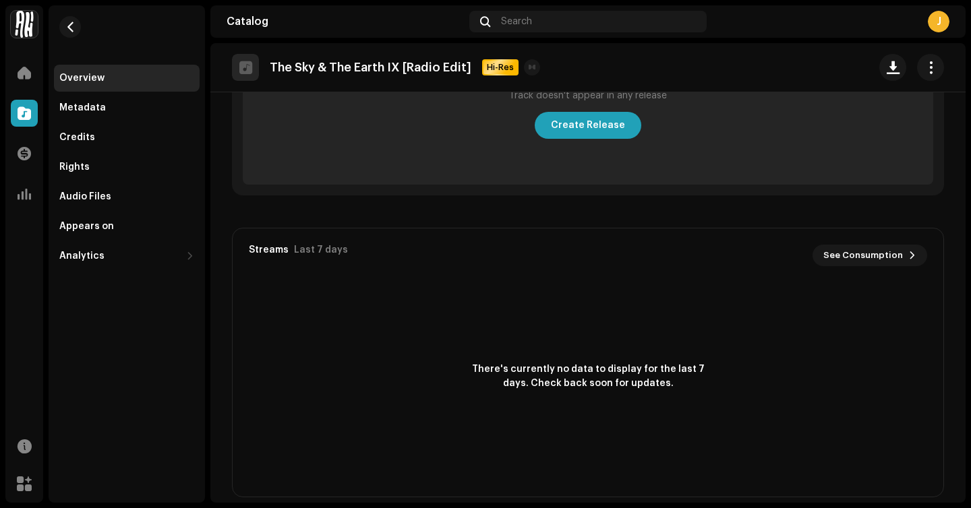
scroll to position [595, 0]
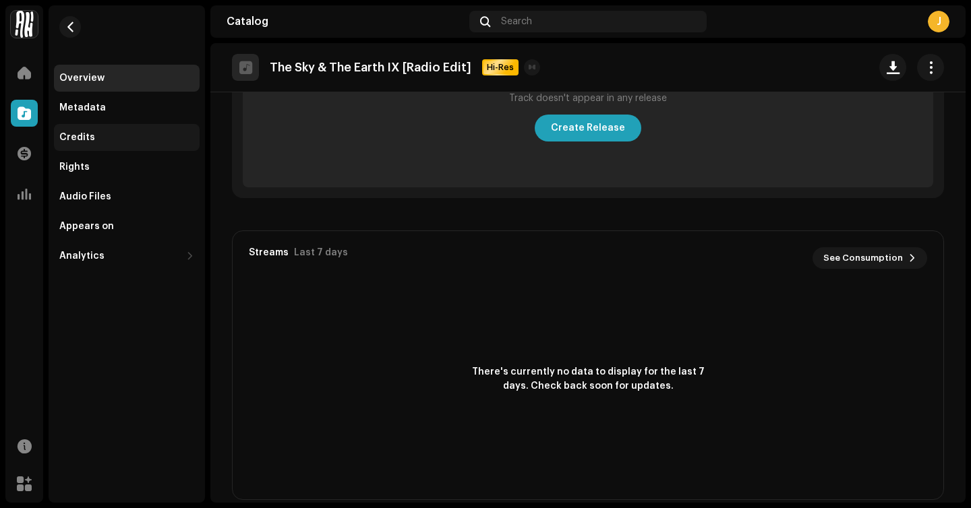
click at [155, 131] on div "Credits" at bounding box center [127, 137] width 146 height 27
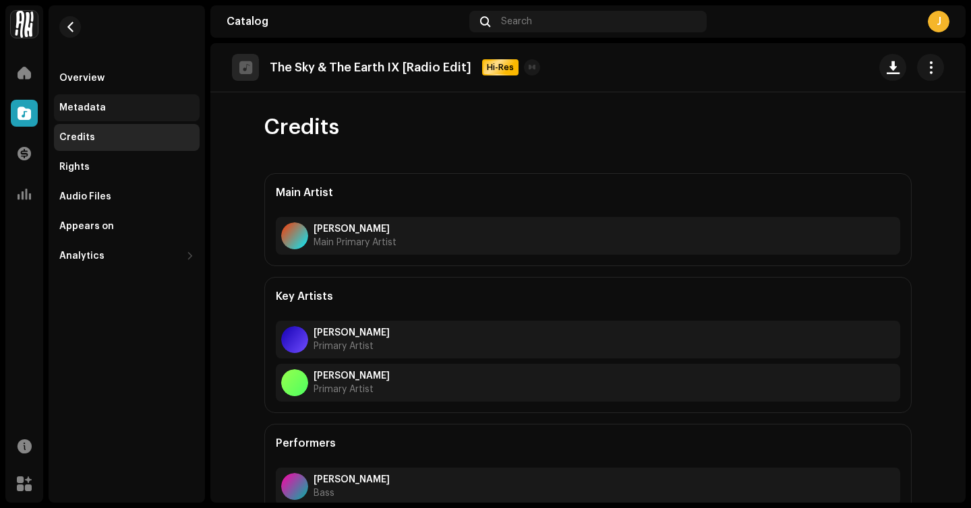
click at [107, 115] on div "Metadata" at bounding box center [127, 107] width 146 height 27
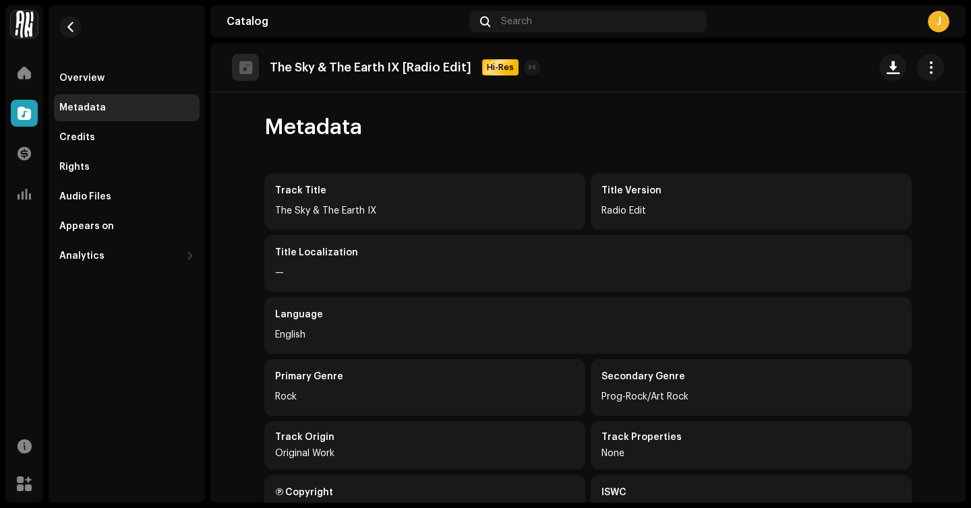
scroll to position [215, 0]
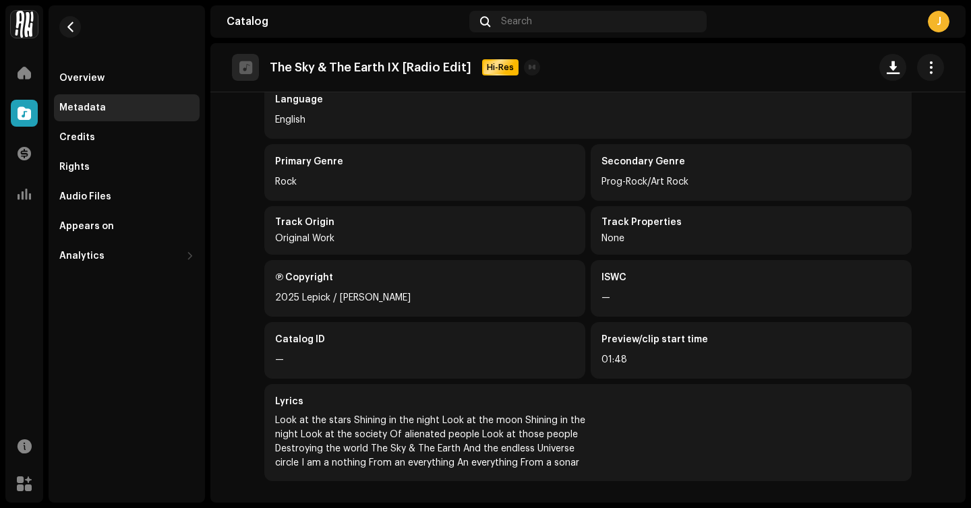
click at [935, 62] on div "The Sky & The Earth IX [Radio Edit] Hi-Res" at bounding box center [587, 67] width 755 height 49
click at [929, 63] on button "button" at bounding box center [930, 67] width 27 height 27
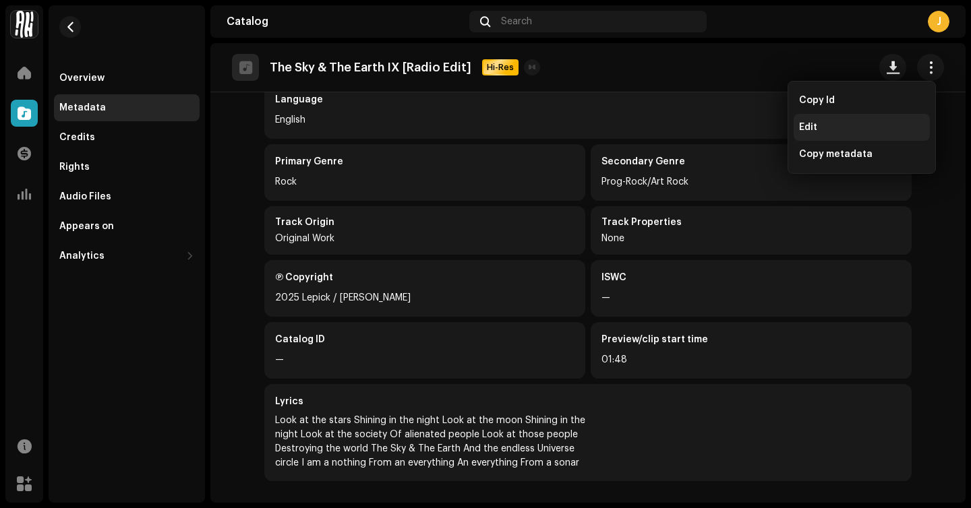
click at [861, 123] on div "Edit" at bounding box center [861, 127] width 125 height 11
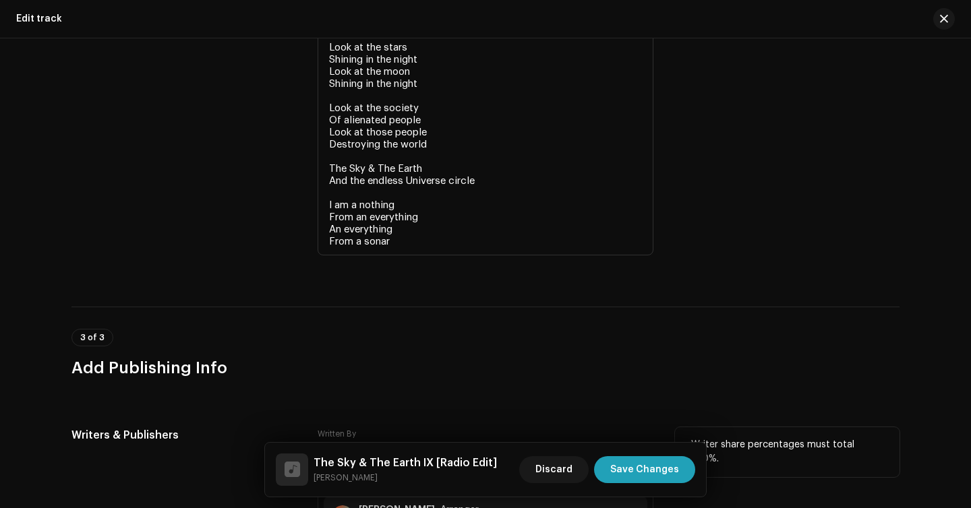
scroll to position [3054, 0]
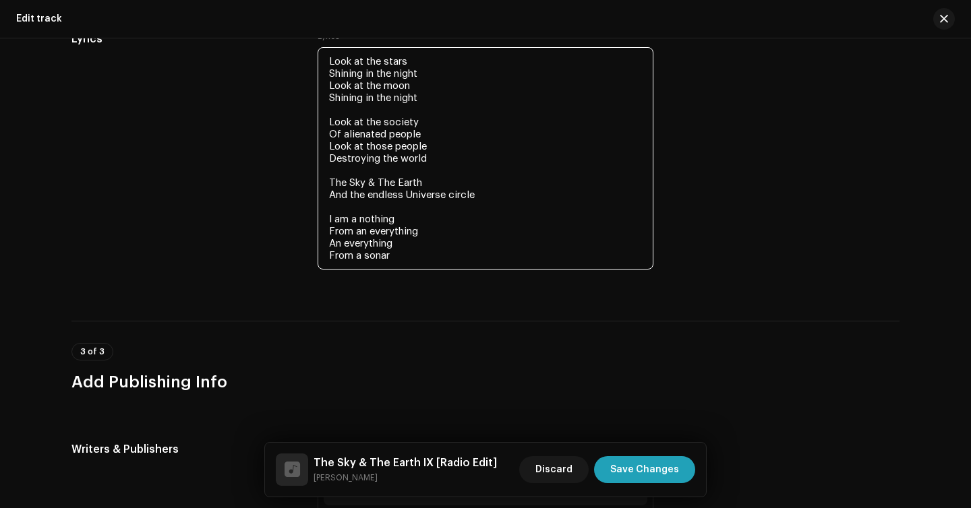
drag, startPoint x: 405, startPoint y: 247, endPoint x: 339, endPoint y: 248, distance: 66.1
click at [339, 248] on textarea "Look at the stars Shining in the night Look at the moon Shining in the night Lo…" at bounding box center [486, 158] width 336 height 222
drag, startPoint x: 352, startPoint y: 260, endPoint x: 309, endPoint y: 265, distance: 43.4
click at [309, 265] on div "Lyrics Lyrics Look at the stars Shining in the night Look at the moon Shining i…" at bounding box center [485, 160] width 828 height 258
drag, startPoint x: 392, startPoint y: 260, endPoint x: 307, endPoint y: 227, distance: 91.1
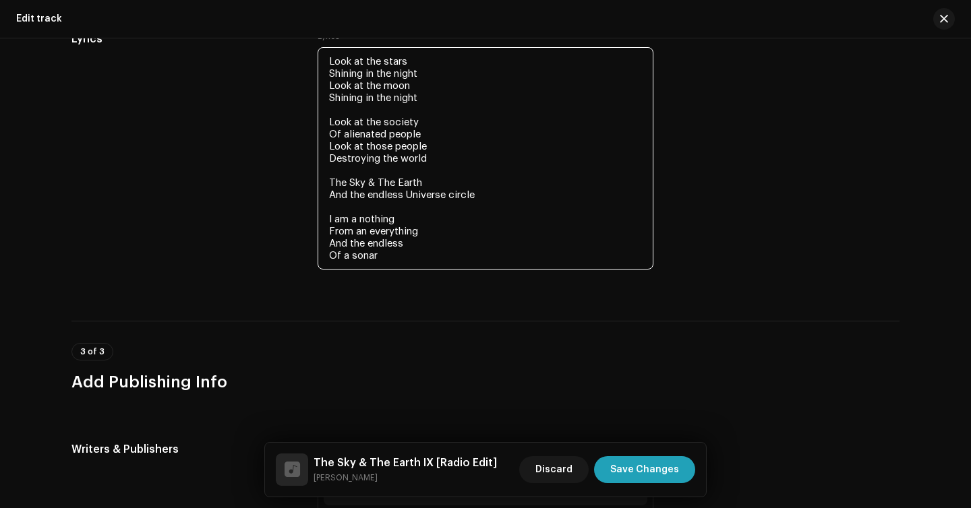
click at [307, 227] on div "Lyrics Lyrics Look at the stars Shining in the night Look at the moon Shining i…" at bounding box center [485, 160] width 828 height 258
type textarea "Look at the stars Shining in the night Look at the moon Shining in the night Lo…"
click at [429, 237] on textarea "Look at the stars Shining in the night Look at the moon Shining in the night Lo…" at bounding box center [486, 158] width 336 height 222
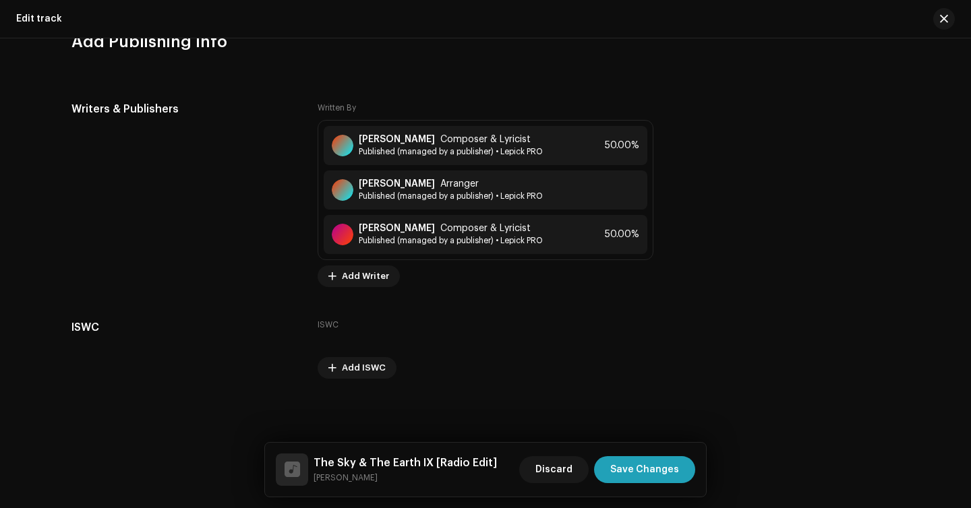
scroll to position [3396, 0]
click at [648, 469] on span "Save Changes" at bounding box center [644, 469] width 69 height 27
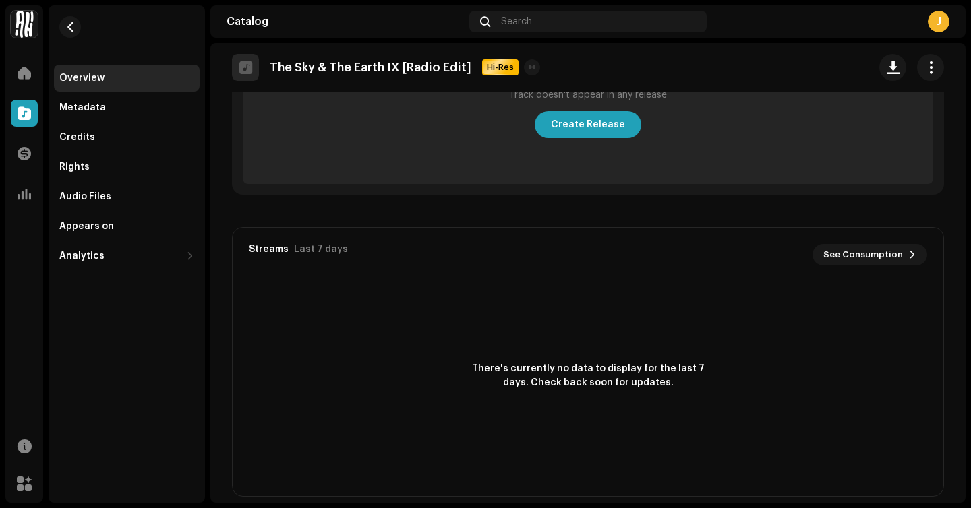
scroll to position [601, 0]
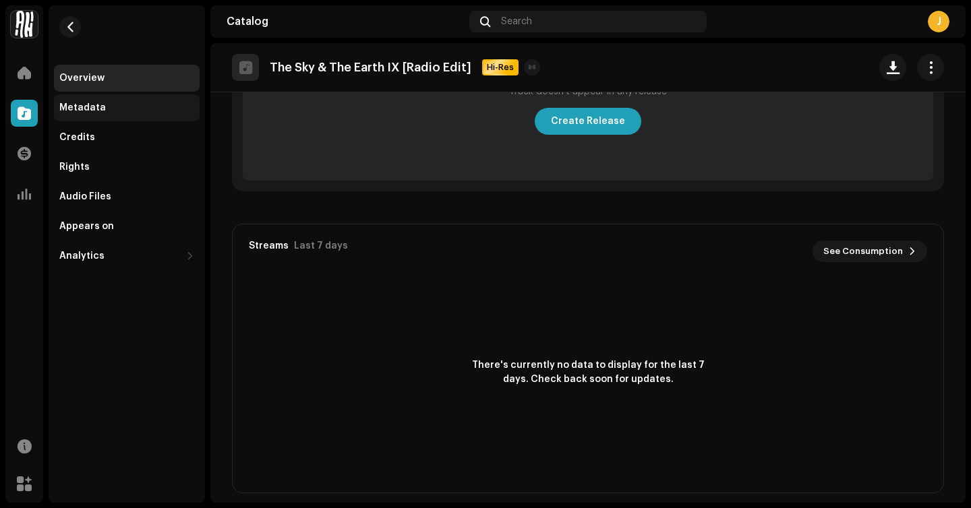
click at [144, 106] on div "Metadata" at bounding box center [126, 107] width 135 height 11
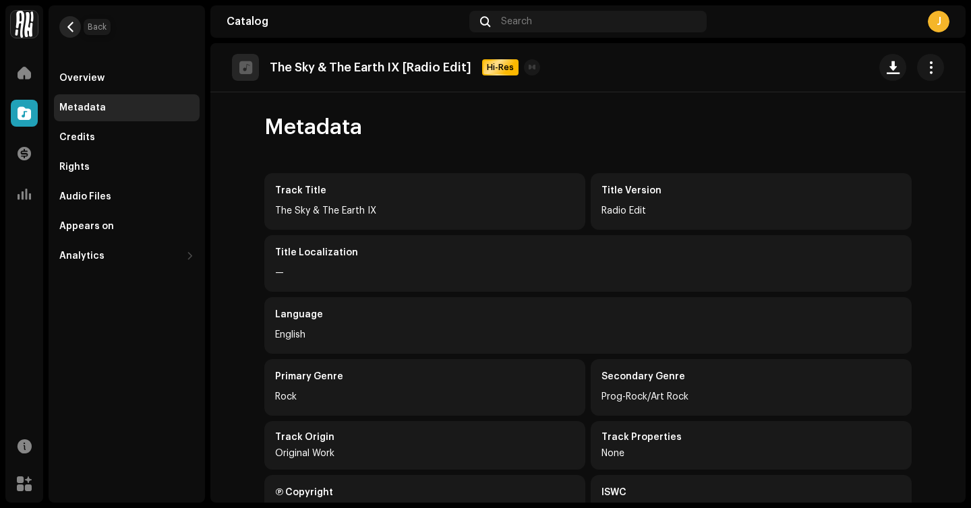
click at [67, 26] on span "button" at bounding box center [70, 27] width 10 height 11
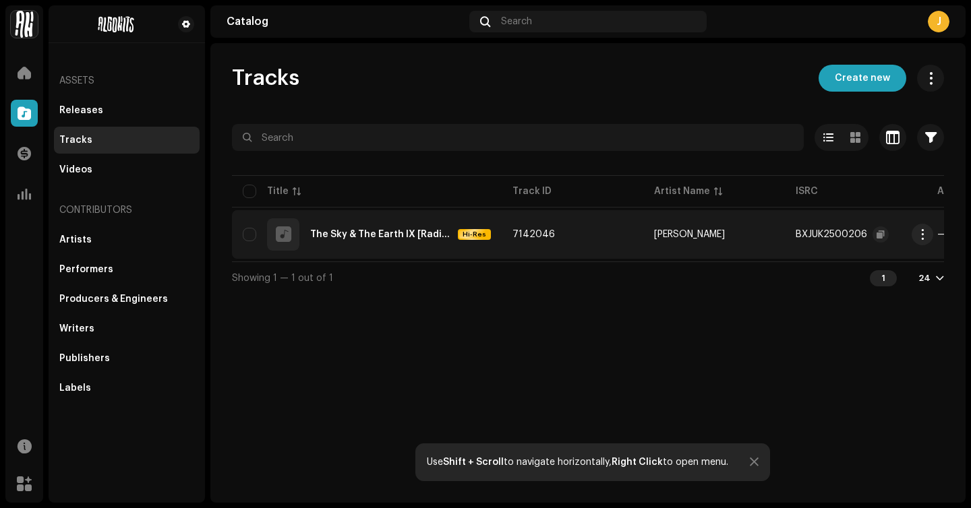
click at [835, 222] on div "BXJUK2500206" at bounding box center [842, 234] width 93 height 27
click at [831, 235] on div at bounding box center [824, 235] width 16 height 16
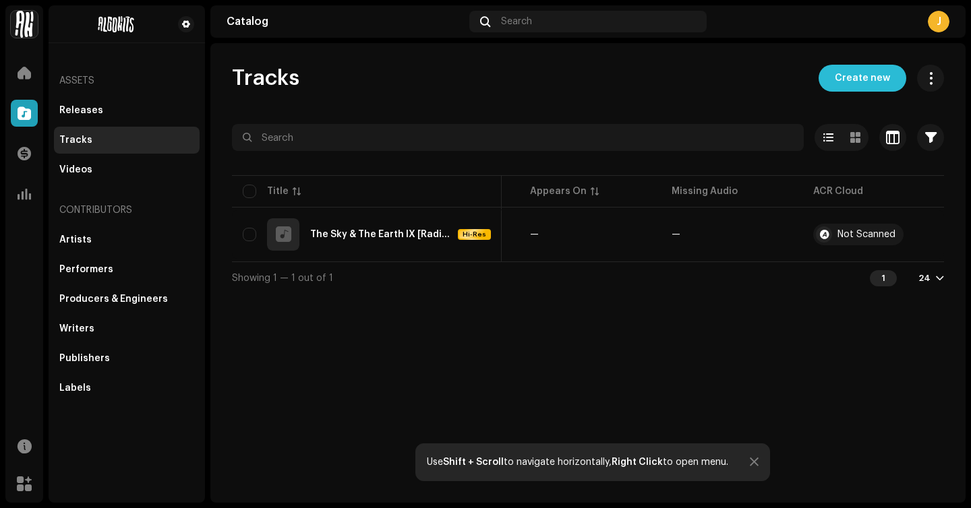
click at [850, 84] on span "Create new" at bounding box center [862, 78] width 55 height 27
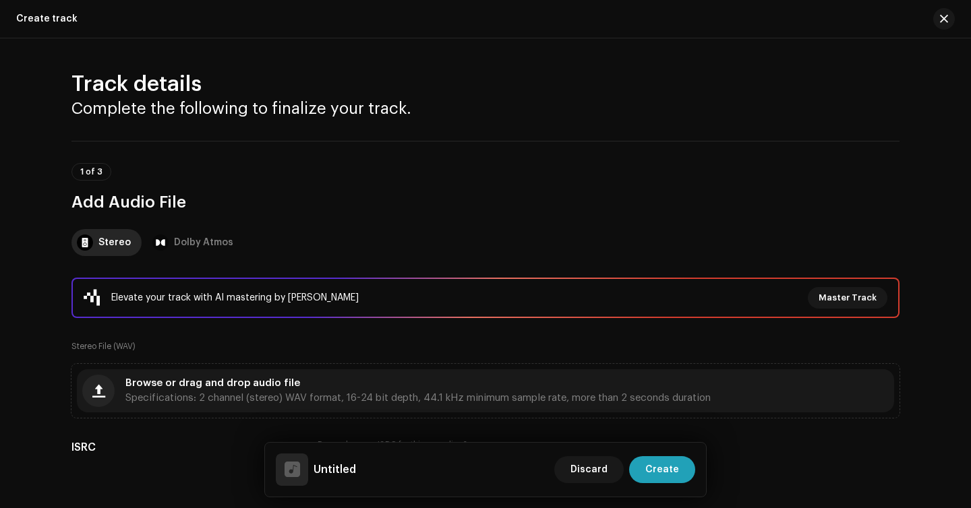
scroll to position [126, 0]
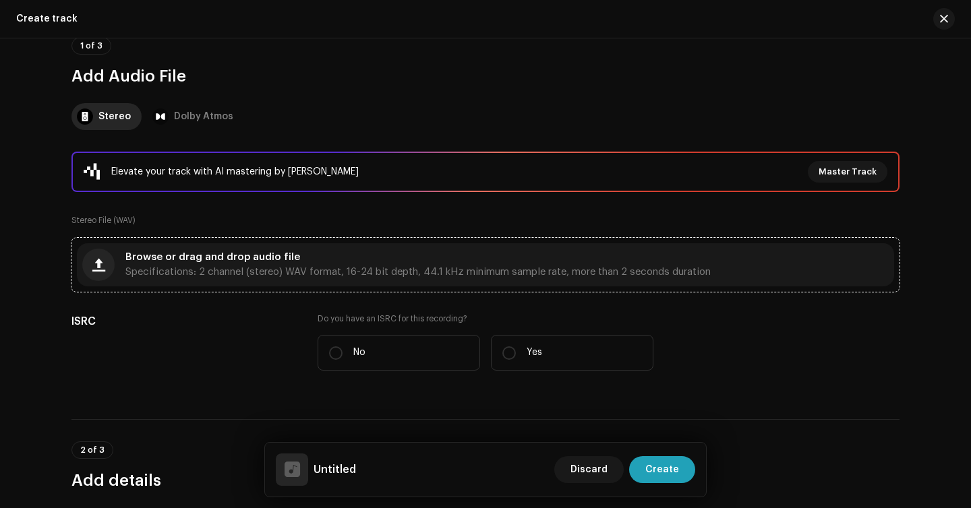
click at [308, 280] on div "Browse or drag and drop audio file Specifications: 2 channel (stereo) WAV forma…" at bounding box center [485, 264] width 817 height 43
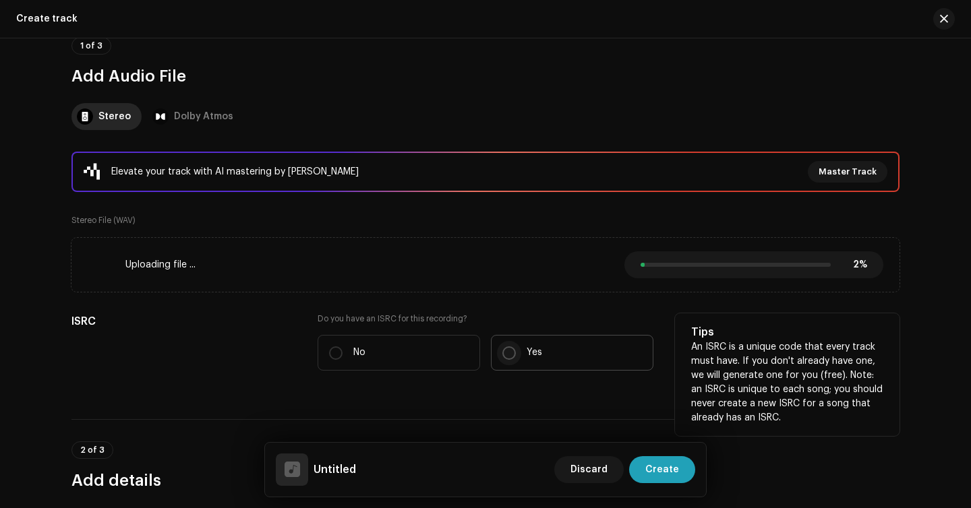
click at [512, 356] on p-radiobutton at bounding box center [508, 353] width 13 height 13
click at [512, 356] on input "Yes" at bounding box center [508, 353] width 13 height 13
radio input "true"
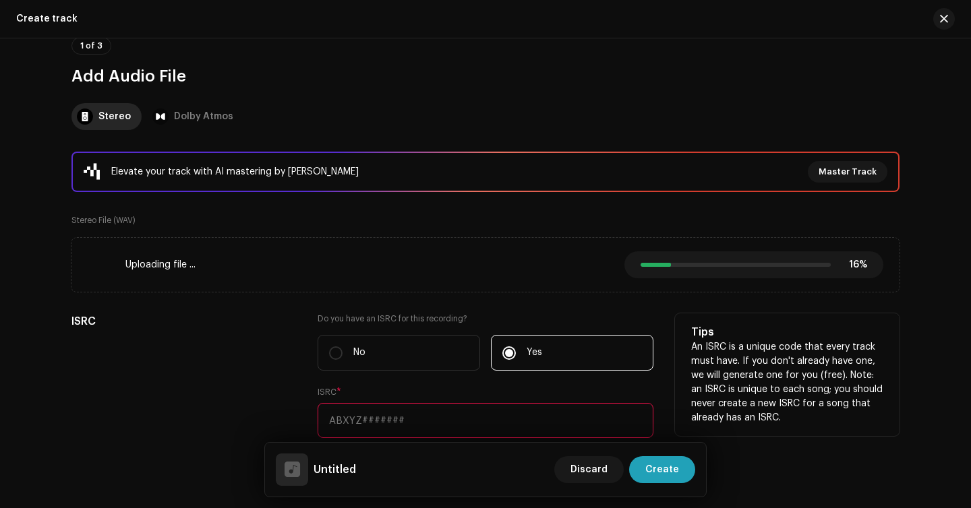
click at [456, 411] on input "text" at bounding box center [486, 420] width 336 height 35
paste input "BXJUK2500207"
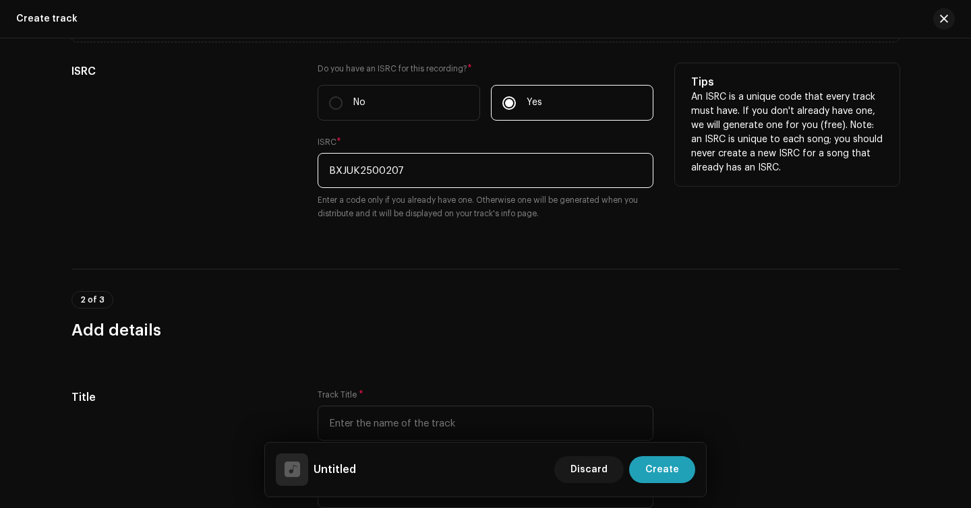
scroll to position [472, 0]
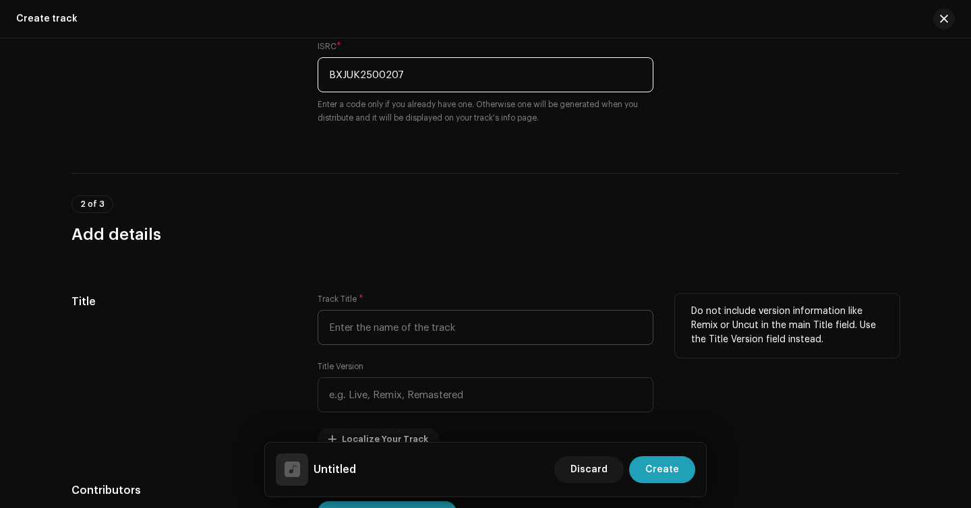
type input "BXJUK2500207"
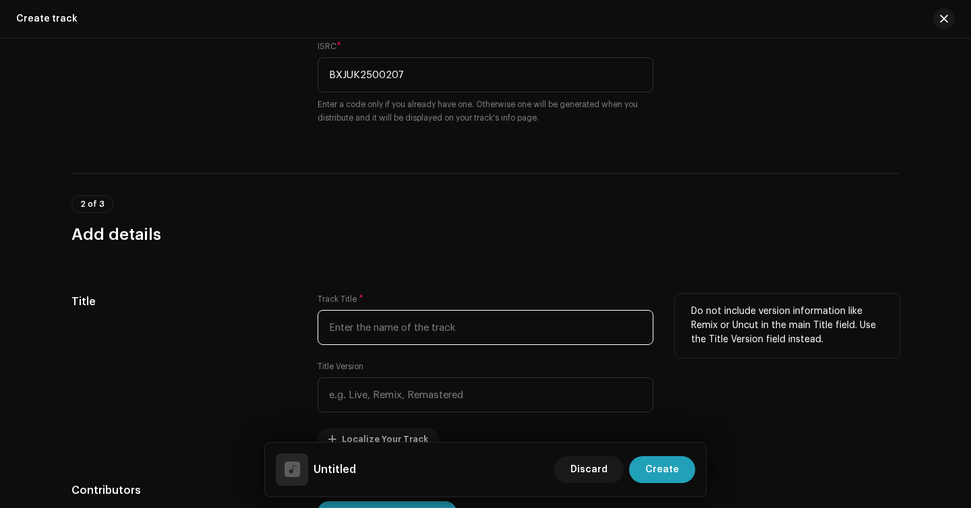
click at [442, 328] on input "text" at bounding box center [486, 327] width 336 height 35
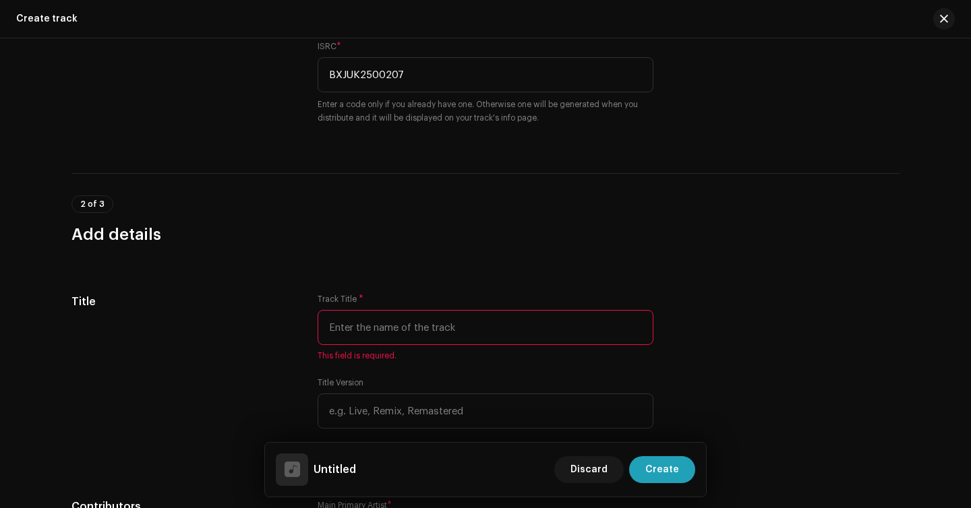
paste input "The Sky & The Earth IX (Remastered)"
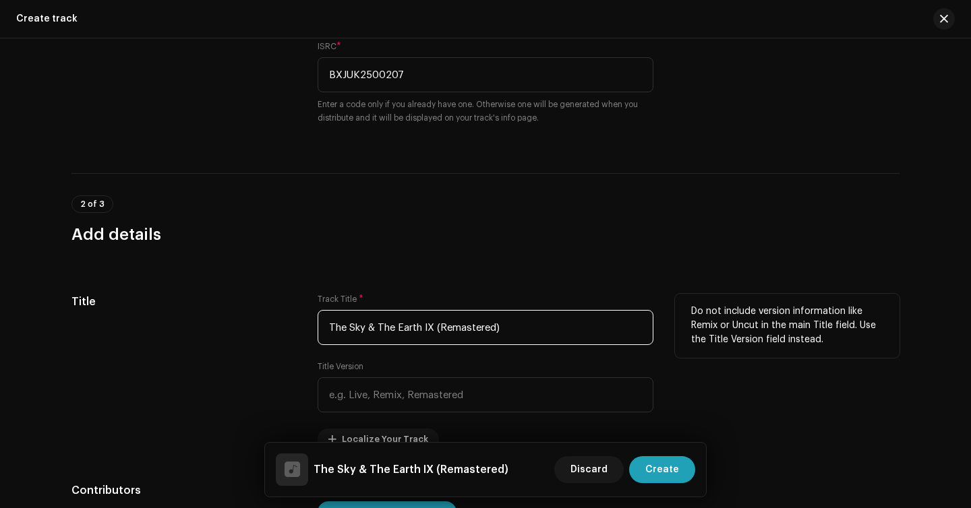
drag, startPoint x: 504, startPoint y: 331, endPoint x: 435, endPoint y: 334, distance: 69.5
click at [435, 334] on input "The Sky & The Earth IX (Remastered)" at bounding box center [486, 327] width 336 height 35
click at [432, 327] on input "The Sky & The Earth IX (Remastered)" at bounding box center [486, 327] width 336 height 35
type input "The Sky & The Earth IX"
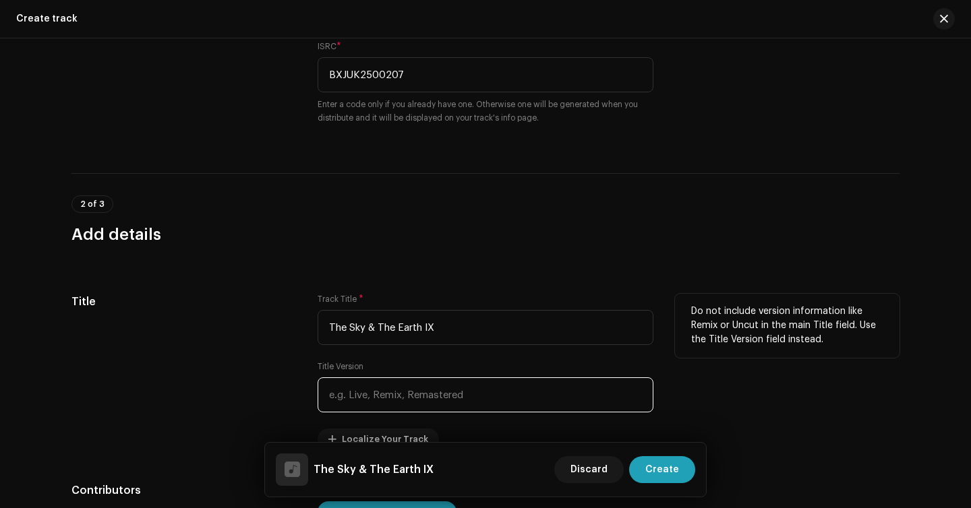
click at [421, 400] on input "text" at bounding box center [486, 395] width 336 height 35
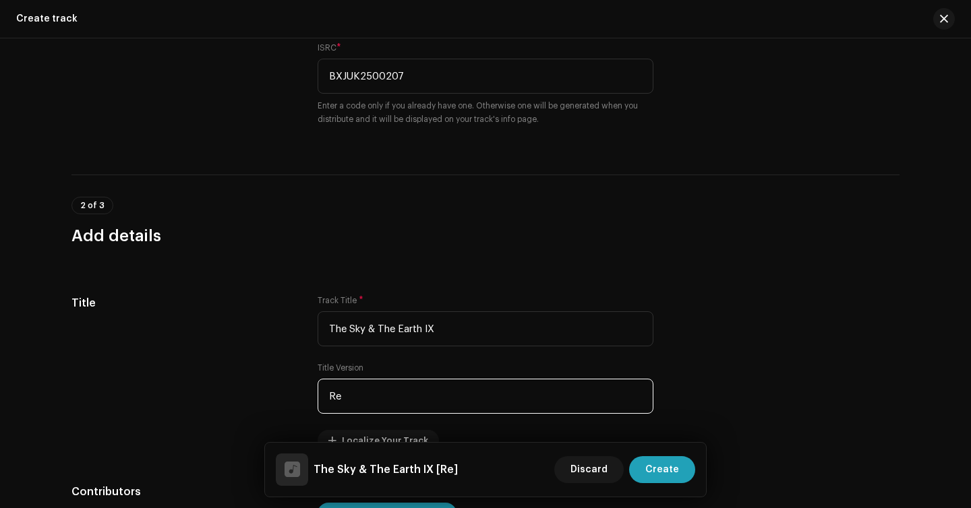
scroll to position [473, 0]
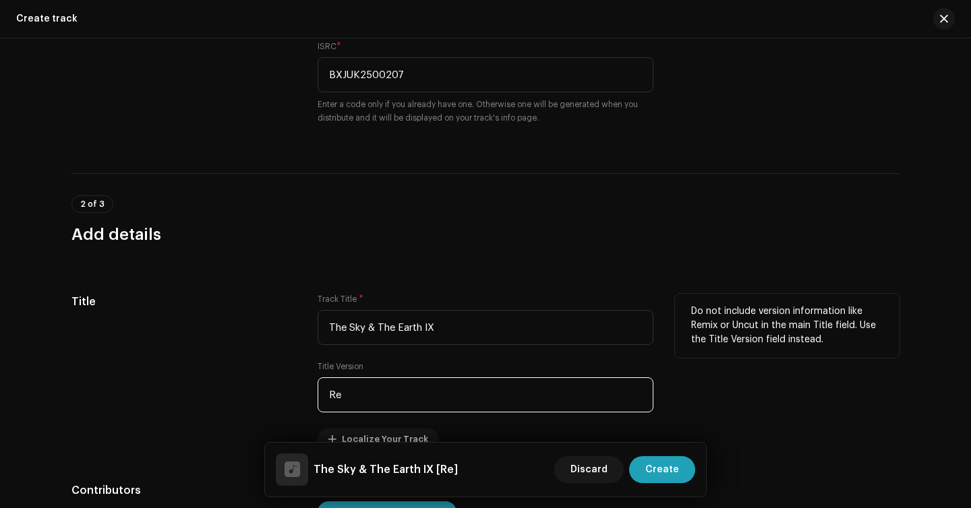
drag, startPoint x: 389, startPoint y: 398, endPoint x: 265, endPoint y: 398, distance: 124.1
click at [265, 398] on div "Title Track Title * The Sky & The Earth IX Title Version Re Localize Your Track…" at bounding box center [485, 372] width 828 height 156
paste input "-signified"
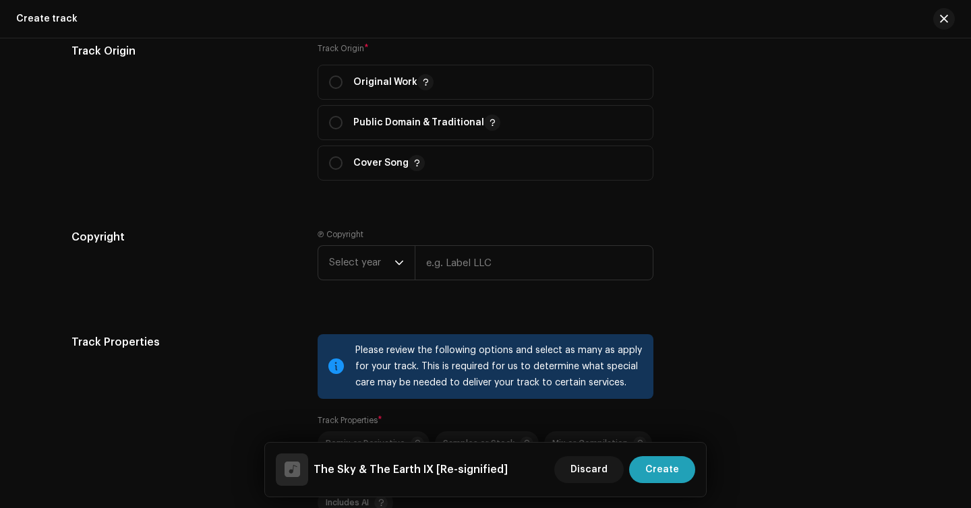
scroll to position [1526, 0]
type input "Re-signified"
click at [330, 87] on input "radio" at bounding box center [335, 81] width 13 height 13
radio input "true"
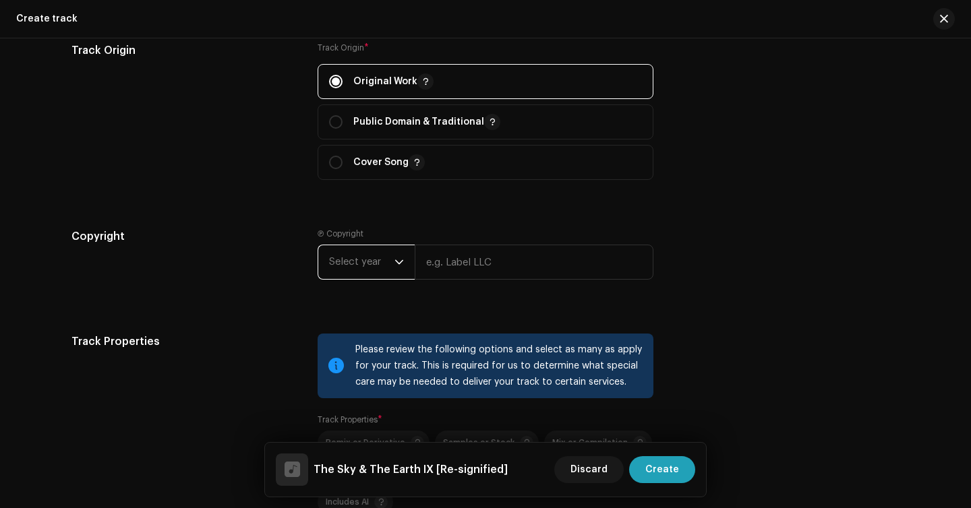
click at [353, 264] on span "Select year" at bounding box center [361, 262] width 65 height 34
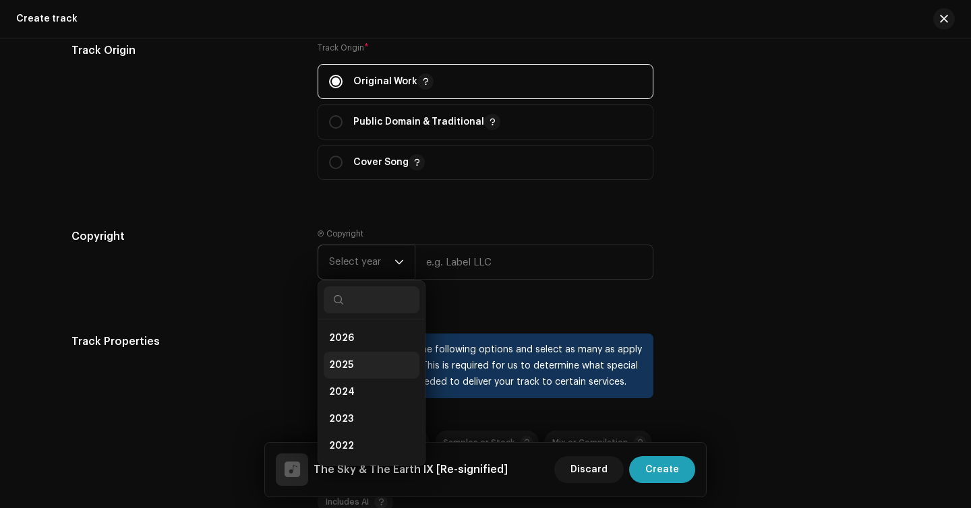
click at [361, 365] on li "2025" at bounding box center [372, 365] width 96 height 27
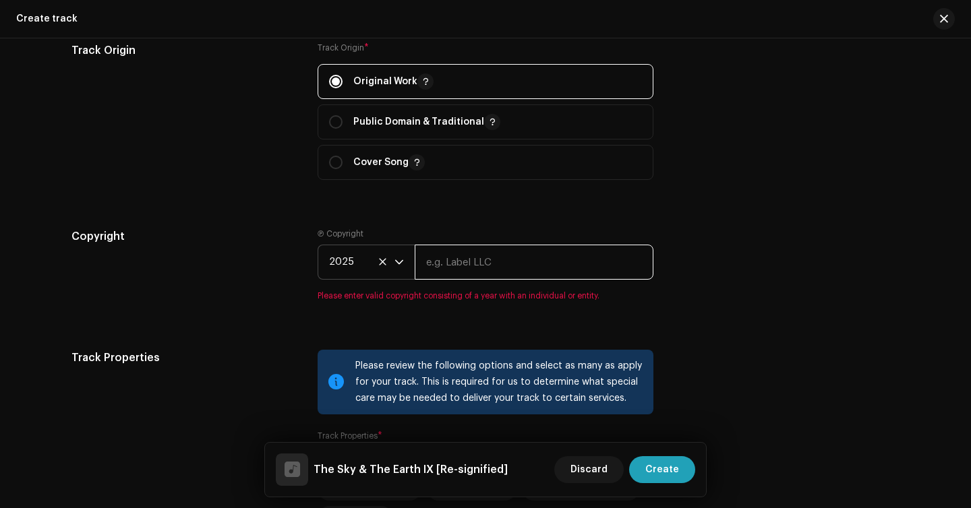
click at [460, 276] on input "text" at bounding box center [534, 262] width 239 height 35
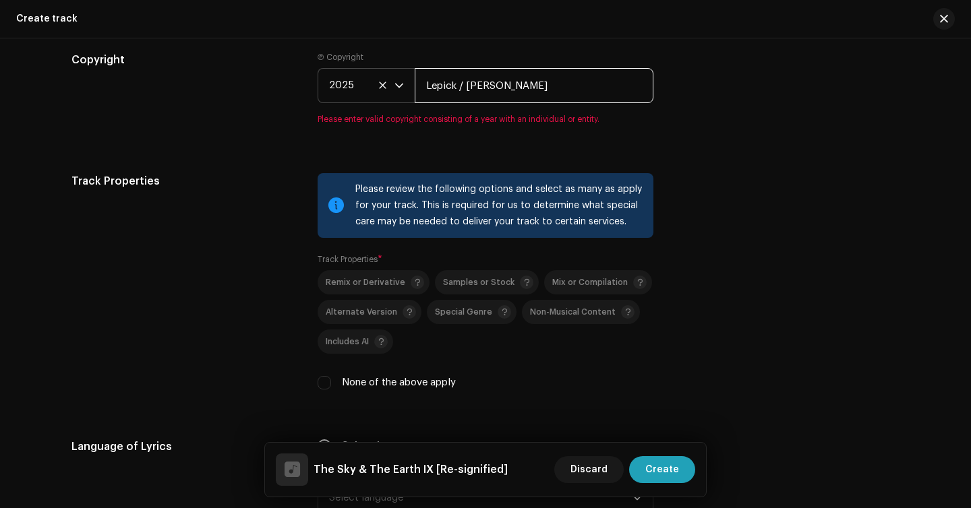
scroll to position [1702, 0]
type input "Lepick / [PERSON_NAME]"
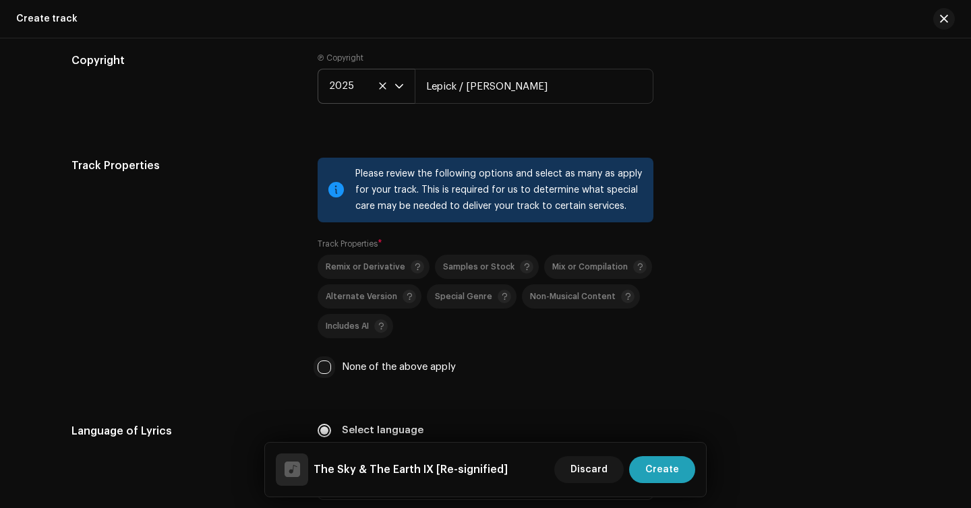
click at [322, 388] on div "Please review the following options and select as many as apply for your track.…" at bounding box center [486, 274] width 336 height 233
click at [323, 371] on input "None of the above apply" at bounding box center [324, 367] width 13 height 13
checkbox input "true"
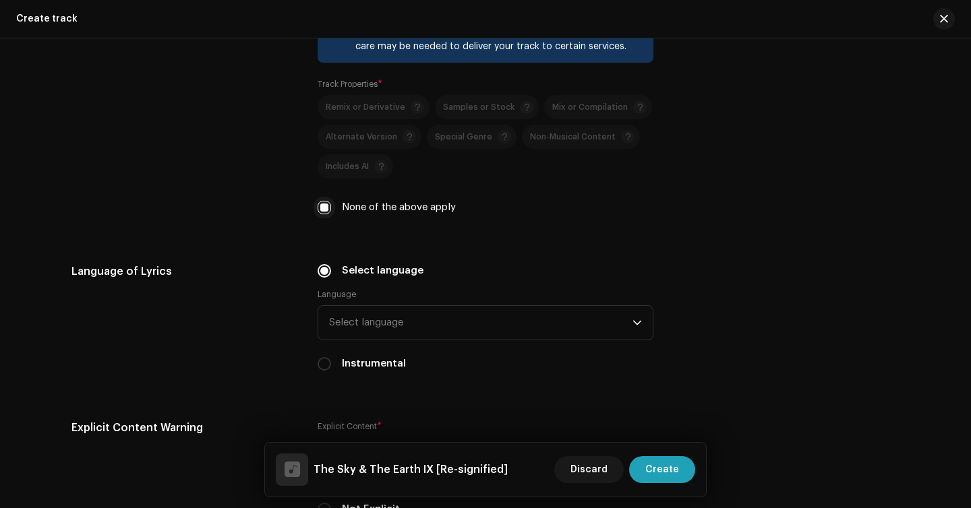
scroll to position [1921, 0]
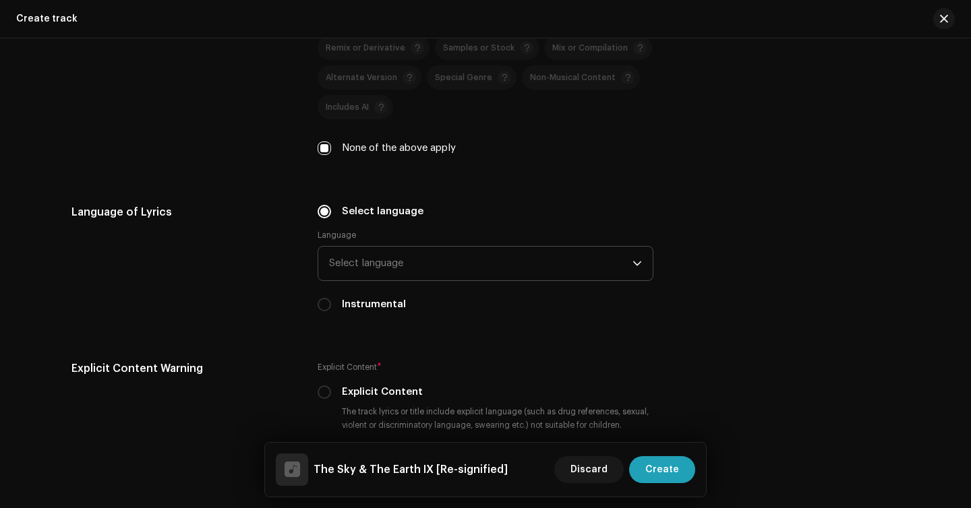
click at [411, 270] on span "Select language" at bounding box center [480, 264] width 303 height 34
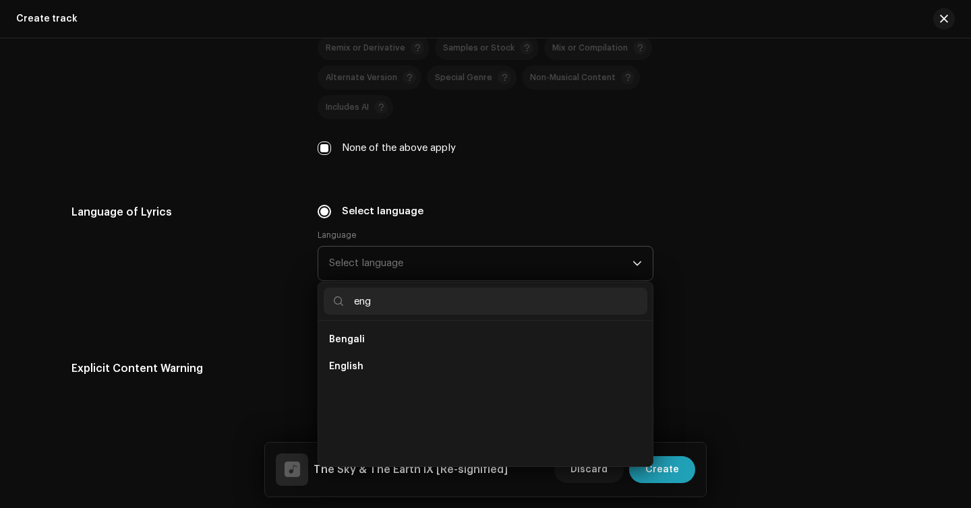
scroll to position [0, 0]
type input "eng"
click at [388, 371] on li "English" at bounding box center [486, 366] width 324 height 27
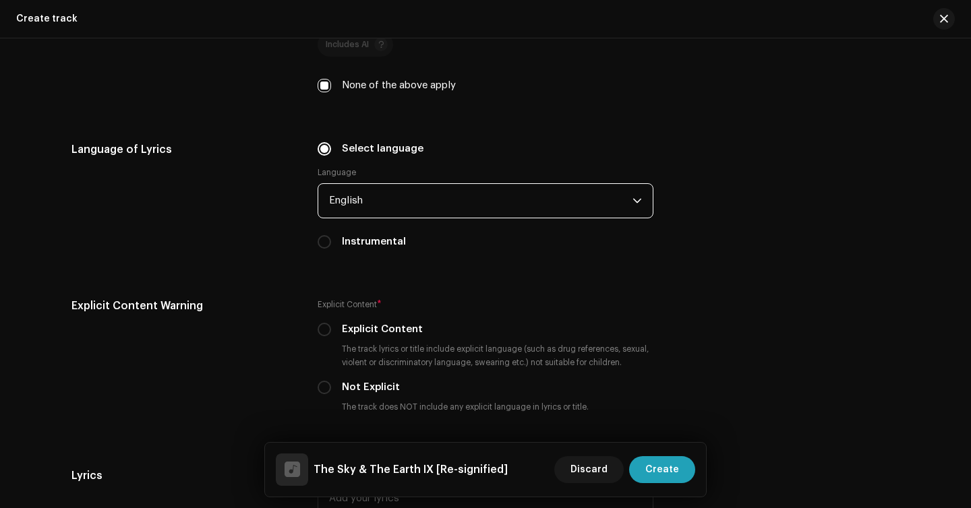
scroll to position [2081, 0]
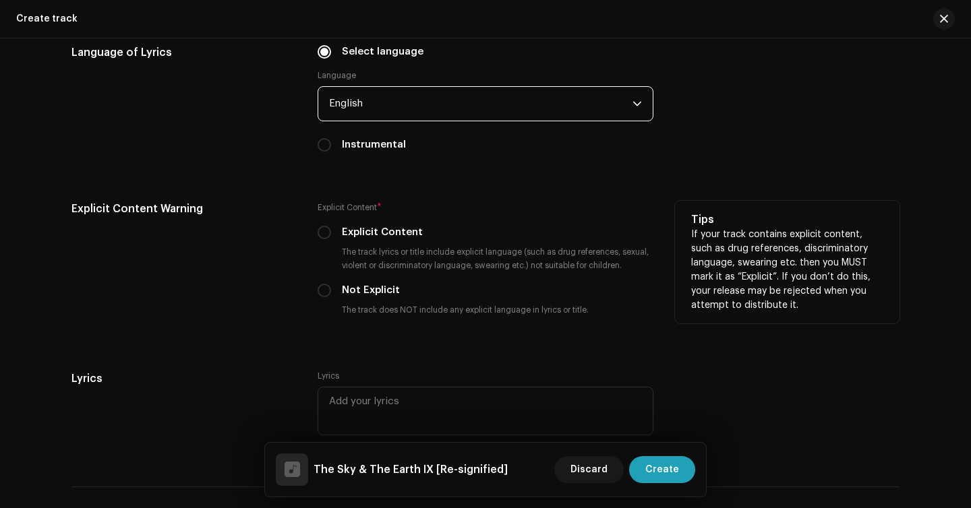
click at [344, 298] on label "Not Explicit" at bounding box center [371, 290] width 58 height 15
click at [331, 297] on input "Not Explicit" at bounding box center [324, 290] width 13 height 13
radio input "true"
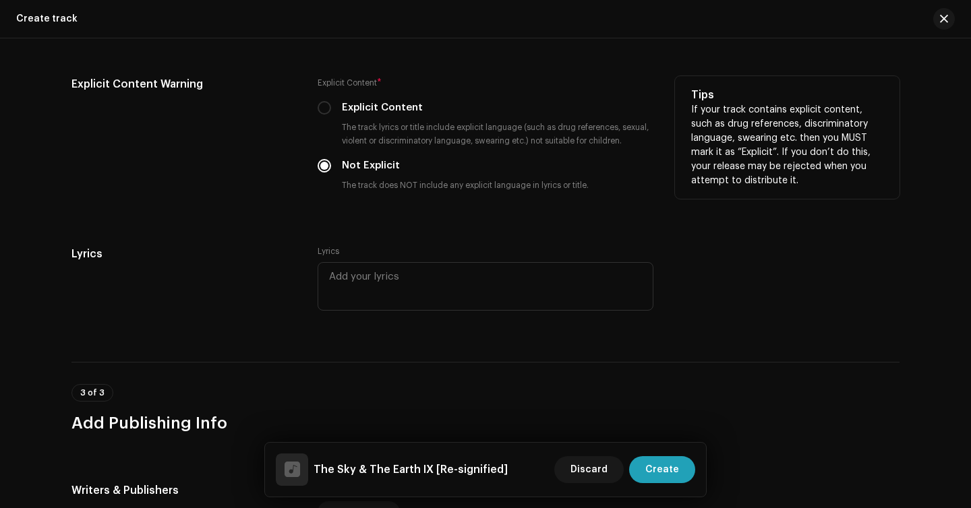
scroll to position [2207, 0]
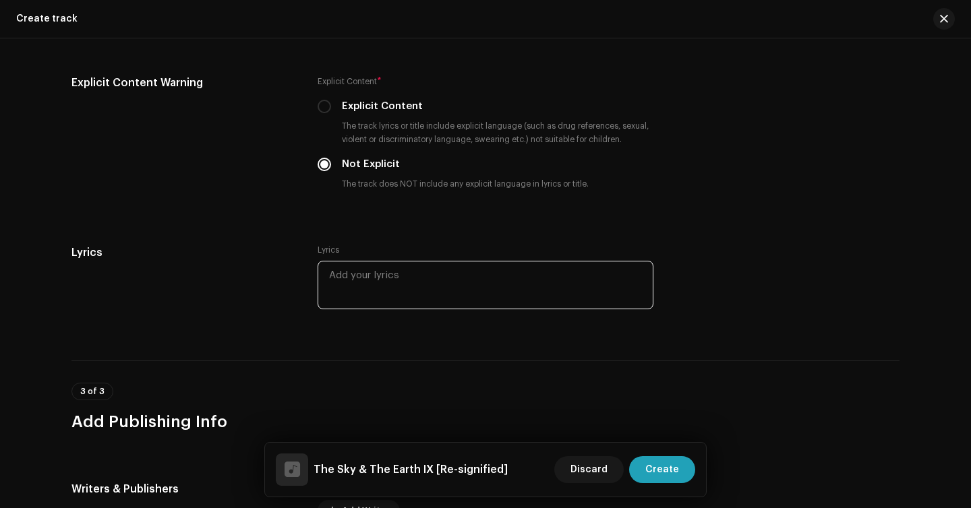
click at [414, 293] on textarea at bounding box center [486, 285] width 336 height 49
paste textarea "Look at the stars Shining in the night Look at the moon Shining in the night Lo…"
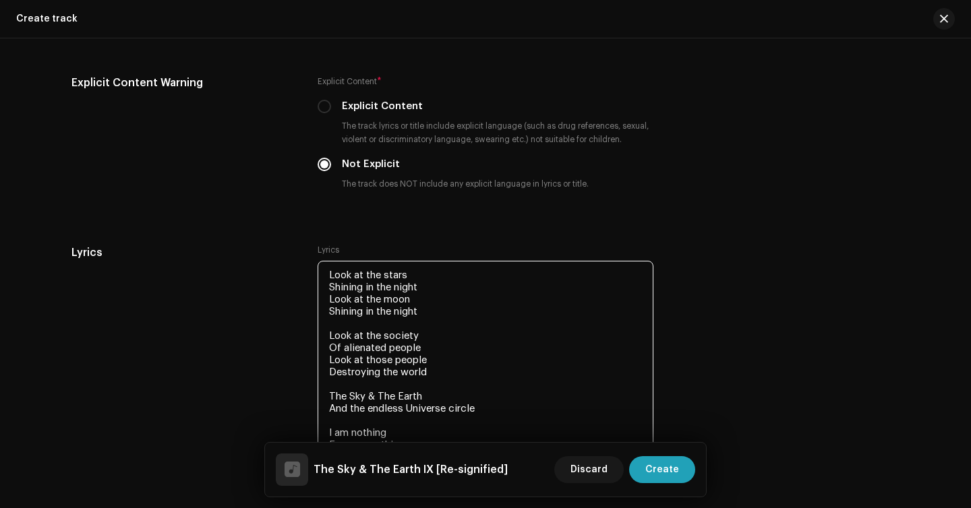
scroll to position [2307, 0]
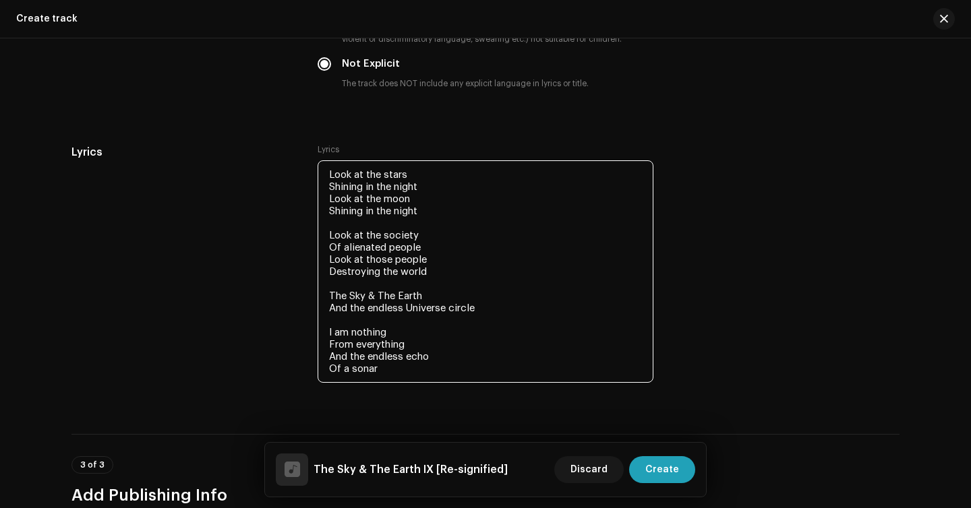
click at [395, 275] on textarea "Look at the stars Shining in the night Look at the moon Shining in the night Lo…" at bounding box center [486, 271] width 336 height 222
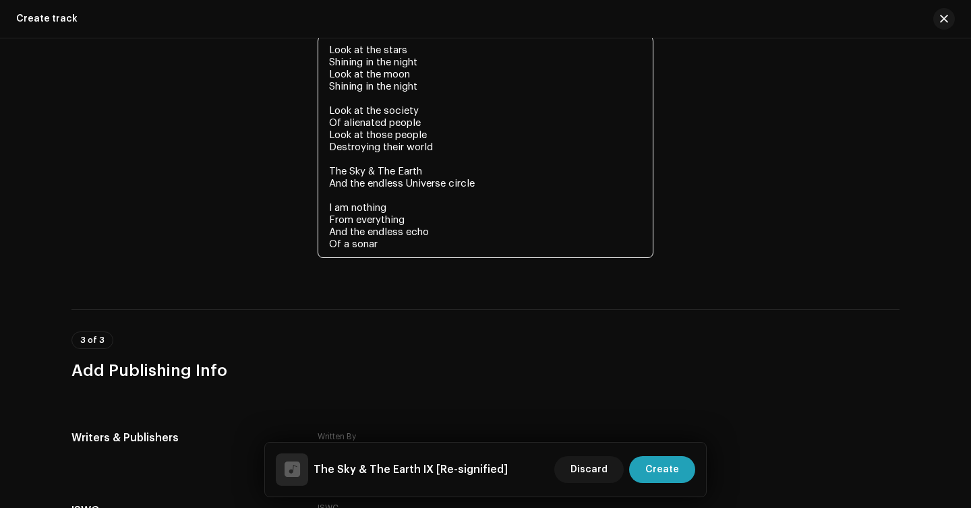
scroll to position [2600, 0]
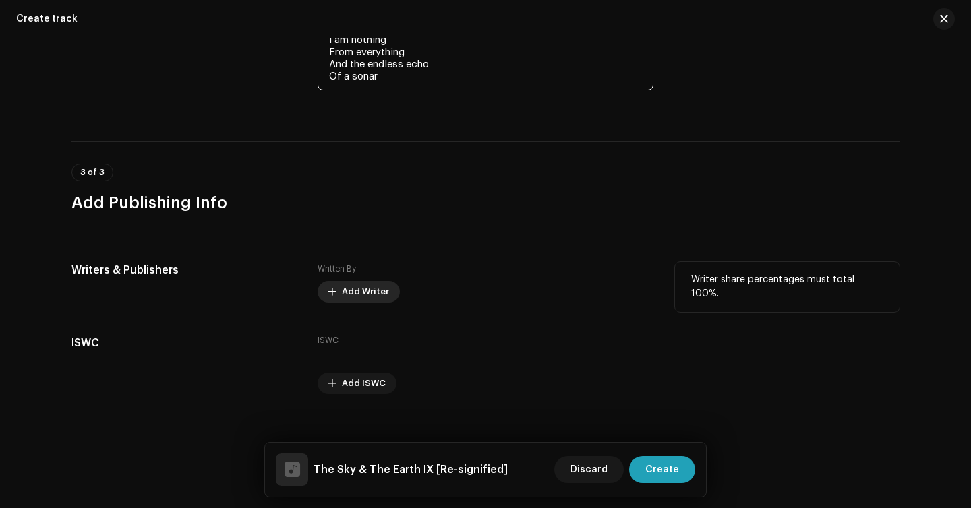
type textarea "Look at the stars Shining in the night Look at the moon Shining in the night Lo…"
click at [368, 304] on span "Add Writer" at bounding box center [365, 291] width 47 height 27
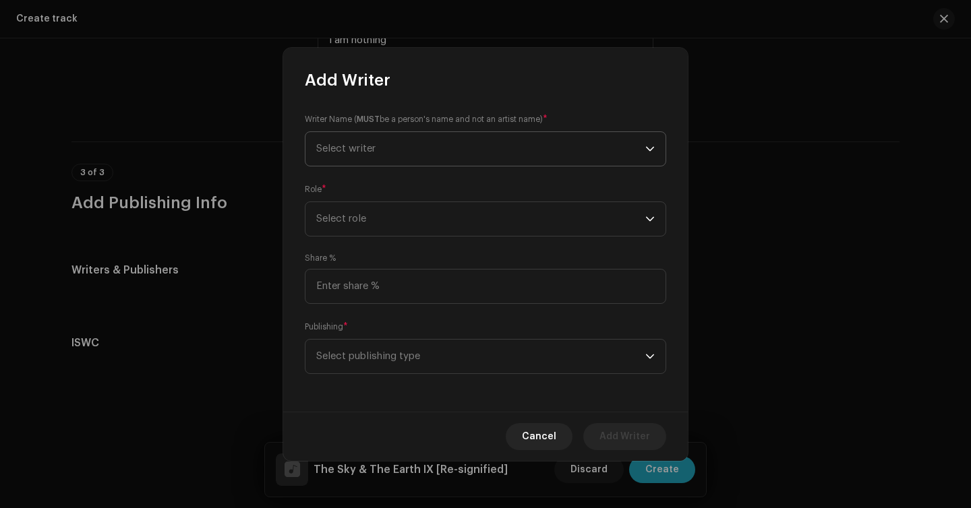
click at [446, 141] on span "Select writer" at bounding box center [480, 149] width 329 height 34
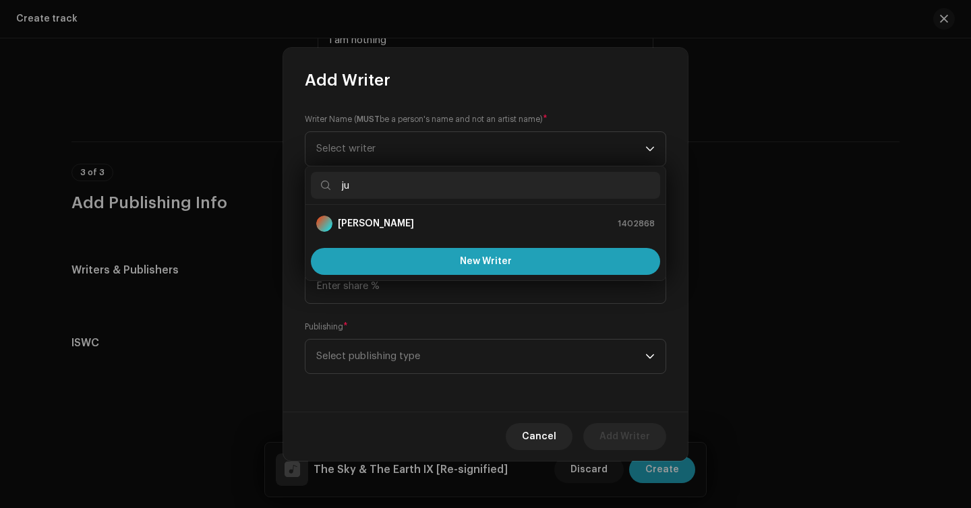
type input "ju"
click at [422, 225] on div "[PERSON_NAME] 1402868" at bounding box center [485, 224] width 338 height 16
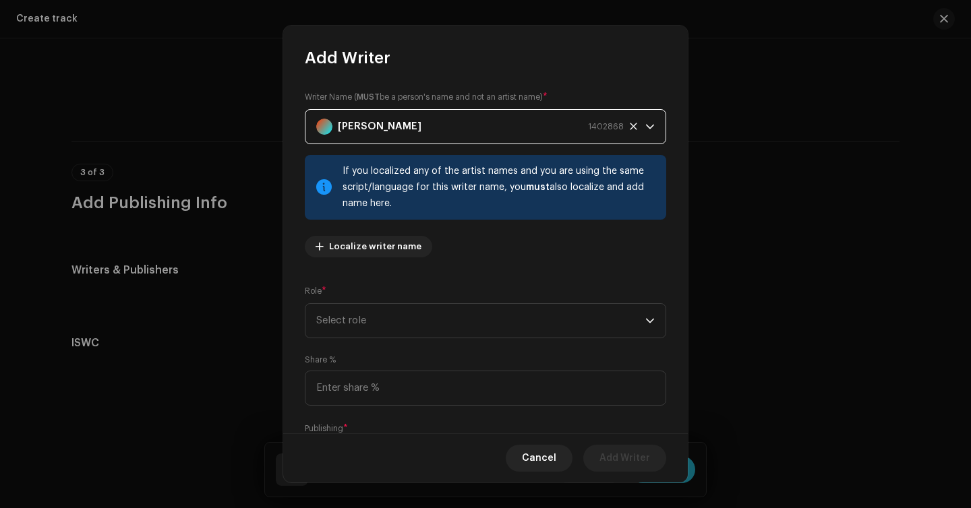
click at [409, 302] on div "Role * Select role" at bounding box center [485, 312] width 361 height 54
click at [405, 330] on span "Select role" at bounding box center [480, 321] width 329 height 34
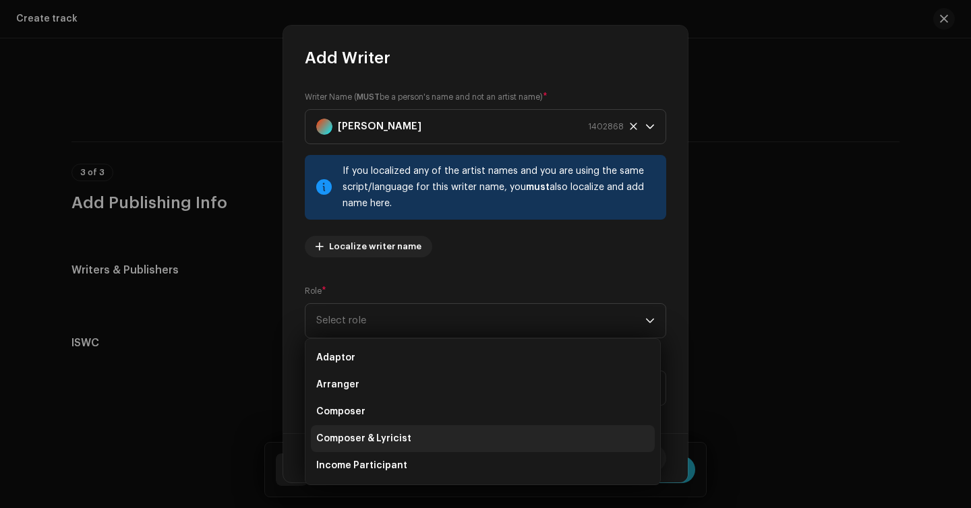
click at [404, 435] on span "Composer & Lyricist" at bounding box center [363, 438] width 95 height 13
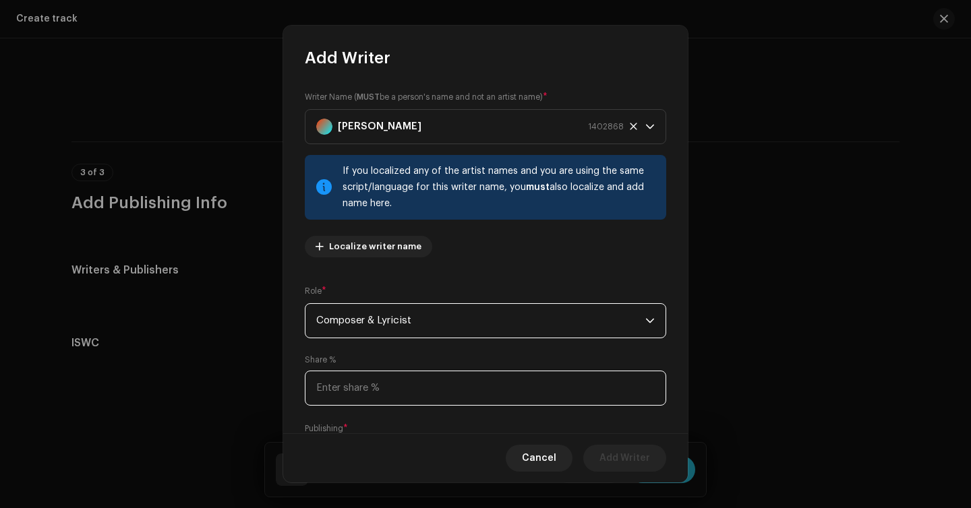
click at [421, 390] on input at bounding box center [485, 388] width 361 height 35
type input "50.00"
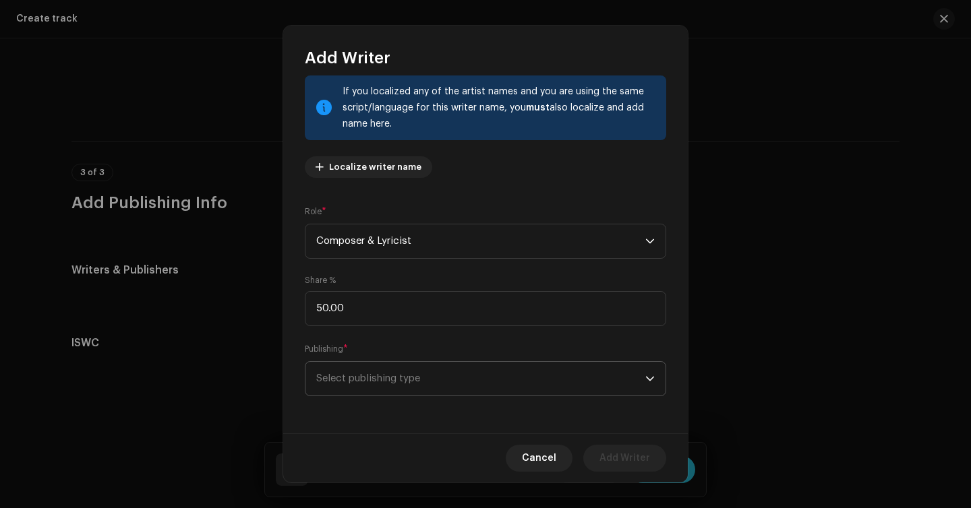
click at [399, 382] on span "Select publishing type" at bounding box center [480, 379] width 329 height 34
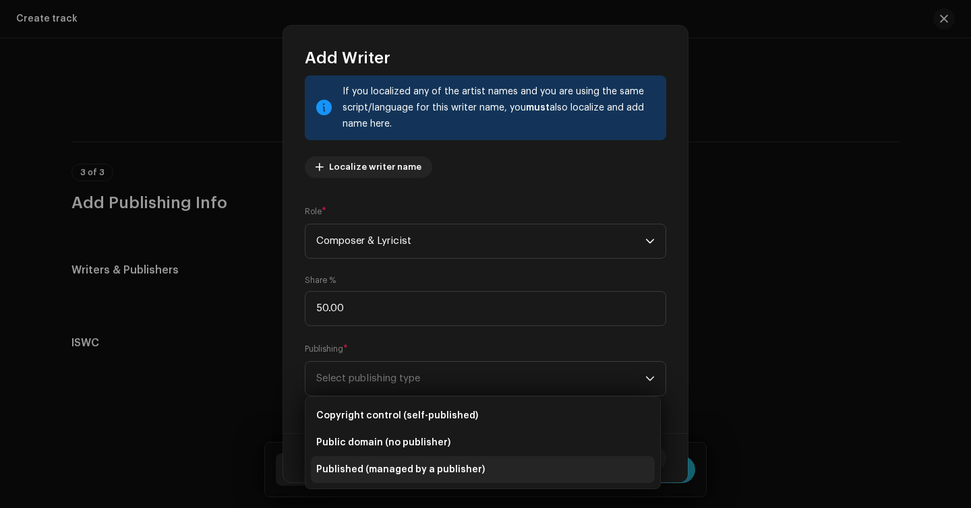
click at [398, 467] on span "Published (managed by a publisher)" at bounding box center [400, 469] width 169 height 13
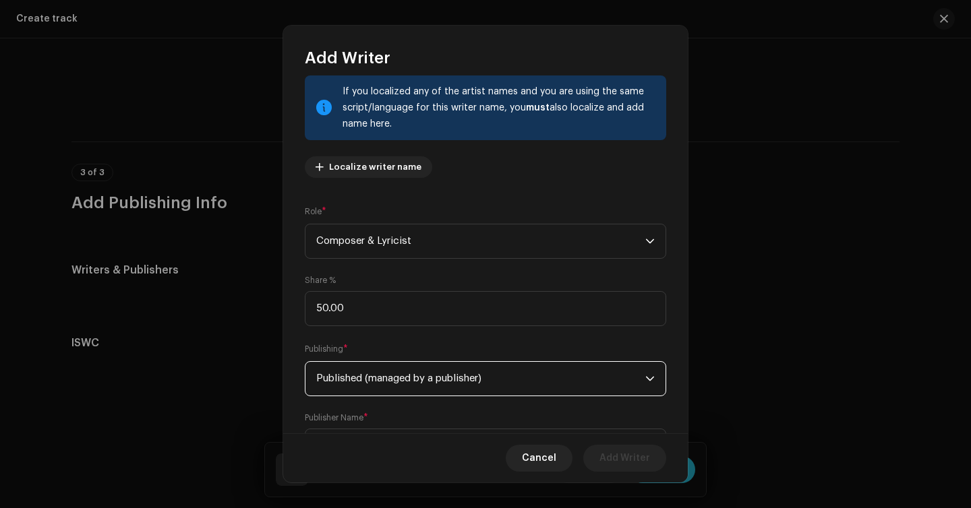
scroll to position [148, 0]
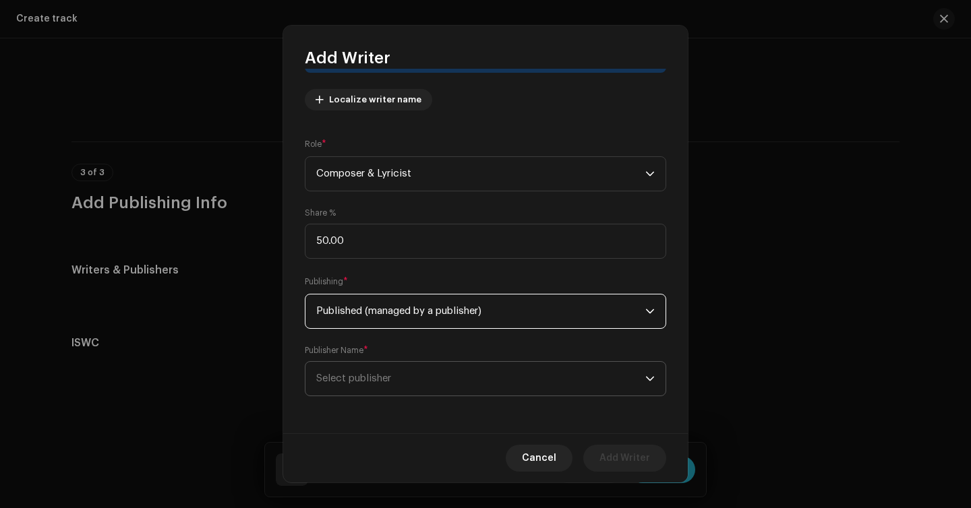
click at [444, 367] on span "Select publisher" at bounding box center [480, 379] width 329 height 34
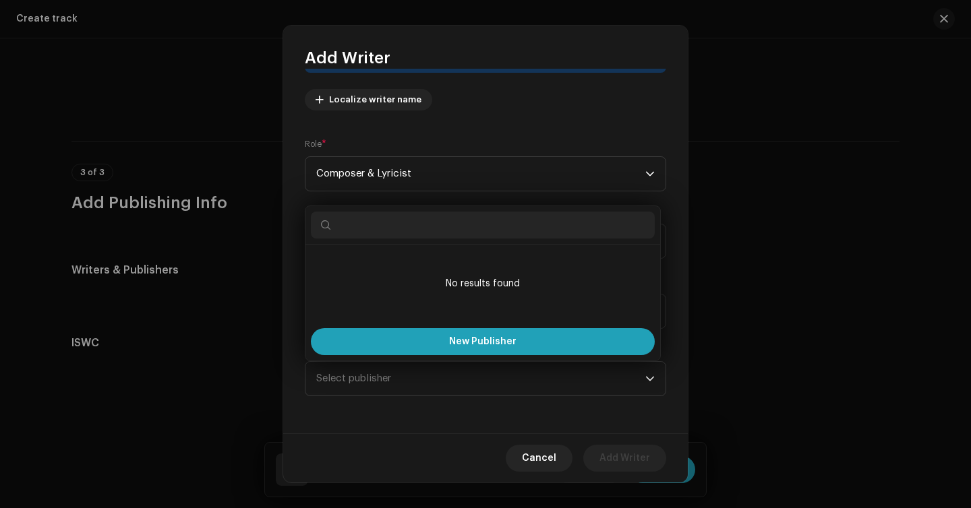
type input ";"
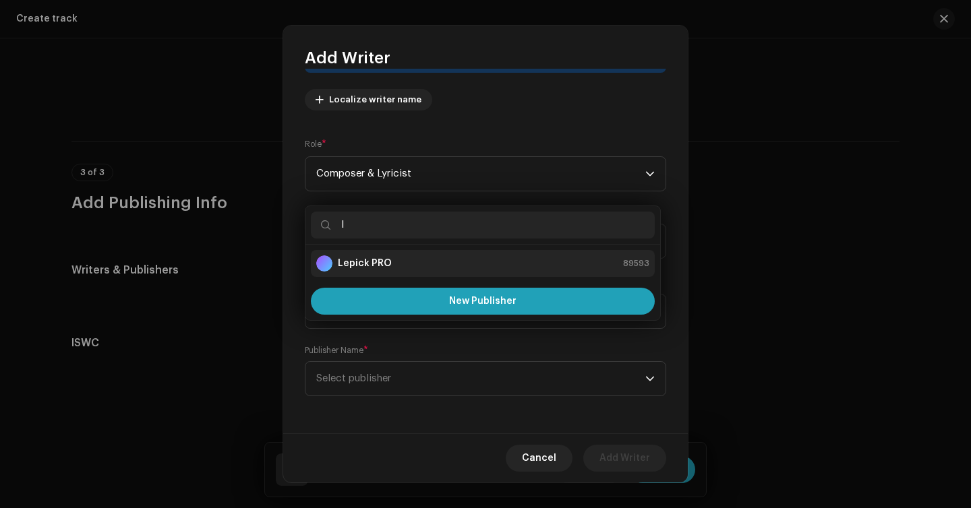
type input "l"
click at [418, 275] on li "Lepick PRO 89593" at bounding box center [483, 263] width 344 height 27
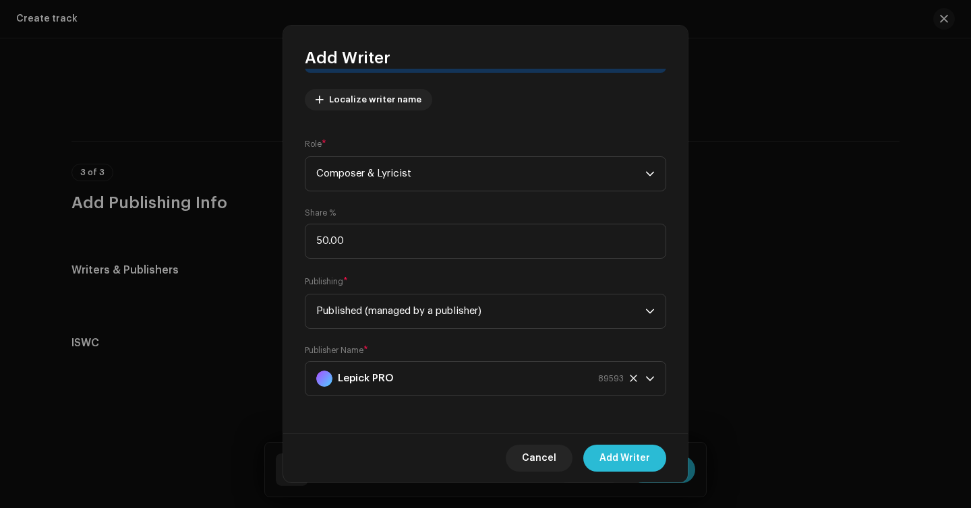
click at [612, 457] on span "Add Writer" at bounding box center [624, 458] width 51 height 27
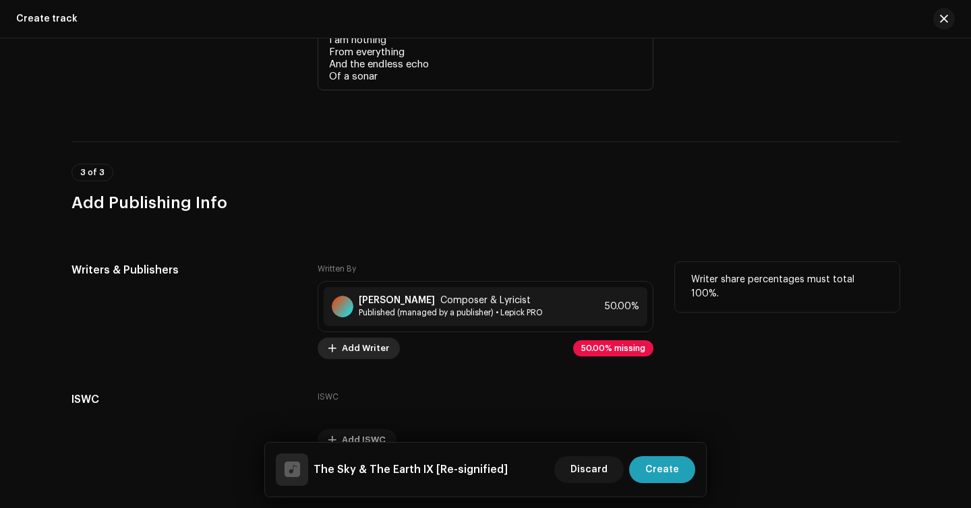
click at [363, 359] on span "Add Writer" at bounding box center [365, 348] width 47 height 27
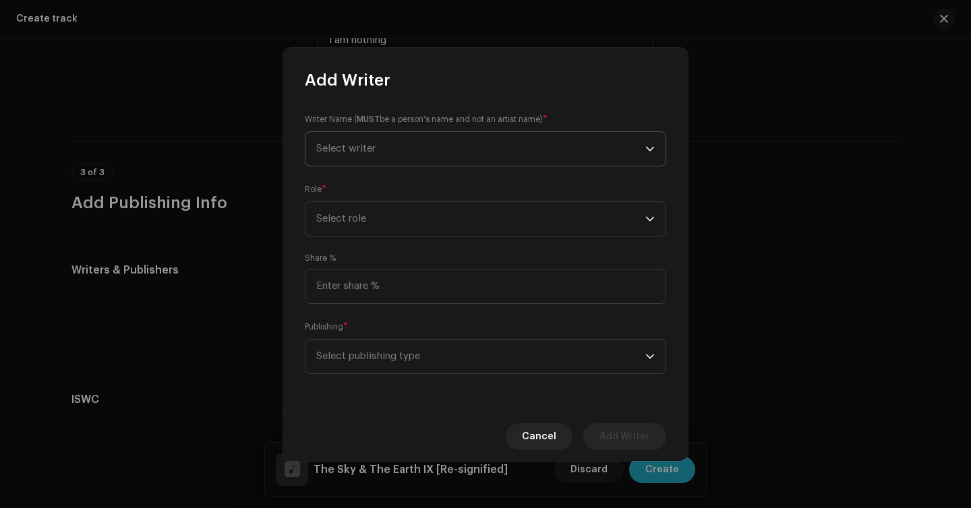
click at [398, 158] on span "Select writer" at bounding box center [480, 149] width 329 height 34
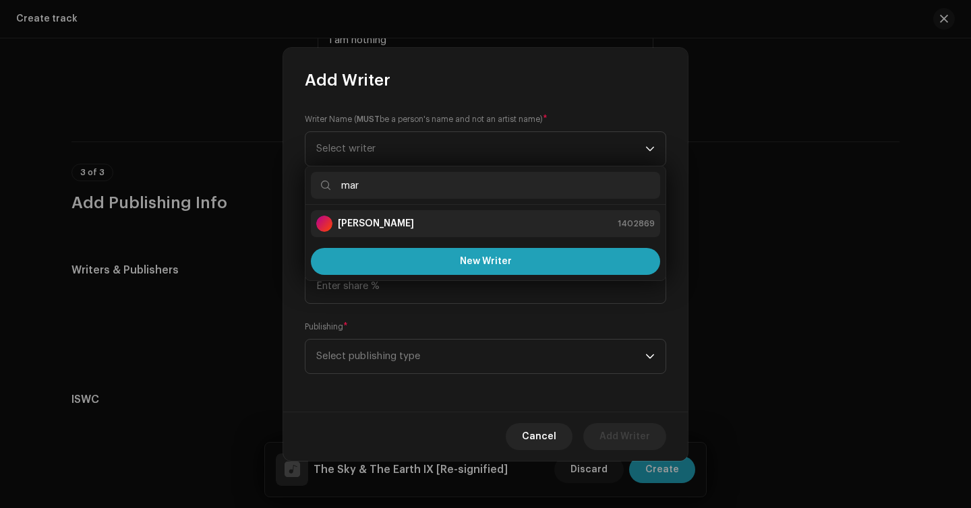
type input "mar"
click at [405, 226] on strong "[PERSON_NAME]" at bounding box center [376, 223] width 76 height 13
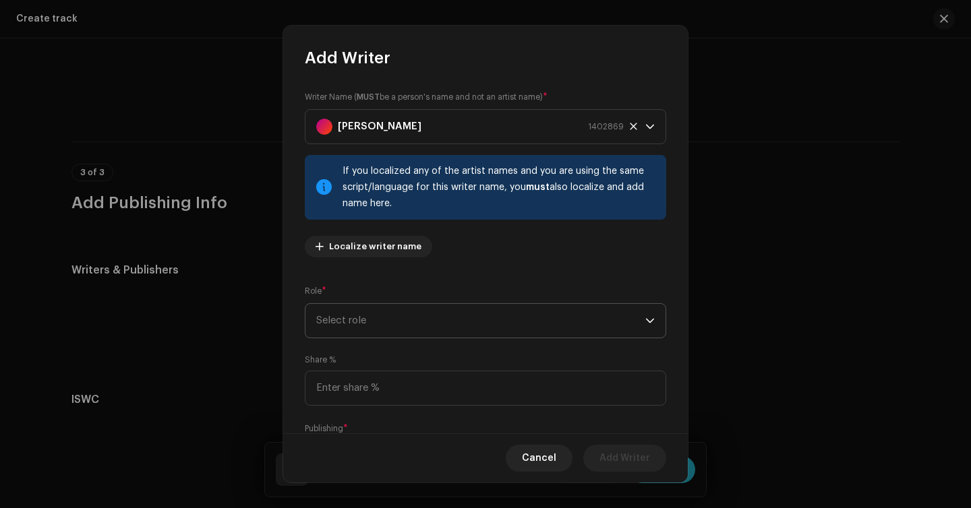
click at [451, 314] on span "Select role" at bounding box center [480, 321] width 329 height 34
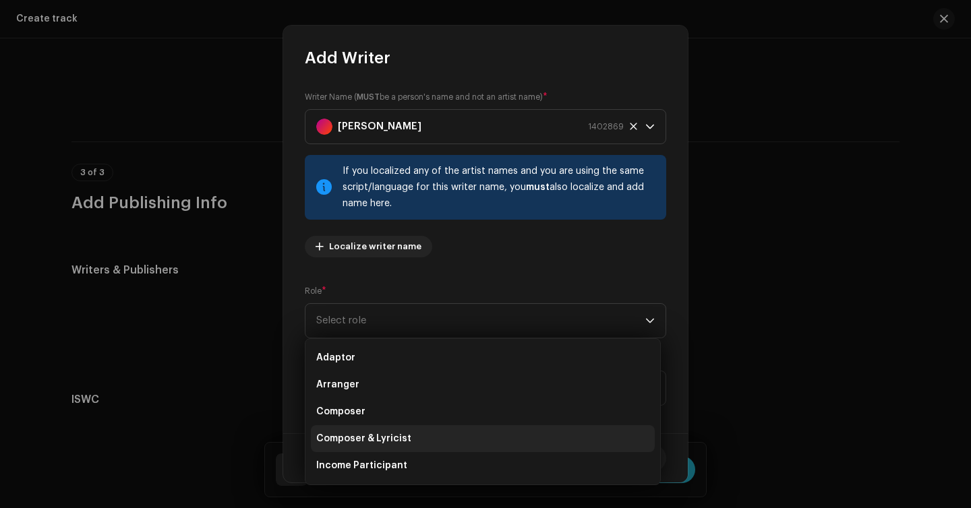
click at [419, 434] on li "Composer & Lyricist" at bounding box center [483, 438] width 344 height 27
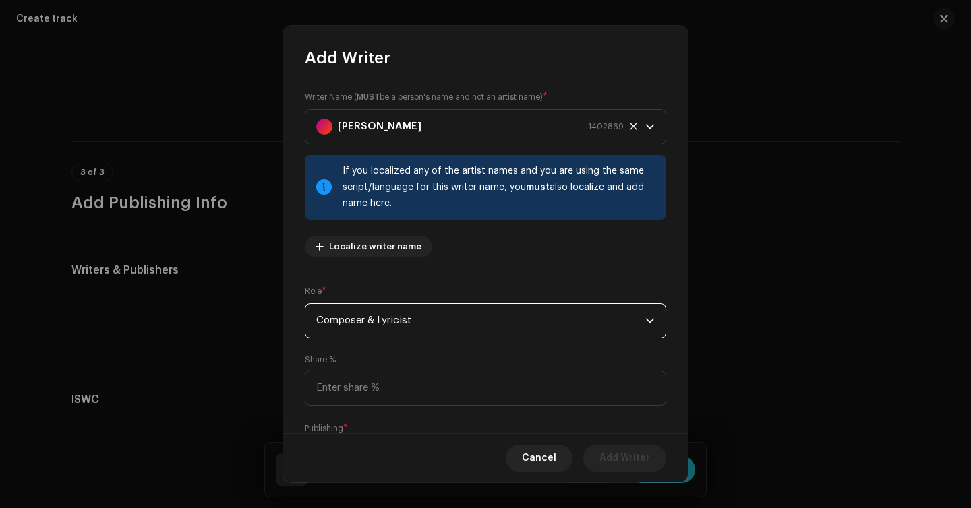
click at [436, 304] on span "Composer & Lyricist" at bounding box center [480, 321] width 329 height 34
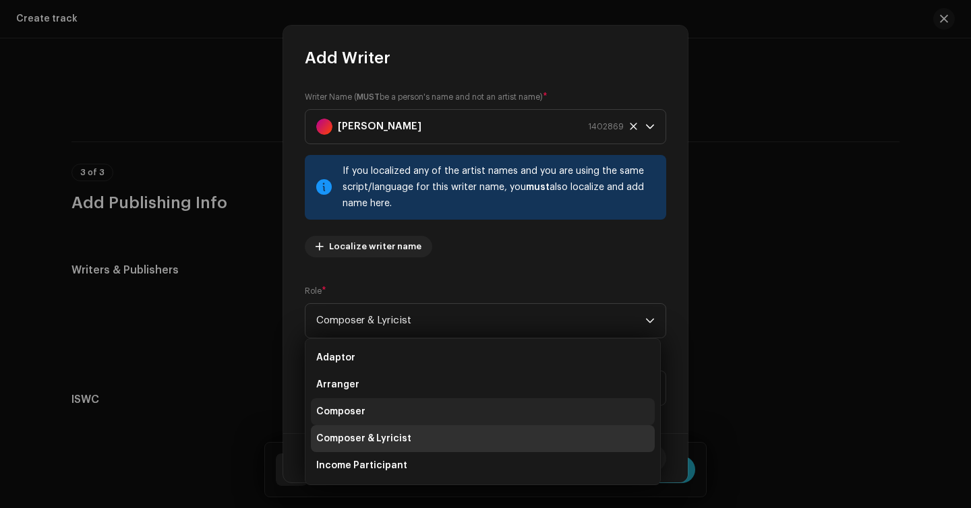
click at [402, 411] on li "Composer" at bounding box center [483, 411] width 344 height 27
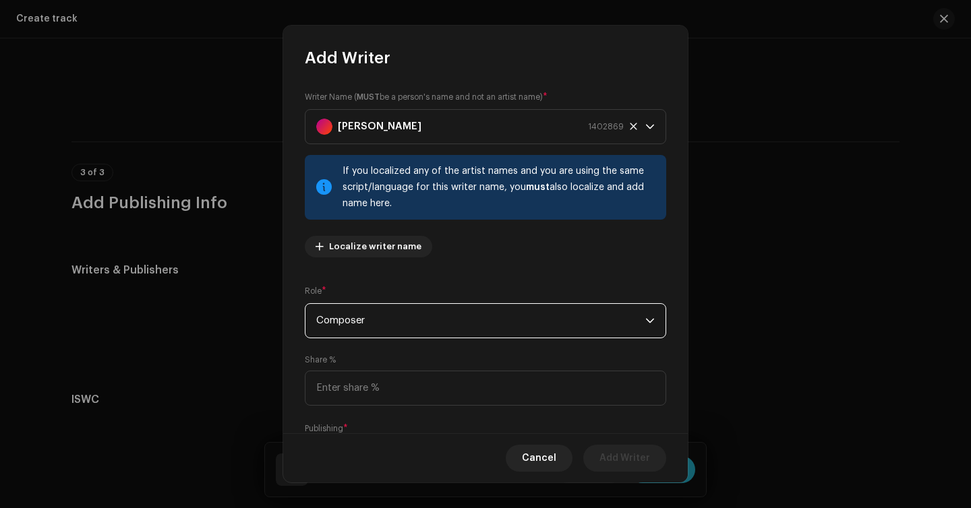
scroll to position [80, 0]
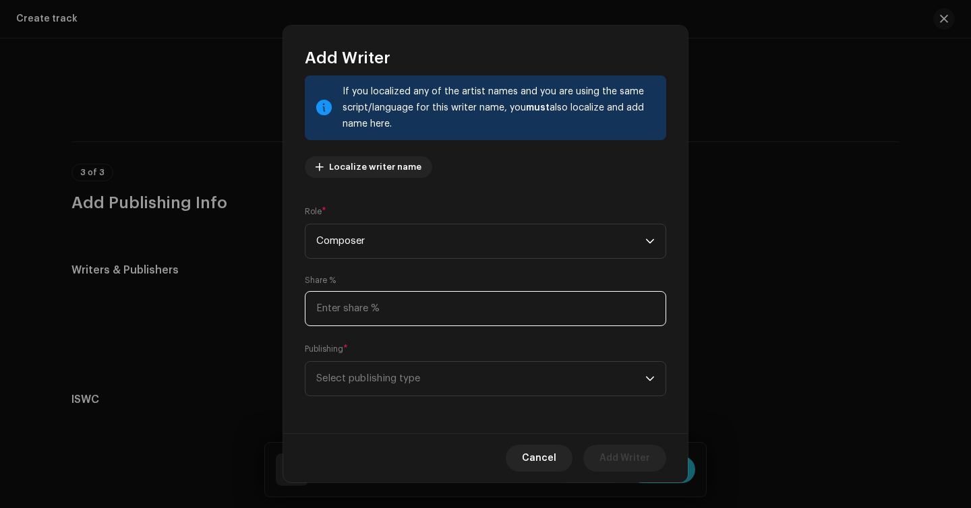
click at [431, 313] on input at bounding box center [485, 308] width 361 height 35
type input "50.00"
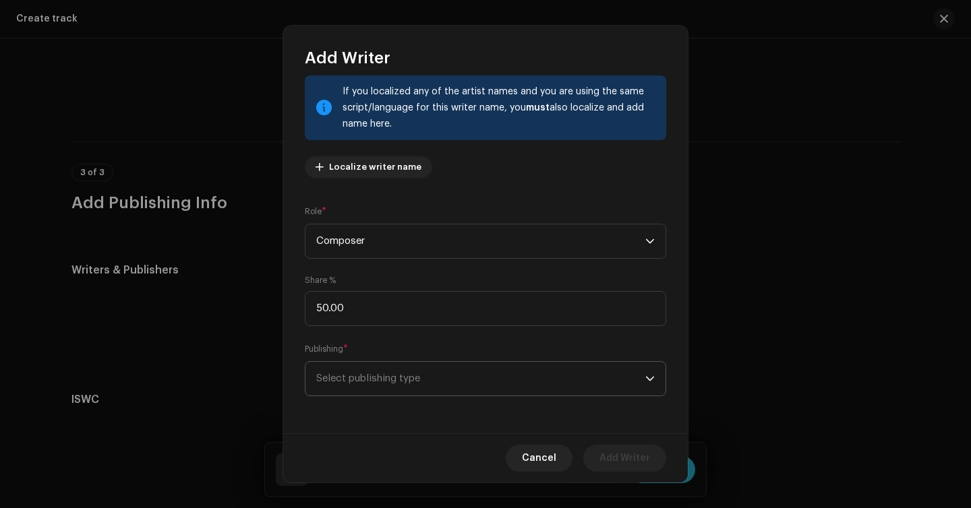
click at [420, 369] on span "Select publishing type" at bounding box center [480, 379] width 329 height 34
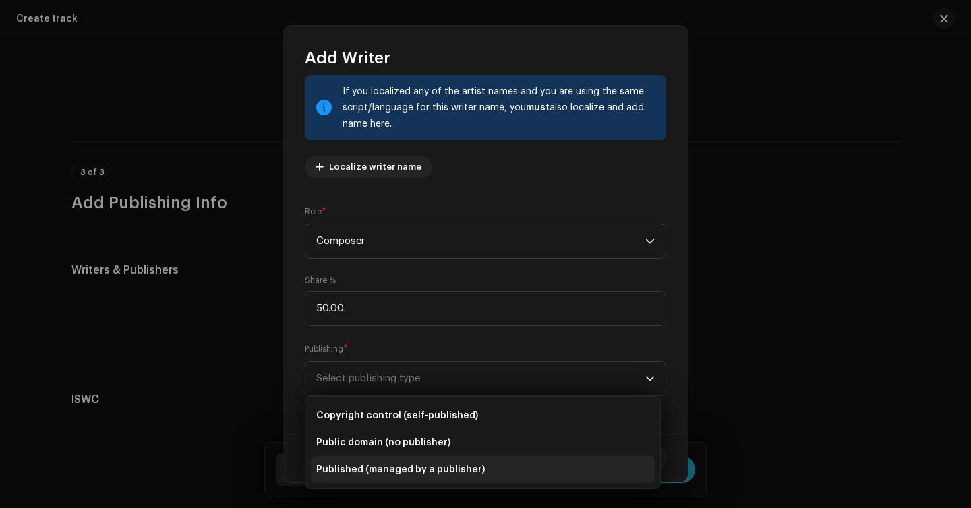
click at [417, 466] on span "Published (managed by a publisher)" at bounding box center [400, 469] width 169 height 13
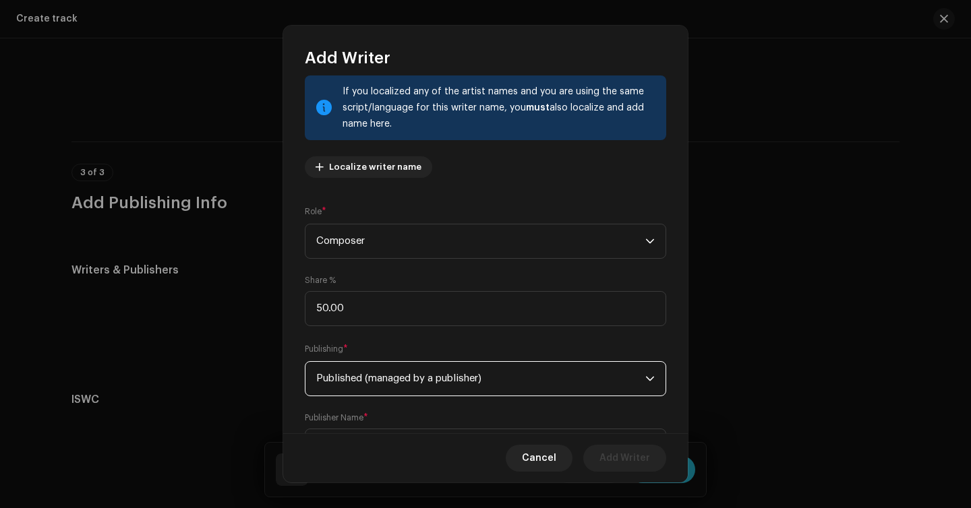
scroll to position [148, 0]
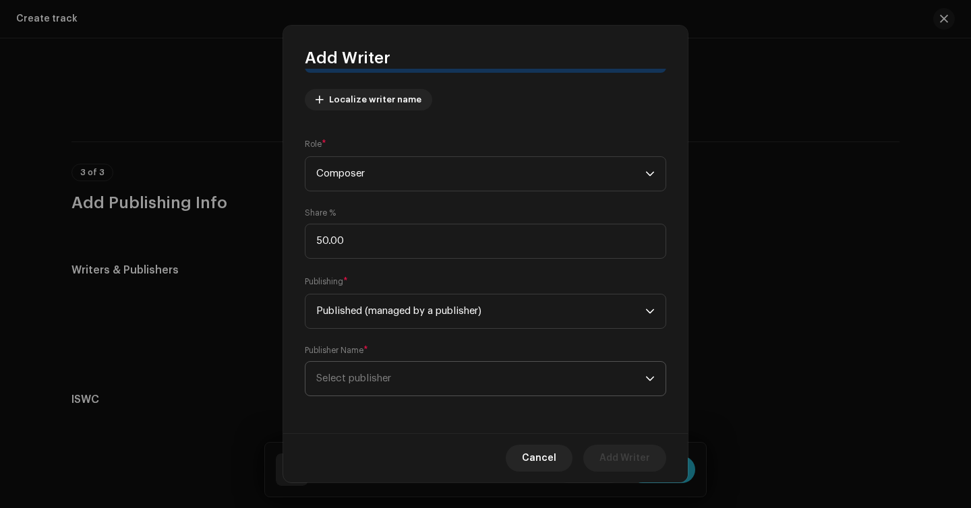
click at [448, 376] on span "Select publisher" at bounding box center [480, 379] width 329 height 34
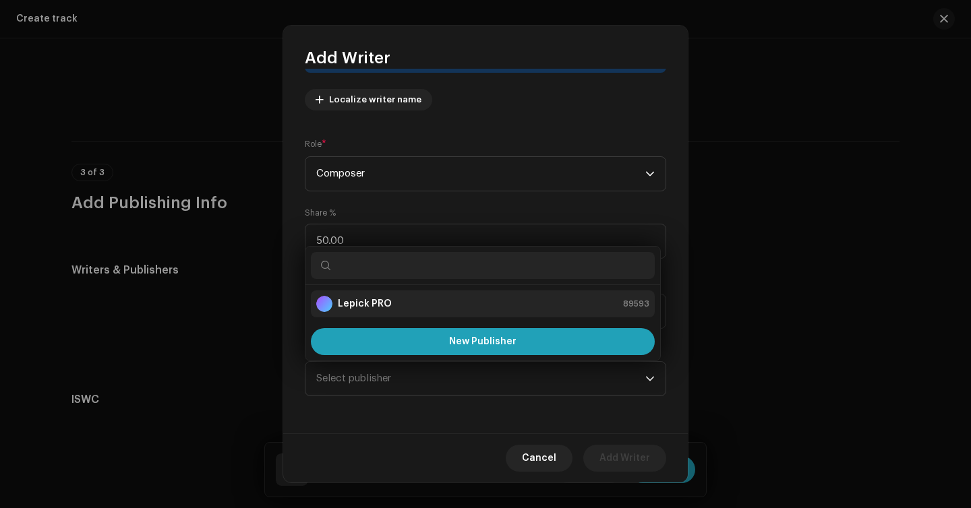
click at [452, 303] on div "Lepick PRO 89593" at bounding box center [482, 304] width 333 height 16
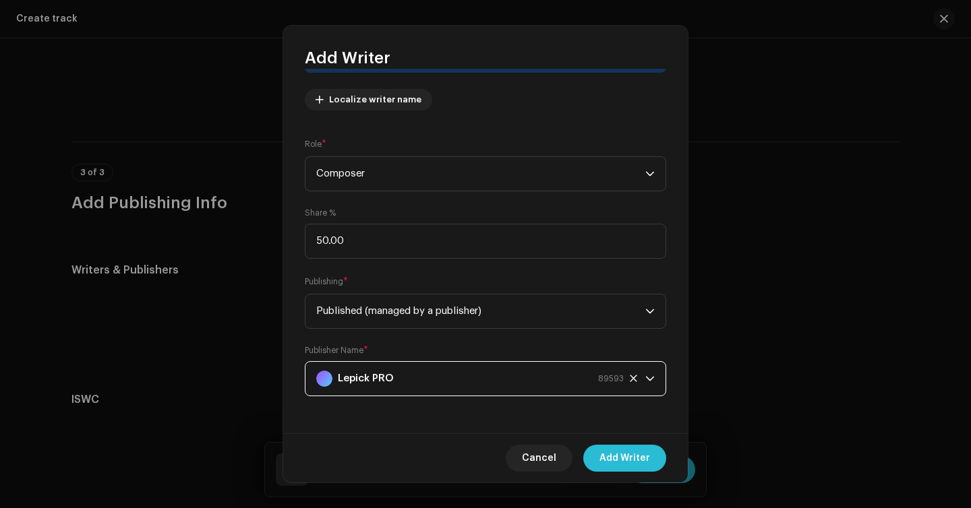
click at [614, 470] on span "Add Writer" at bounding box center [624, 458] width 51 height 27
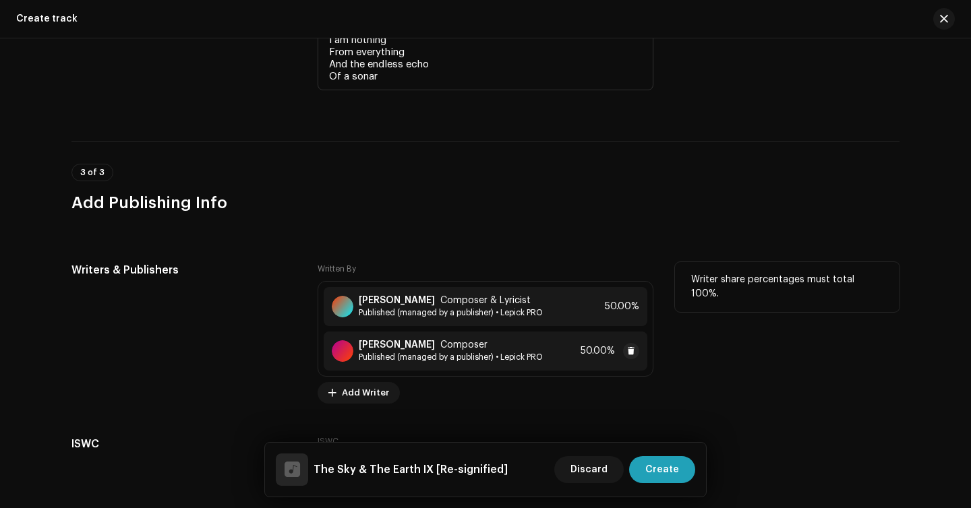
scroll to position [2685, 0]
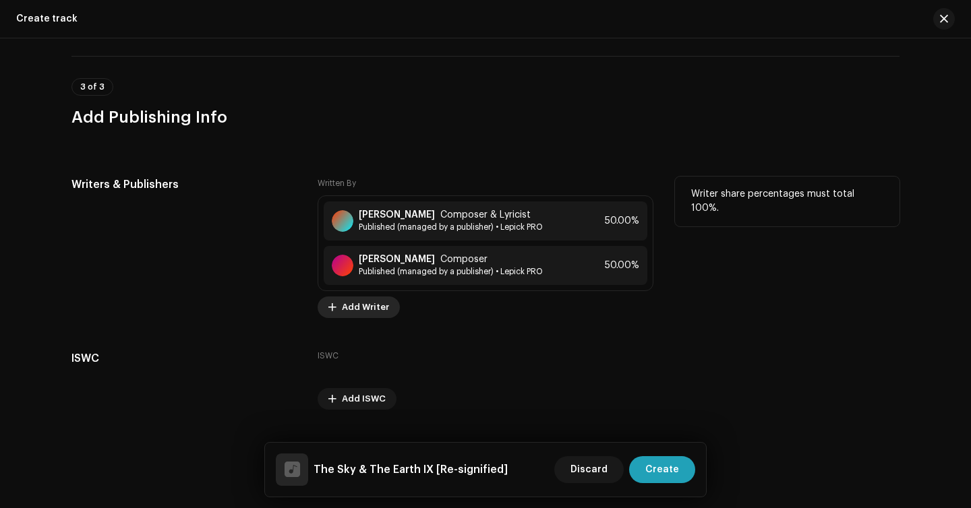
click at [380, 317] on span "Add Writer" at bounding box center [365, 307] width 47 height 27
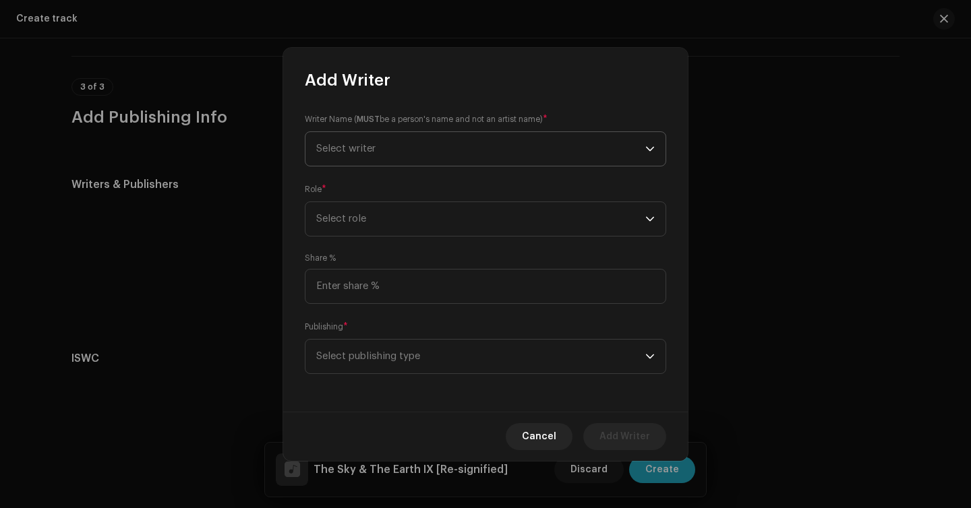
click at [449, 152] on span "Select writer" at bounding box center [480, 149] width 329 height 34
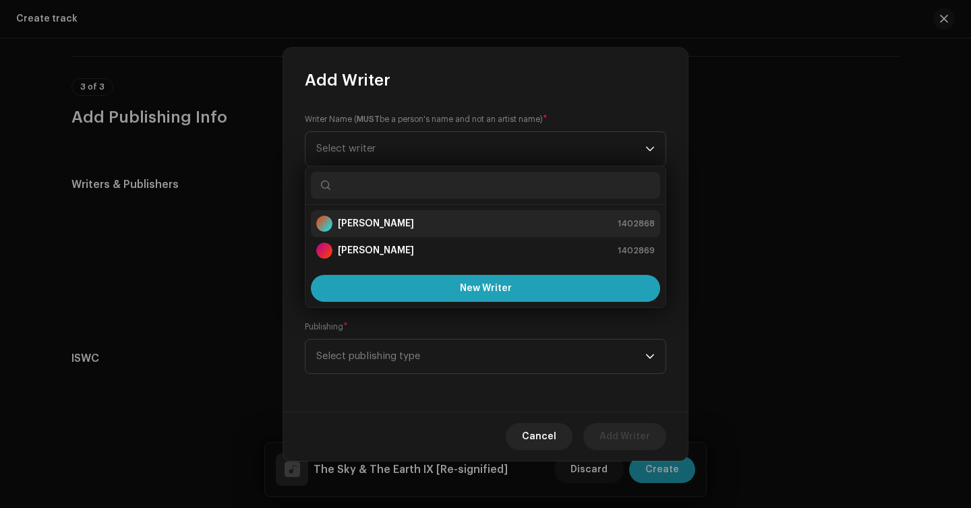
click at [415, 228] on div "[PERSON_NAME] 1402868" at bounding box center [485, 224] width 338 height 16
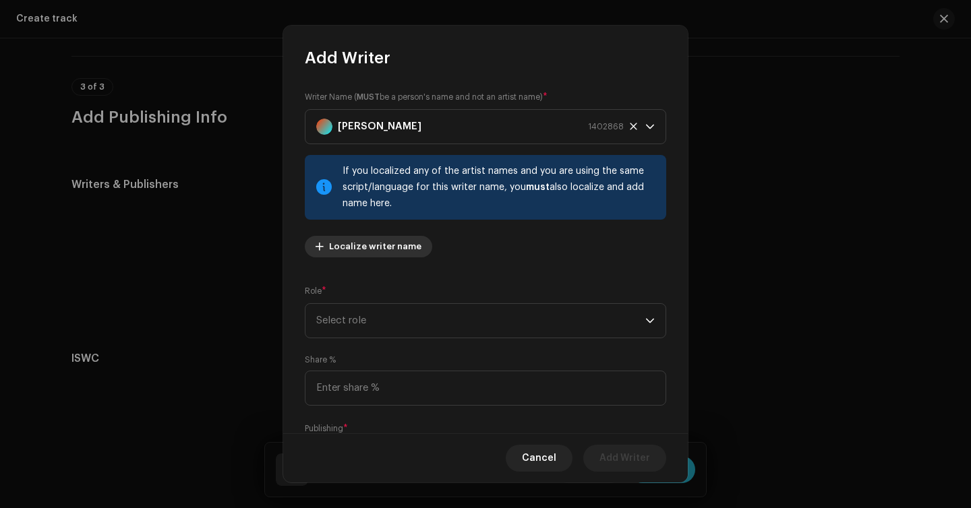
click at [402, 250] on span "Localize writer name" at bounding box center [375, 246] width 92 height 27
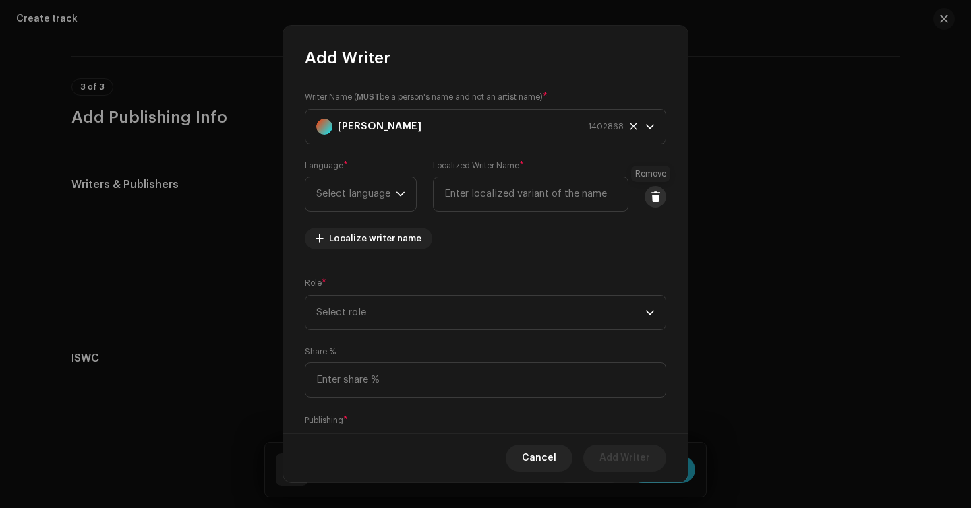
click at [651, 200] on span at bounding box center [656, 196] width 10 height 11
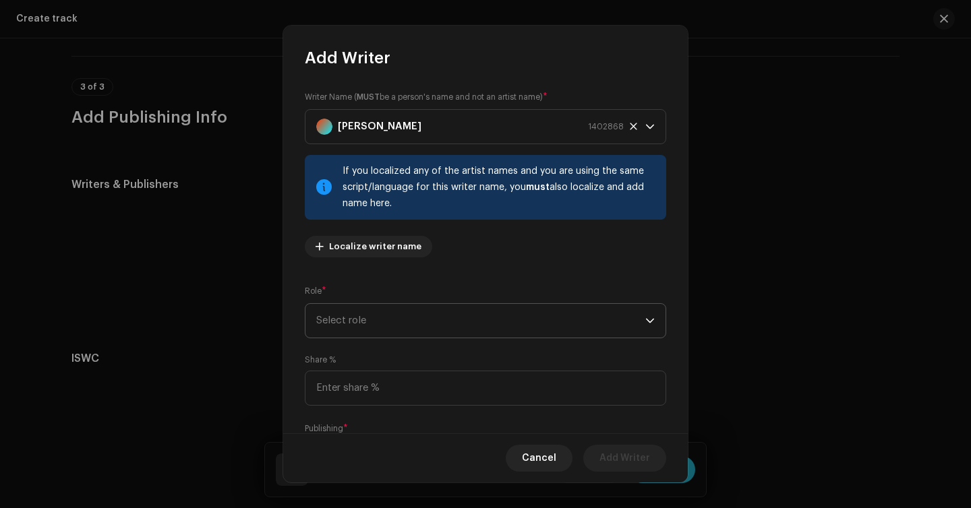
click at [405, 334] on span "Select role" at bounding box center [480, 321] width 329 height 34
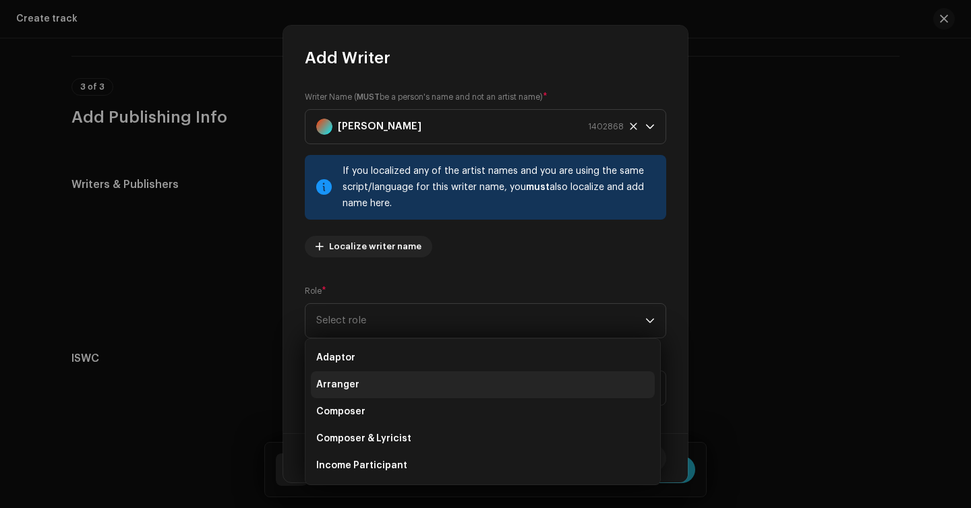
click at [367, 384] on li "Arranger" at bounding box center [483, 384] width 344 height 27
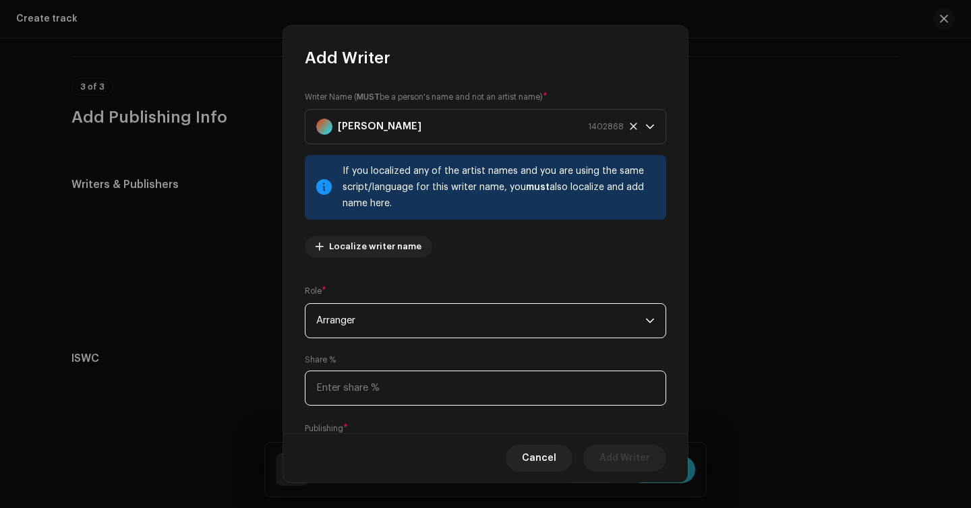
click at [521, 390] on input at bounding box center [485, 388] width 361 height 35
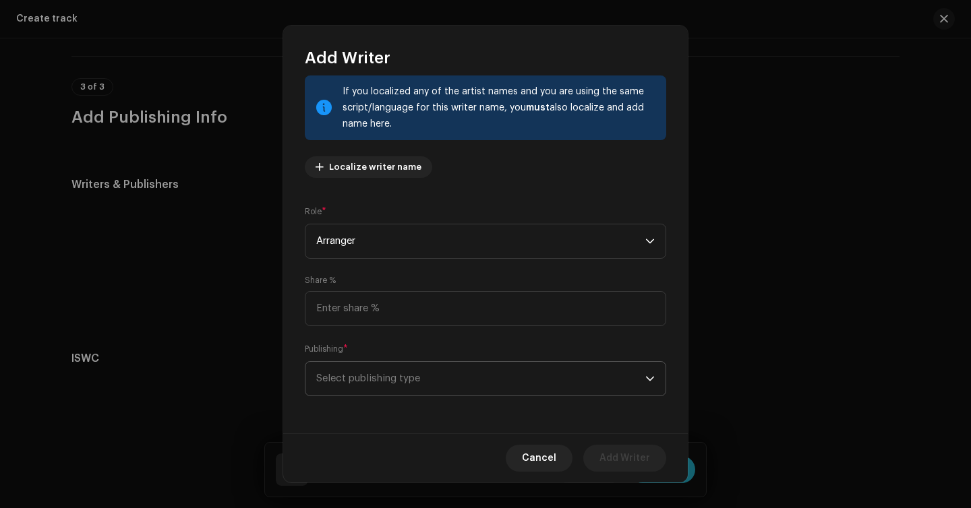
click at [508, 384] on span "Select publishing type" at bounding box center [480, 379] width 329 height 34
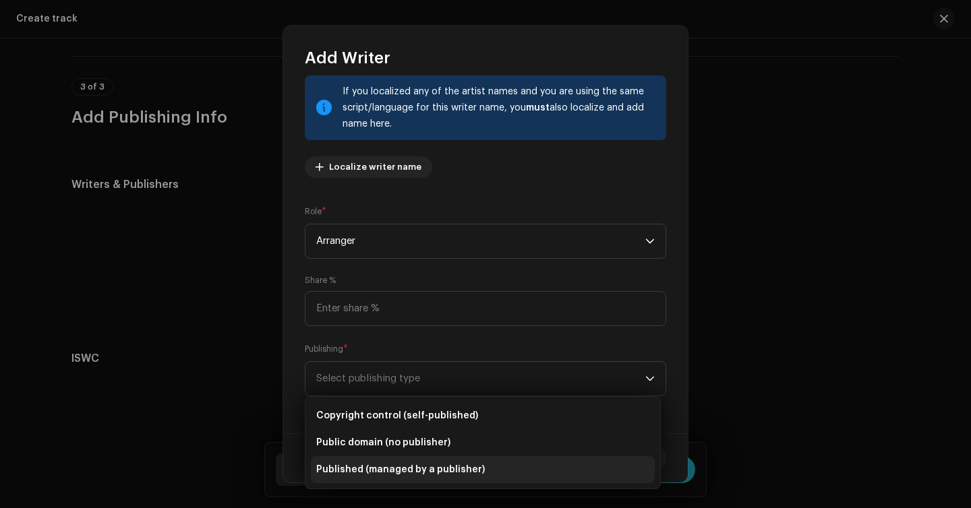
click at [447, 466] on span "Published (managed by a publisher)" at bounding box center [400, 469] width 169 height 13
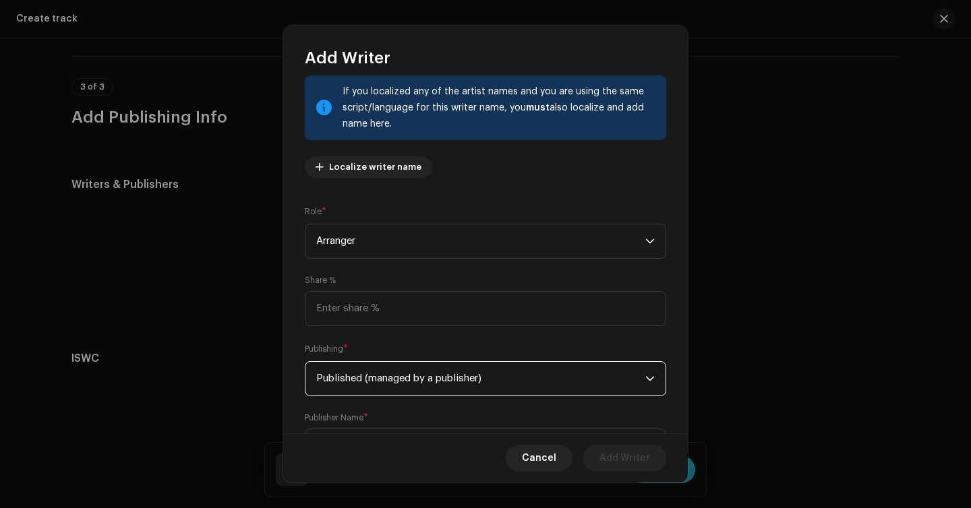
scroll to position [148, 0]
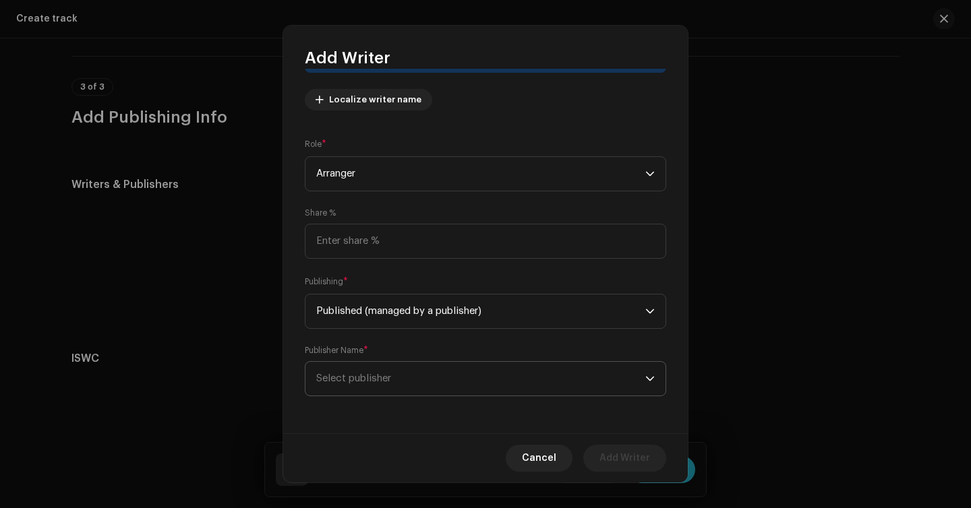
click at [461, 374] on span "Select publisher" at bounding box center [480, 379] width 329 height 34
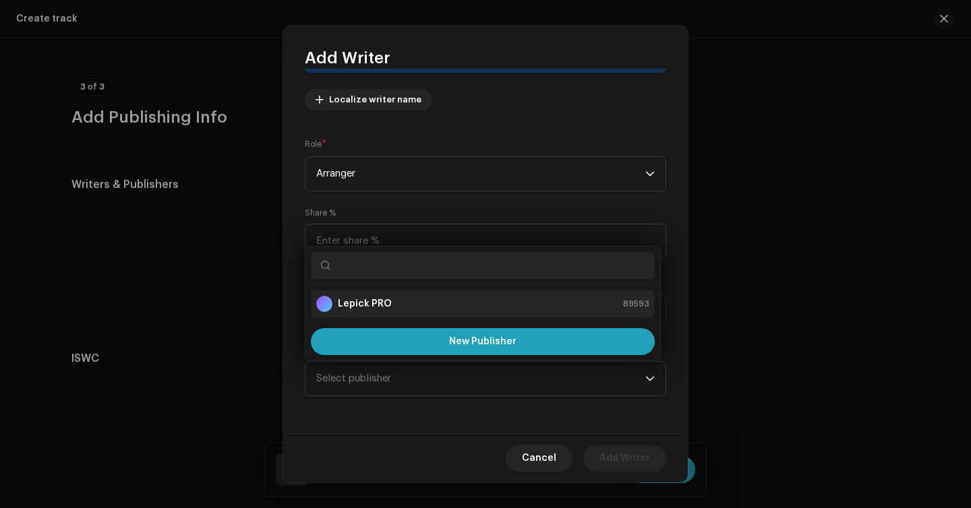
click at [423, 303] on div "Lepick PRO 89593" at bounding box center [482, 304] width 333 height 16
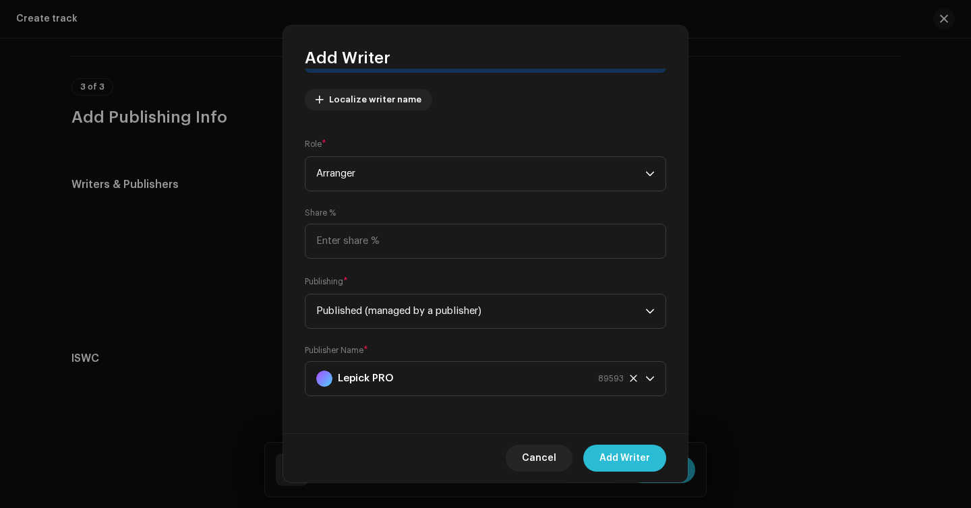
click at [601, 447] on span "Add Writer" at bounding box center [624, 458] width 51 height 27
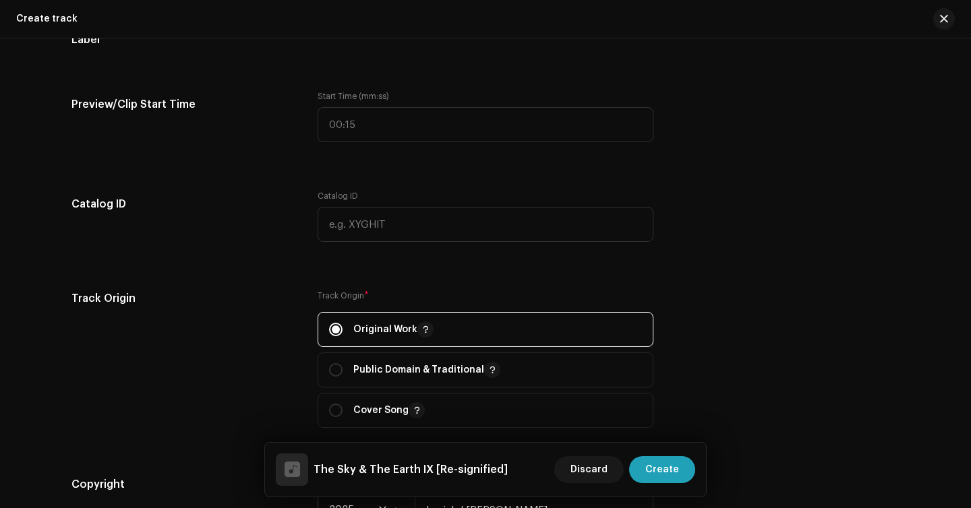
scroll to position [1150, 0]
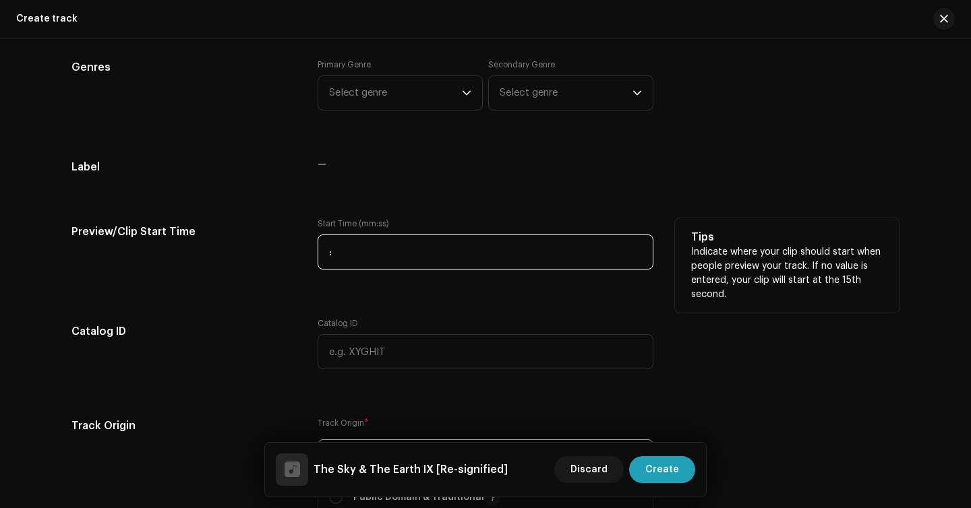
click at [394, 248] on input ":" at bounding box center [486, 252] width 336 height 35
type input "02:24"
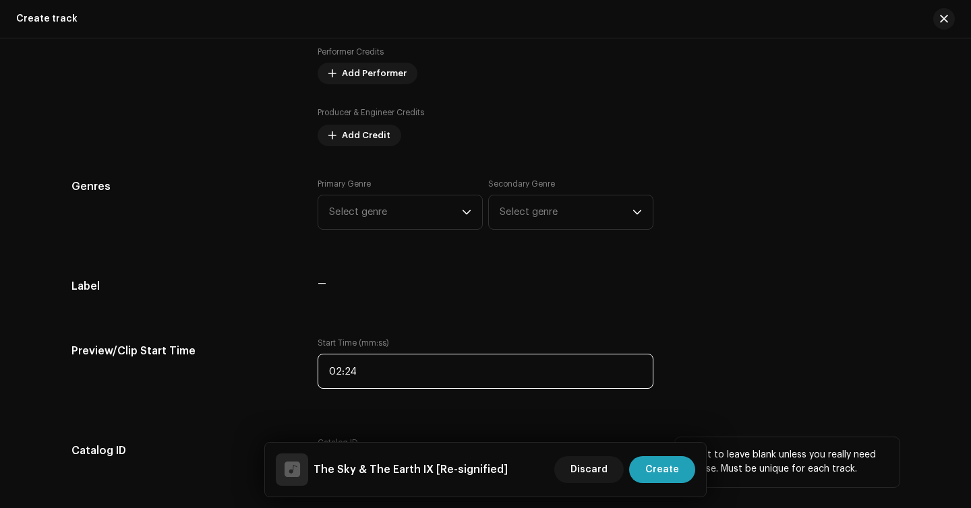
scroll to position [1032, 0]
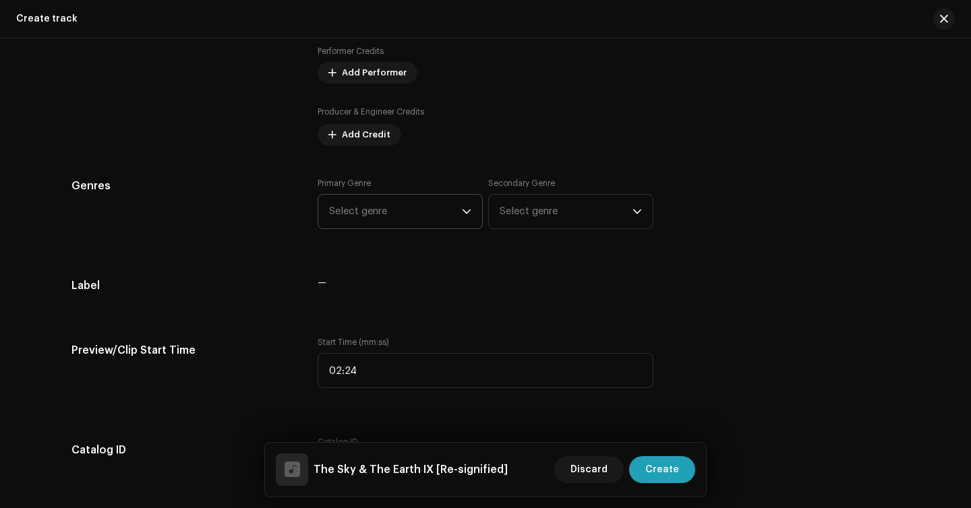
click at [425, 202] on span "Select genre" at bounding box center [395, 212] width 133 height 34
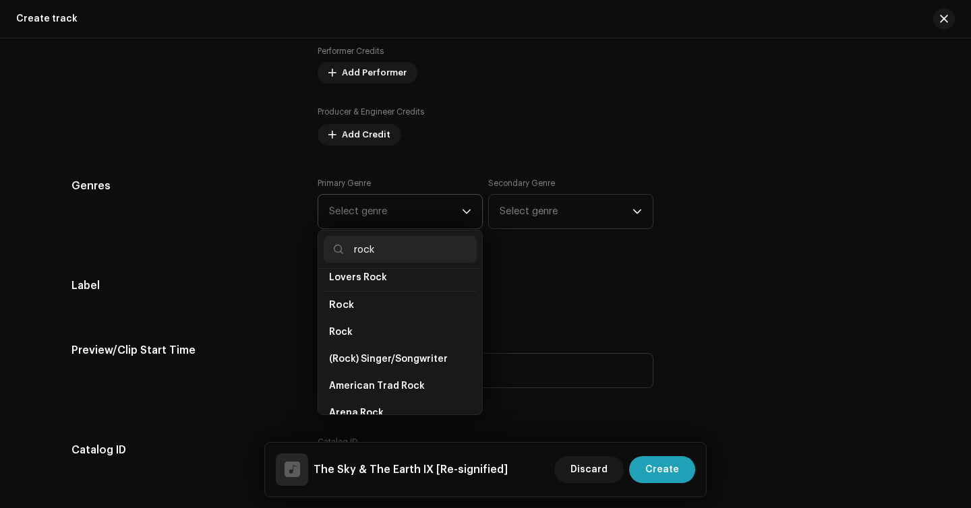
scroll to position [499, 0]
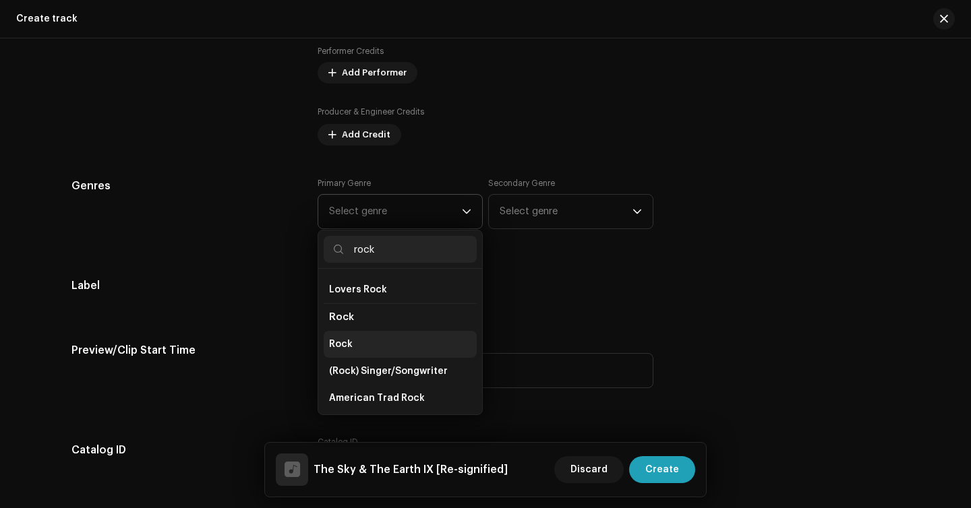
type input "rock"
click at [394, 332] on li "Rock" at bounding box center [400, 344] width 153 height 27
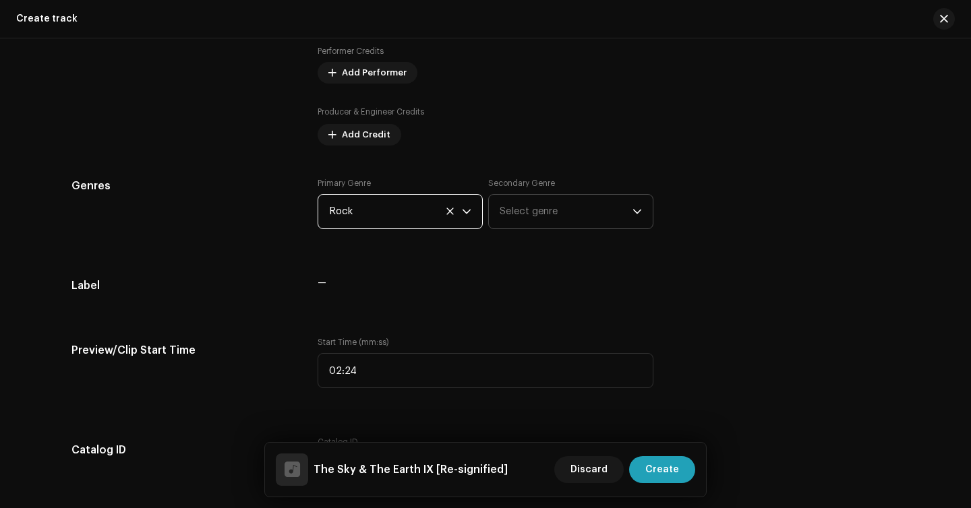
click at [537, 224] on span "Select genre" at bounding box center [566, 212] width 133 height 34
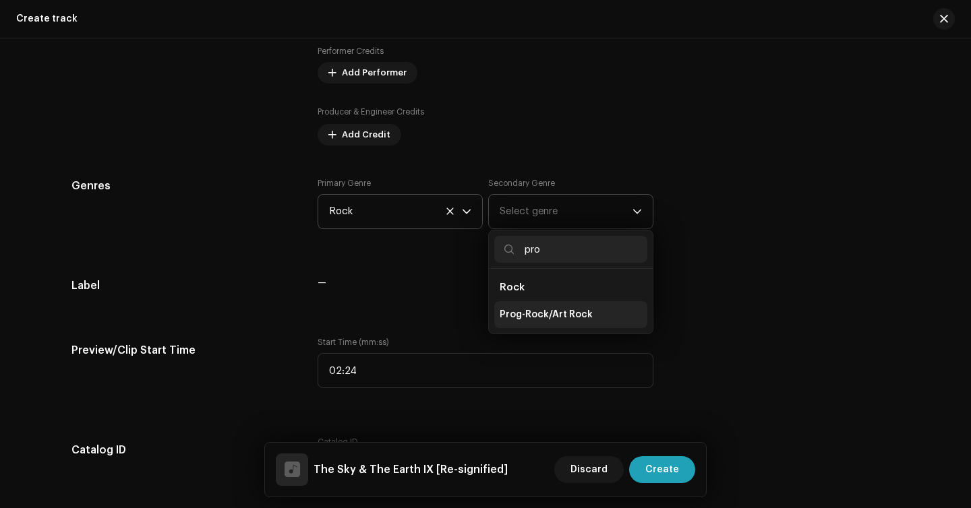
type input "pro"
click at [527, 324] on li "Prog-Rock/Art Rock" at bounding box center [570, 314] width 153 height 27
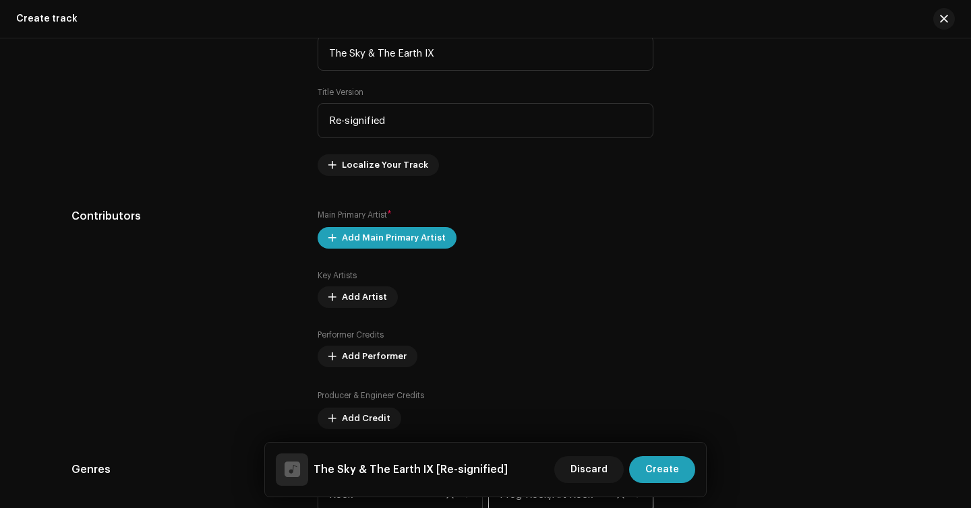
scroll to position [747, 0]
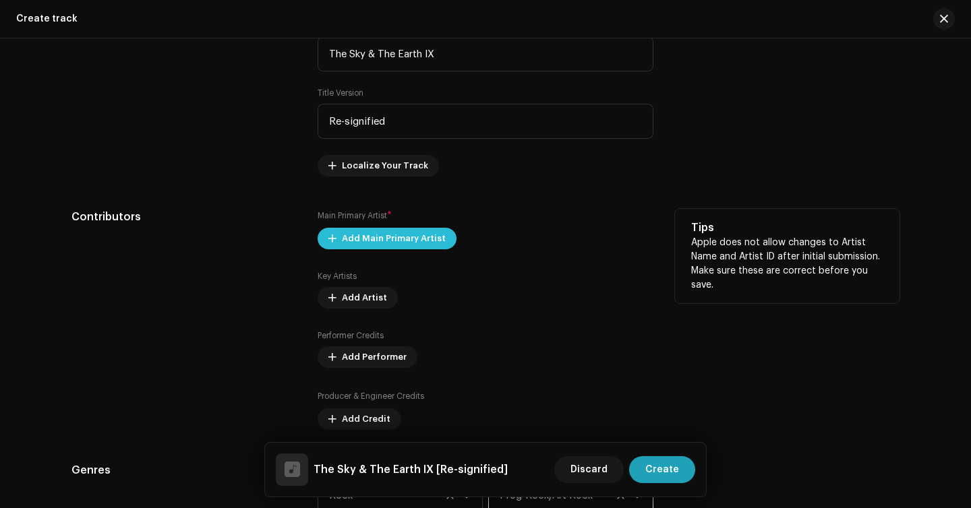
click at [332, 236] on span at bounding box center [332, 238] width 8 height 11
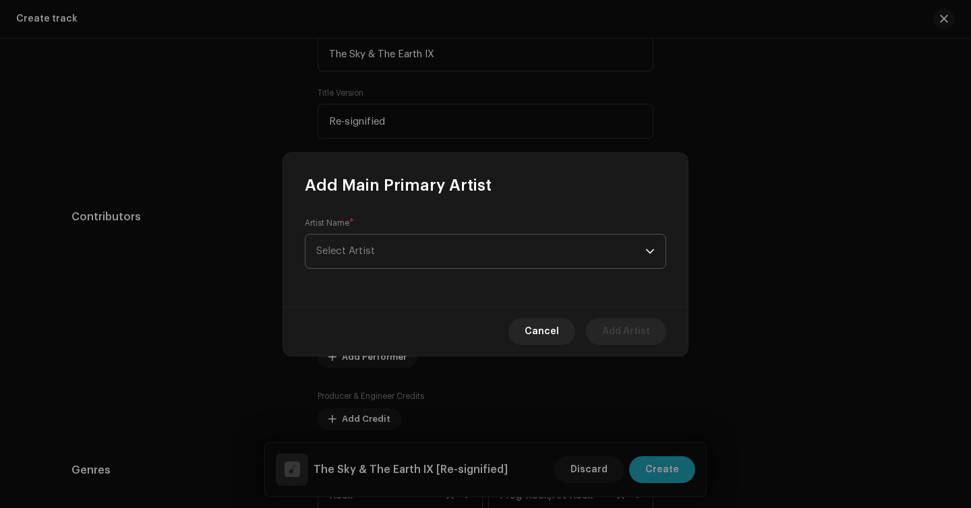
click at [356, 253] on span "Select Artist" at bounding box center [345, 251] width 59 height 10
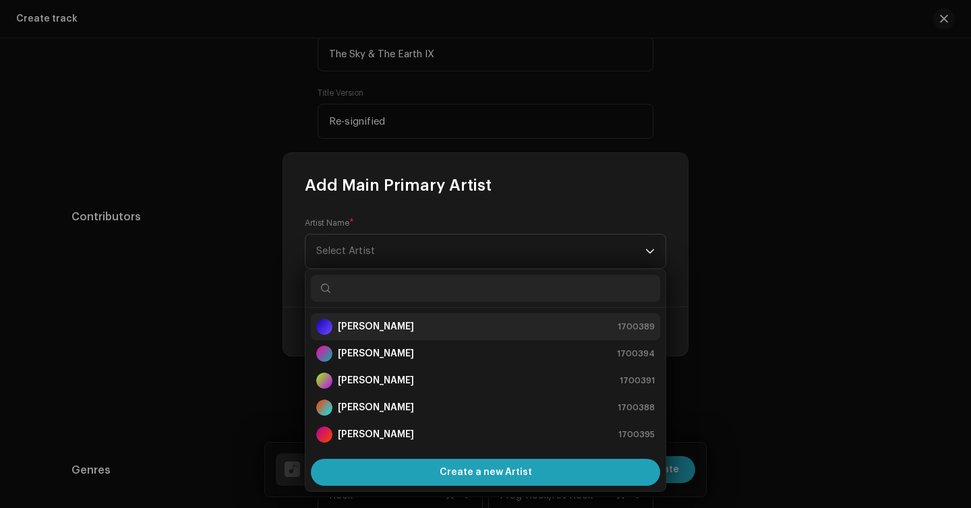
click at [351, 322] on strong "[PERSON_NAME]" at bounding box center [376, 326] width 76 height 13
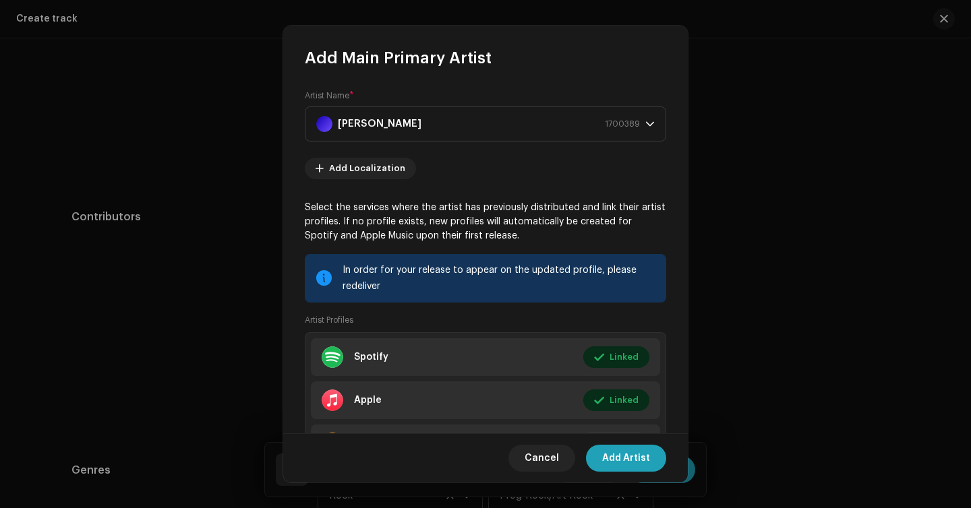
scroll to position [72, 0]
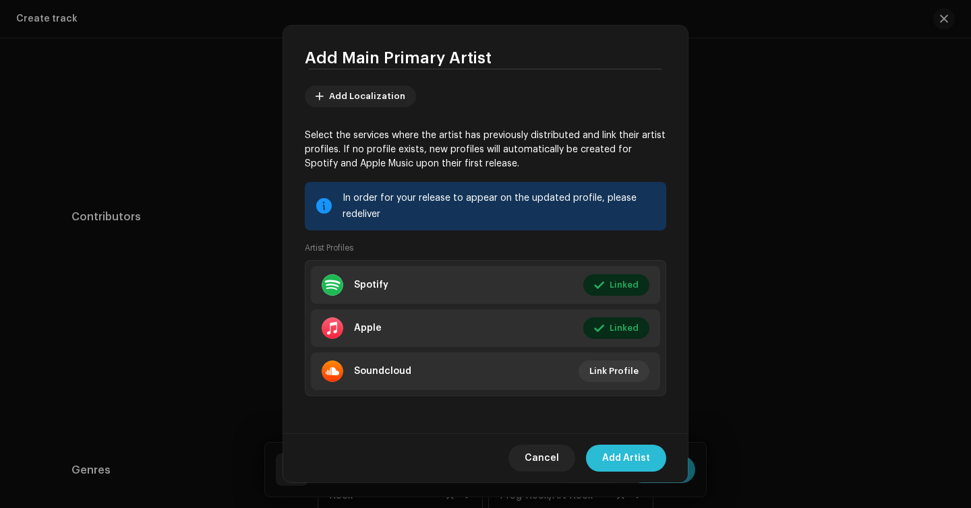
click at [623, 463] on span "Add Artist" at bounding box center [626, 458] width 48 height 27
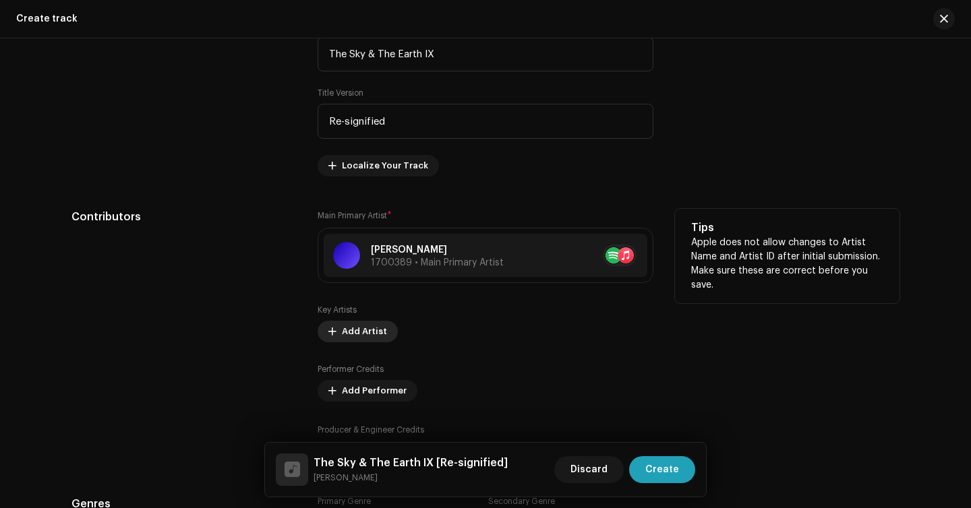
click at [362, 334] on span "Add Artist" at bounding box center [364, 331] width 45 height 27
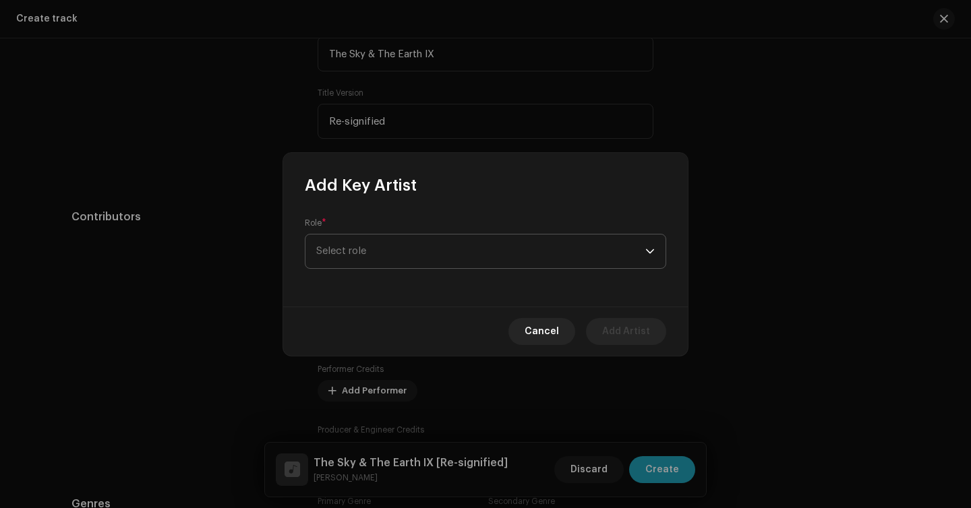
click at [422, 241] on span "Select role" at bounding box center [480, 252] width 329 height 34
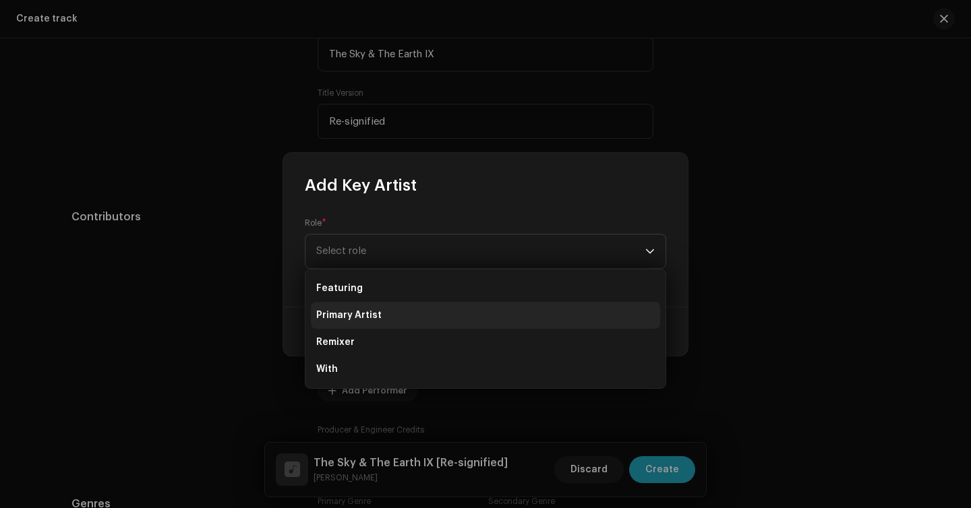
click at [395, 314] on li "Primary Artist" at bounding box center [485, 315] width 349 height 27
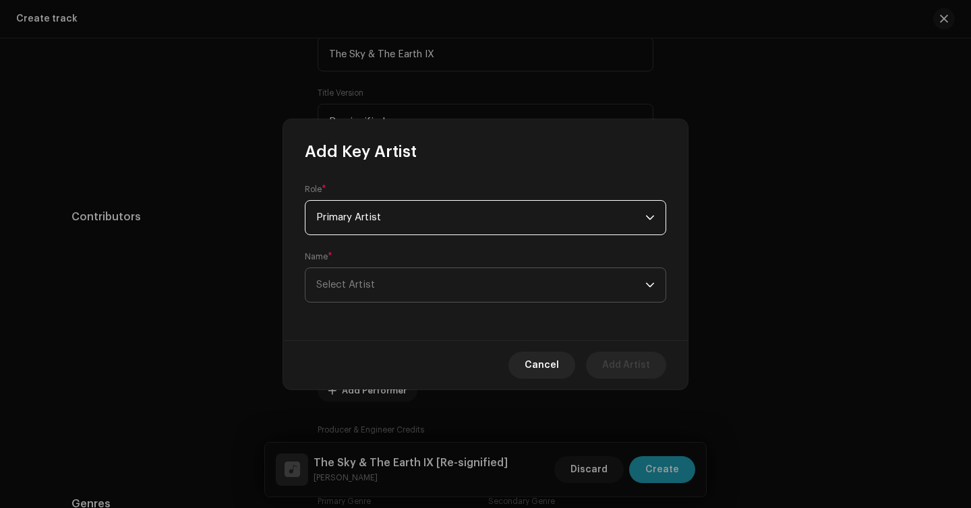
click at [410, 288] on span "Select Artist" at bounding box center [480, 285] width 329 height 34
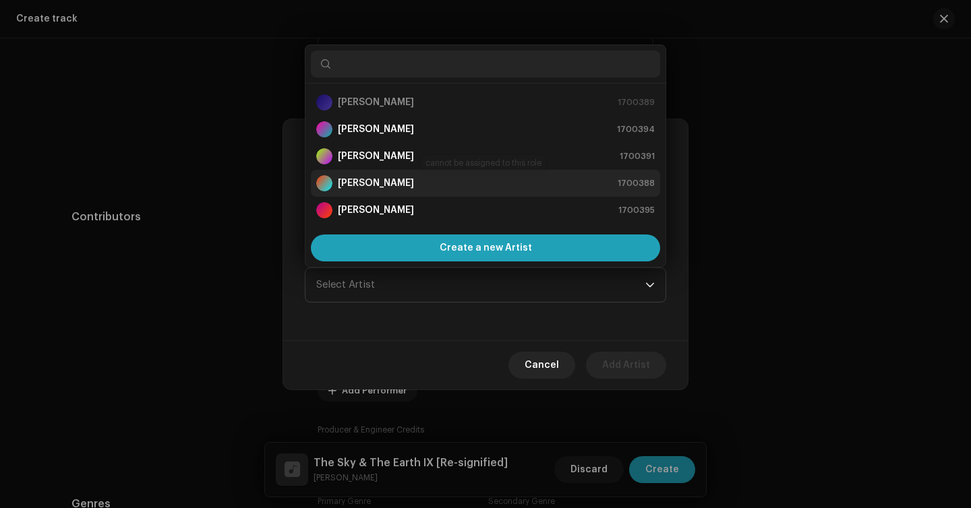
click at [450, 181] on div "[PERSON_NAME] 1700388" at bounding box center [485, 183] width 338 height 16
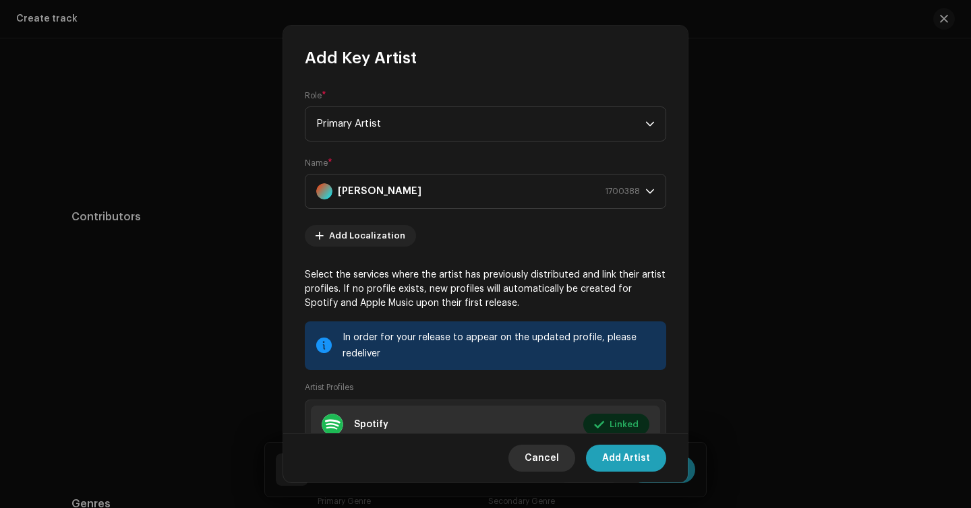
click at [532, 460] on span "Cancel" at bounding box center [542, 458] width 34 height 27
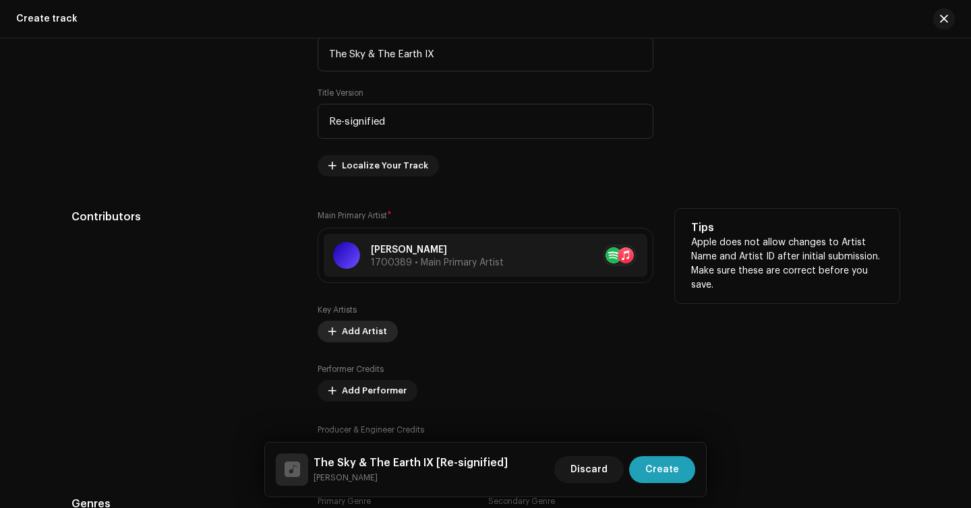
click at [365, 332] on span "Add Artist" at bounding box center [364, 331] width 45 height 27
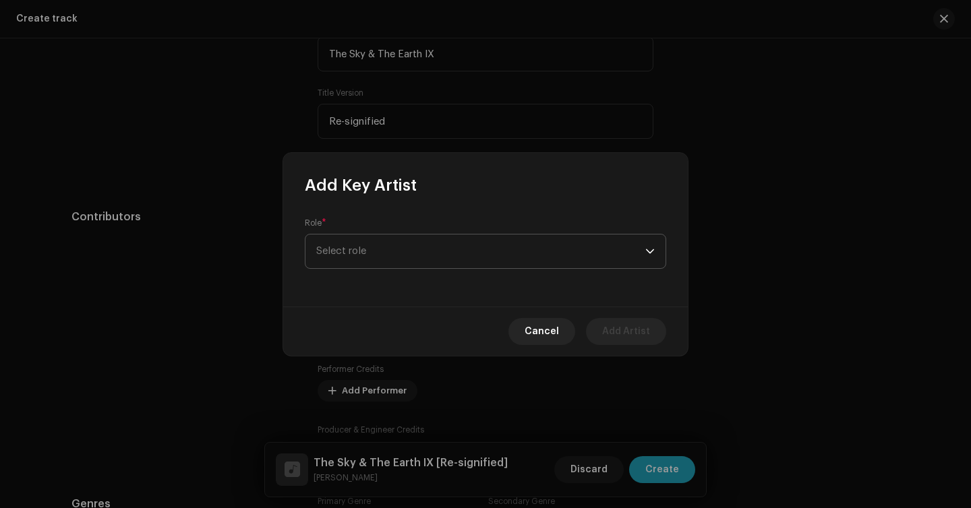
click at [403, 263] on span "Select role" at bounding box center [480, 252] width 329 height 34
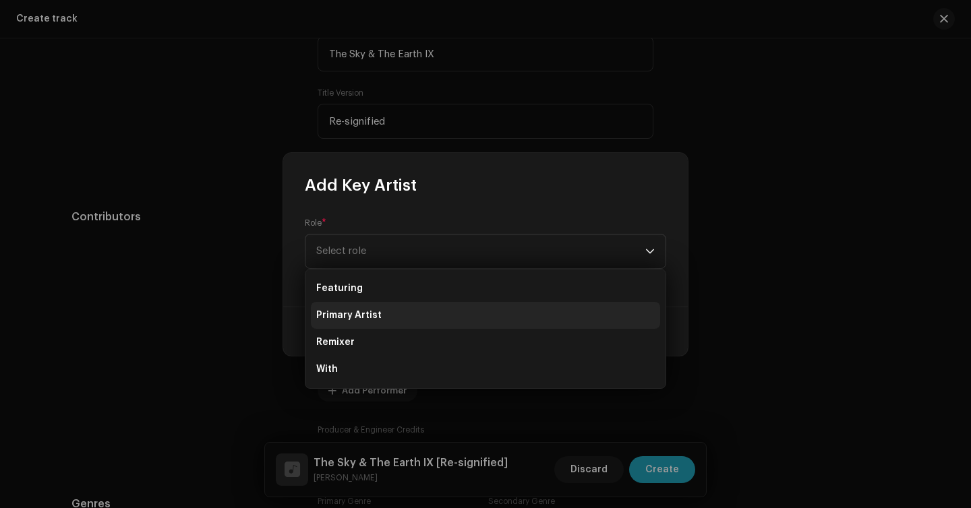
click at [393, 313] on li "Primary Artist" at bounding box center [485, 315] width 349 height 27
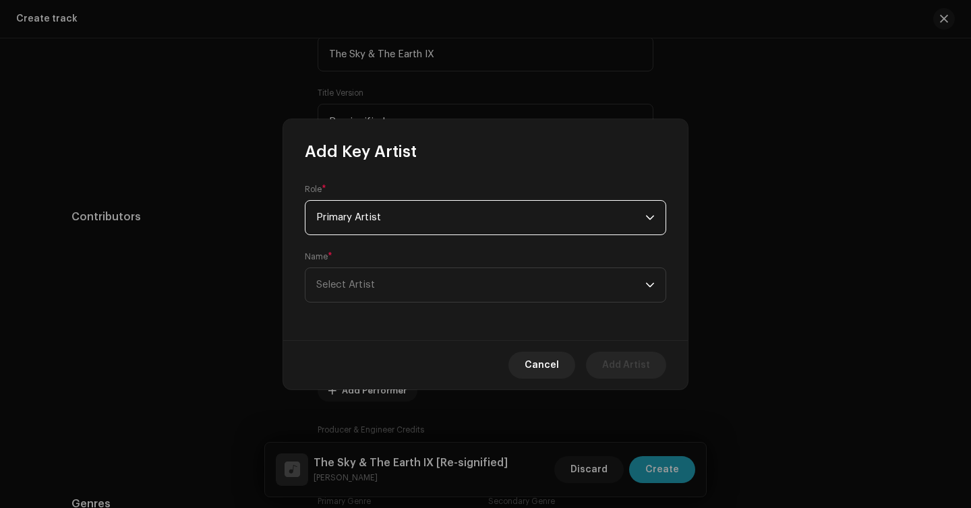
click at [396, 305] on div "Role * Primary Artist Name * [PERSON_NAME]" at bounding box center [485, 251] width 405 height 178
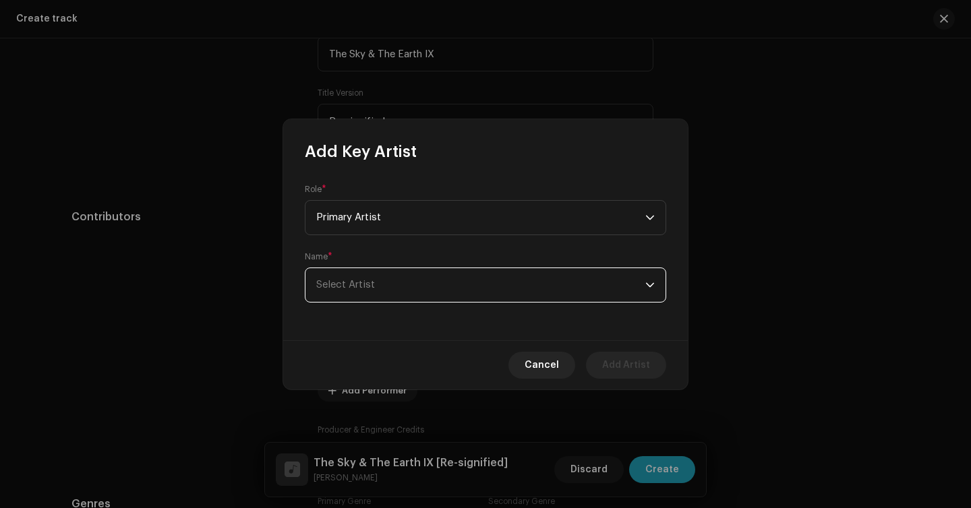
click at [405, 283] on span "Select Artist" at bounding box center [480, 285] width 329 height 34
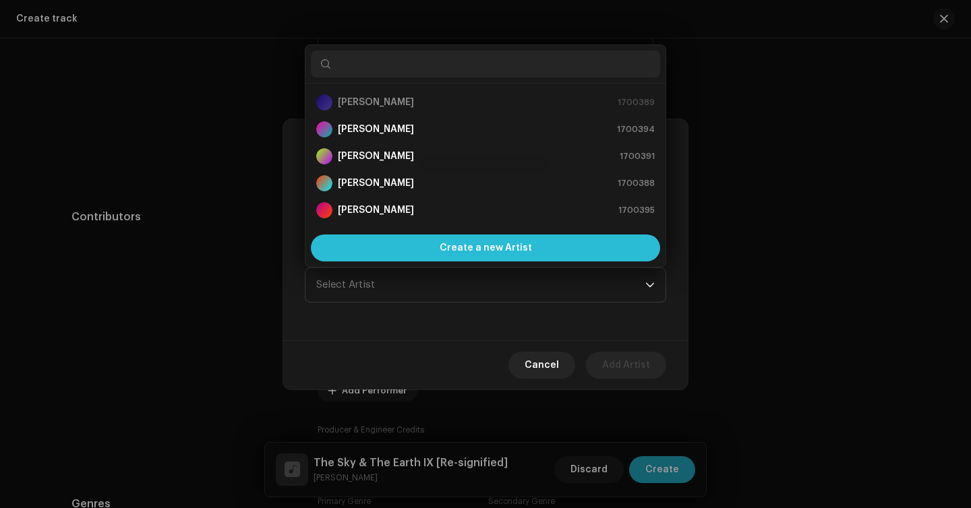
scroll to position [22, 0]
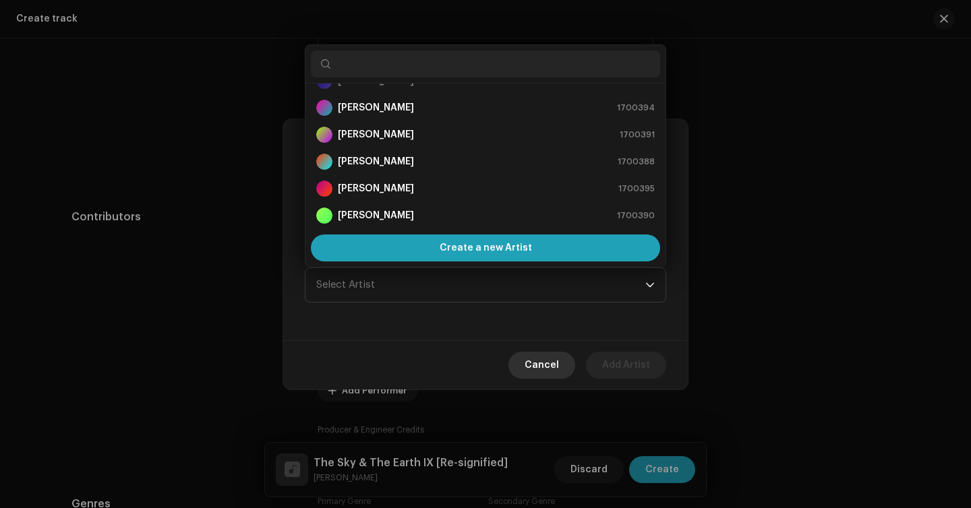
click at [547, 364] on span "Cancel" at bounding box center [542, 365] width 34 height 27
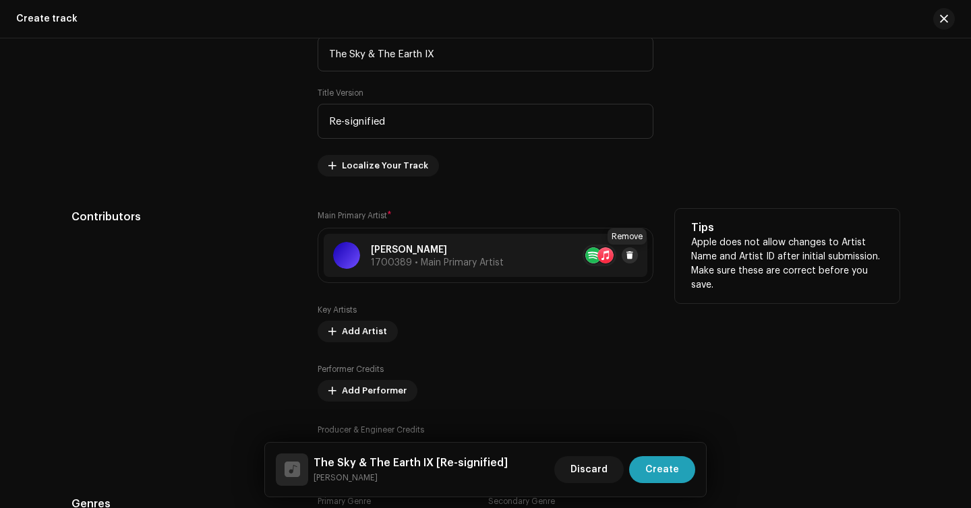
click at [633, 258] on button at bounding box center [630, 255] width 16 height 16
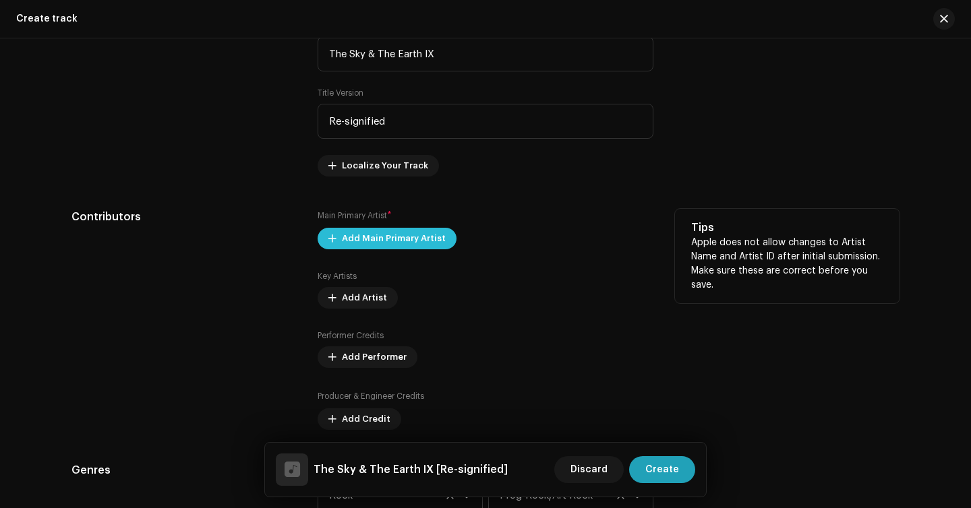
click at [398, 244] on span "Add Main Primary Artist" at bounding box center [394, 238] width 104 height 27
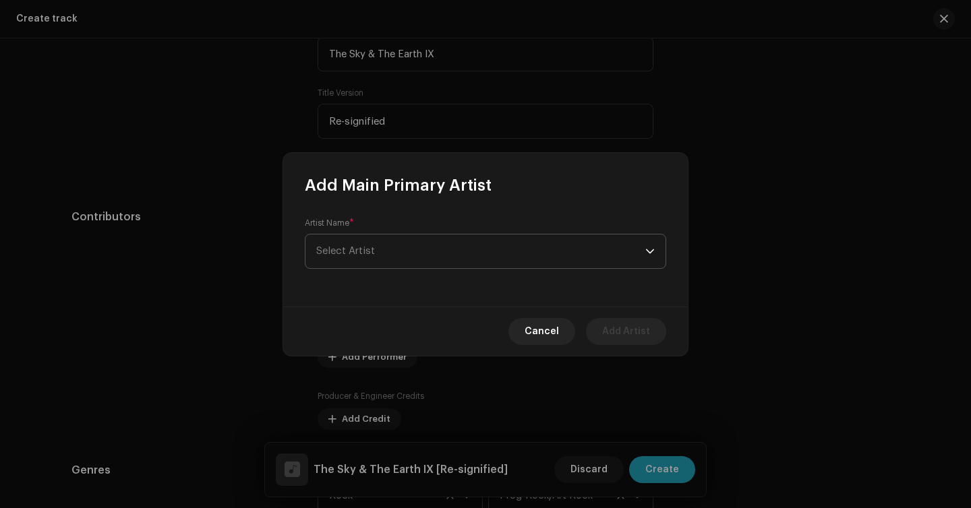
click at [398, 247] on span "Select Artist" at bounding box center [480, 252] width 329 height 34
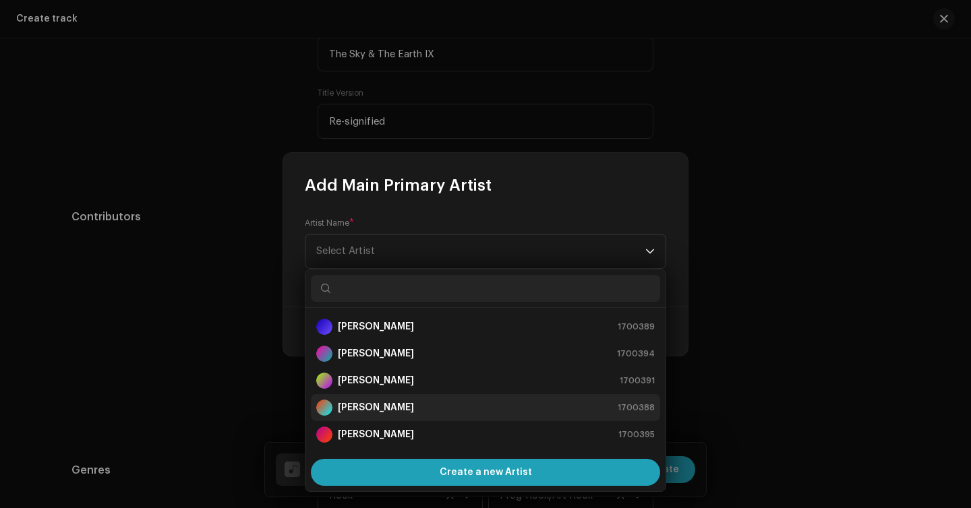
click at [390, 413] on strong "[PERSON_NAME]" at bounding box center [376, 407] width 76 height 13
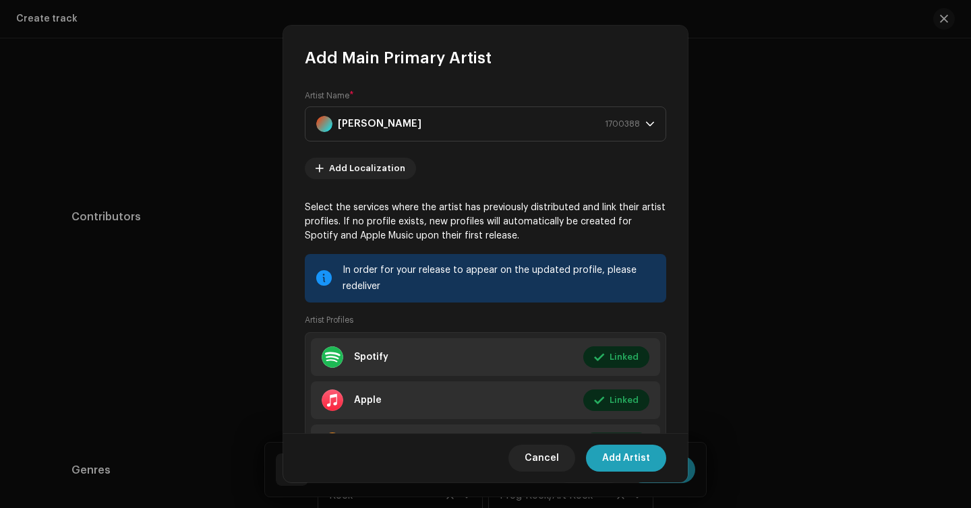
scroll to position [72, 0]
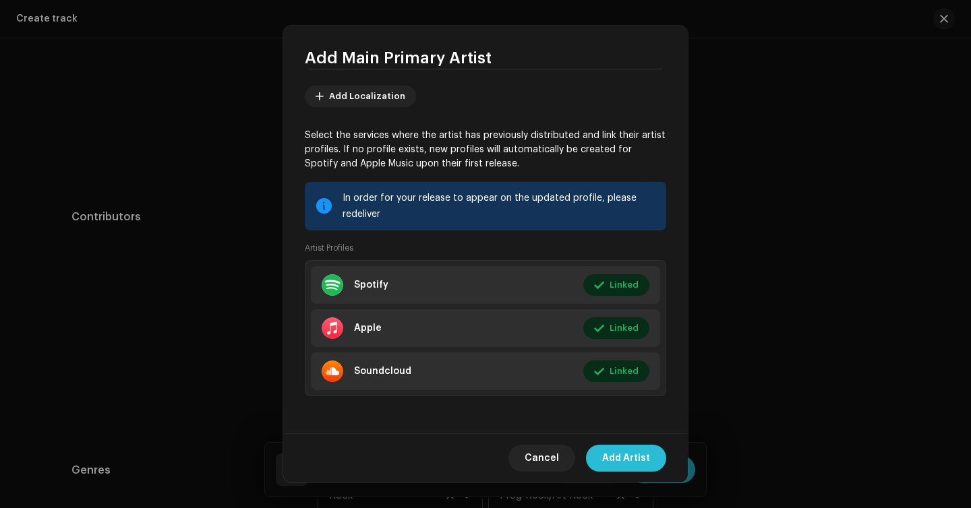
click at [617, 462] on span "Add Artist" at bounding box center [626, 458] width 48 height 27
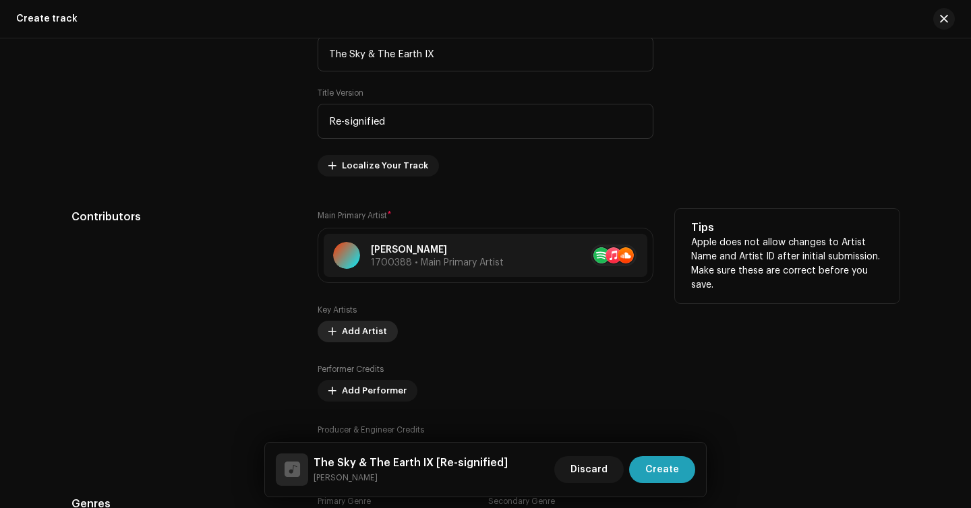
click at [356, 340] on span "Add Artist" at bounding box center [364, 331] width 45 height 27
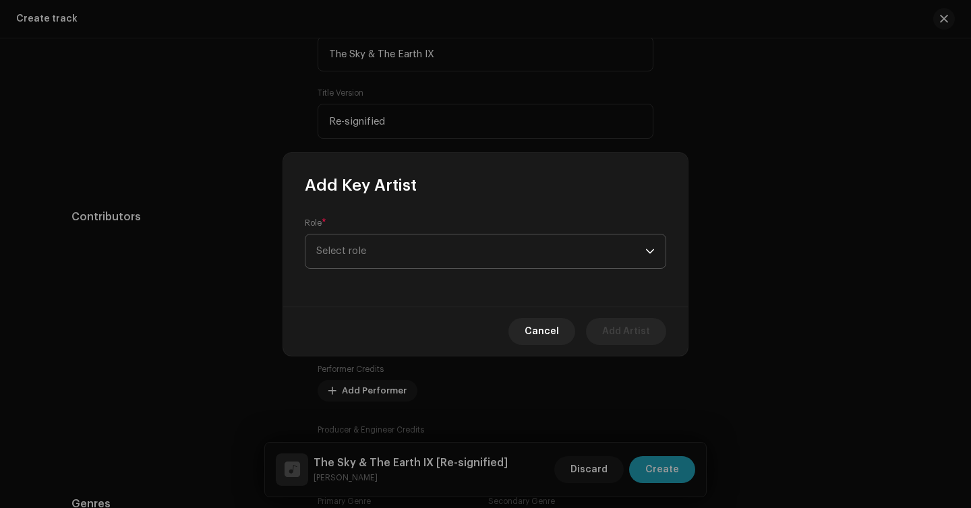
click at [416, 259] on span "Select role" at bounding box center [480, 252] width 329 height 34
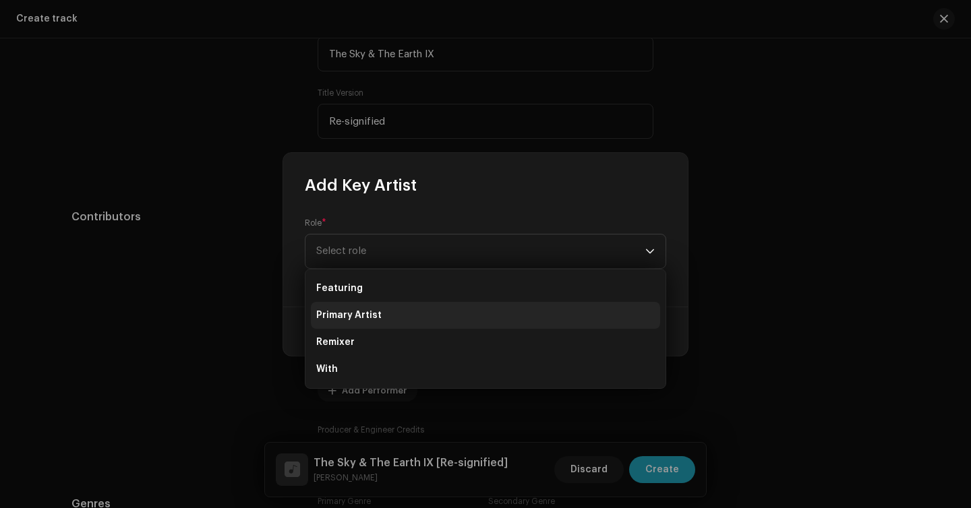
click at [399, 317] on li "Primary Artist" at bounding box center [485, 315] width 349 height 27
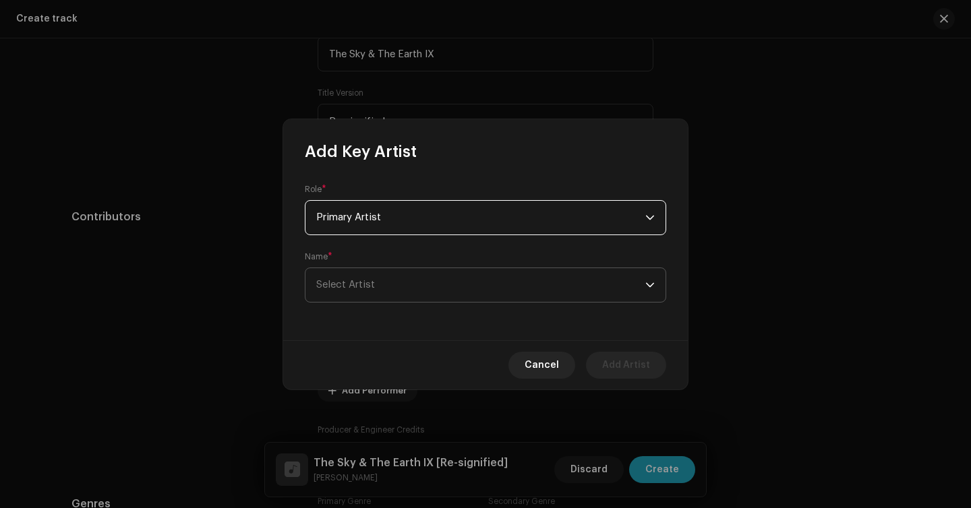
click at [386, 282] on span "Select Artist" at bounding box center [480, 285] width 329 height 34
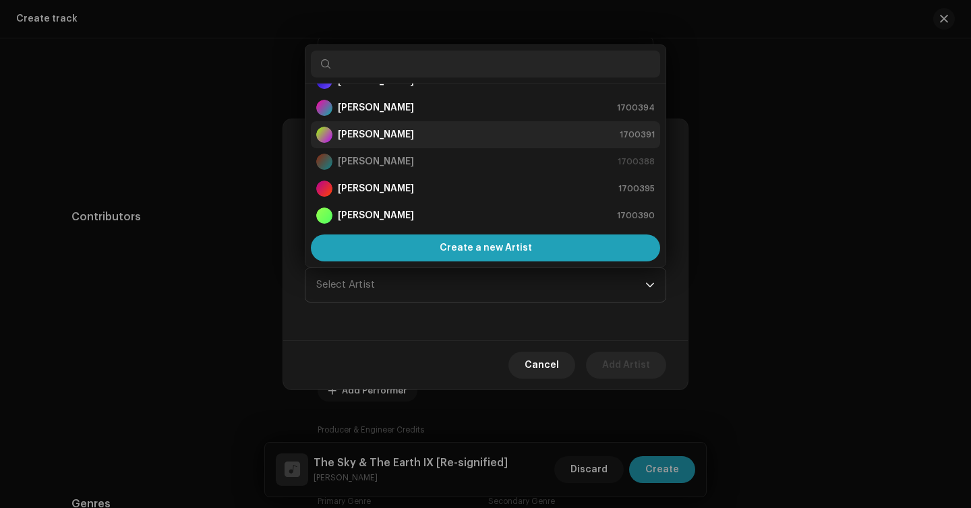
scroll to position [0, 0]
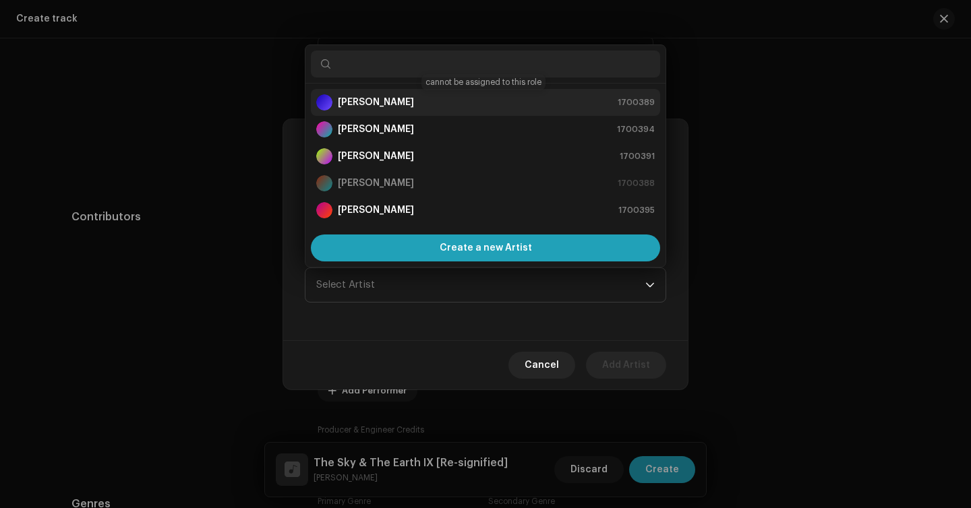
click at [415, 106] on div "[PERSON_NAME] 1700389" at bounding box center [485, 102] width 338 height 16
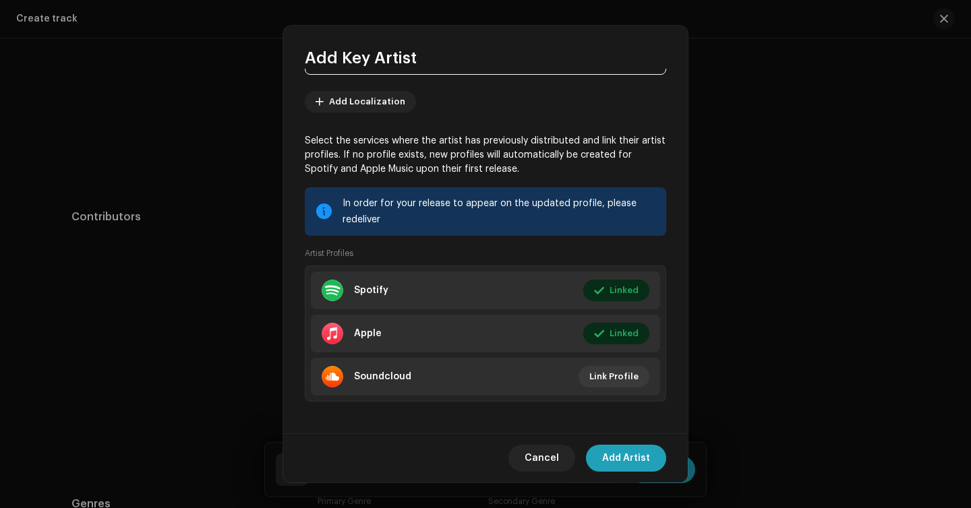
scroll to position [133, 0]
click at [637, 463] on span "Add Artist" at bounding box center [626, 458] width 48 height 27
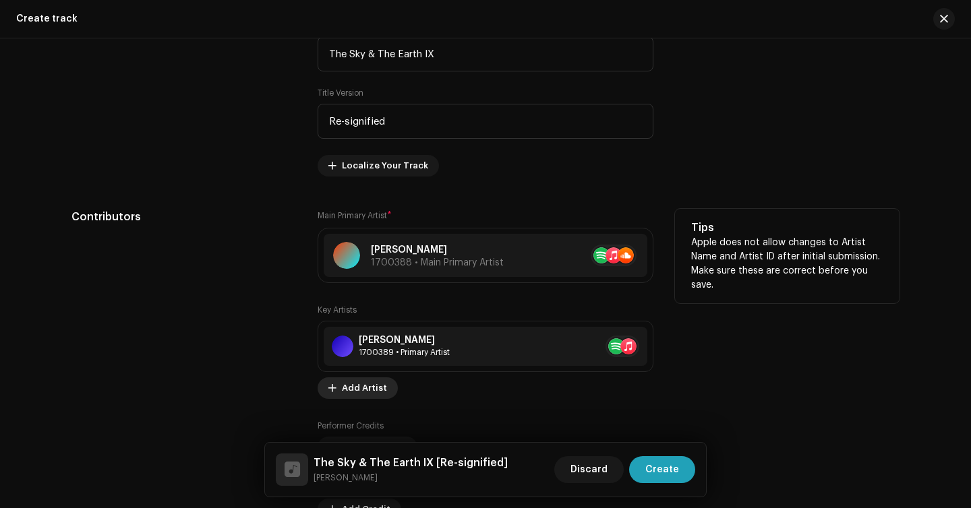
click at [363, 385] on span "Add Artist" at bounding box center [364, 388] width 45 height 27
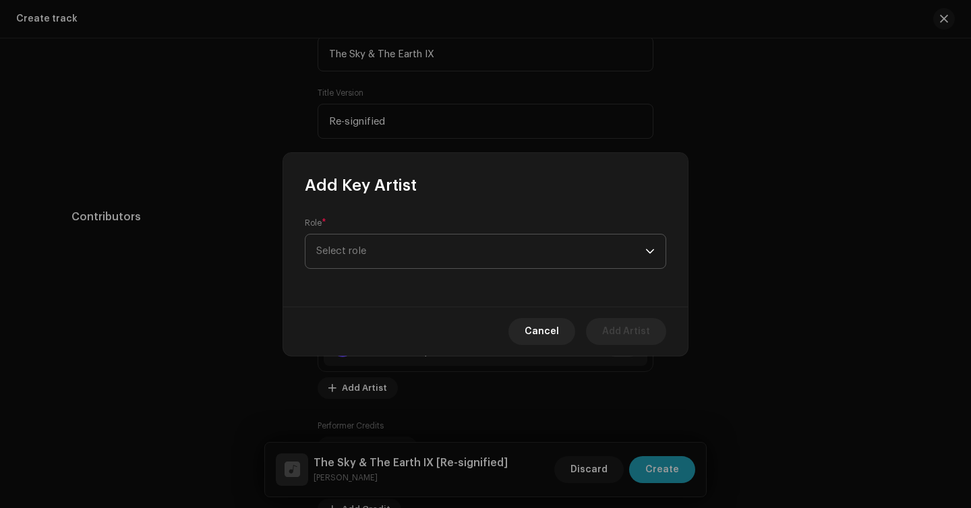
click at [413, 243] on span "Select role" at bounding box center [480, 252] width 329 height 34
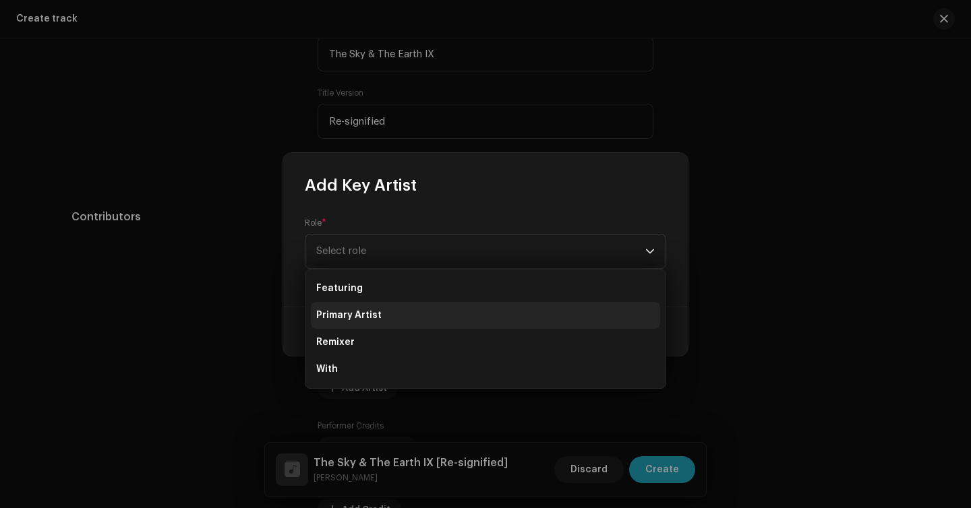
click at [404, 317] on li "Primary Artist" at bounding box center [485, 315] width 349 height 27
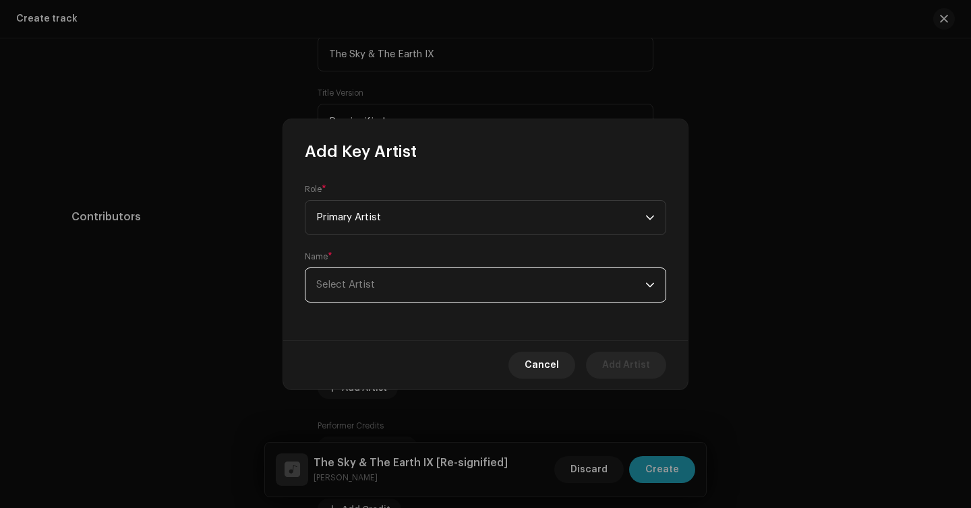
click at [409, 289] on span "Select Artist" at bounding box center [480, 285] width 329 height 34
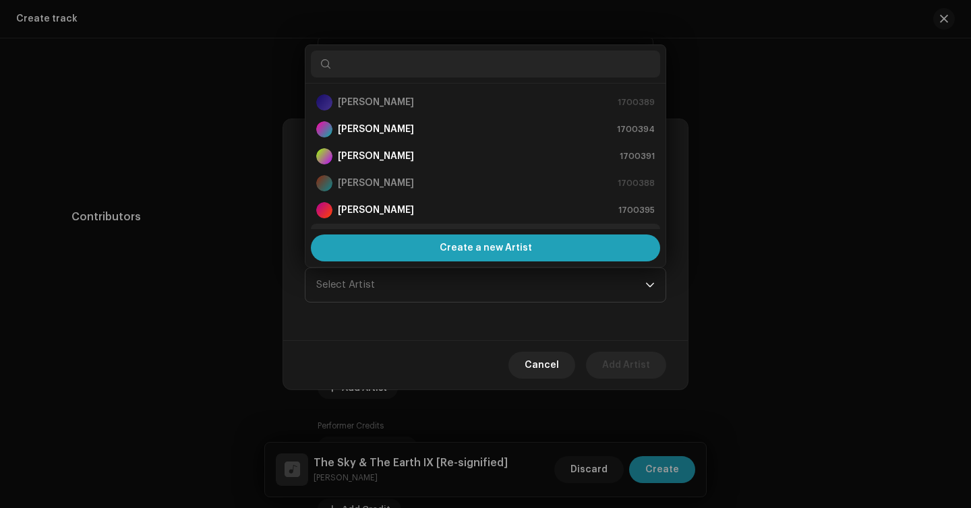
scroll to position [22, 0]
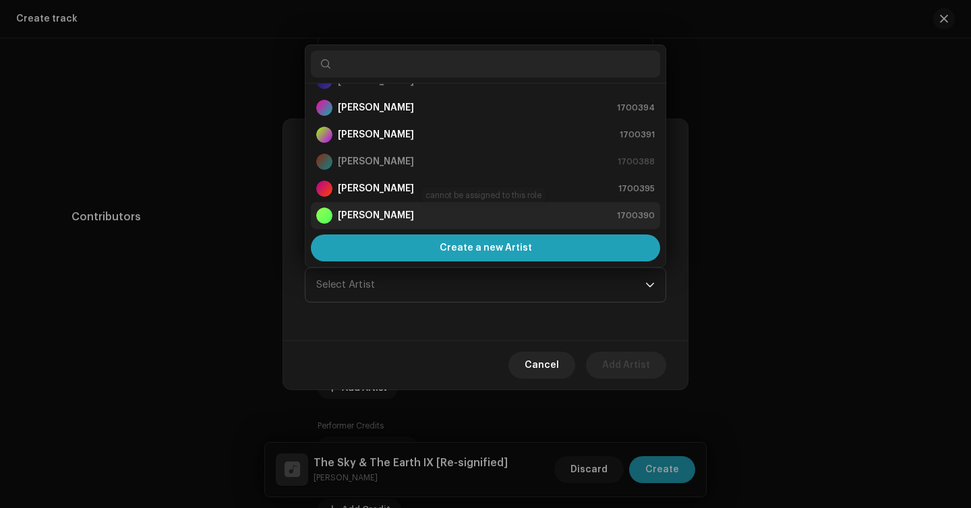
click at [425, 210] on div "[PERSON_NAME] 1700390" at bounding box center [485, 216] width 338 height 16
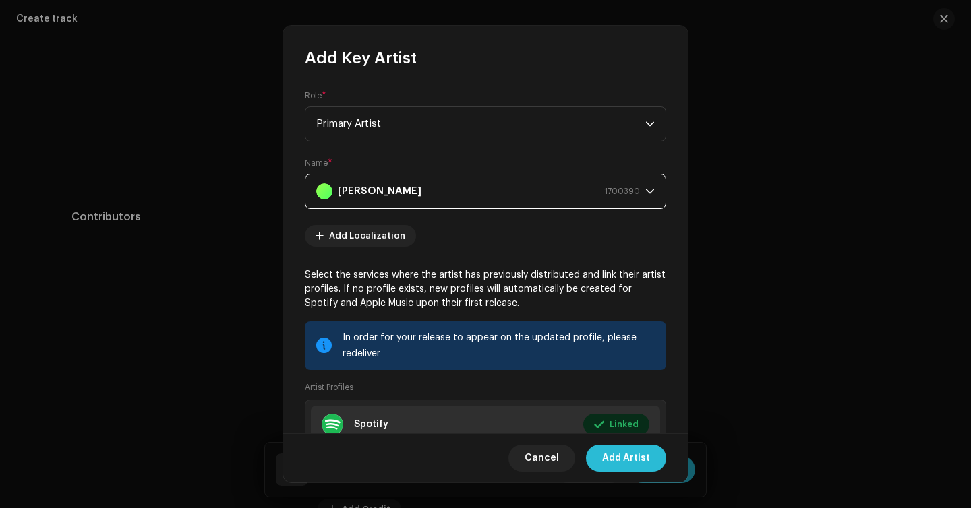
click at [620, 453] on span "Add Artist" at bounding box center [626, 458] width 48 height 27
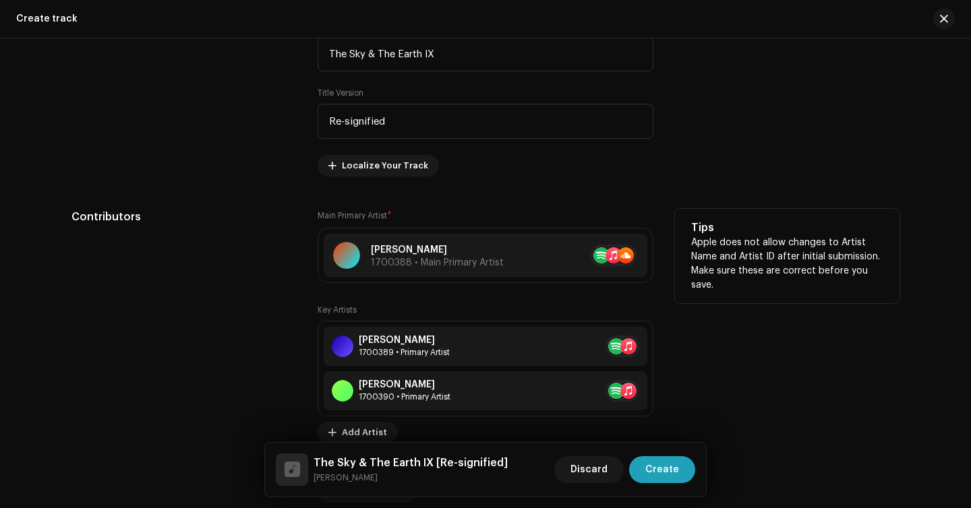
scroll to position [854, 0]
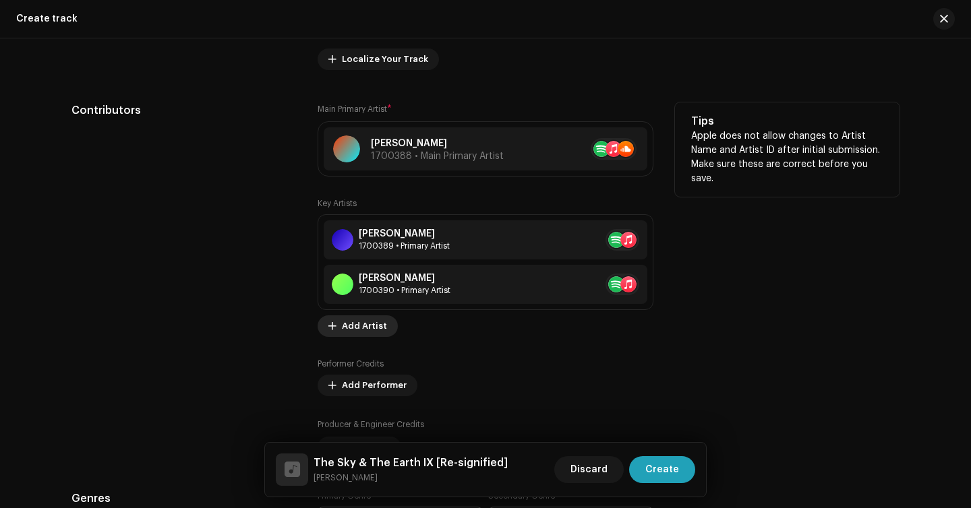
click at [371, 334] on span "Add Artist" at bounding box center [364, 326] width 45 height 27
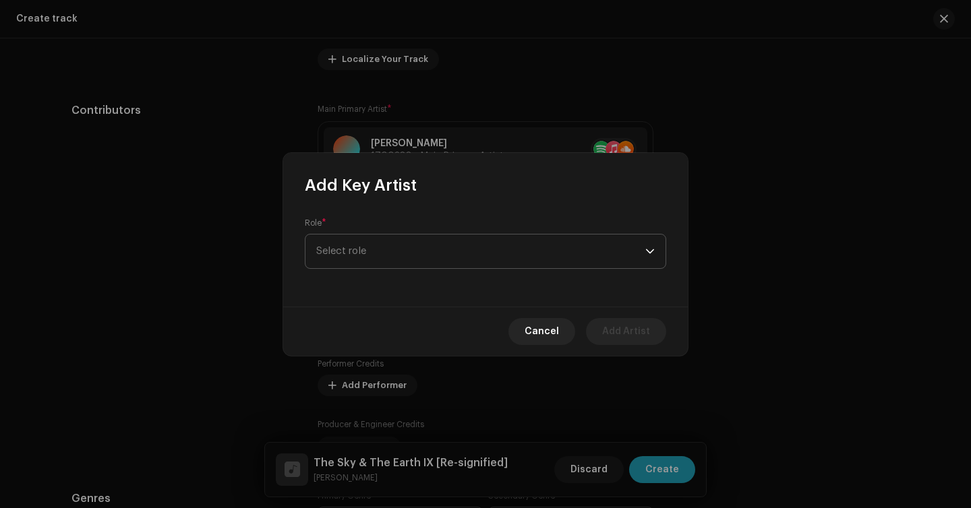
click at [408, 259] on span "Select role" at bounding box center [480, 252] width 329 height 34
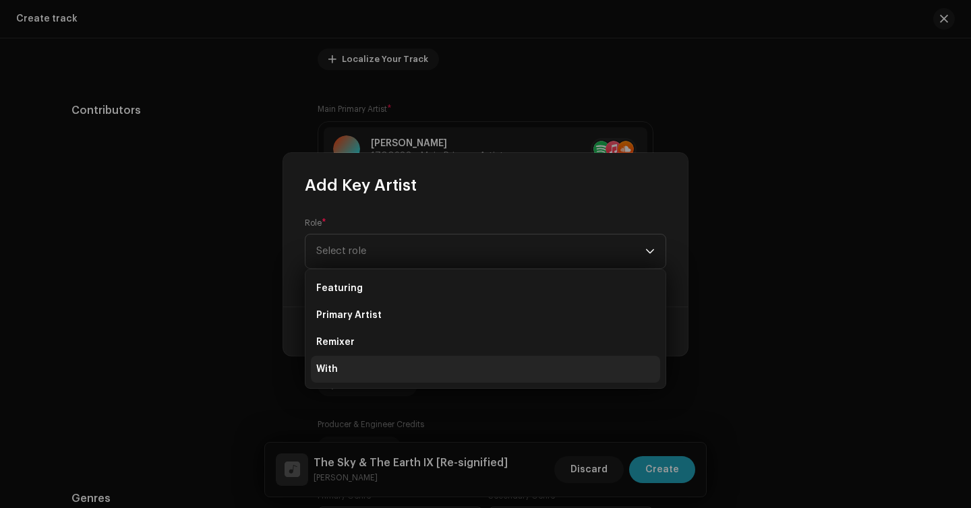
click at [404, 368] on li "With" at bounding box center [485, 369] width 349 height 27
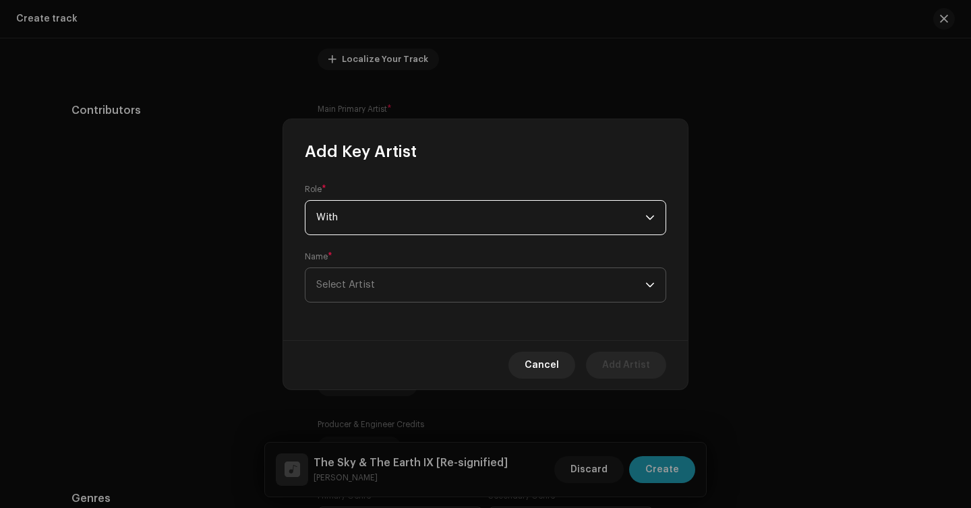
click at [431, 292] on span "Select Artist" at bounding box center [480, 285] width 329 height 34
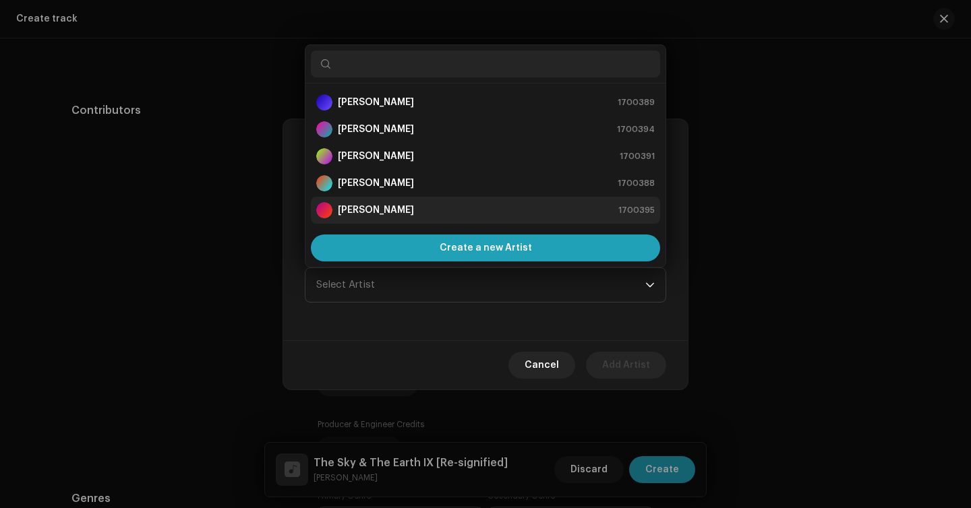
click at [423, 207] on div "[PERSON_NAME] 1700395" at bounding box center [485, 210] width 338 height 16
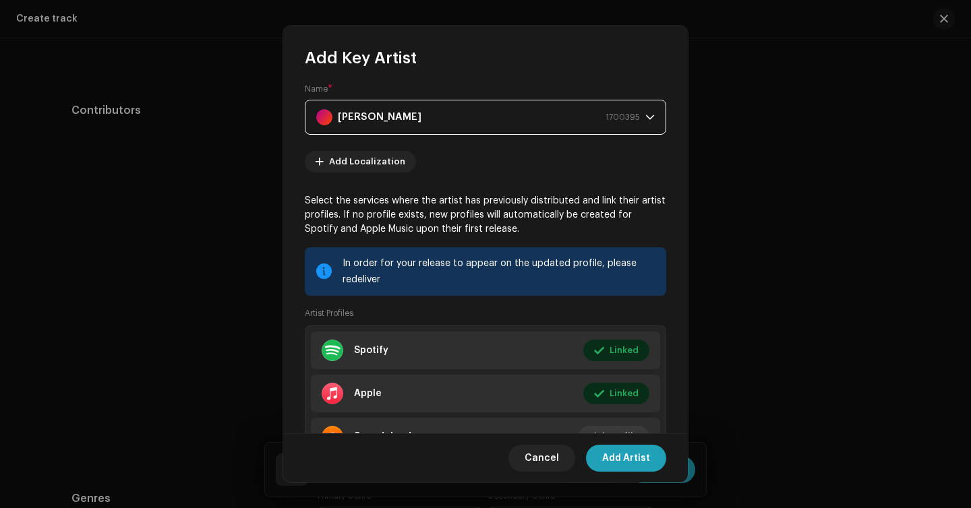
scroll to position [140, 0]
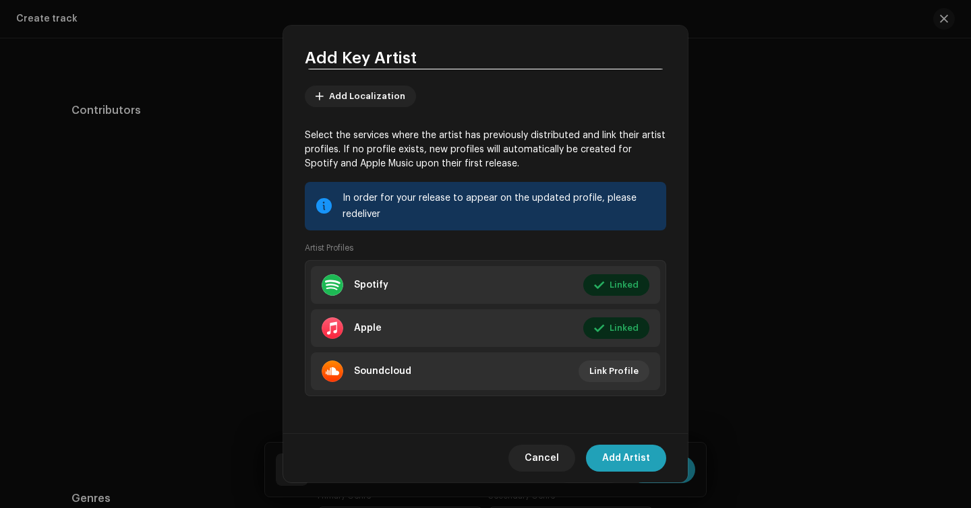
click at [637, 439] on div "Cancel Add Artist" at bounding box center [485, 458] width 405 height 49
click at [636, 454] on span "Add Artist" at bounding box center [626, 458] width 48 height 27
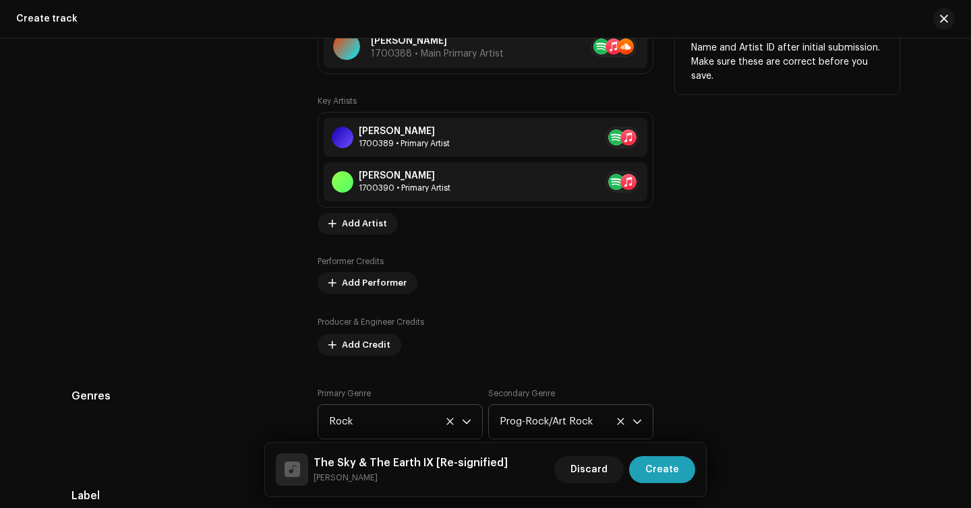
scroll to position [955, 0]
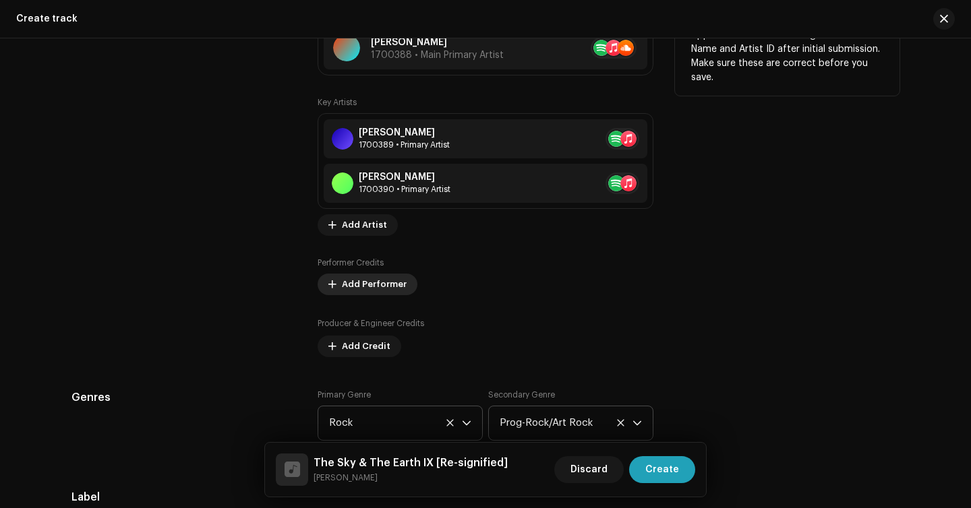
click at [372, 291] on span "Add Performer" at bounding box center [374, 284] width 65 height 27
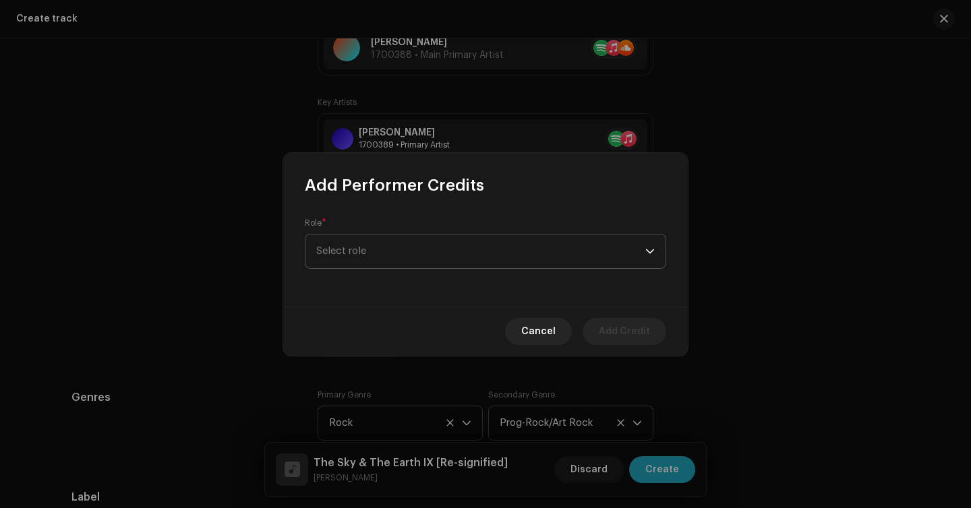
click at [400, 264] on span "Select role" at bounding box center [480, 252] width 329 height 34
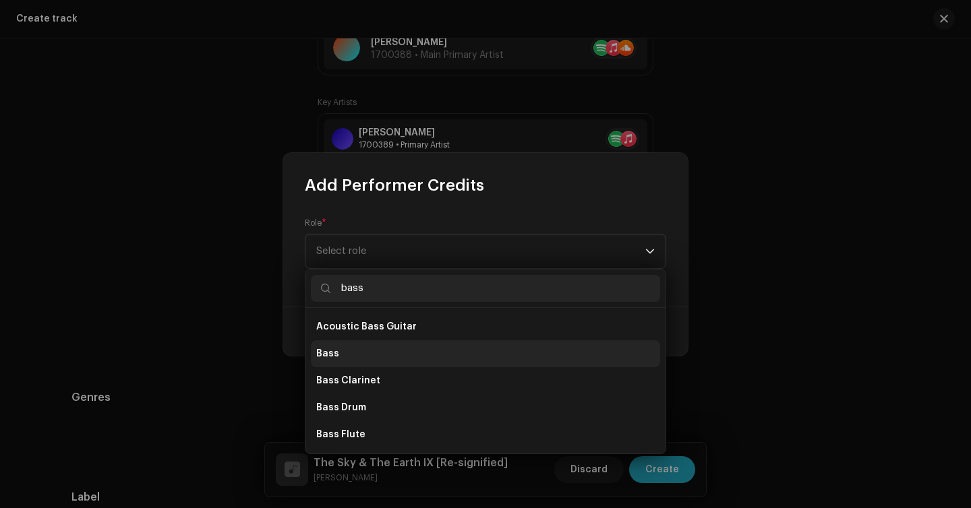
type input "bass"
click at [389, 350] on li "Bass" at bounding box center [485, 353] width 349 height 27
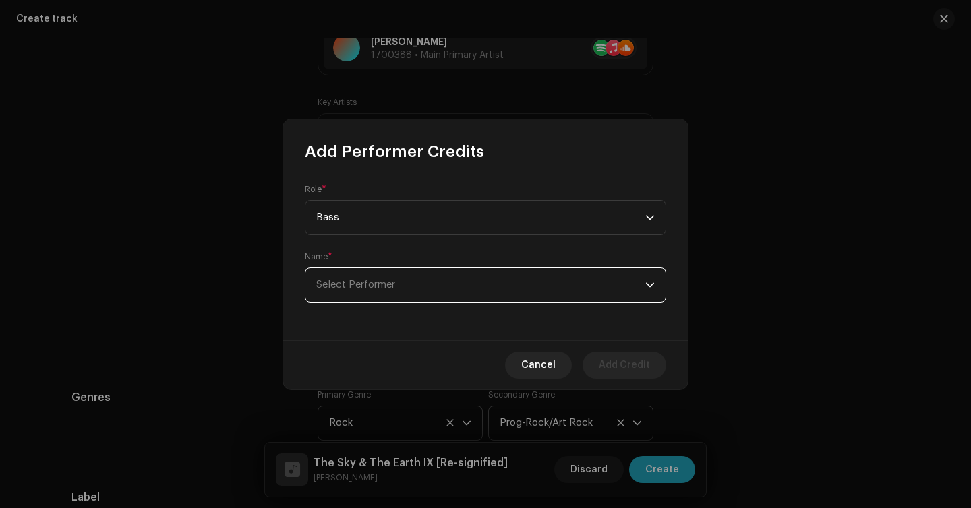
click at [427, 283] on span "Select Performer" at bounding box center [480, 285] width 329 height 34
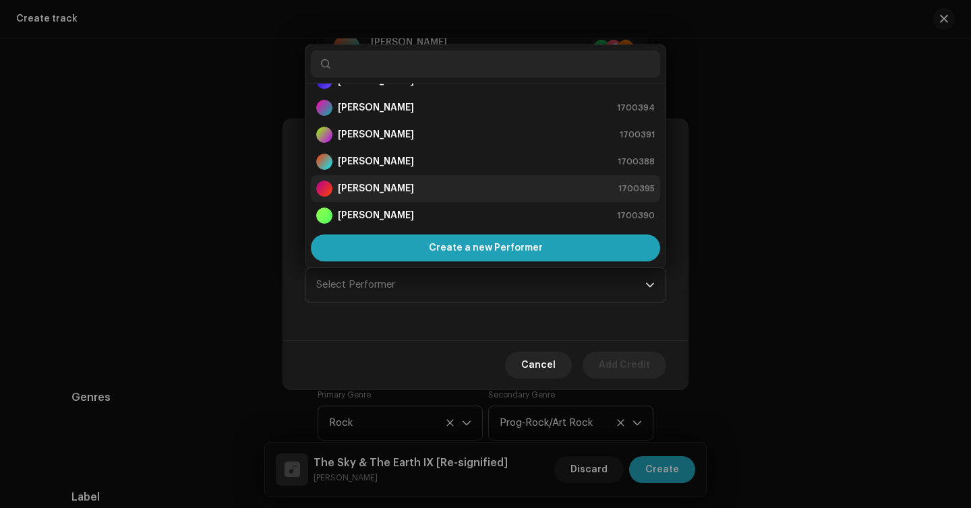
scroll to position [0, 0]
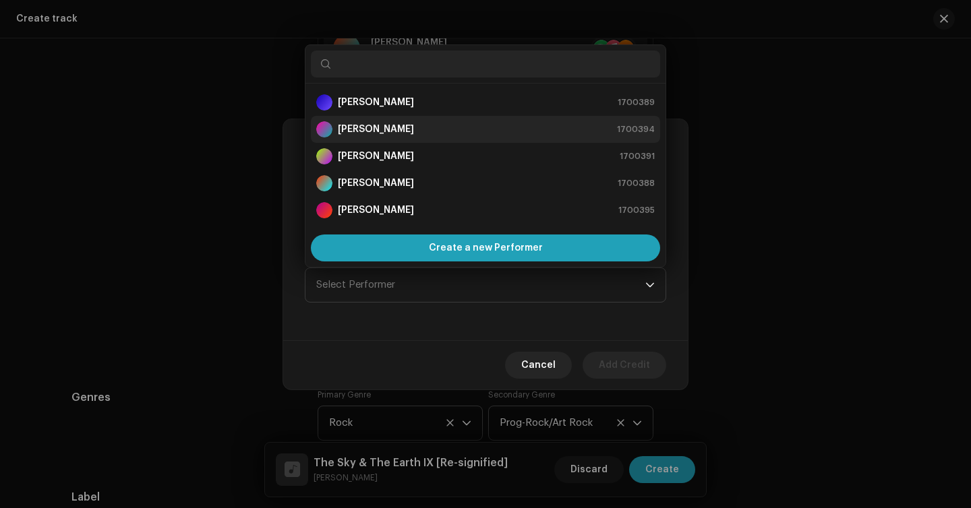
click at [405, 131] on div "[PERSON_NAME] 1700394" at bounding box center [485, 129] width 338 height 16
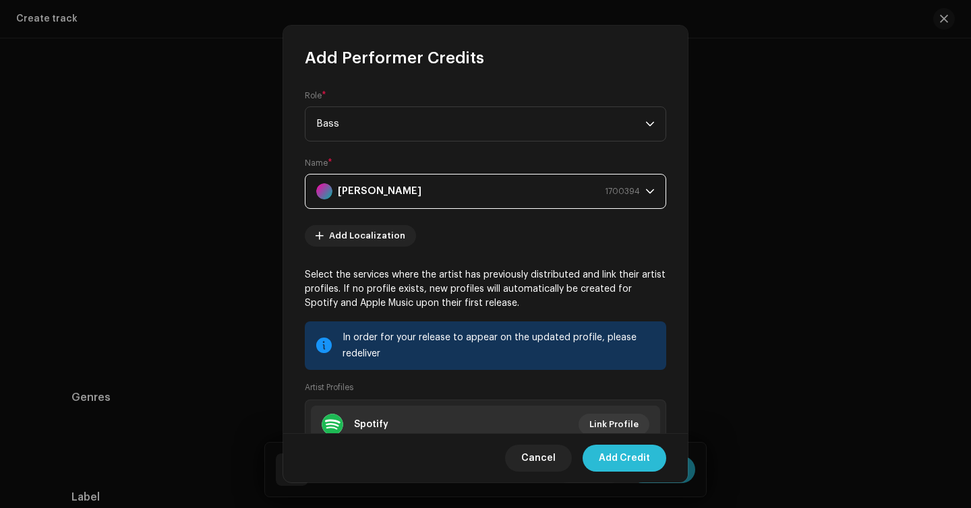
click at [607, 452] on span "Add Credit" at bounding box center [624, 458] width 51 height 27
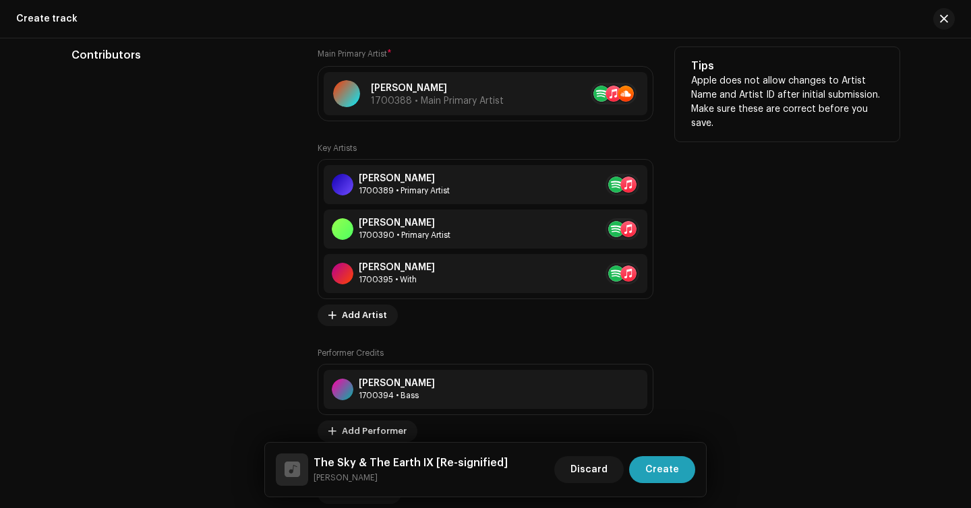
scroll to position [937, 0]
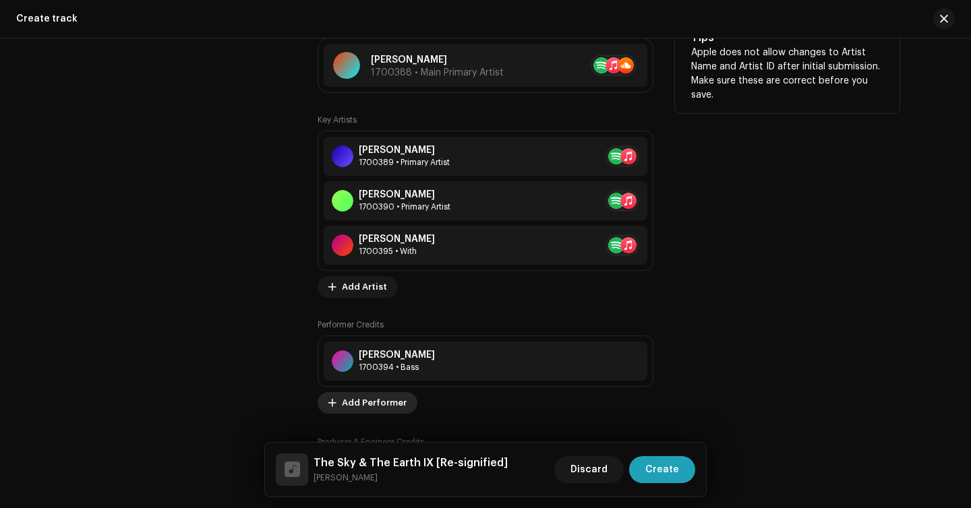
click at [393, 404] on span "Add Performer" at bounding box center [374, 403] width 65 height 27
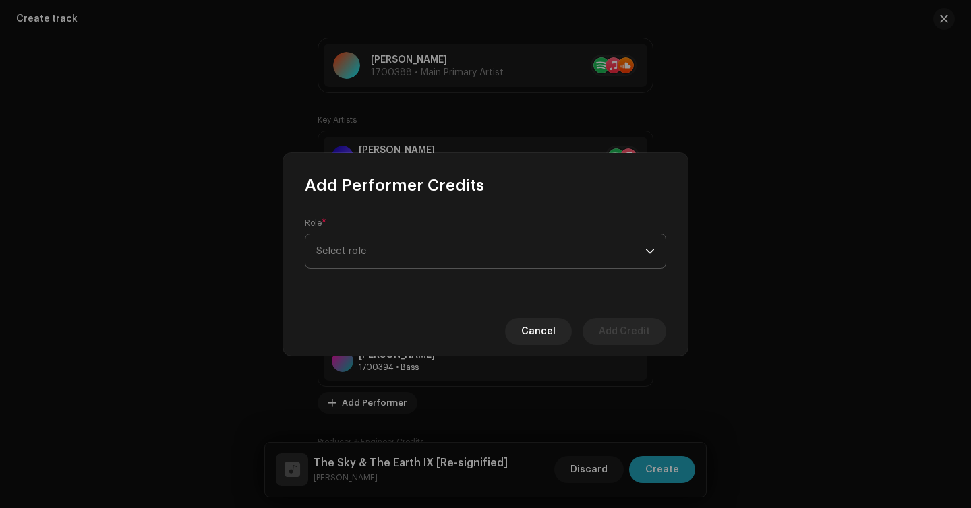
click at [417, 252] on span "Select role" at bounding box center [480, 252] width 329 height 34
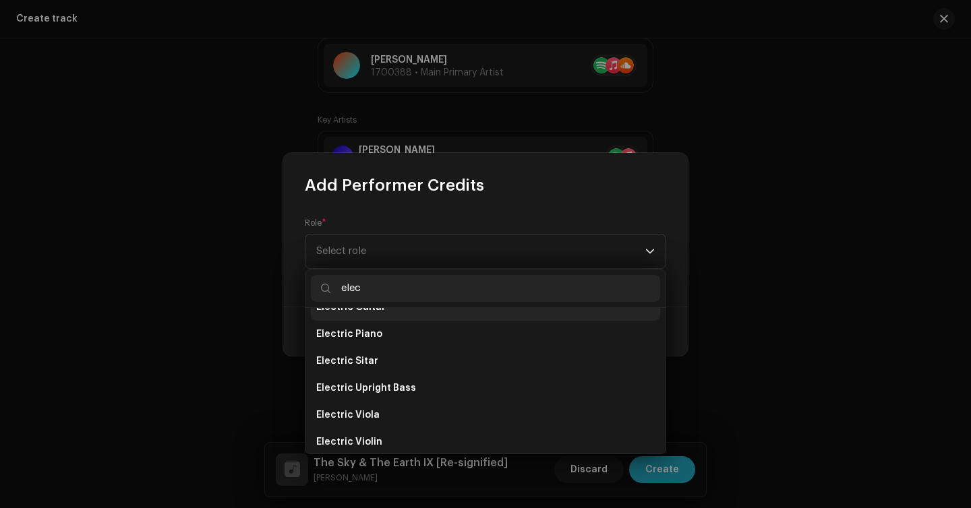
scroll to position [86, 0]
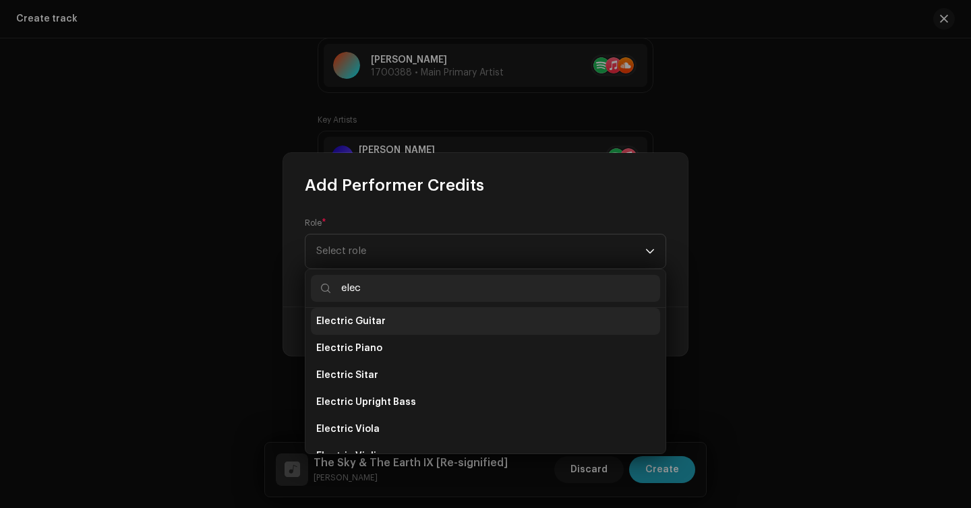
type input "elec"
click at [409, 315] on li "Electric Guitar" at bounding box center [485, 321] width 349 height 27
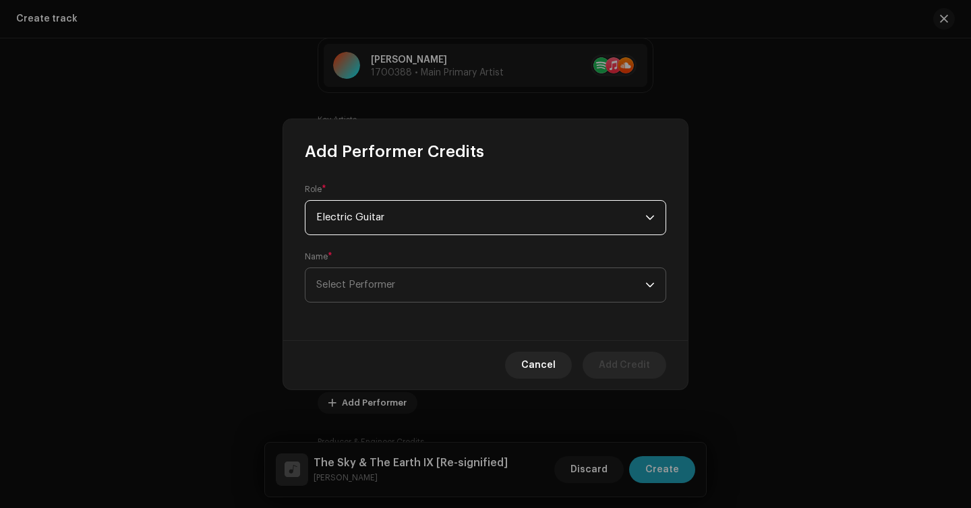
click at [400, 301] on span "Select Performer" at bounding box center [480, 285] width 329 height 34
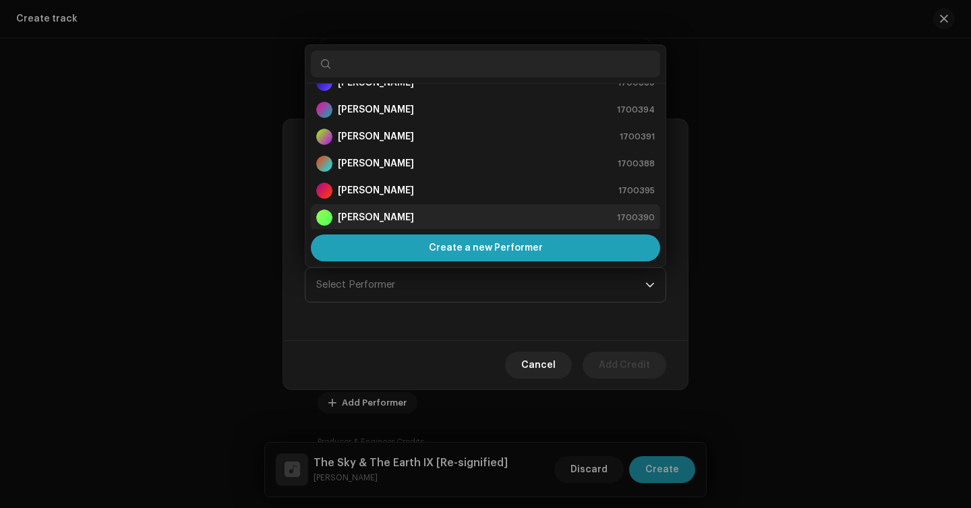
scroll to position [22, 0]
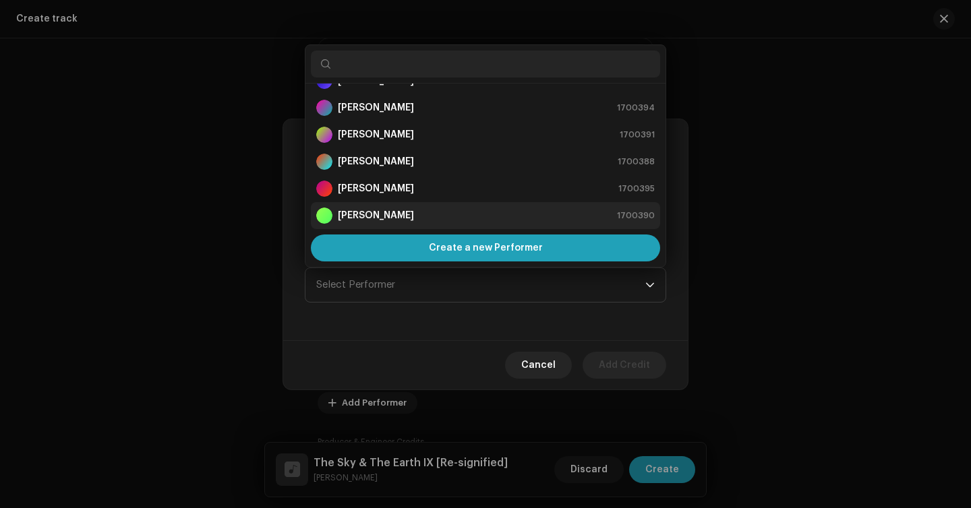
click at [436, 215] on div "[PERSON_NAME] 1700390" at bounding box center [485, 216] width 338 height 16
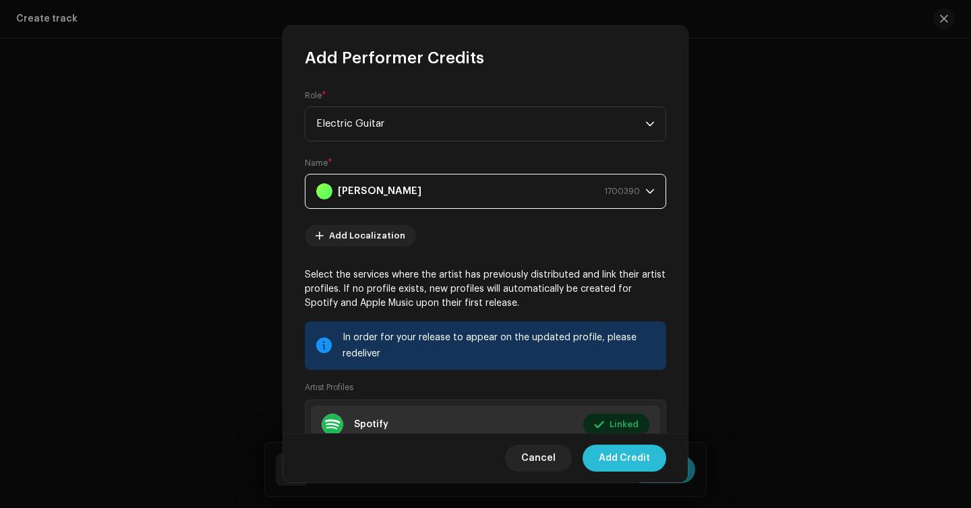
click at [631, 463] on span "Add Credit" at bounding box center [624, 458] width 51 height 27
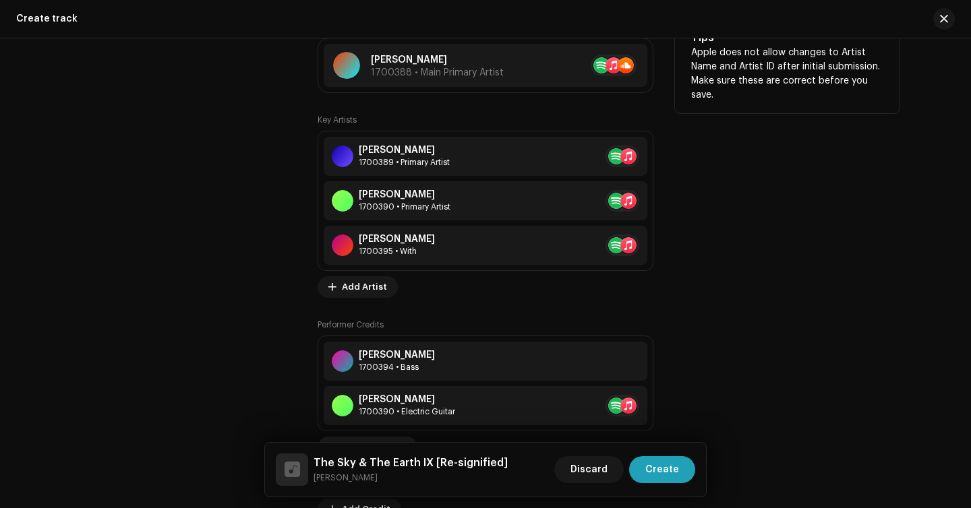
click at [387, 403] on div "[PERSON_NAME]" at bounding box center [407, 399] width 96 height 11
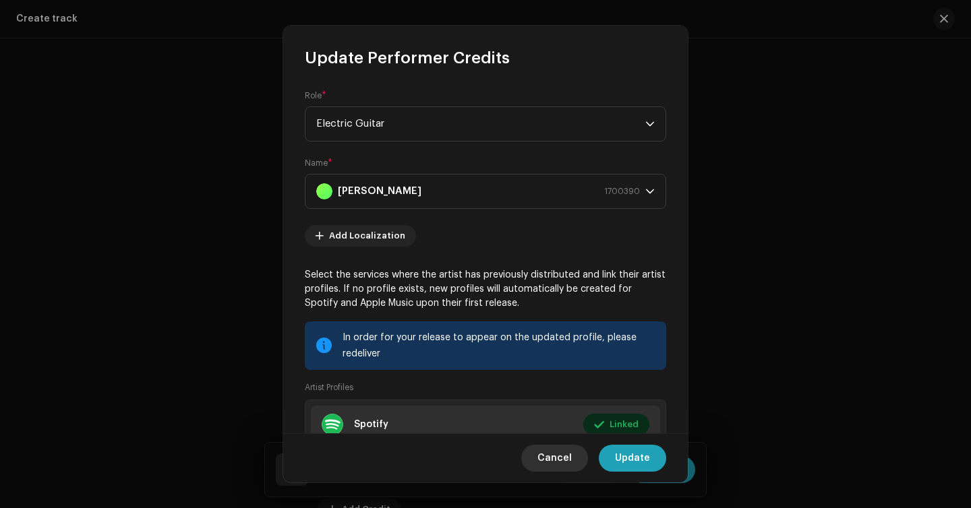
click at [538, 465] on button "Cancel" at bounding box center [554, 458] width 67 height 27
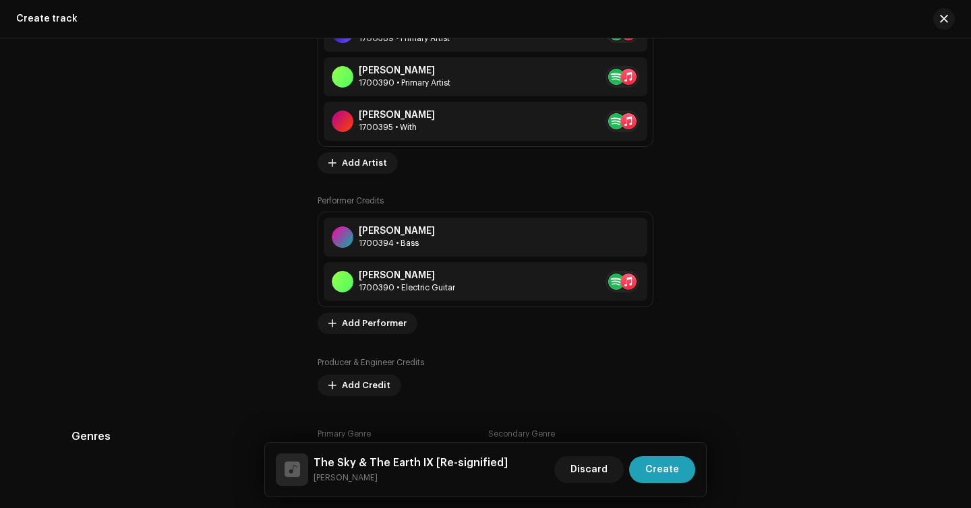
scroll to position [1164, 0]
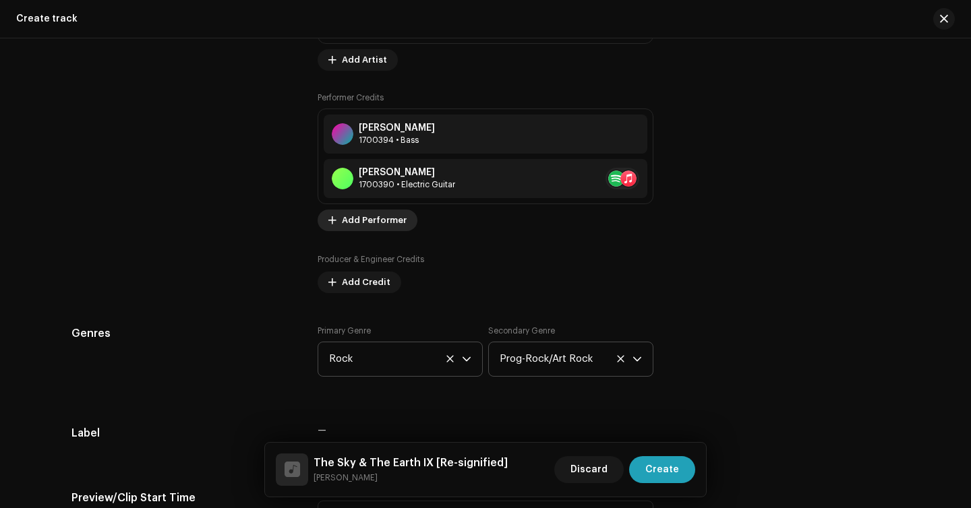
click at [369, 224] on span "Add Performer" at bounding box center [374, 220] width 65 height 27
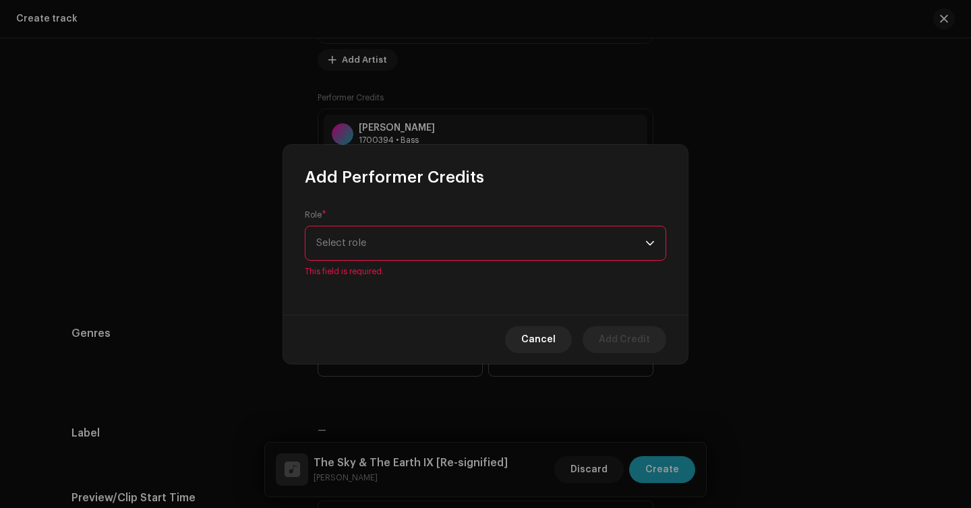
click at [435, 238] on span "Select role" at bounding box center [480, 244] width 329 height 34
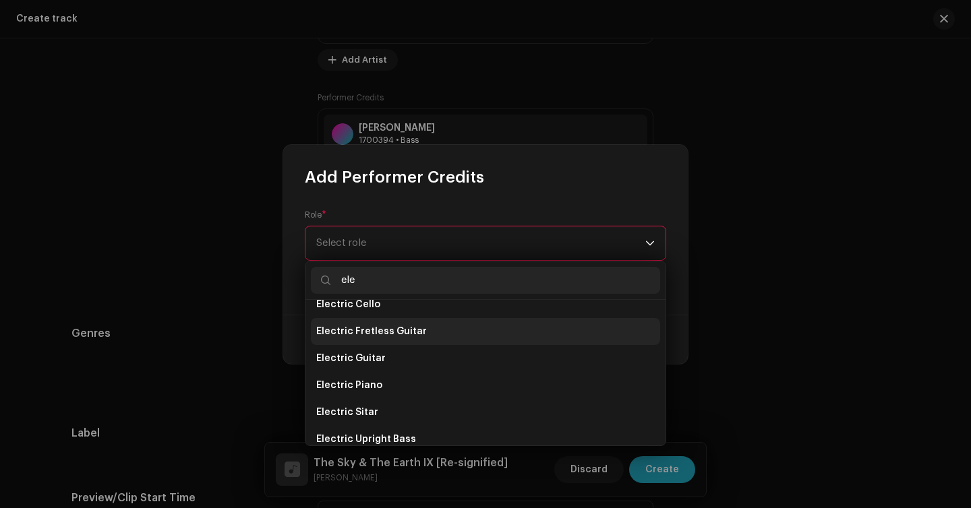
scroll to position [80, 0]
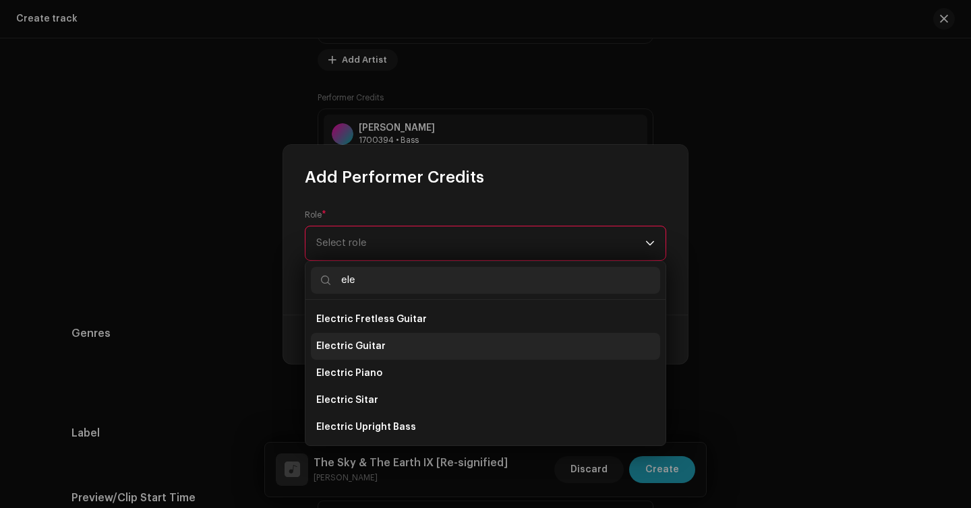
type input "ele"
click at [407, 353] on li "Electric Guitar" at bounding box center [485, 346] width 349 height 27
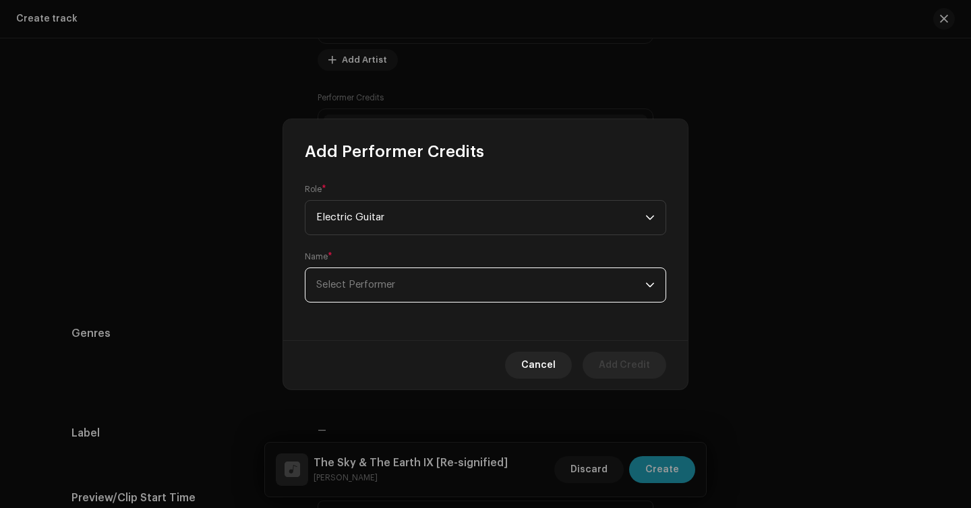
click at [396, 285] on span "Select Performer" at bounding box center [480, 285] width 329 height 34
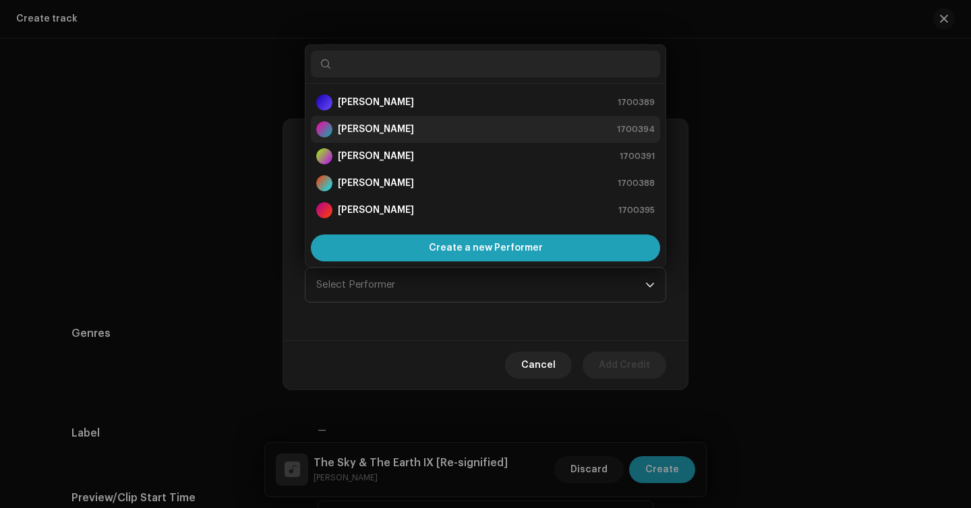
scroll to position [27, 0]
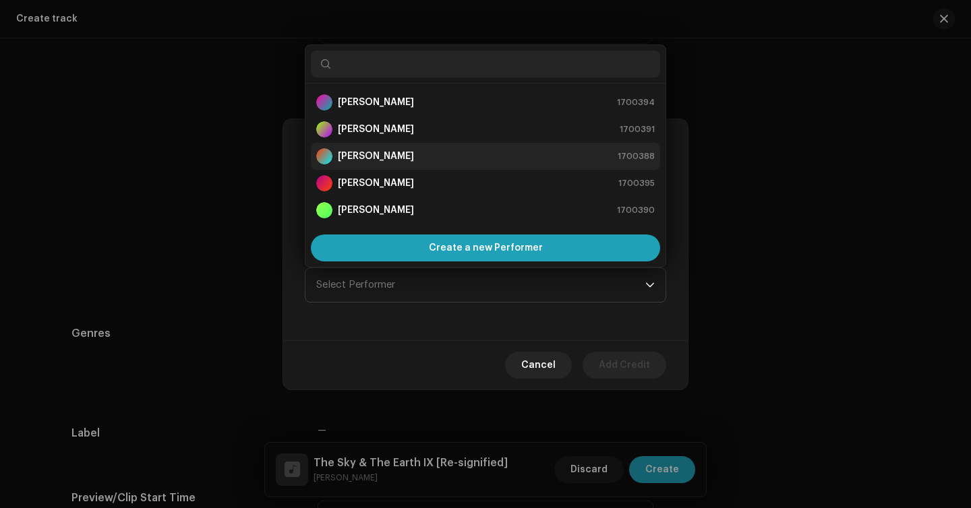
click at [433, 148] on div "[PERSON_NAME] 1700388" at bounding box center [485, 156] width 338 height 16
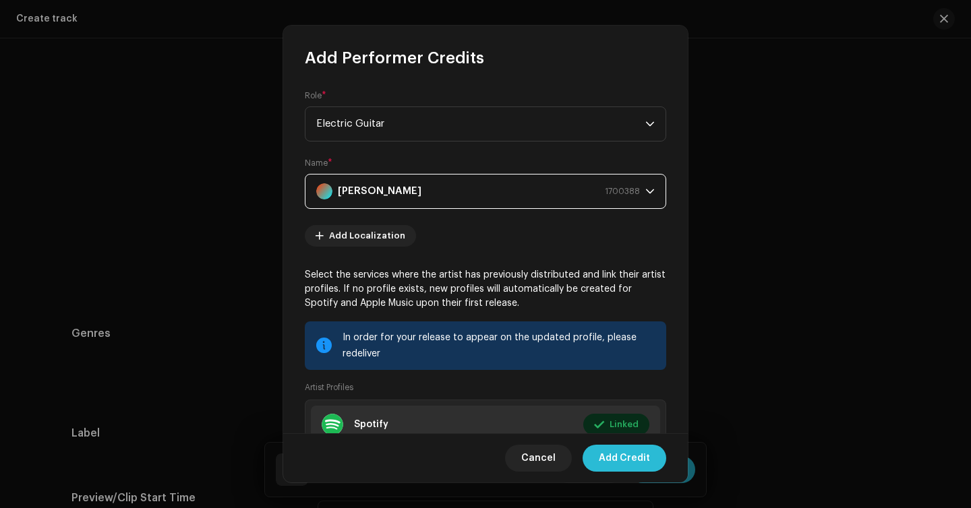
click at [628, 456] on span "Add Credit" at bounding box center [624, 458] width 51 height 27
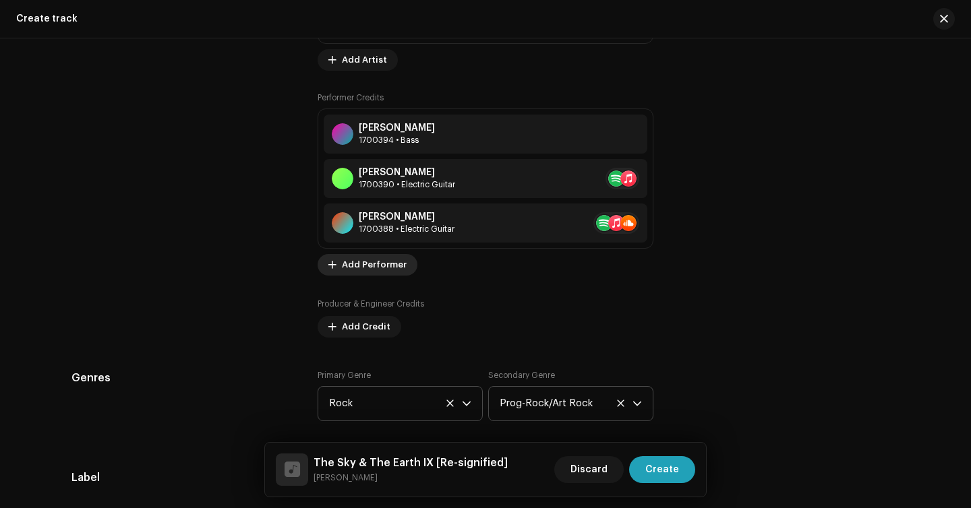
click at [382, 276] on span "Add Performer" at bounding box center [374, 264] width 65 height 27
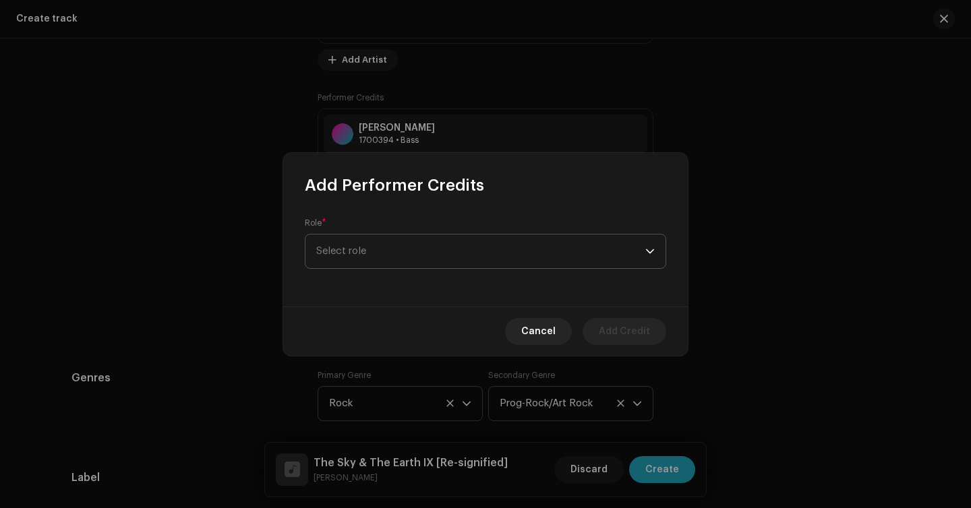
click at [398, 250] on span "Select role" at bounding box center [480, 252] width 329 height 34
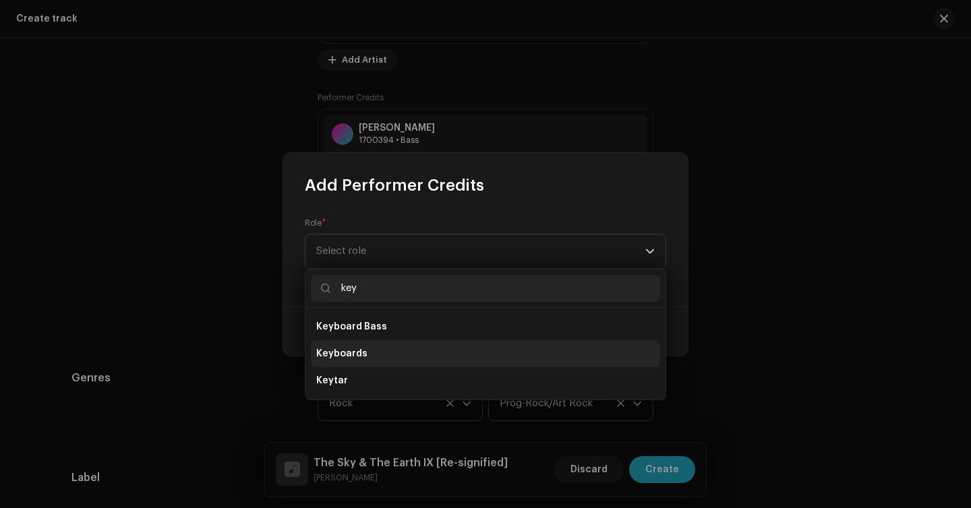
type input "key"
click at [405, 354] on li "Keyboards" at bounding box center [485, 353] width 349 height 27
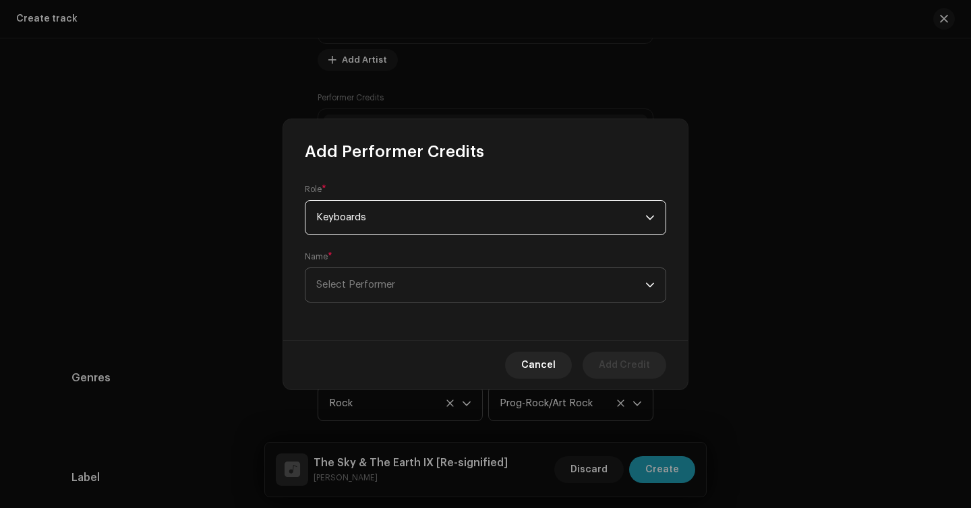
click at [405, 278] on span "Select Performer" at bounding box center [480, 285] width 329 height 34
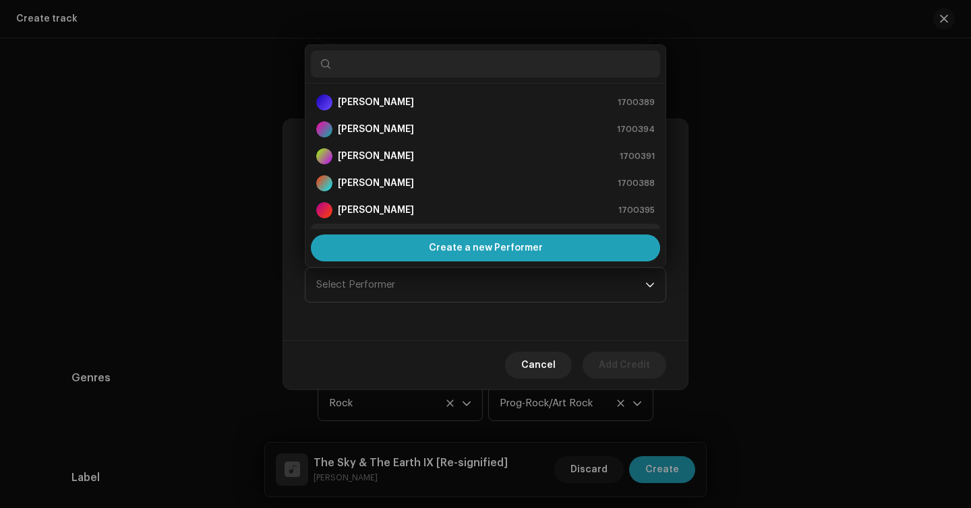
scroll to position [22, 0]
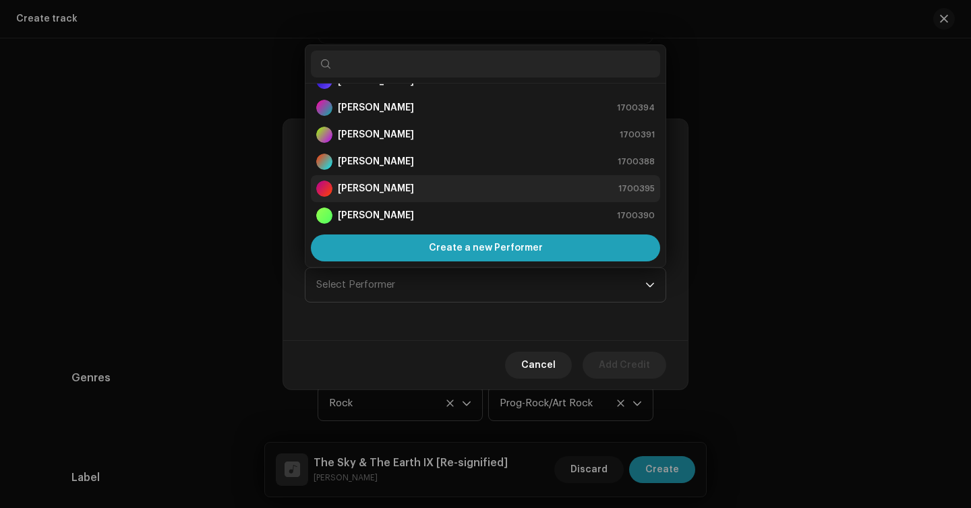
drag, startPoint x: 429, startPoint y: 220, endPoint x: 425, endPoint y: 191, distance: 29.9
click at [425, 190] on ul "[PERSON_NAME] 1700389 [PERSON_NAME] 1700394 [PERSON_NAME] 1700391 [PERSON_NAME]…" at bounding box center [485, 148] width 360 height 173
click at [425, 191] on div "[PERSON_NAME] 1700395" at bounding box center [485, 189] width 338 height 16
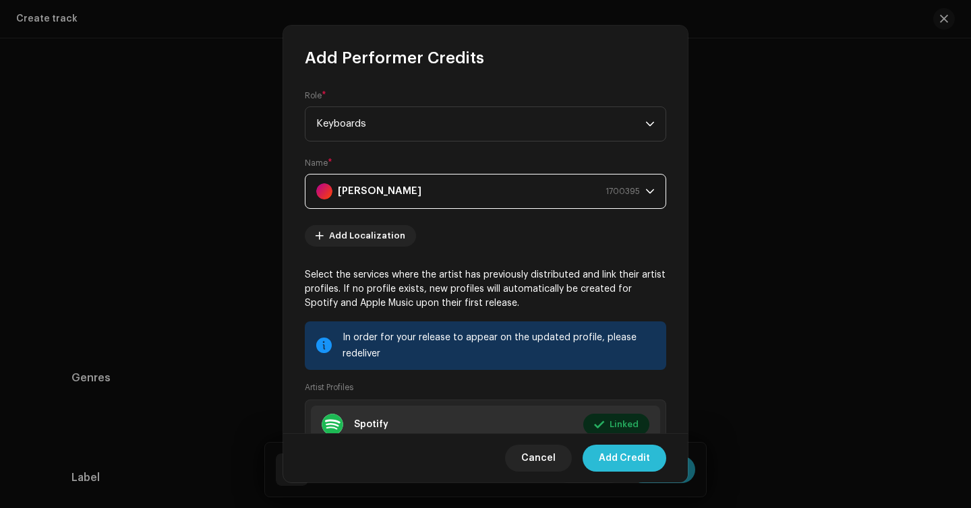
click at [614, 460] on span "Add Credit" at bounding box center [624, 458] width 51 height 27
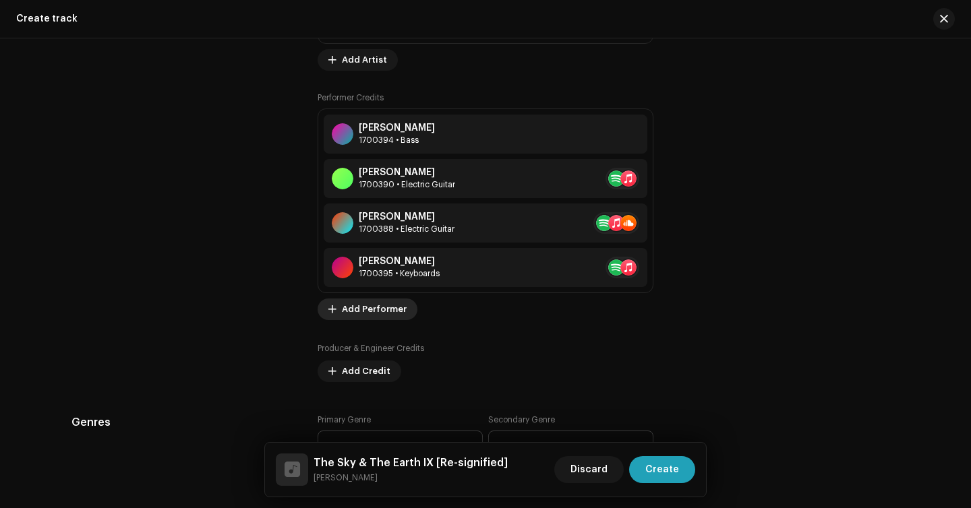
click at [387, 312] on span "Add Performer" at bounding box center [374, 309] width 65 height 27
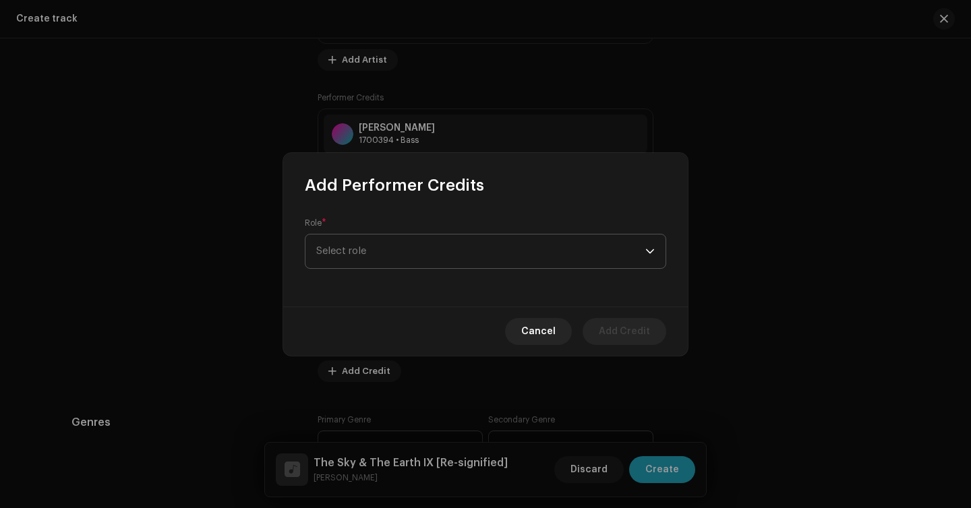
click at [407, 259] on span "Select role" at bounding box center [480, 252] width 329 height 34
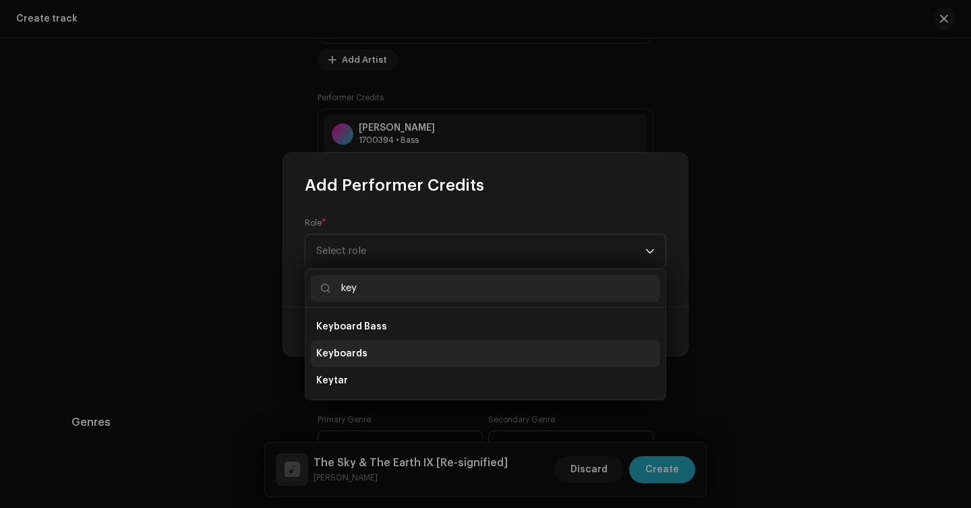
type input "key"
click at [358, 361] on li "Keyboards" at bounding box center [485, 353] width 349 height 27
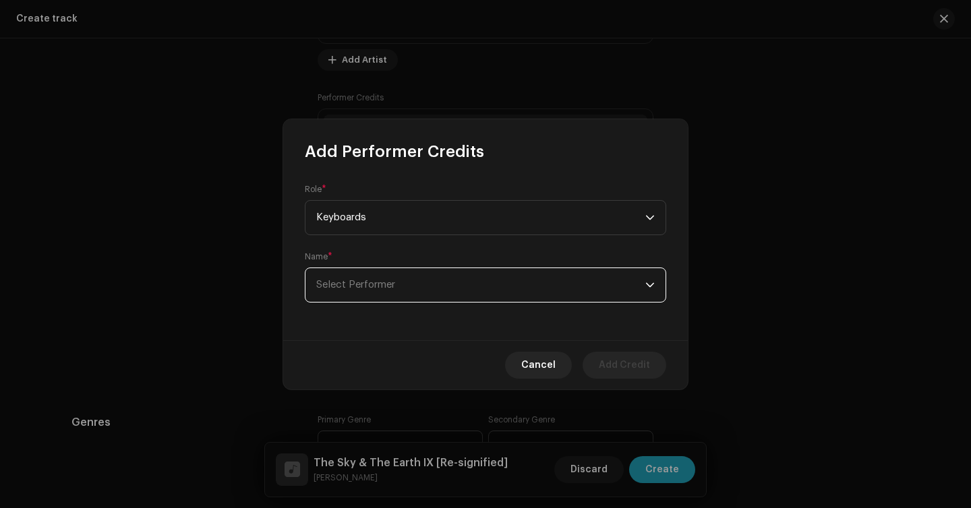
click at [378, 301] on span "Select Performer" at bounding box center [480, 285] width 329 height 34
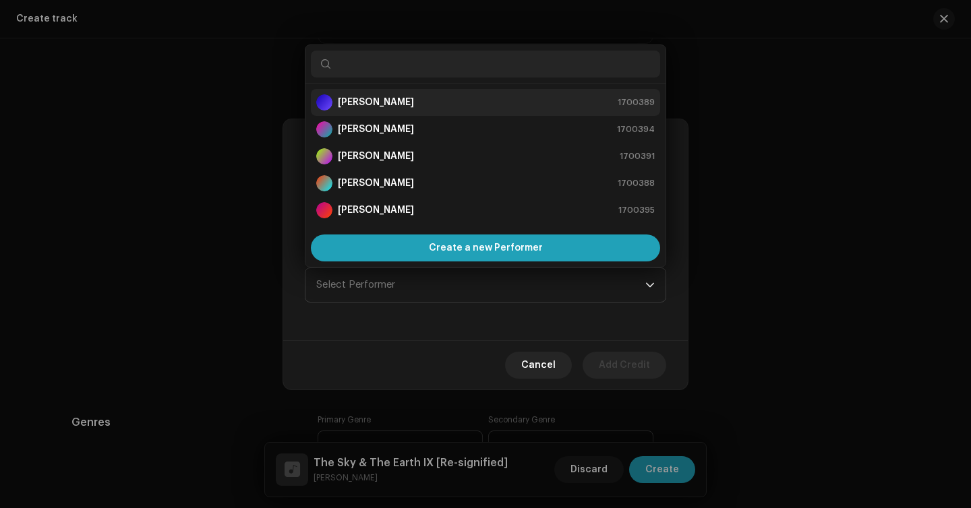
click at [431, 107] on div "[PERSON_NAME] 1700389" at bounding box center [485, 102] width 338 height 16
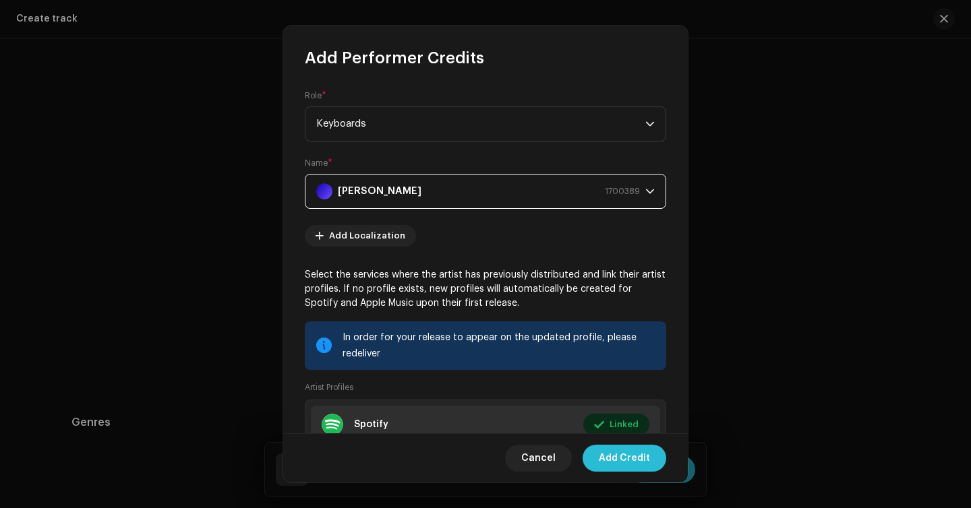
click at [630, 461] on span "Add Credit" at bounding box center [624, 458] width 51 height 27
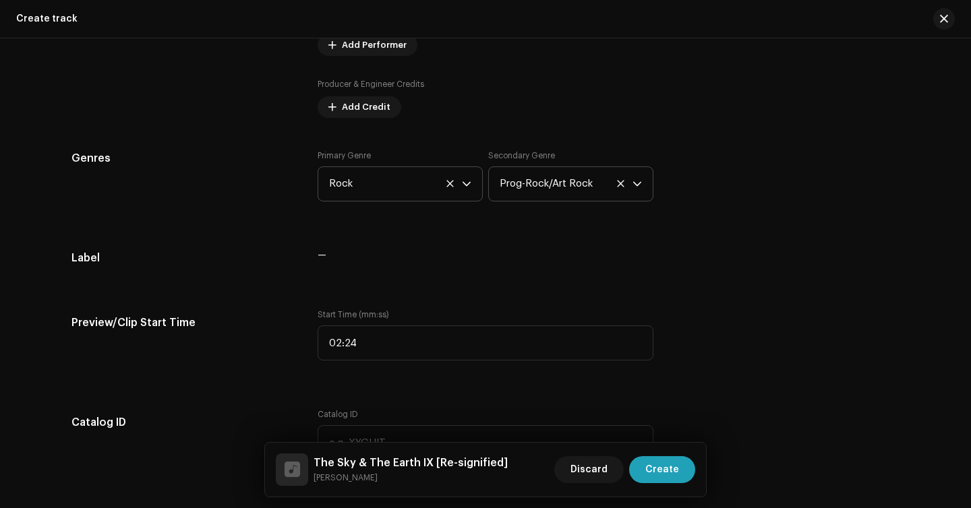
scroll to position [1472, 0]
click at [361, 111] on span "Add Credit" at bounding box center [366, 108] width 49 height 27
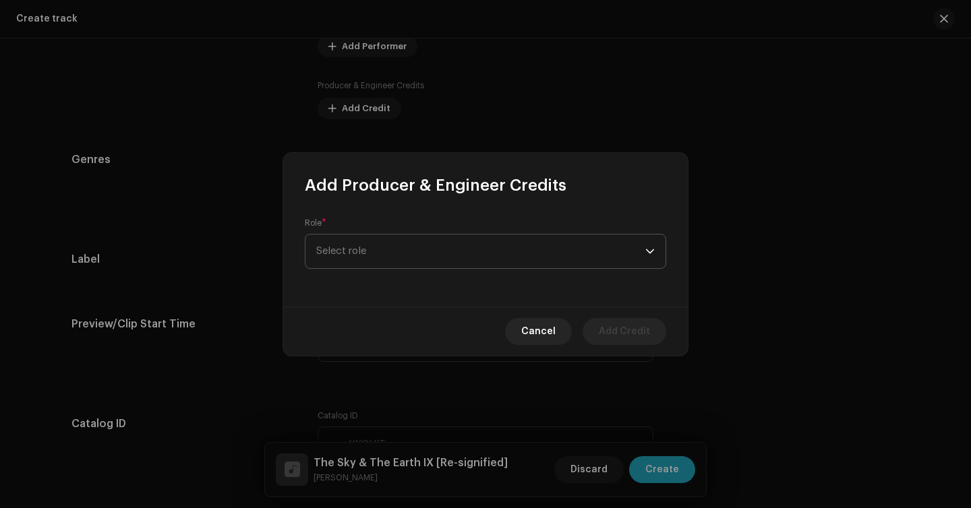
click at [376, 252] on span "Select role" at bounding box center [480, 252] width 329 height 34
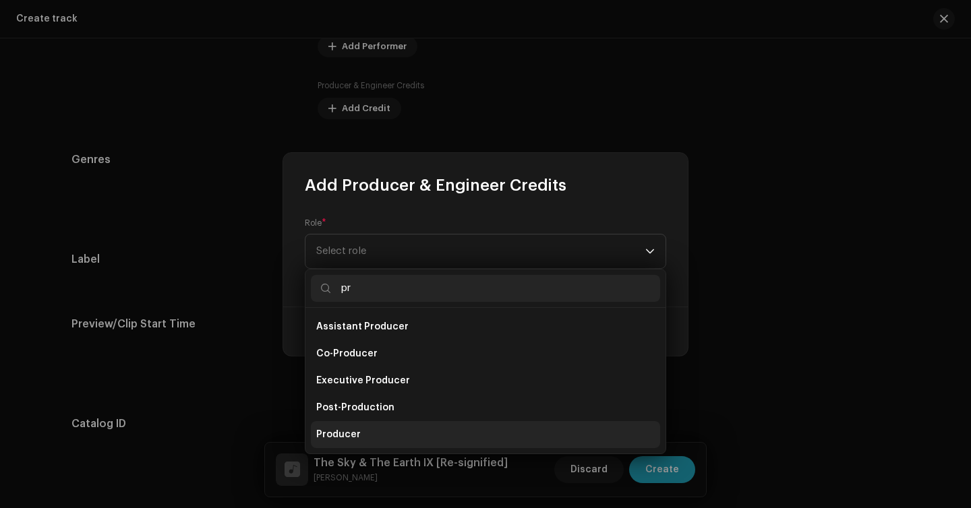
type input "pr"
click at [359, 430] on li "Producer" at bounding box center [485, 434] width 349 height 27
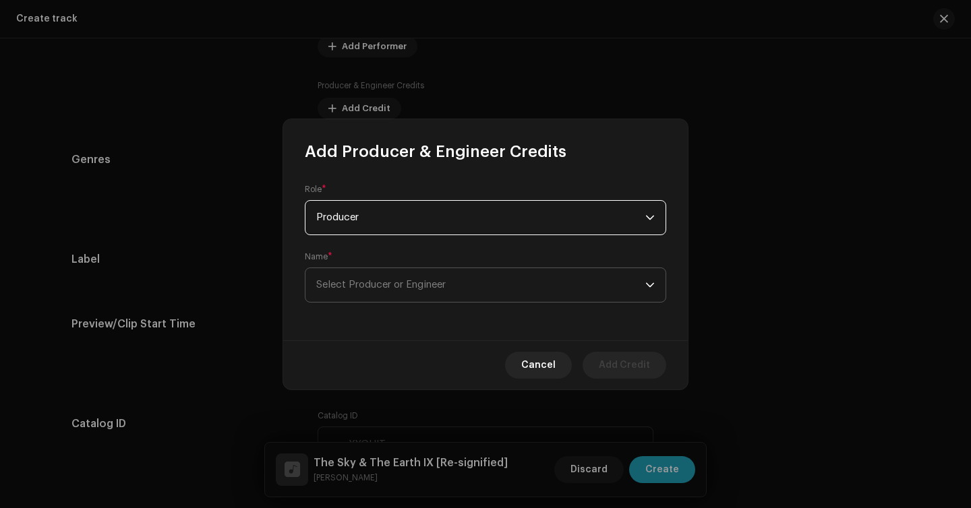
click at [393, 284] on span "Select Producer or Engineer" at bounding box center [380, 285] width 129 height 10
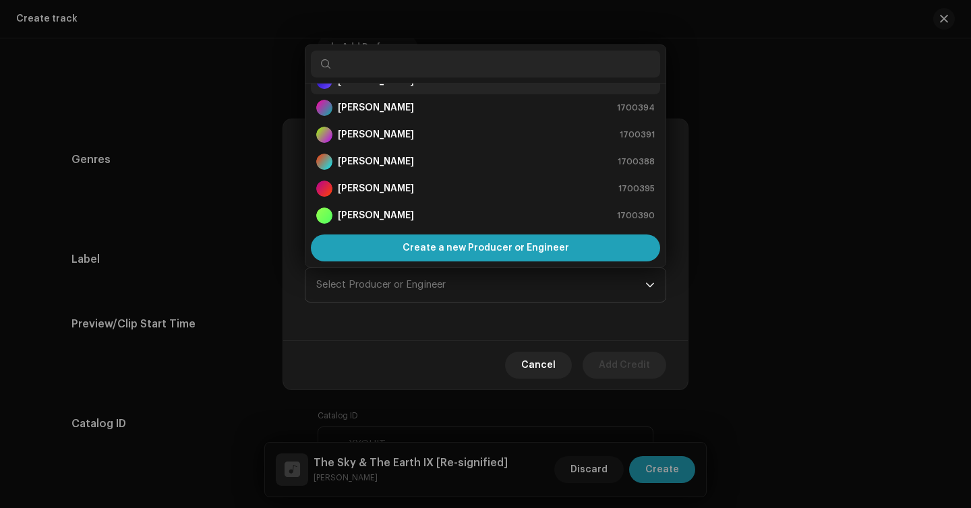
scroll to position [5, 0]
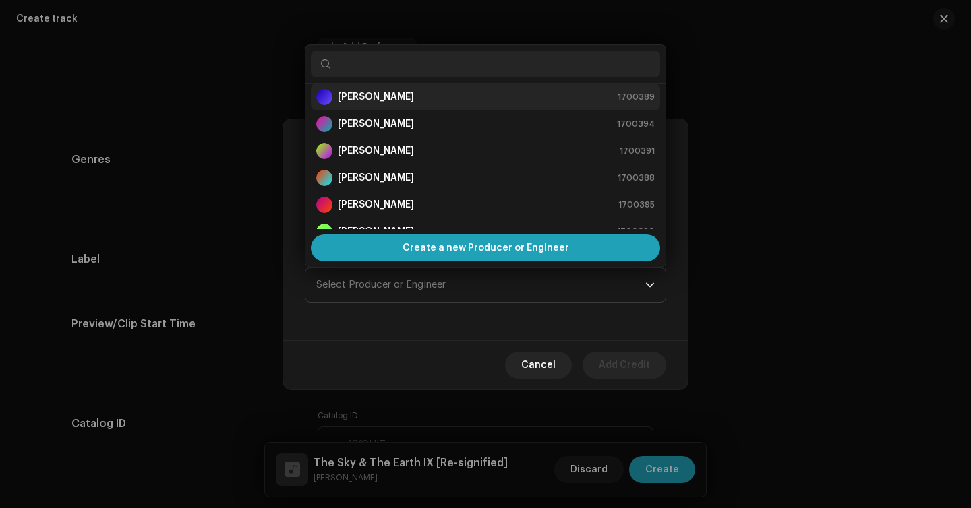
click at [379, 100] on strong "[PERSON_NAME]" at bounding box center [376, 96] width 76 height 13
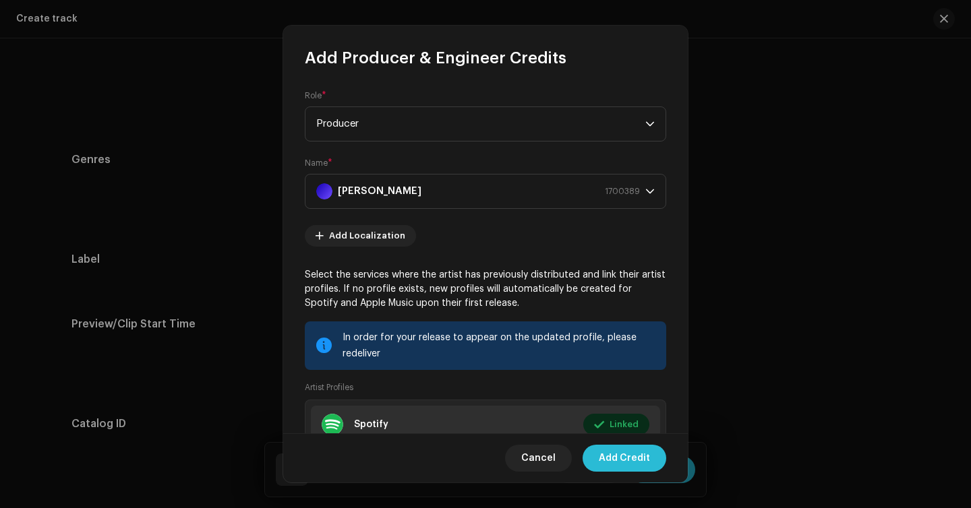
click at [619, 461] on span "Add Credit" at bounding box center [624, 458] width 51 height 27
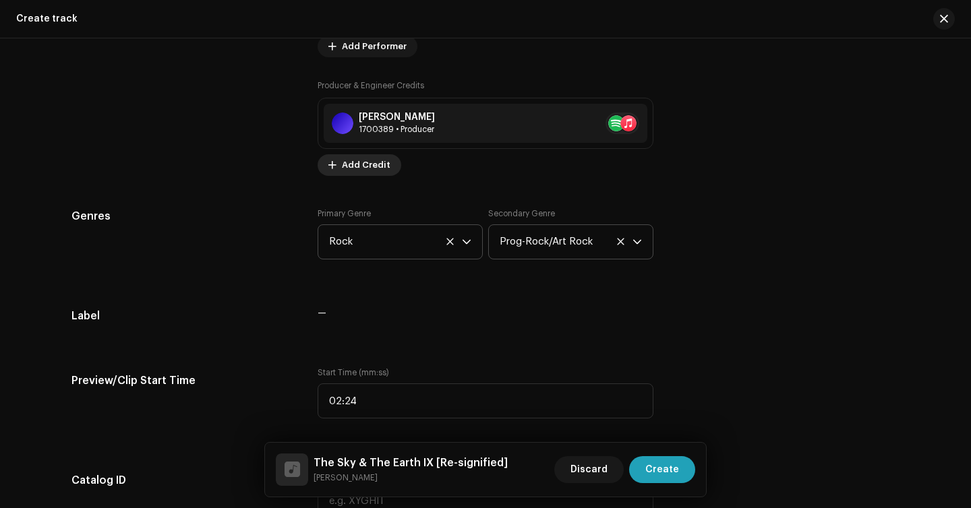
click at [364, 165] on span "Add Credit" at bounding box center [366, 165] width 49 height 27
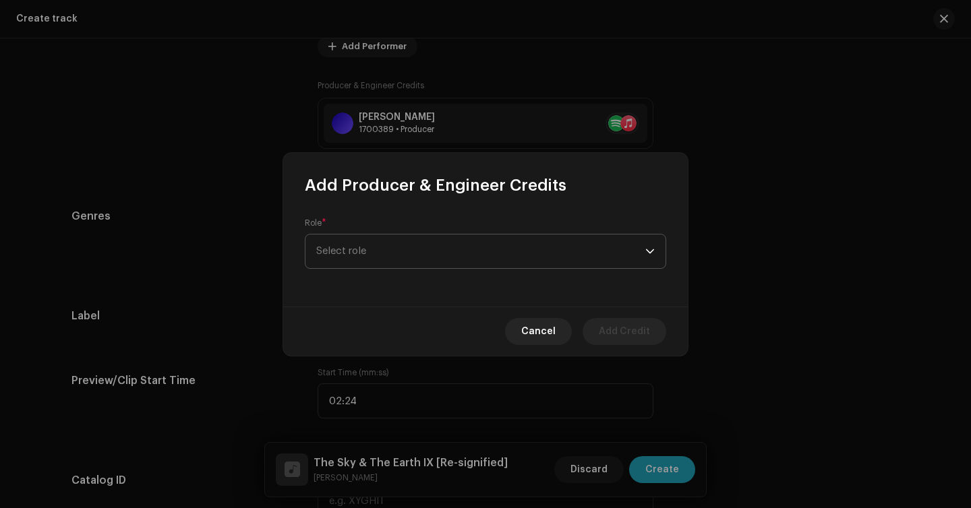
click at [394, 255] on span "Select role" at bounding box center [480, 252] width 329 height 34
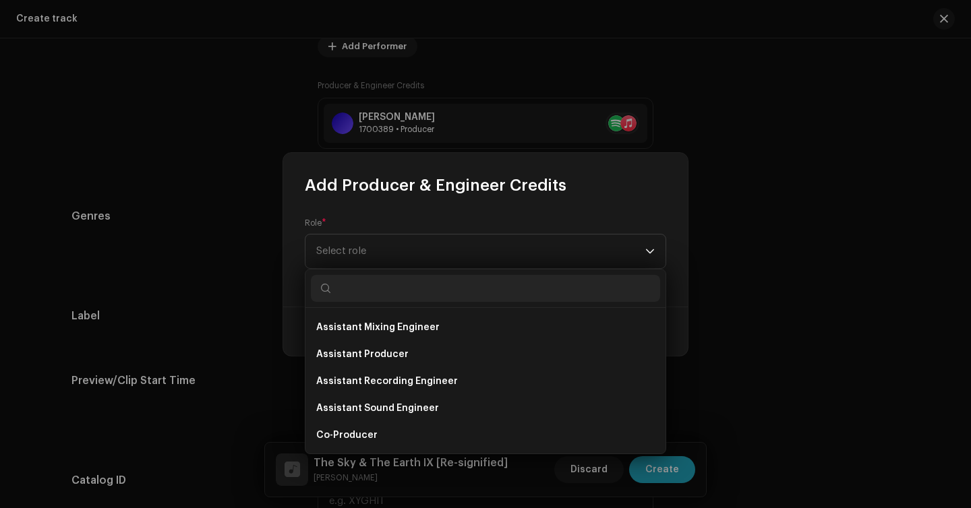
scroll to position [0, 0]
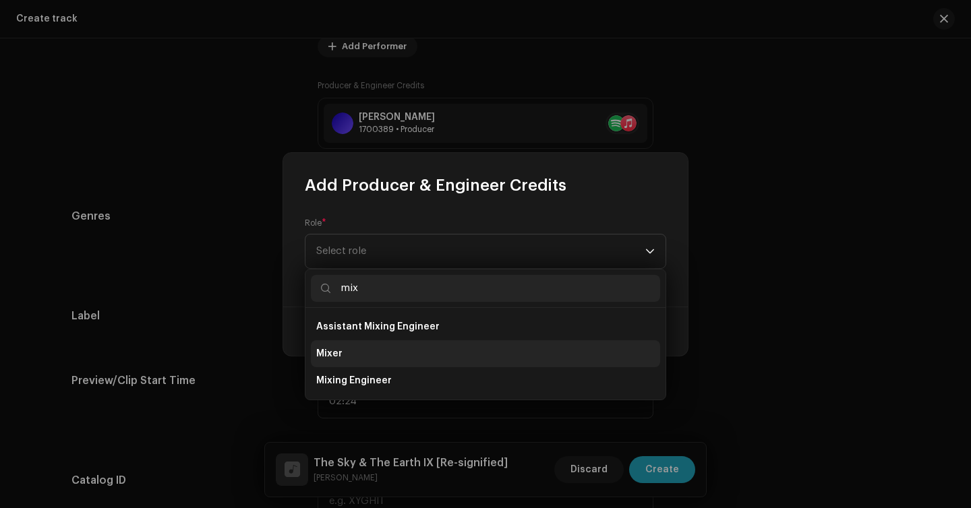
type input "mix"
click at [358, 359] on li "Mixer" at bounding box center [485, 353] width 349 height 27
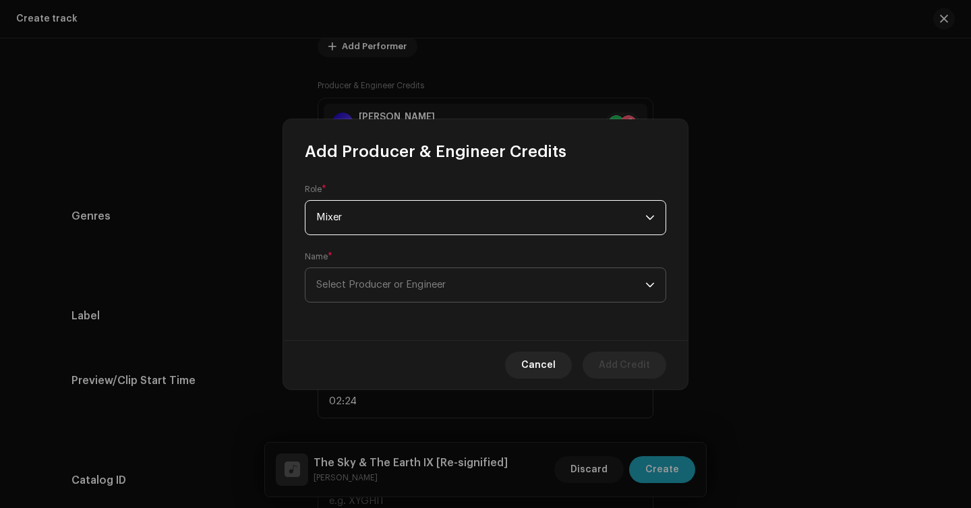
click at [390, 284] on span "Select Producer or Engineer" at bounding box center [380, 285] width 129 height 10
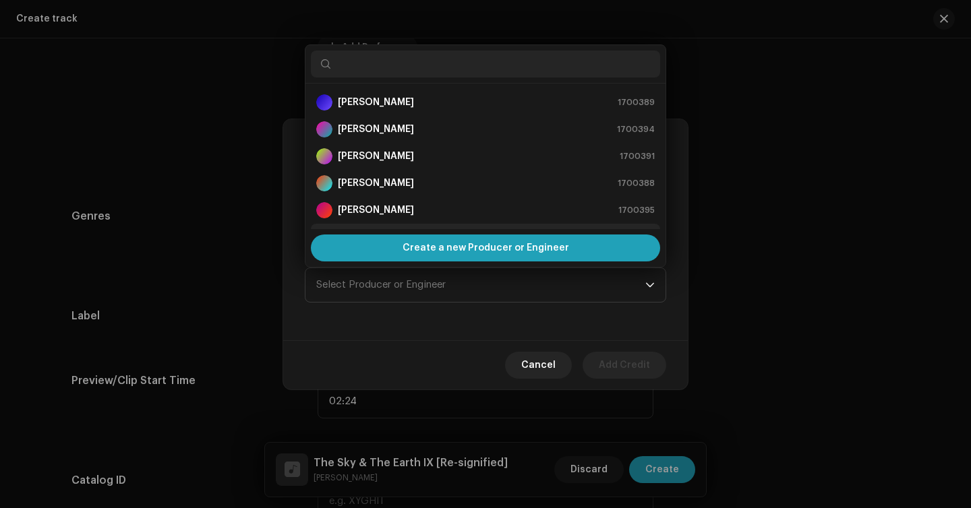
scroll to position [22, 0]
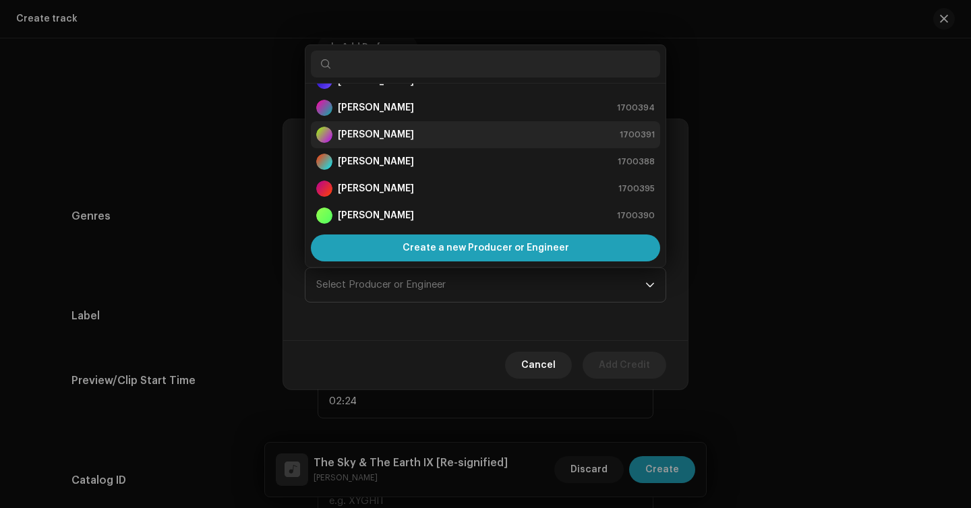
click at [414, 130] on strong "[PERSON_NAME]" at bounding box center [376, 134] width 76 height 13
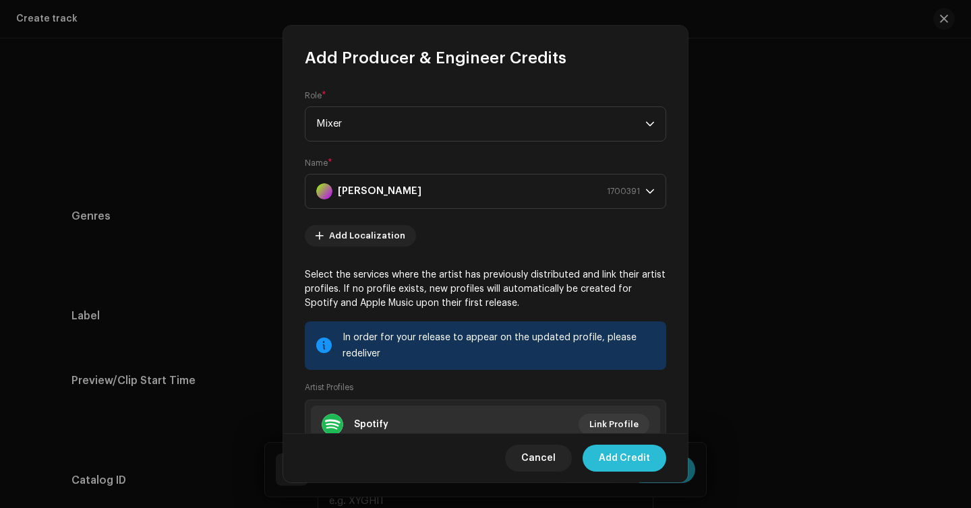
click at [646, 457] on span "Add Credit" at bounding box center [624, 458] width 51 height 27
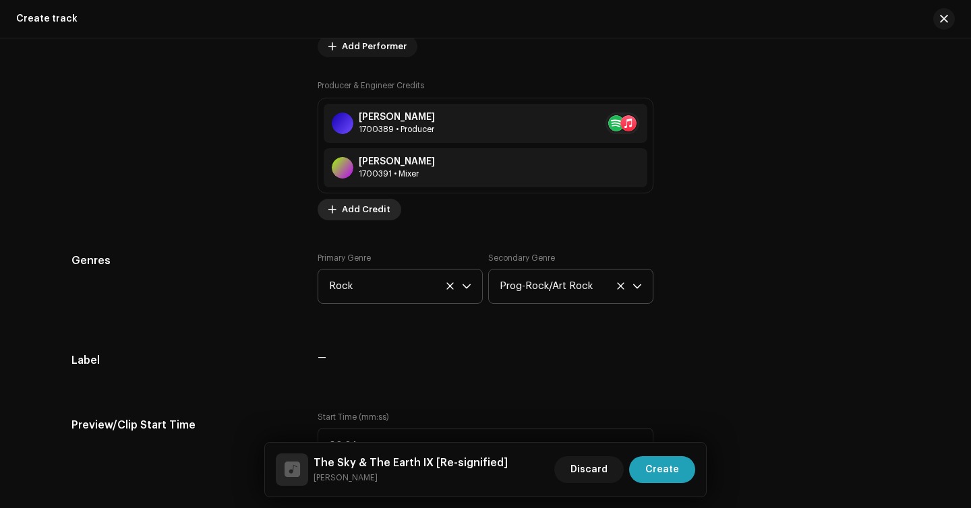
click at [352, 210] on span "Add Credit" at bounding box center [366, 209] width 49 height 27
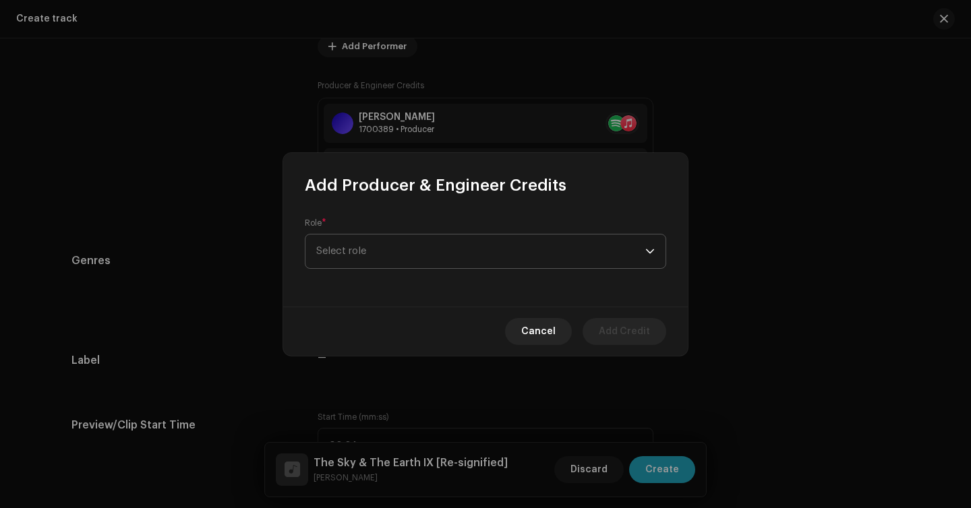
click at [385, 266] on span "Select role" at bounding box center [480, 252] width 329 height 34
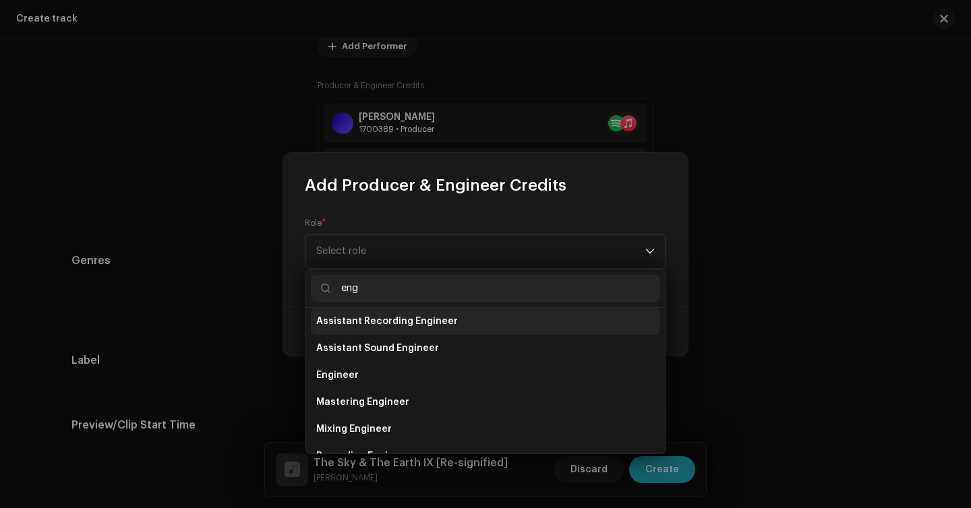
scroll to position [60, 0]
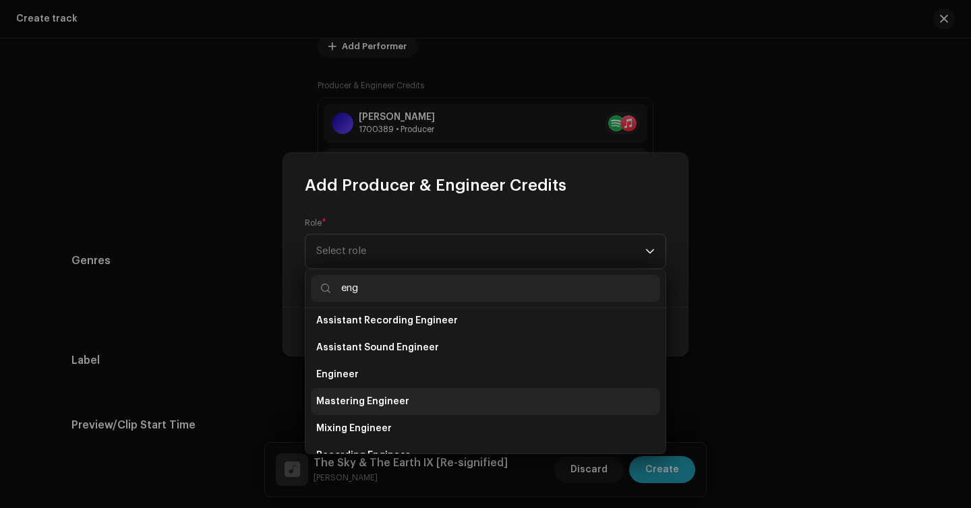
type input "eng"
click at [436, 409] on li "Mastering Engineer" at bounding box center [485, 401] width 349 height 27
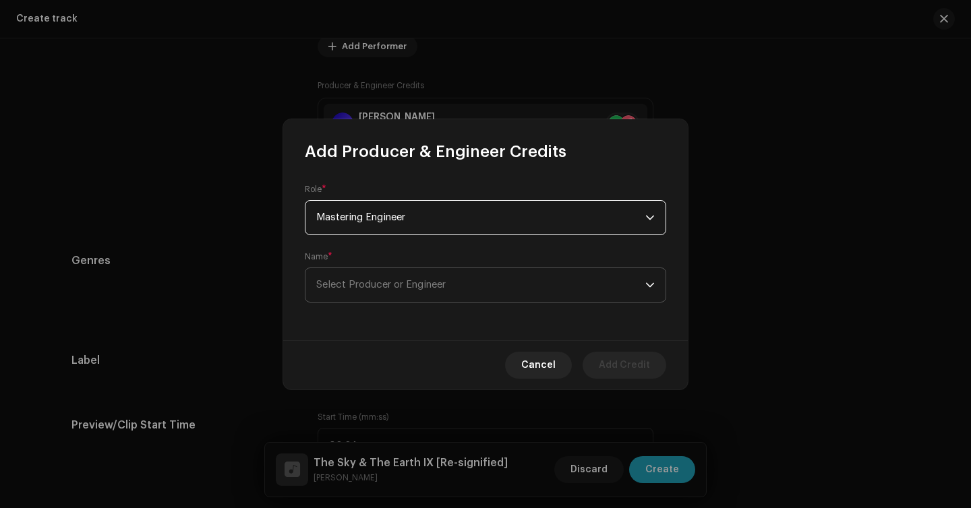
click at [453, 277] on span "Select Producer or Engineer" at bounding box center [480, 285] width 329 height 34
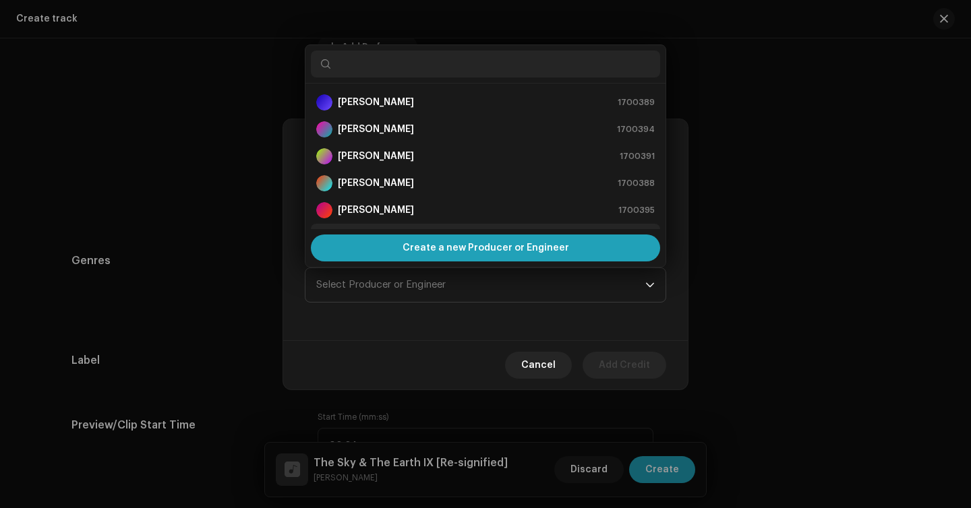
scroll to position [22, 0]
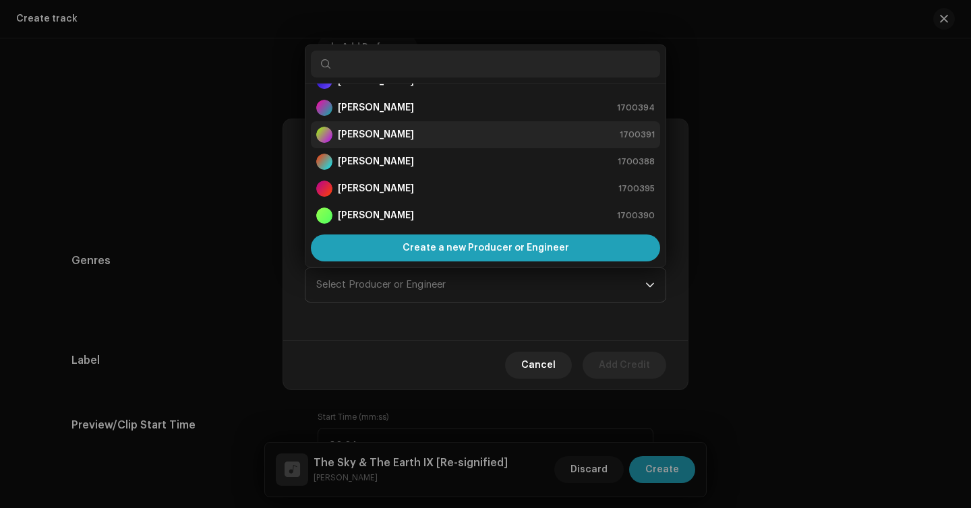
click at [417, 133] on div "[PERSON_NAME] 1700391" at bounding box center [485, 135] width 338 height 16
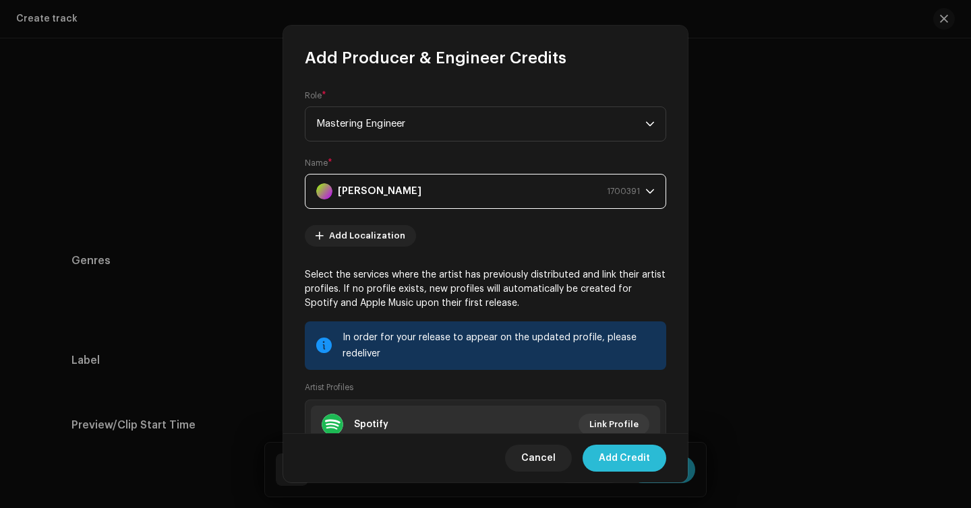
click at [620, 454] on span "Add Credit" at bounding box center [624, 458] width 51 height 27
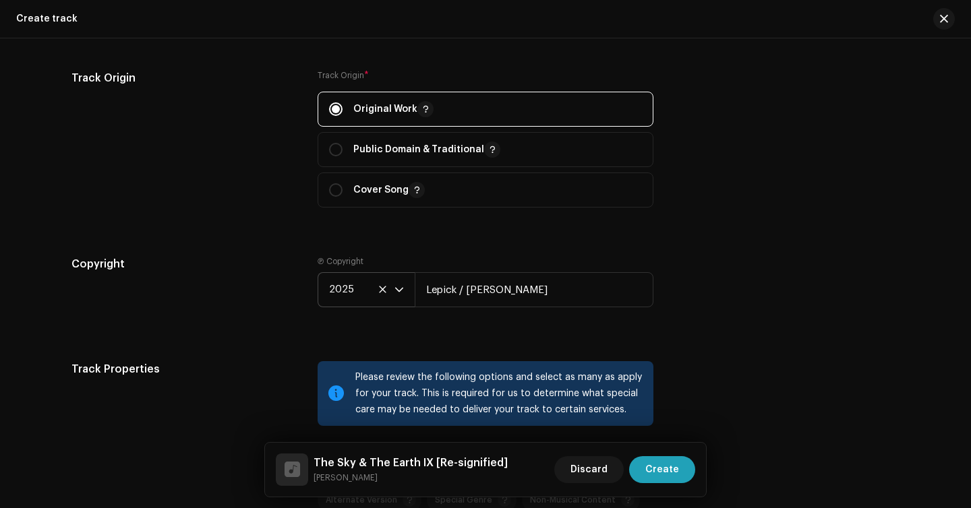
scroll to position [2058, 0]
click at [665, 475] on span "Create" at bounding box center [662, 469] width 34 height 27
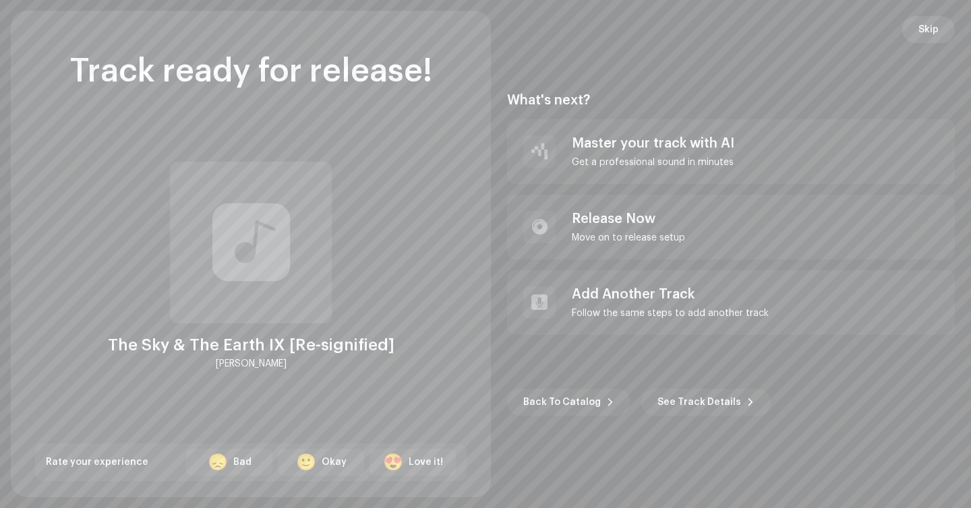
click at [926, 31] on span "Skip" at bounding box center [928, 29] width 20 height 27
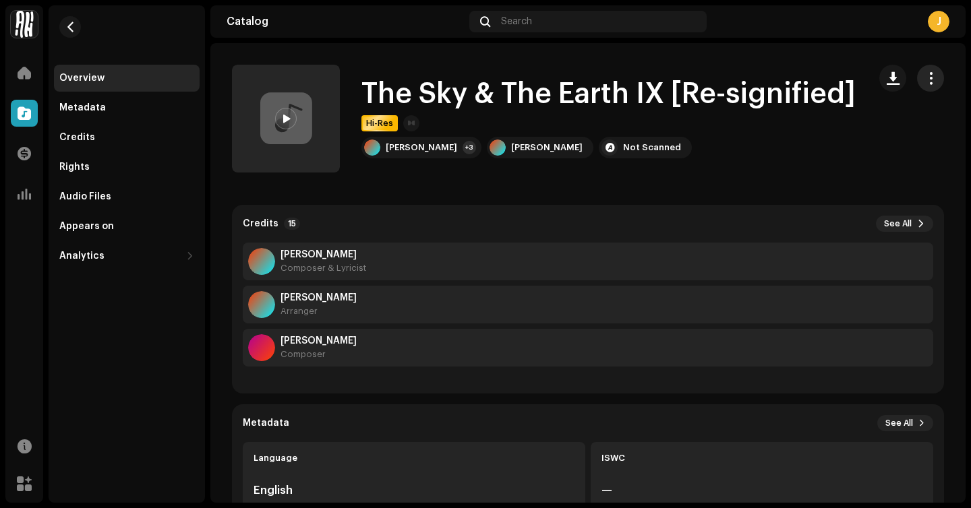
click at [924, 80] on span "button" at bounding box center [930, 78] width 13 height 11
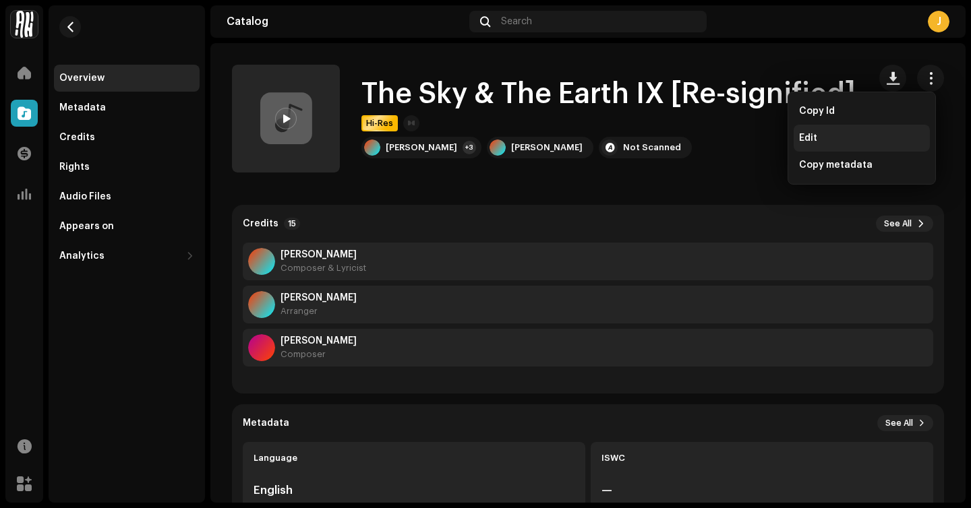
click at [838, 140] on div "Edit" at bounding box center [861, 138] width 125 height 11
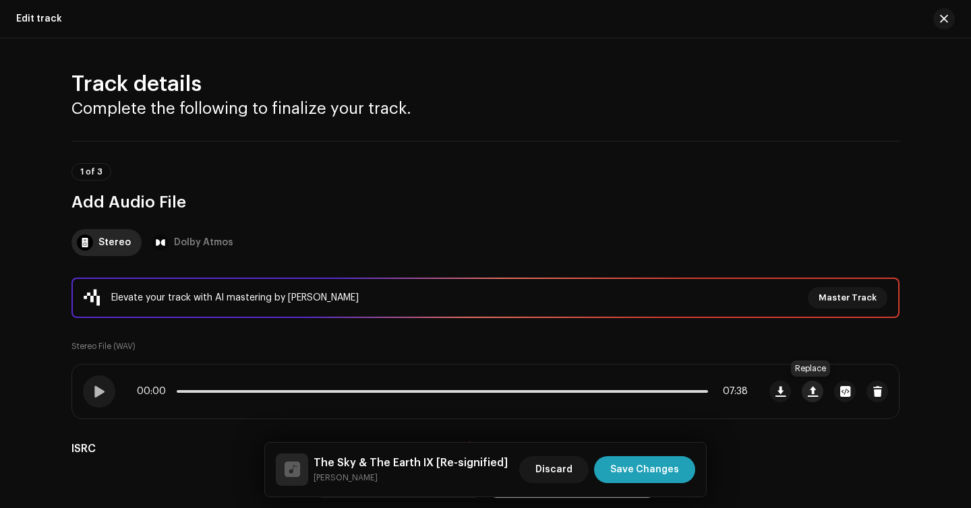
click at [808, 395] on span "button" at bounding box center [813, 391] width 10 height 11
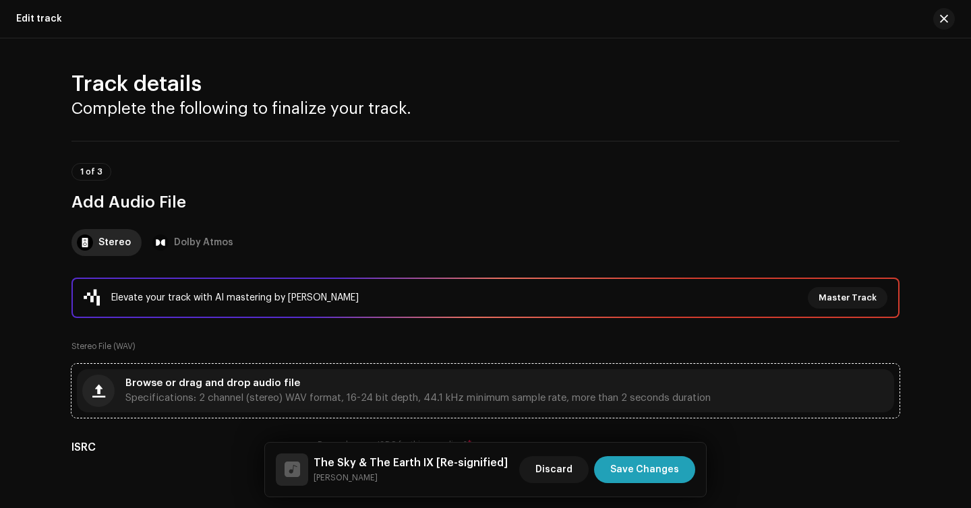
click at [347, 386] on div "Browse or drag and drop audio file Specifications: 2 channel (stereo) WAV forma…" at bounding box center [417, 391] width 585 height 24
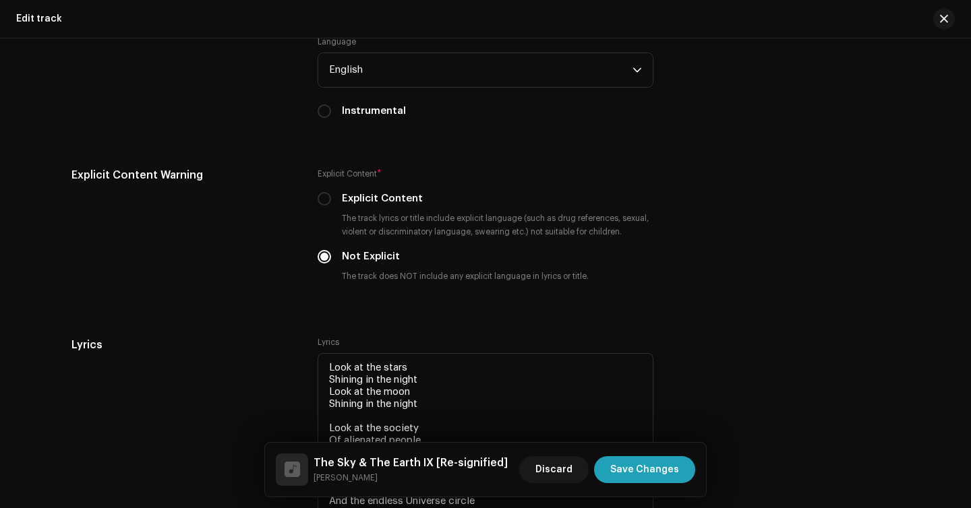
scroll to position [3441, 0]
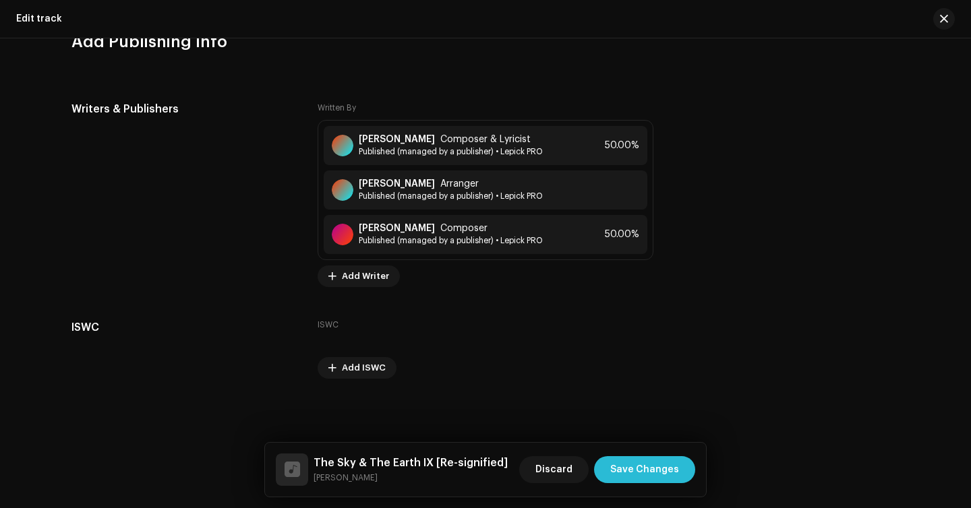
click at [641, 481] on span "Save Changes" at bounding box center [644, 469] width 69 height 27
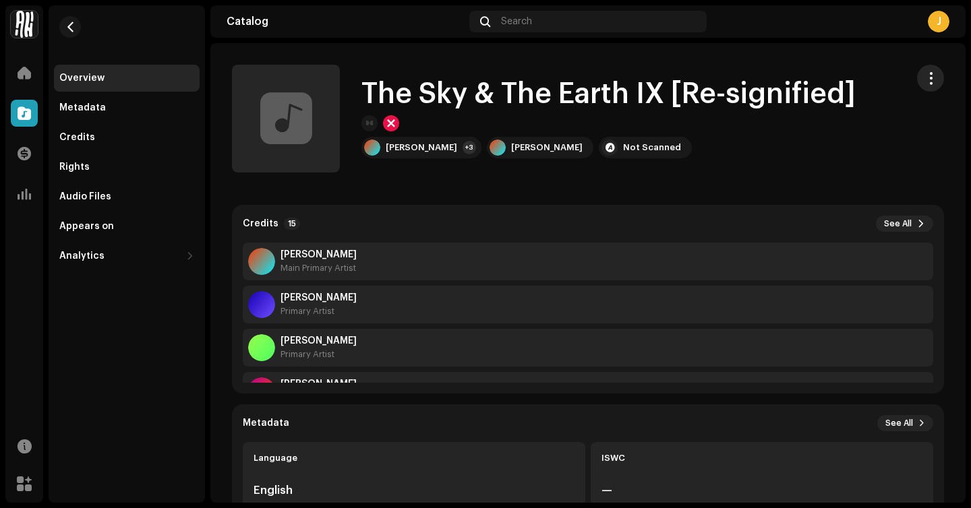
click at [934, 73] on re-m-actions-button at bounding box center [930, 78] width 27 height 27
click at [924, 79] on span "button" at bounding box center [930, 78] width 13 height 11
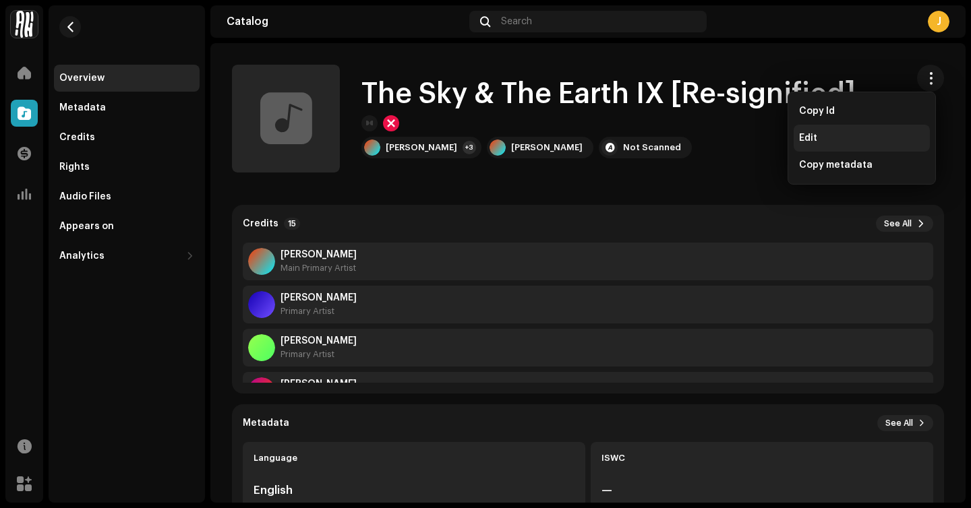
click at [841, 131] on div "Edit" at bounding box center [862, 138] width 136 height 27
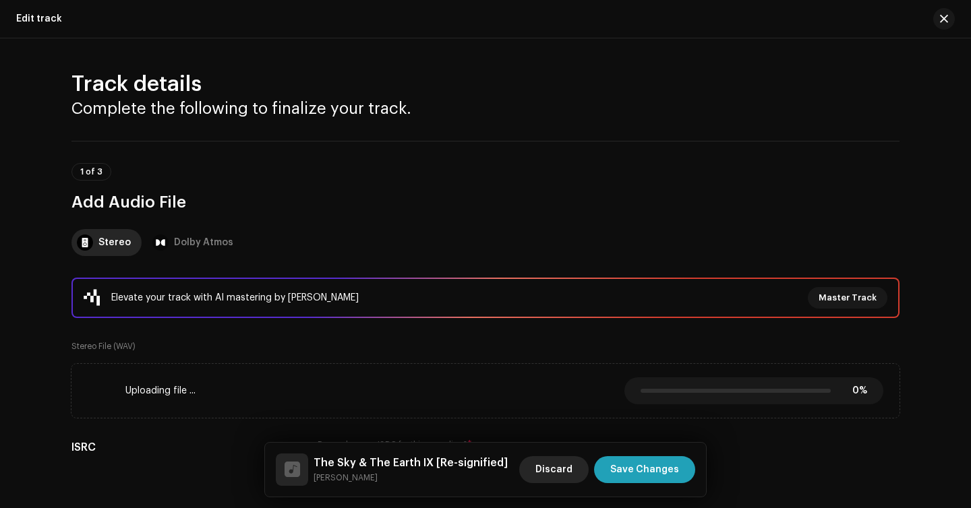
click at [552, 461] on span "Discard" at bounding box center [553, 469] width 37 height 27
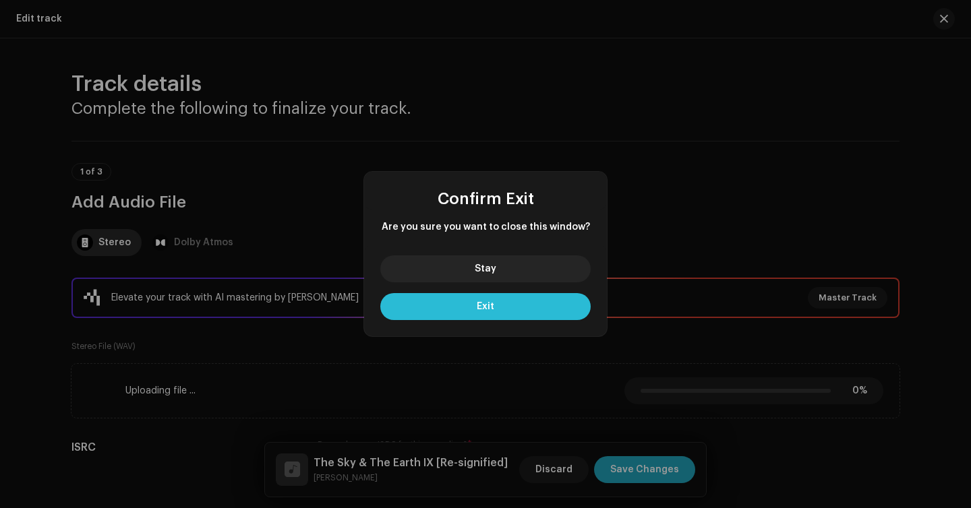
click at [516, 311] on button "Exit" at bounding box center [485, 306] width 210 height 27
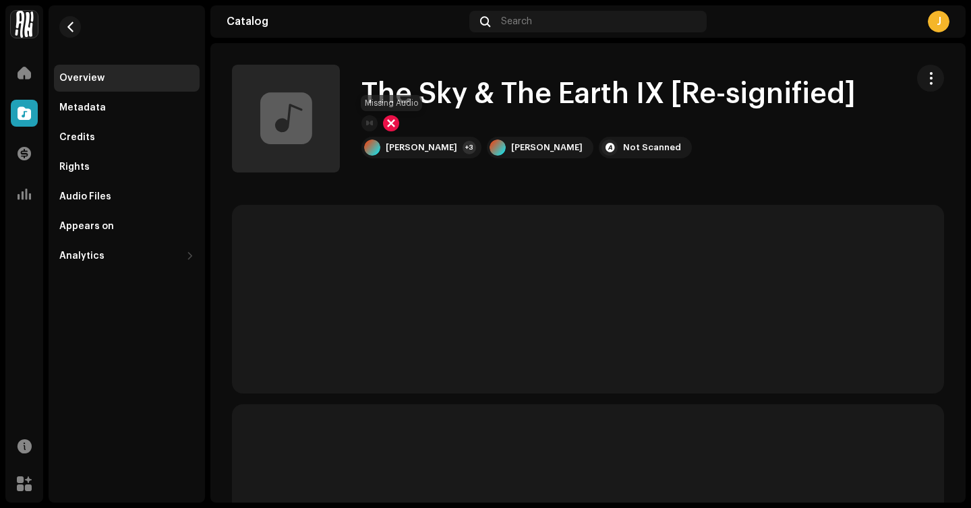
click at [390, 124] on div at bounding box center [391, 123] width 16 height 16
click at [365, 125] on div at bounding box center [369, 123] width 16 height 16
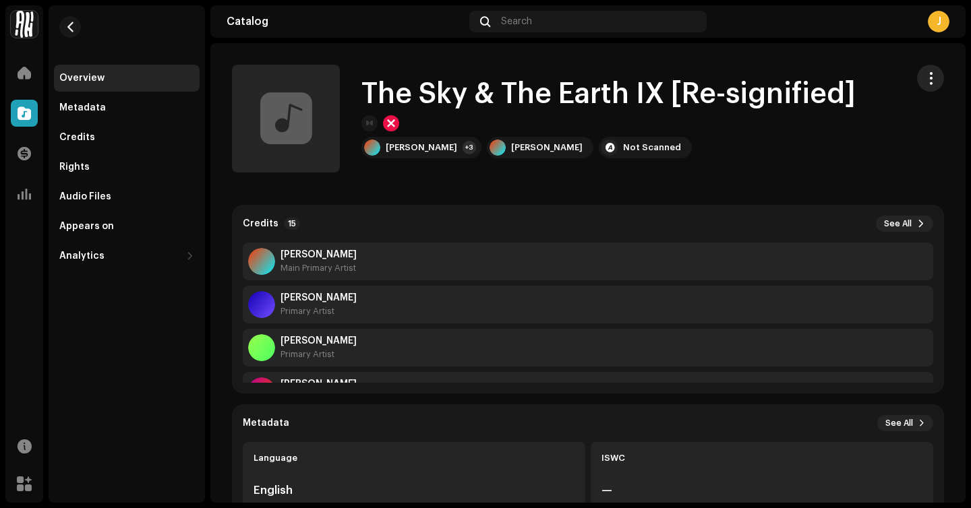
click at [930, 82] on button "button" at bounding box center [930, 78] width 27 height 27
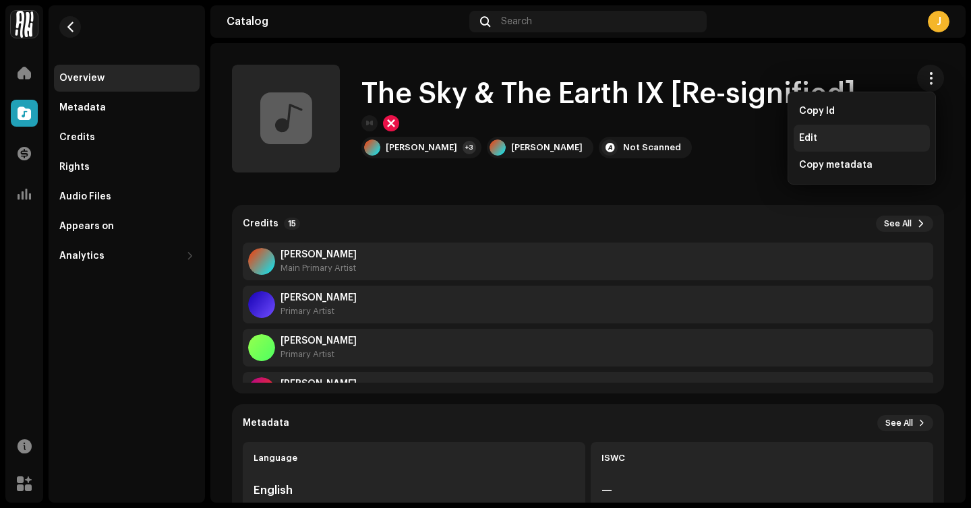
click at [813, 139] on span "Edit" at bounding box center [808, 138] width 18 height 11
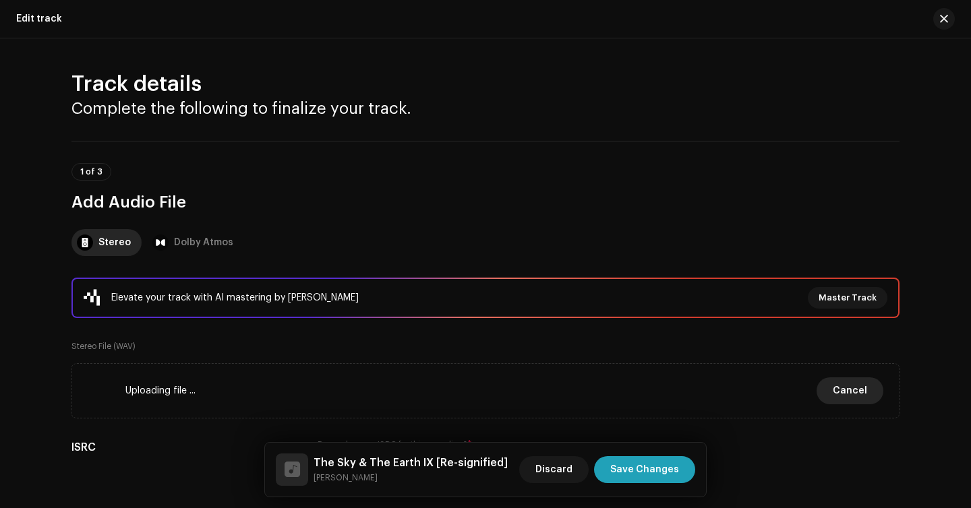
click at [839, 393] on span "Cancel" at bounding box center [850, 391] width 34 height 27
click at [852, 394] on span "Cancel" at bounding box center [850, 391] width 34 height 27
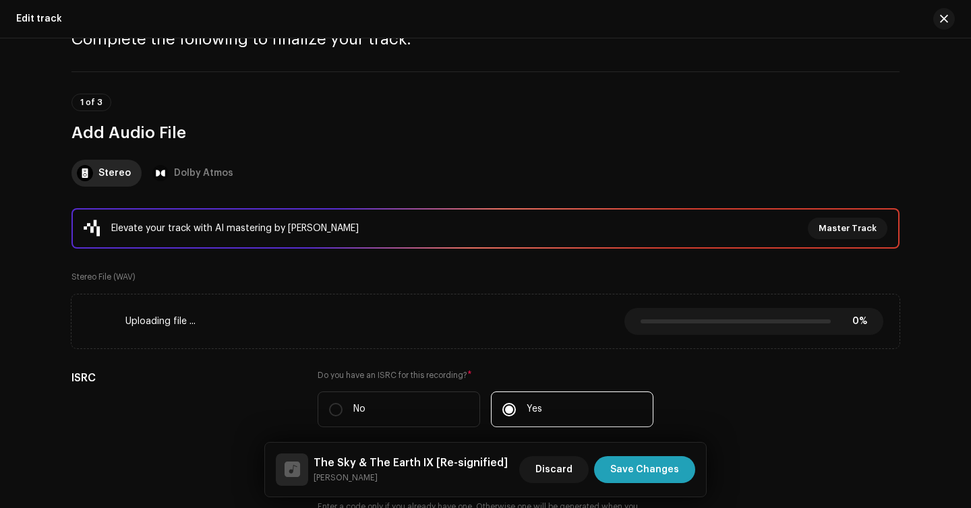
scroll to position [155, 0]
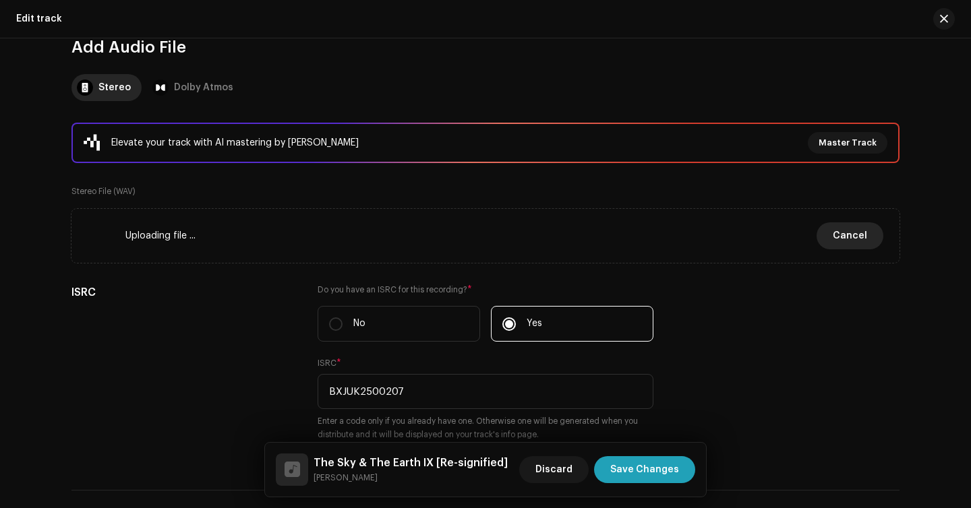
click at [855, 235] on span "Cancel" at bounding box center [850, 235] width 34 height 27
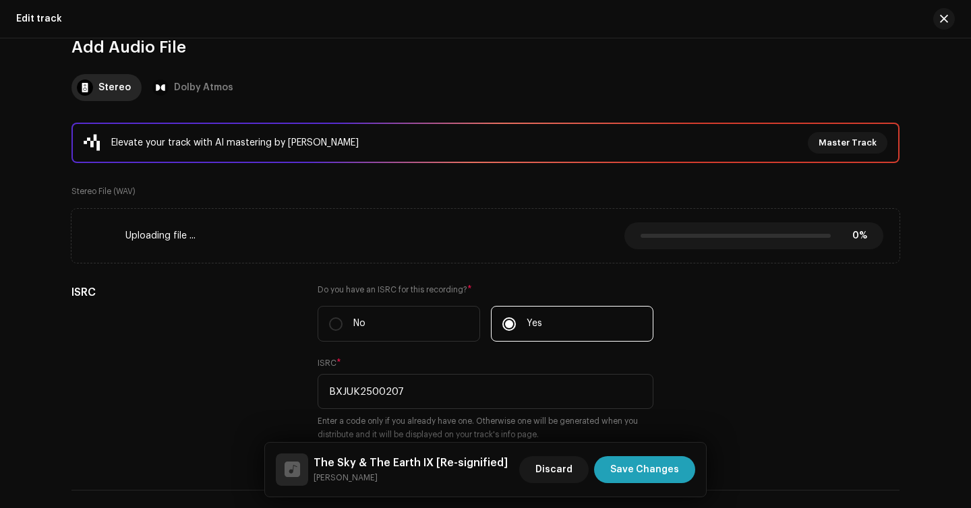
click at [127, 232] on span "Uploading file ..." at bounding box center [160, 236] width 70 height 11
click at [97, 239] on icon at bounding box center [101, 235] width 27 height 27
click at [868, 239] on button "Cancel" at bounding box center [849, 235] width 67 height 27
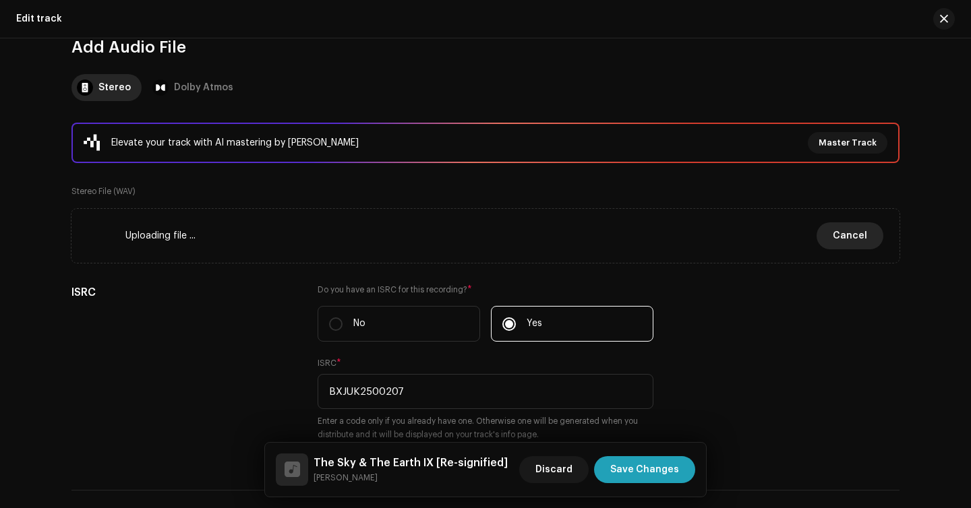
click at [868, 239] on button "Cancel" at bounding box center [849, 235] width 67 height 27
click at [551, 466] on span "Discard" at bounding box center [553, 469] width 37 height 27
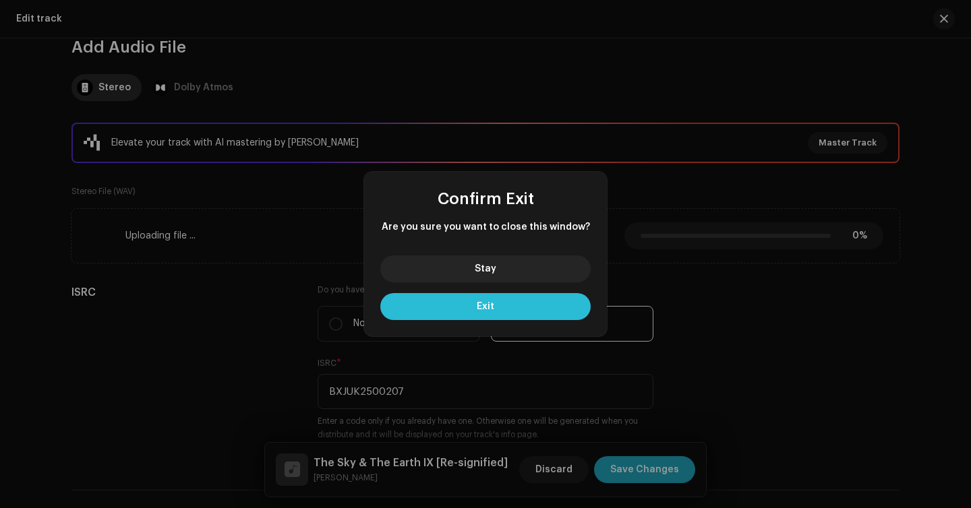
click at [554, 314] on button "Exit" at bounding box center [485, 306] width 210 height 27
